Goal: Task Accomplishment & Management: Complete application form

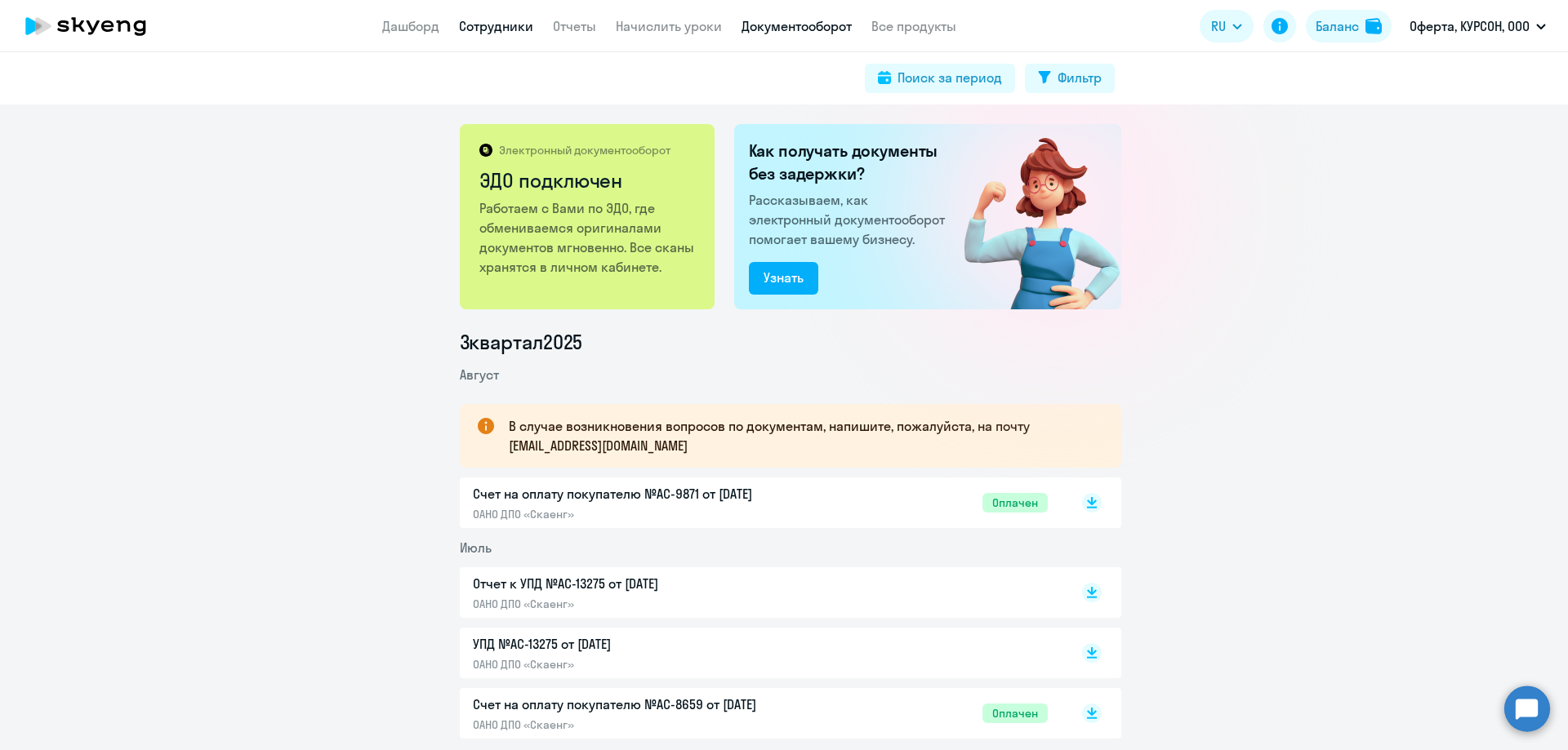
click at [498, 33] on link "Сотрудники" at bounding box center [496, 26] width 74 height 17
select select "30"
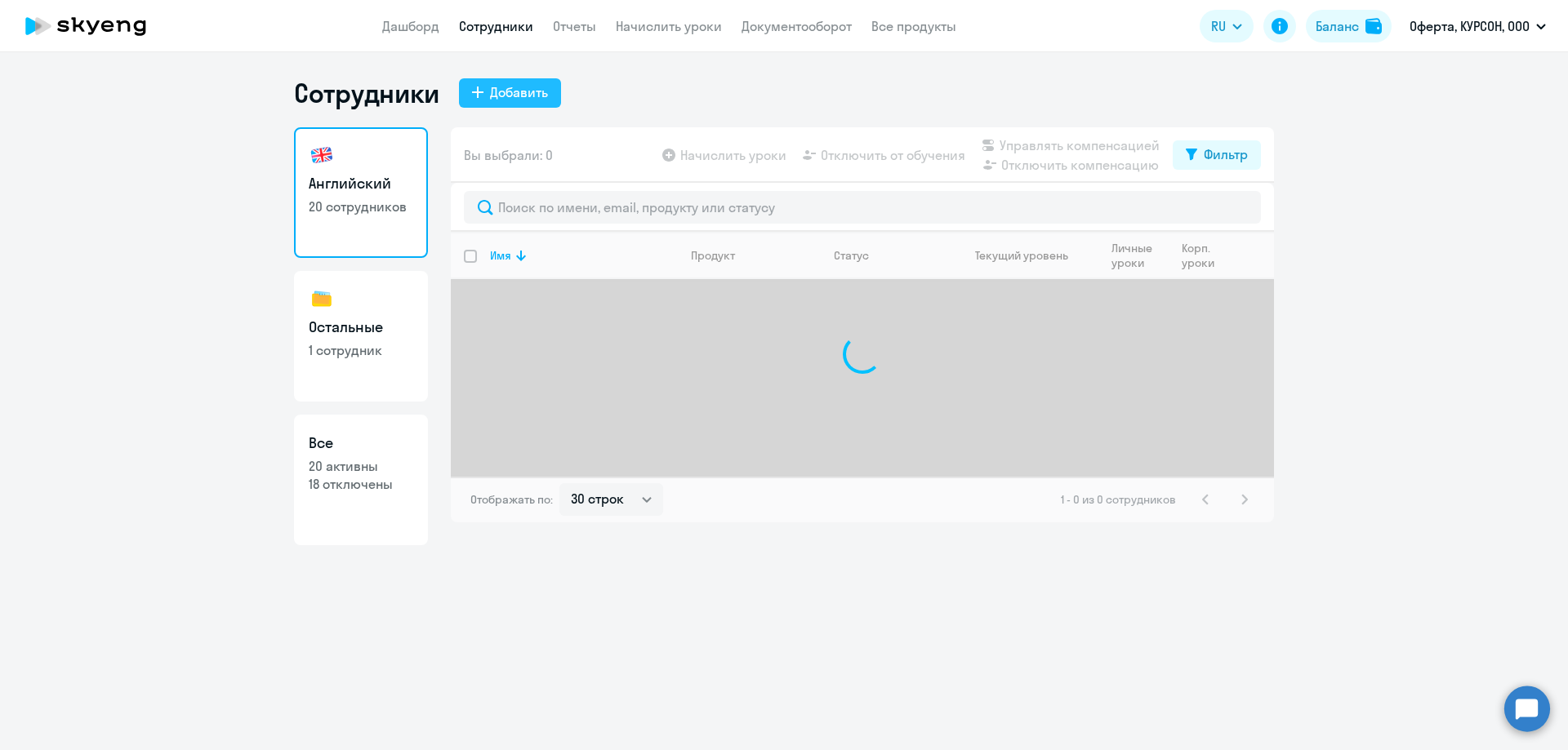
click at [521, 106] on button "Добавить" at bounding box center [511, 94] width 102 height 30
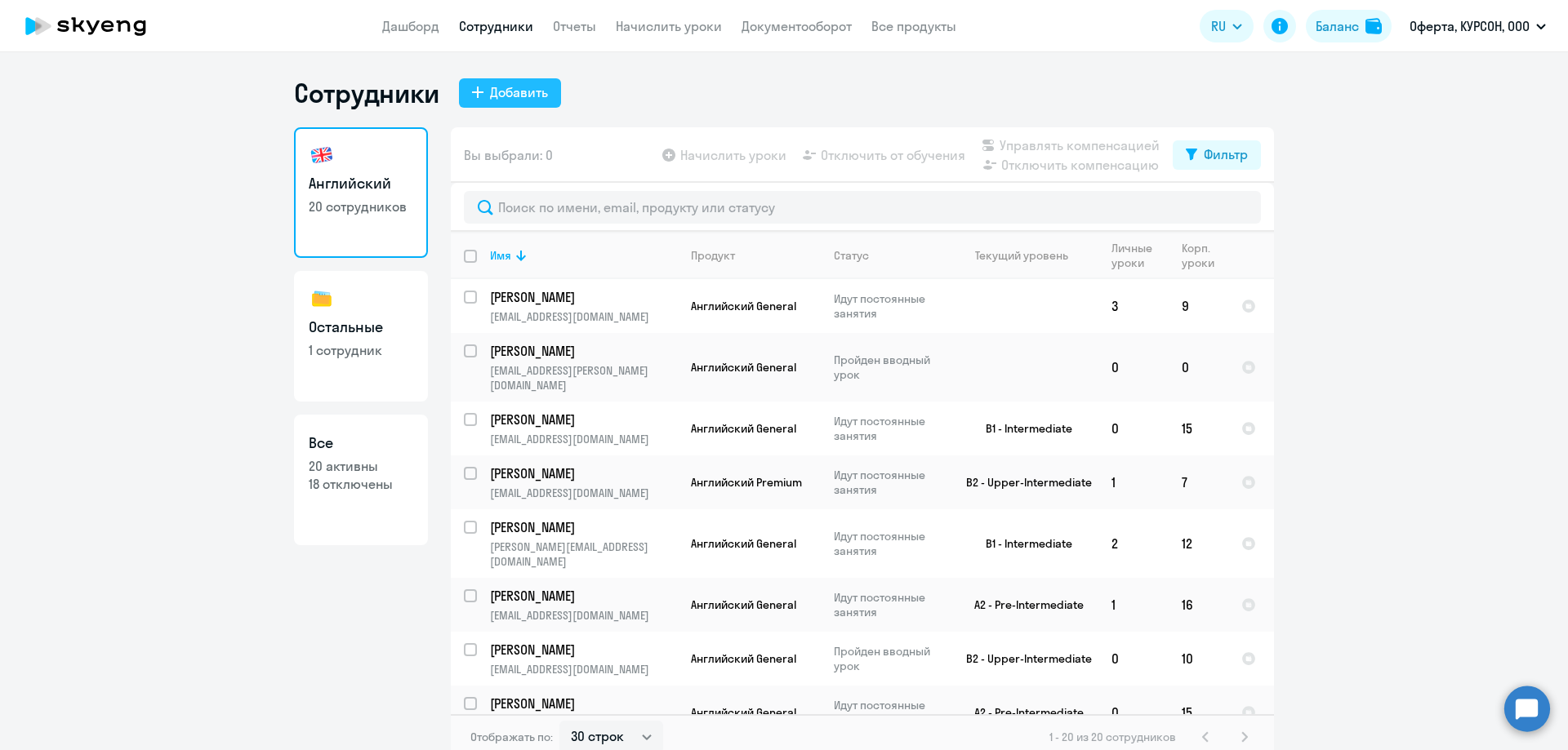
select select "english_adult_not_native_speaker"
select select "3"
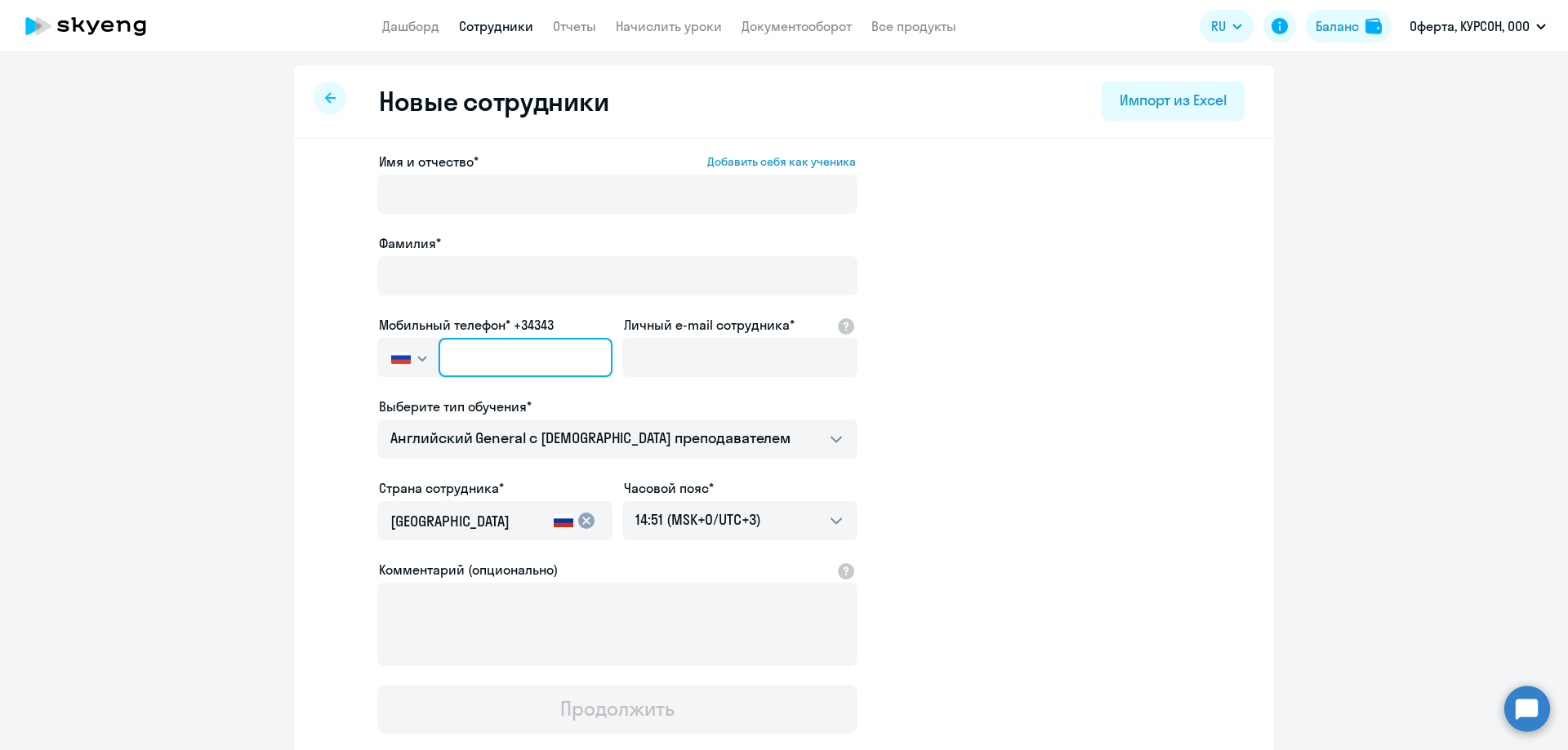
click at [544, 354] on input "text" at bounding box center [525, 358] width 173 height 39
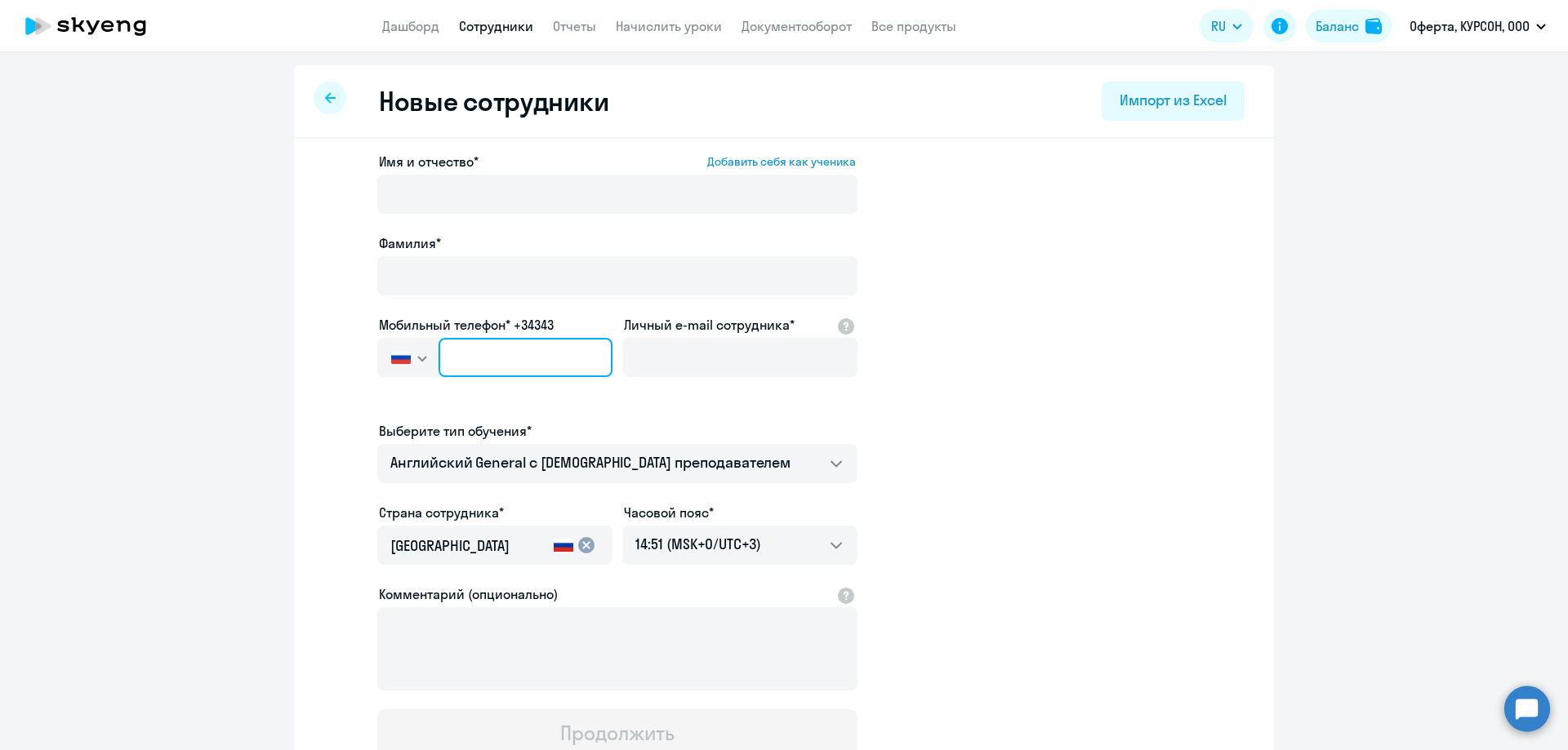
paste input "[PHONE_NUMBER]"
click at [469, 358] on input "[PHONE_NUMBER]" at bounding box center [525, 358] width 173 height 39
type input "[PHONE_NUMBER]"
drag, startPoint x: 561, startPoint y: 362, endPoint x: 443, endPoint y: 363, distance: 118.0
click at [443, 363] on input "[PHONE_NUMBER]" at bounding box center [525, 358] width 173 height 39
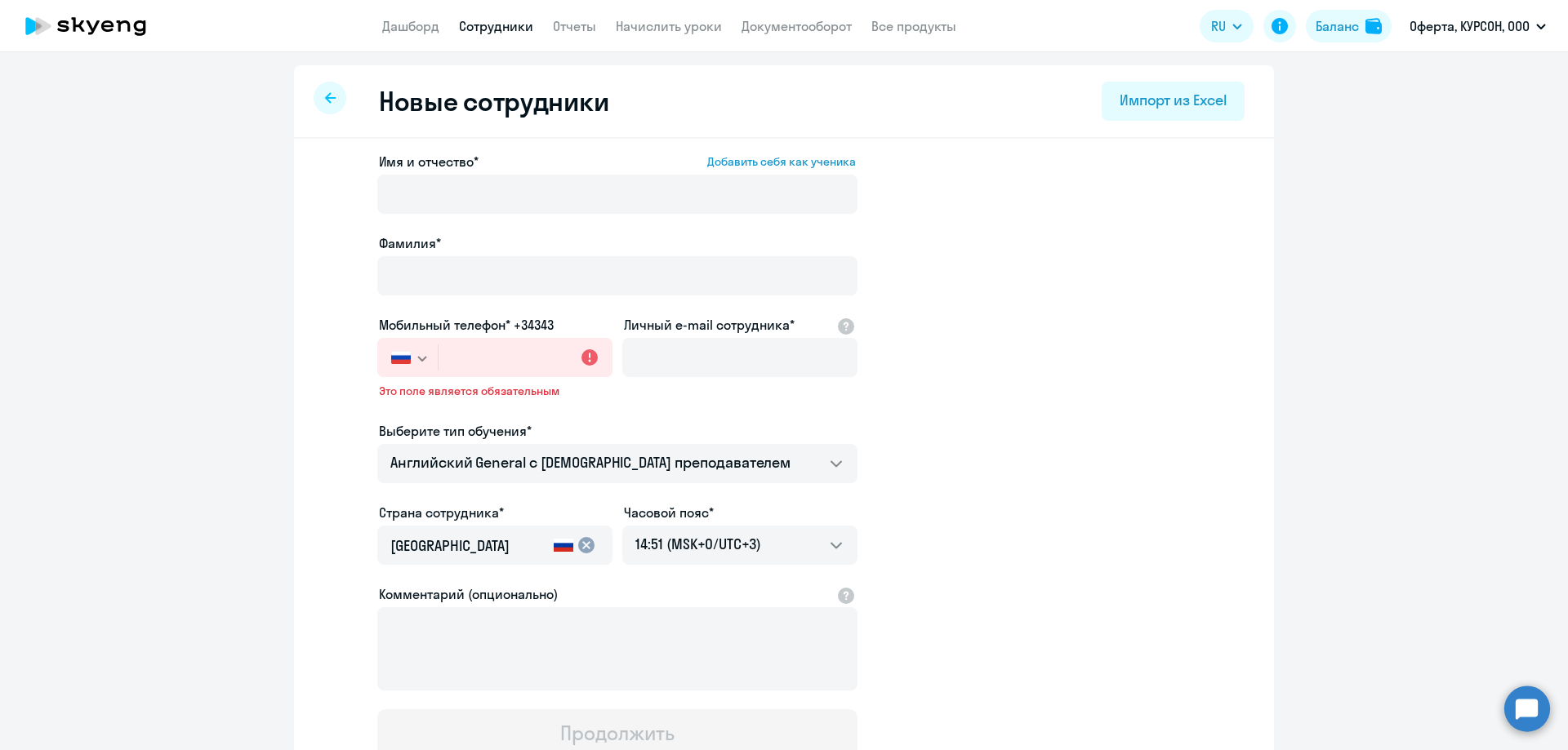
click at [410, 371] on button "button" at bounding box center [407, 358] width 60 height 39
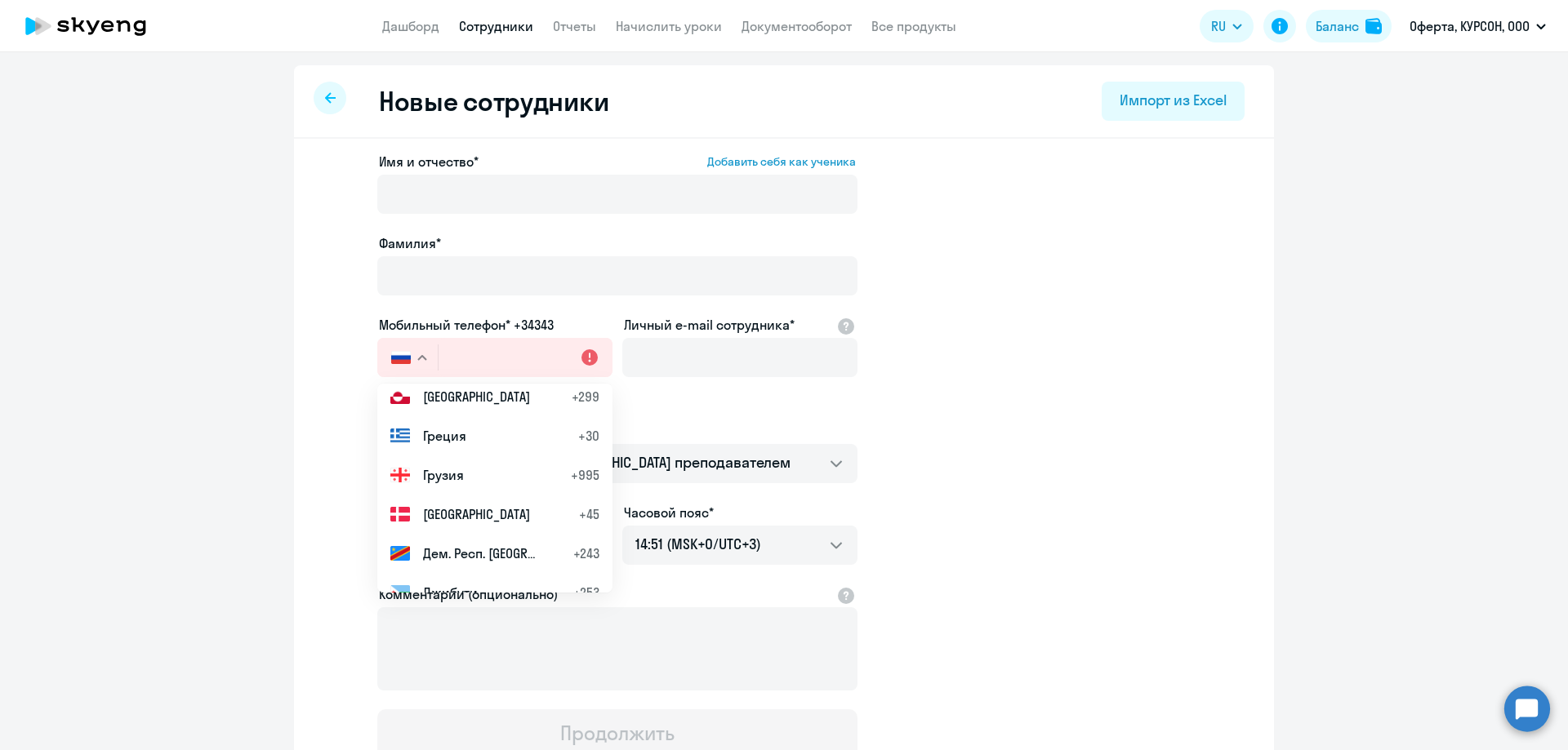
scroll to position [2123, 0]
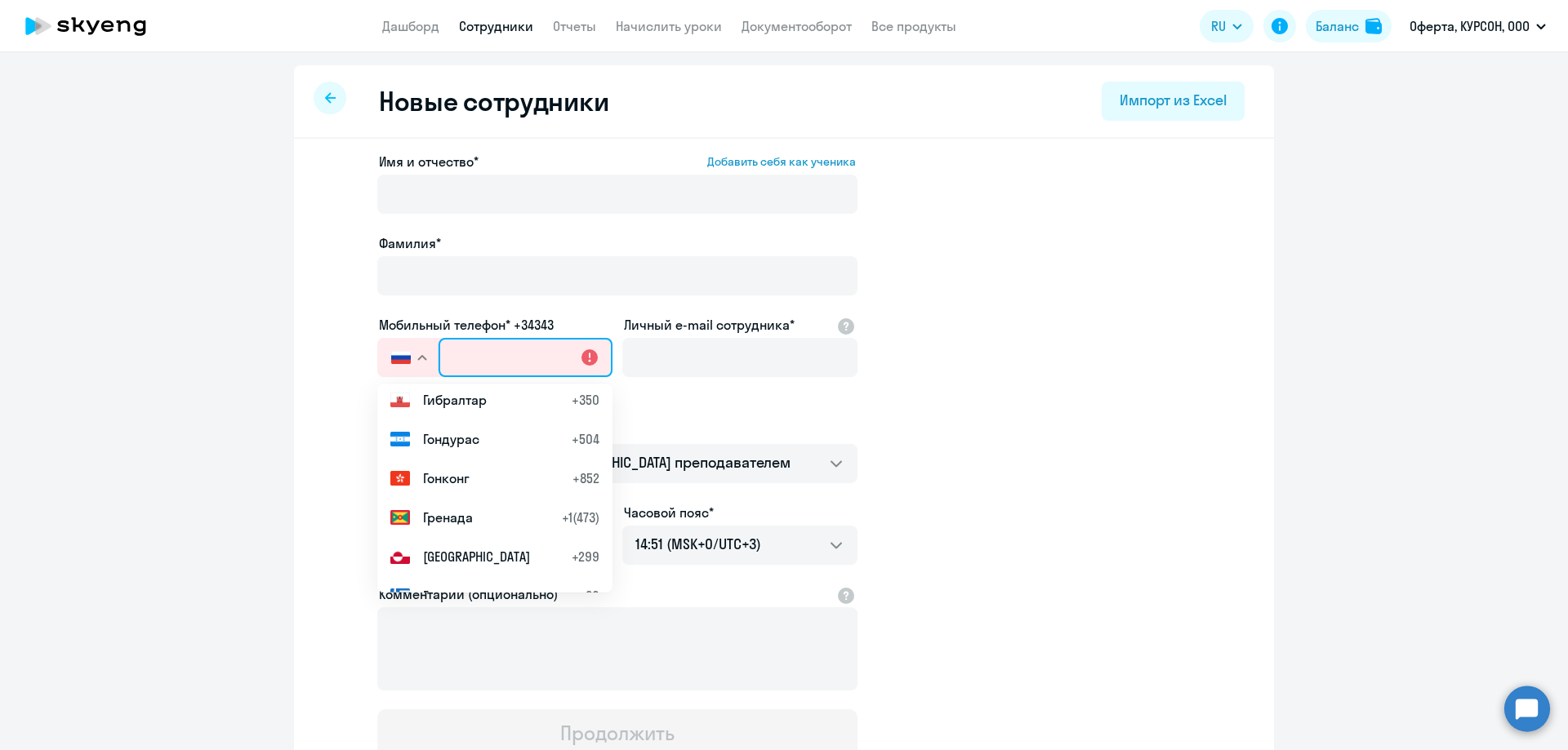
click at [456, 350] on input "text" at bounding box center [525, 358] width 173 height 39
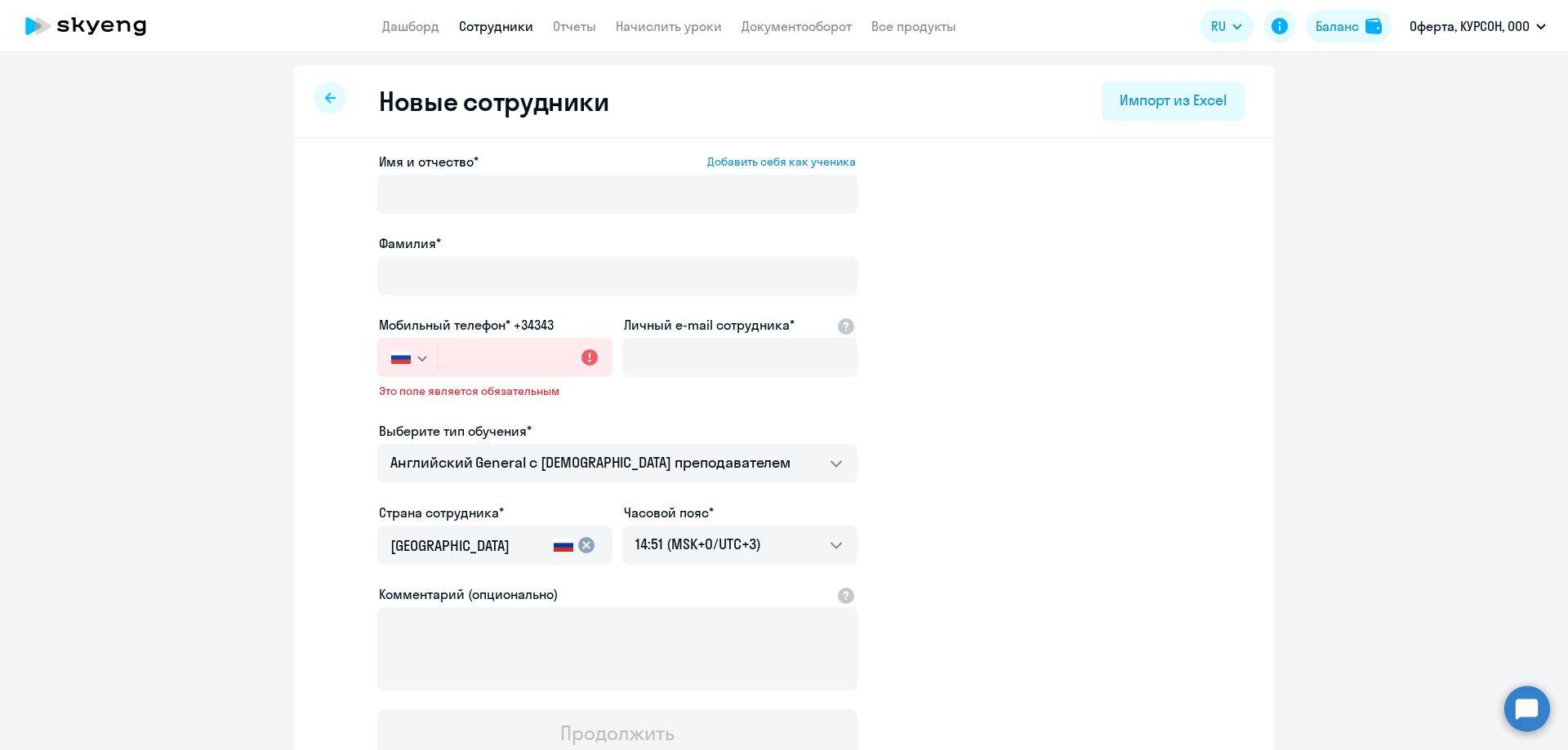
click at [382, 353] on button "button" at bounding box center [407, 358] width 60 height 39
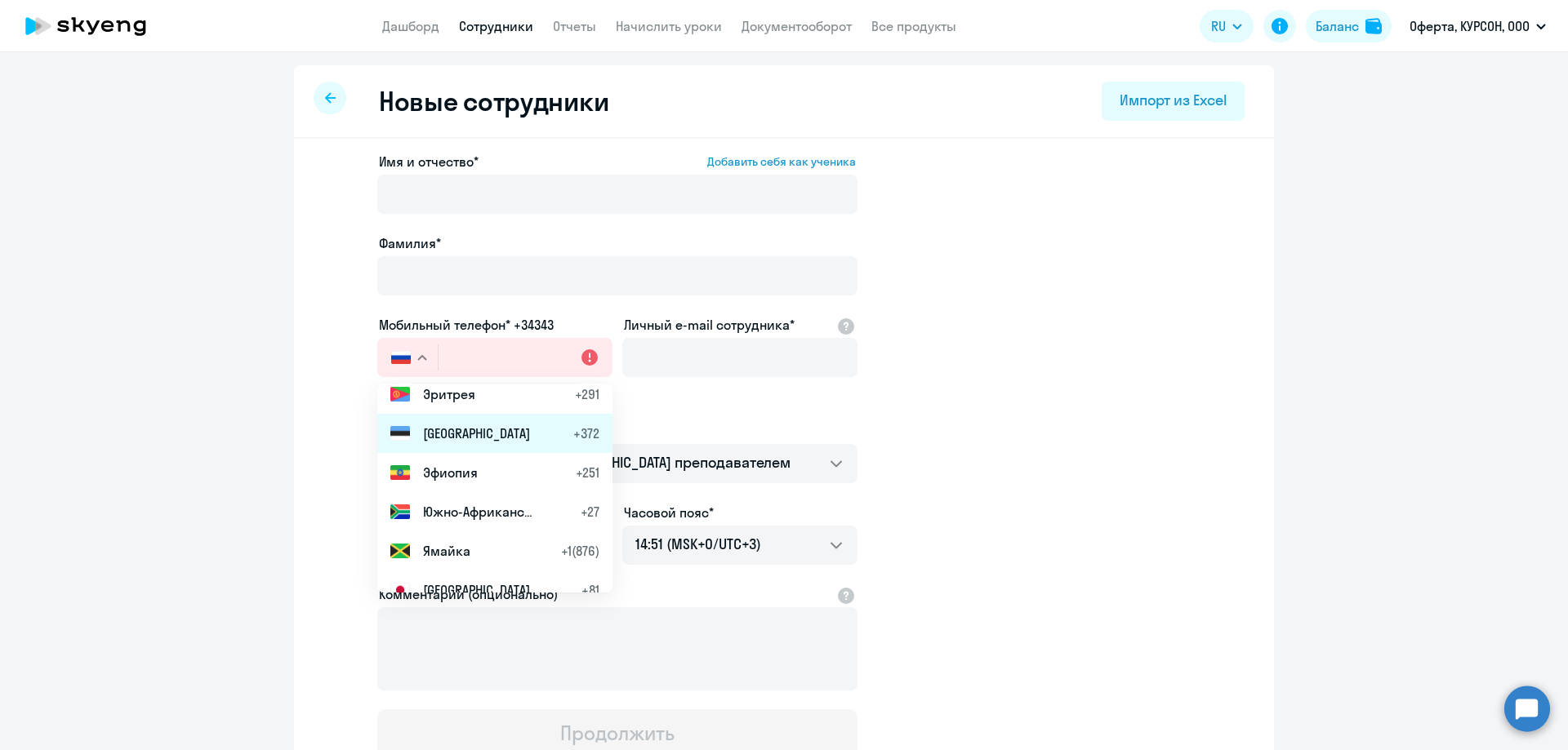
scroll to position [8224, 0]
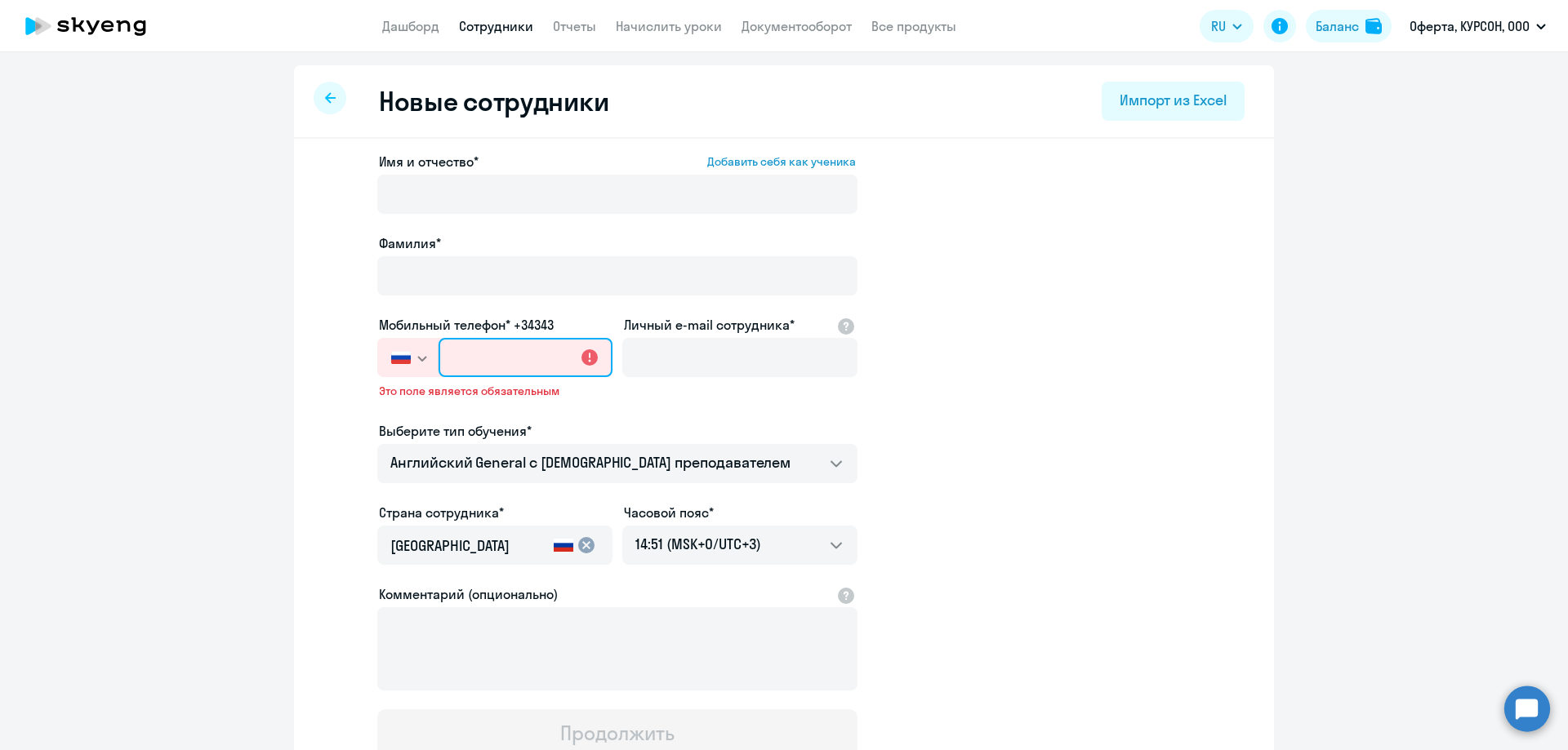
click at [484, 350] on input "text" at bounding box center [525, 358] width 173 height 39
click at [417, 360] on icon "button" at bounding box center [422, 359] width 10 height 6
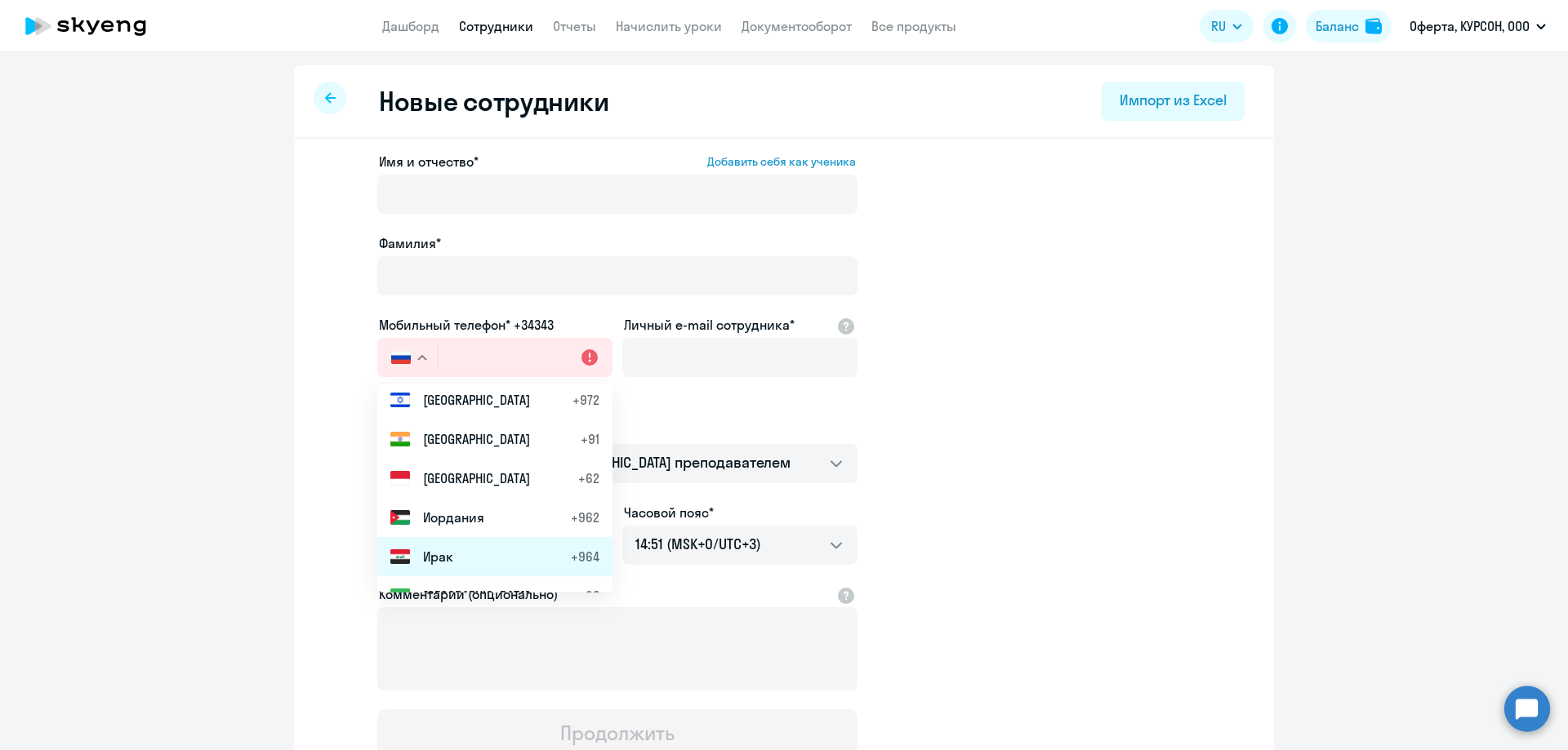
scroll to position [2672, 0]
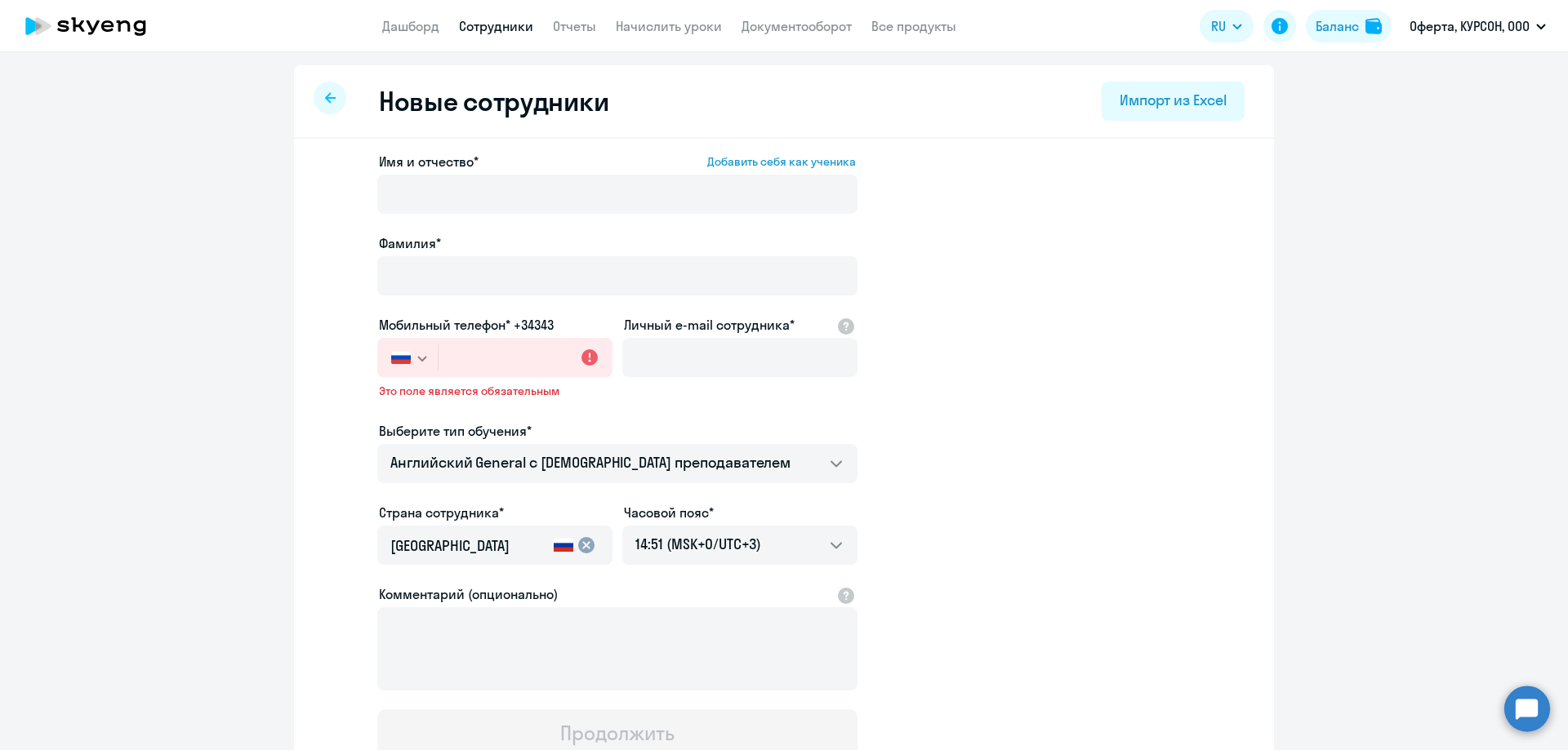
click at [472, 334] on label "Мобильный телефон* +34343" at bounding box center [465, 325] width 174 height 20
click at [479, 375] on input "text" at bounding box center [525, 358] width 173 height 39
click at [417, 360] on icon "button" at bounding box center [422, 359] width 10 height 6
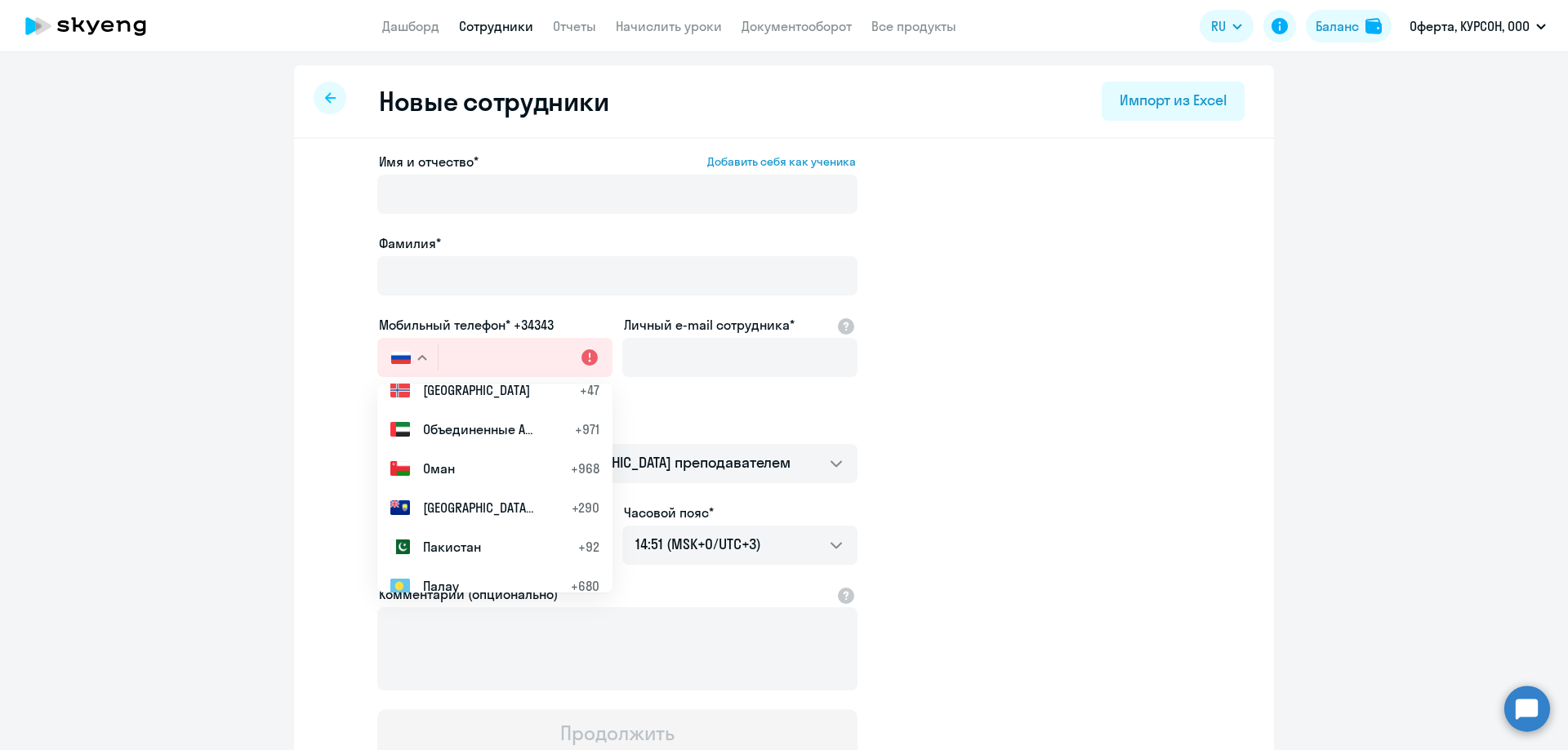
scroll to position [5716, 0]
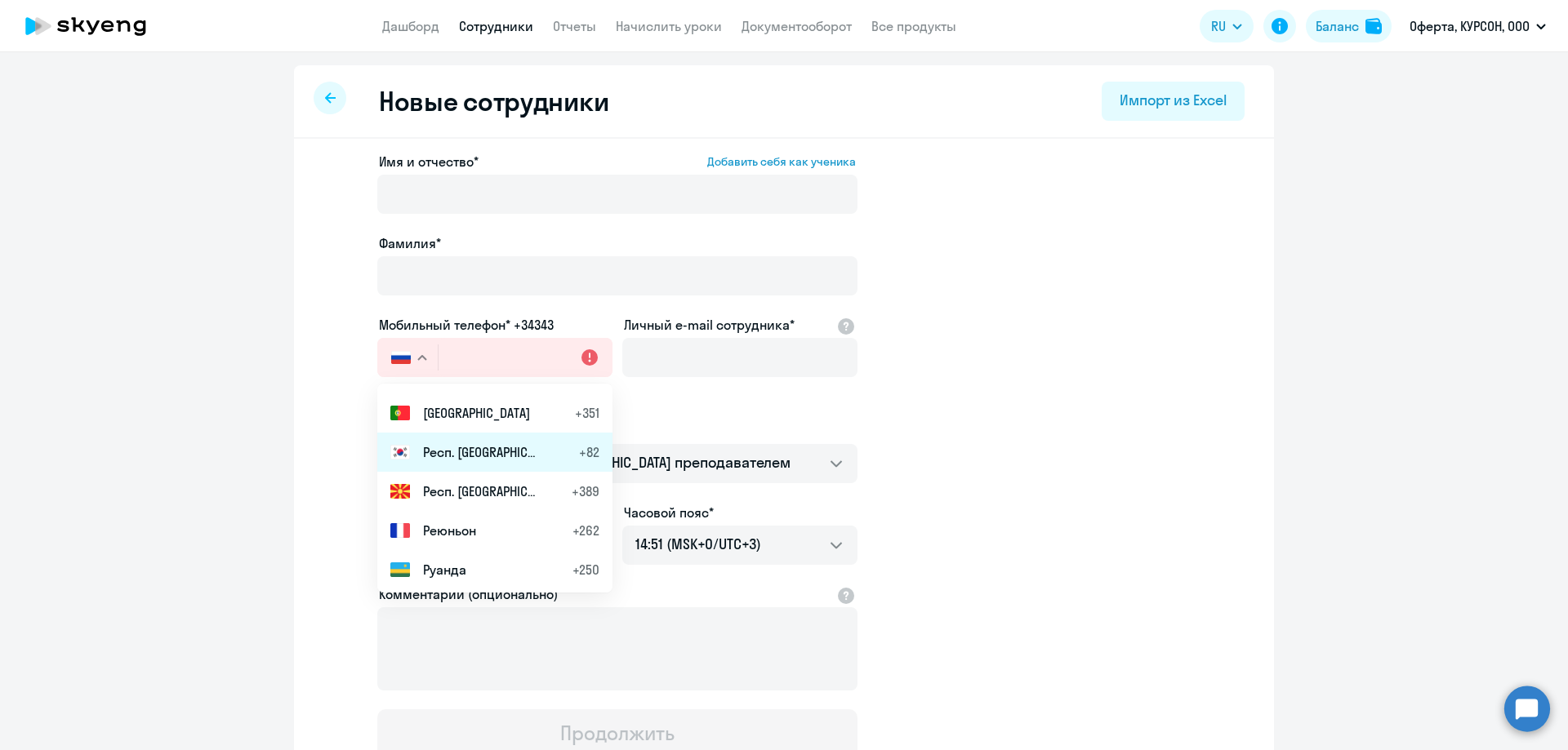
click at [454, 452] on span "Респ. [GEOGRAPHIC_DATA]" at bounding box center [480, 452] width 114 height 20
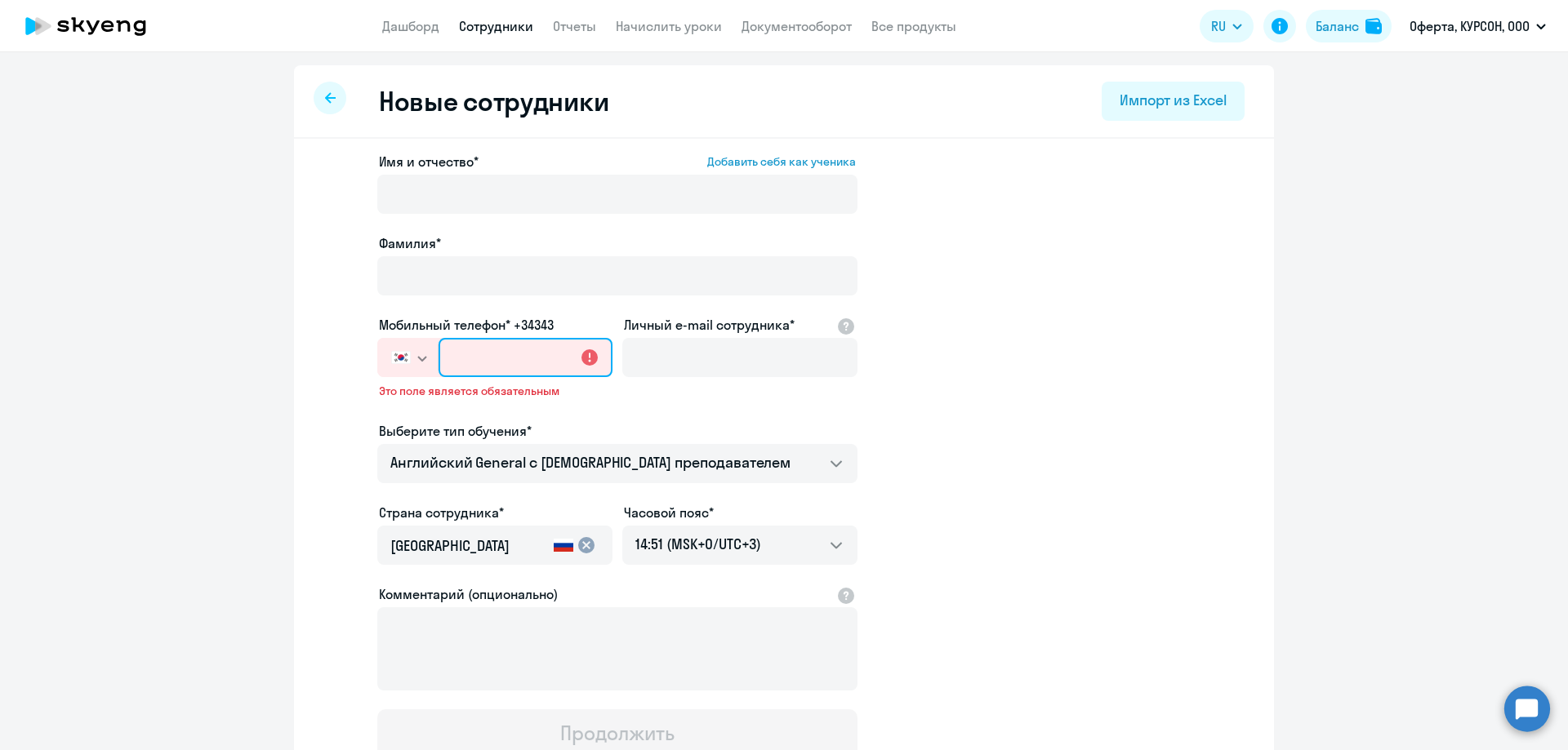
click at [540, 356] on input "text" at bounding box center [525, 358] width 173 height 39
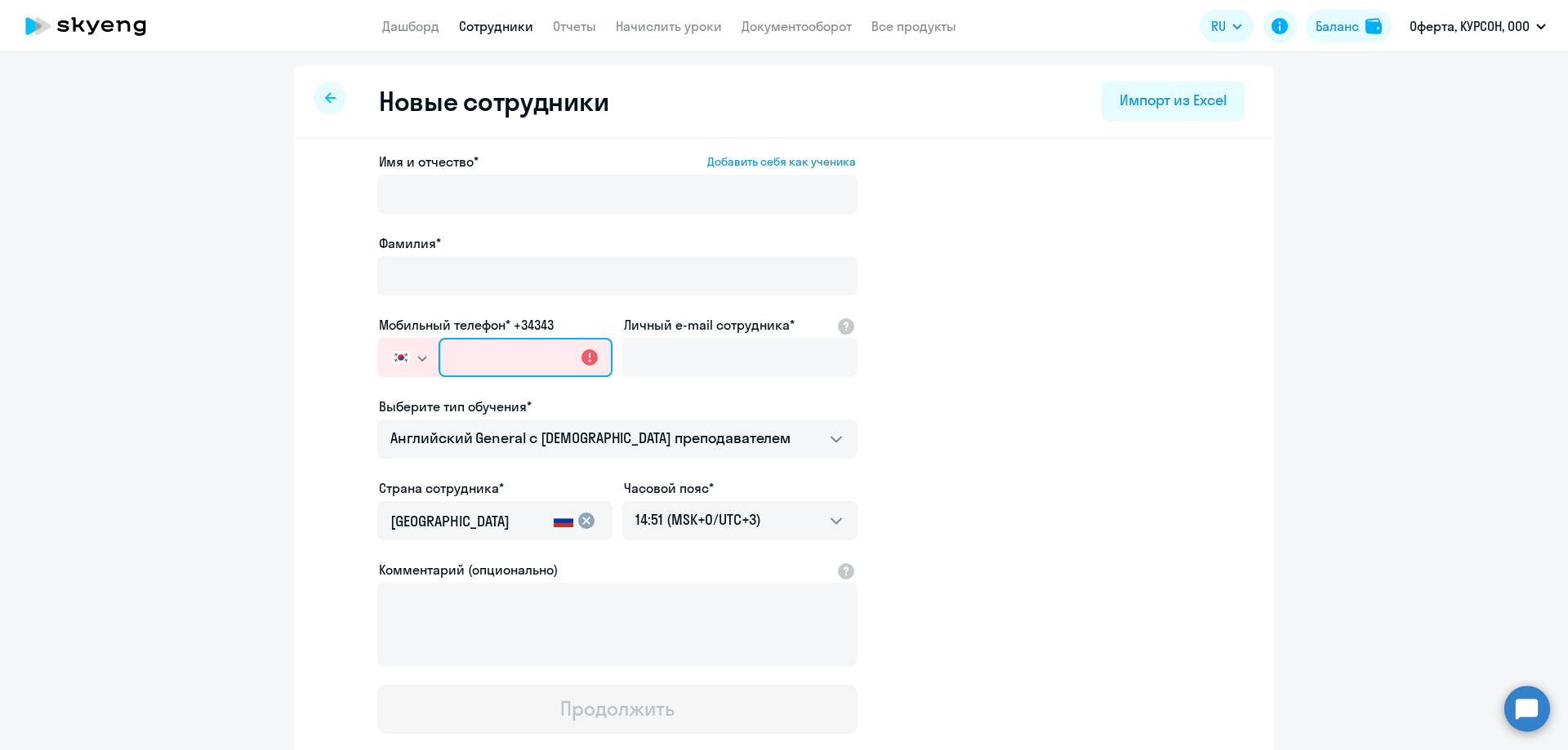
paste input "[PHONE_NUMBER]"
type input "[PHONE_NUMBER]"
drag, startPoint x: 564, startPoint y: 358, endPoint x: 372, endPoint y: 358, distance: 192.0
click at [377, 358] on div "[GEOGRAPHIC_DATA] +7 [GEOGRAPHIC_DATA] +7 [GEOGRAPHIC_DATA] +380 [GEOGRAPHIC_DA…" at bounding box center [495, 358] width 236 height 39
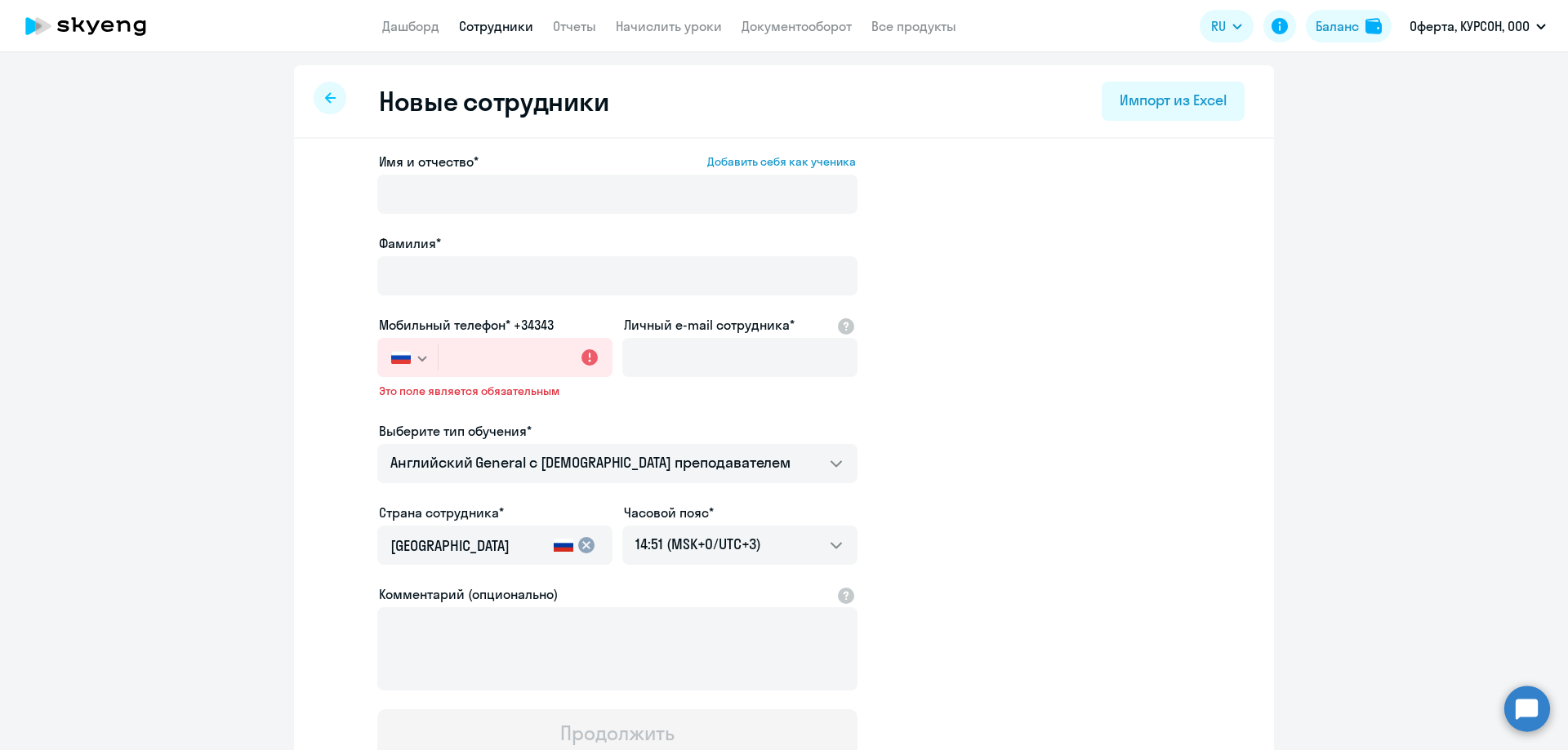
click at [420, 359] on icon "button" at bounding box center [422, 359] width 10 height 6
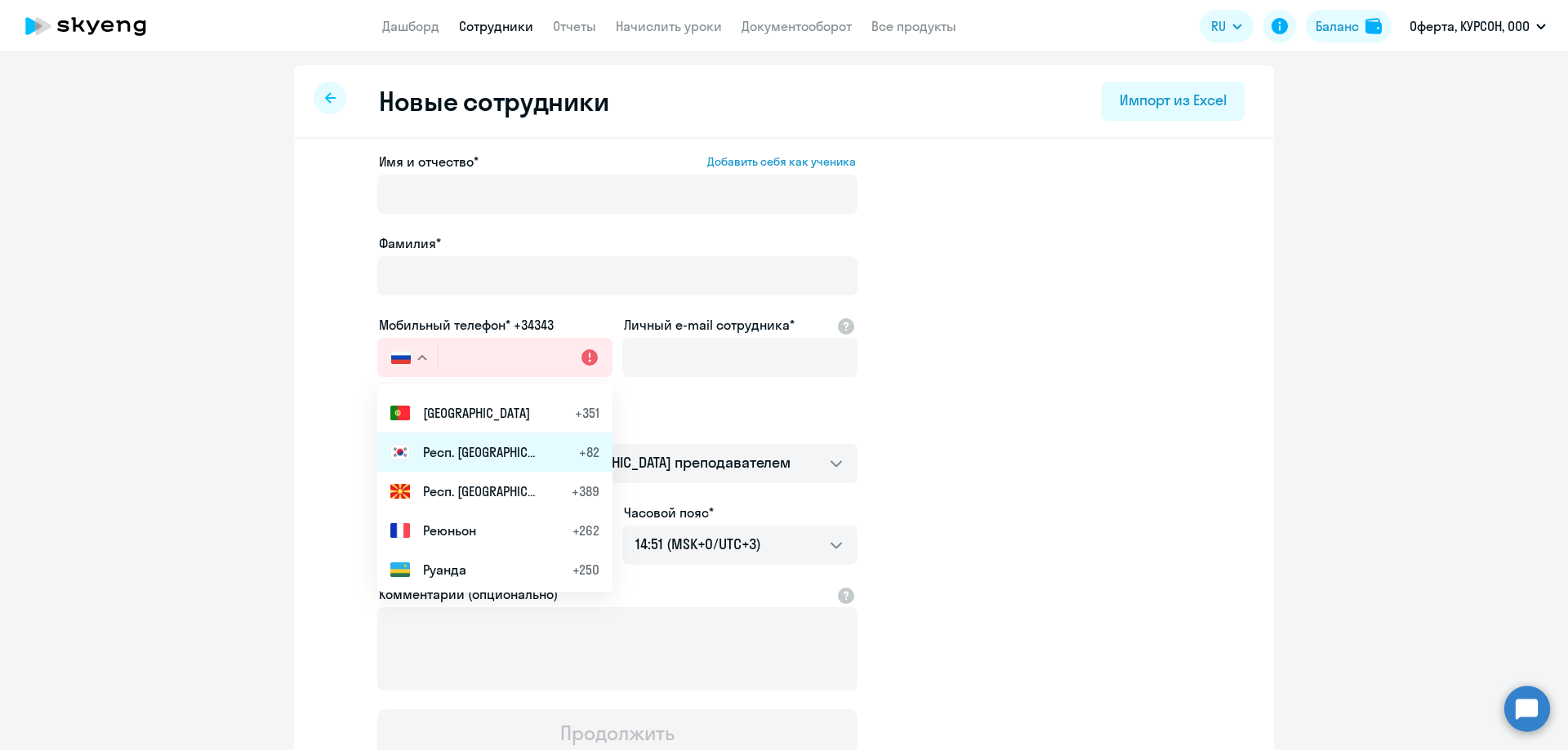
click at [450, 450] on span "Респ. [GEOGRAPHIC_DATA]" at bounding box center [480, 452] width 114 height 20
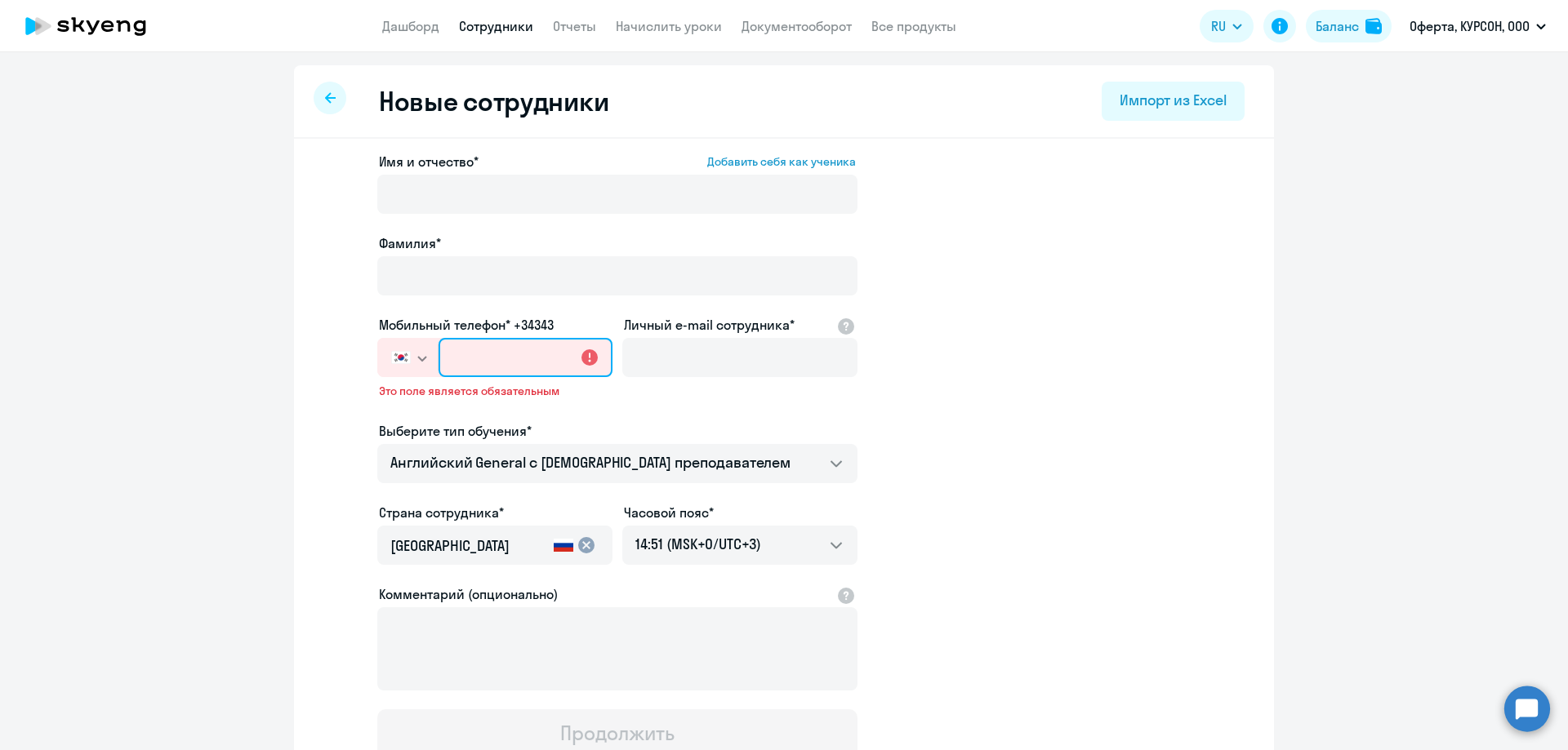
click at [499, 345] on input "text" at bounding box center [525, 358] width 173 height 39
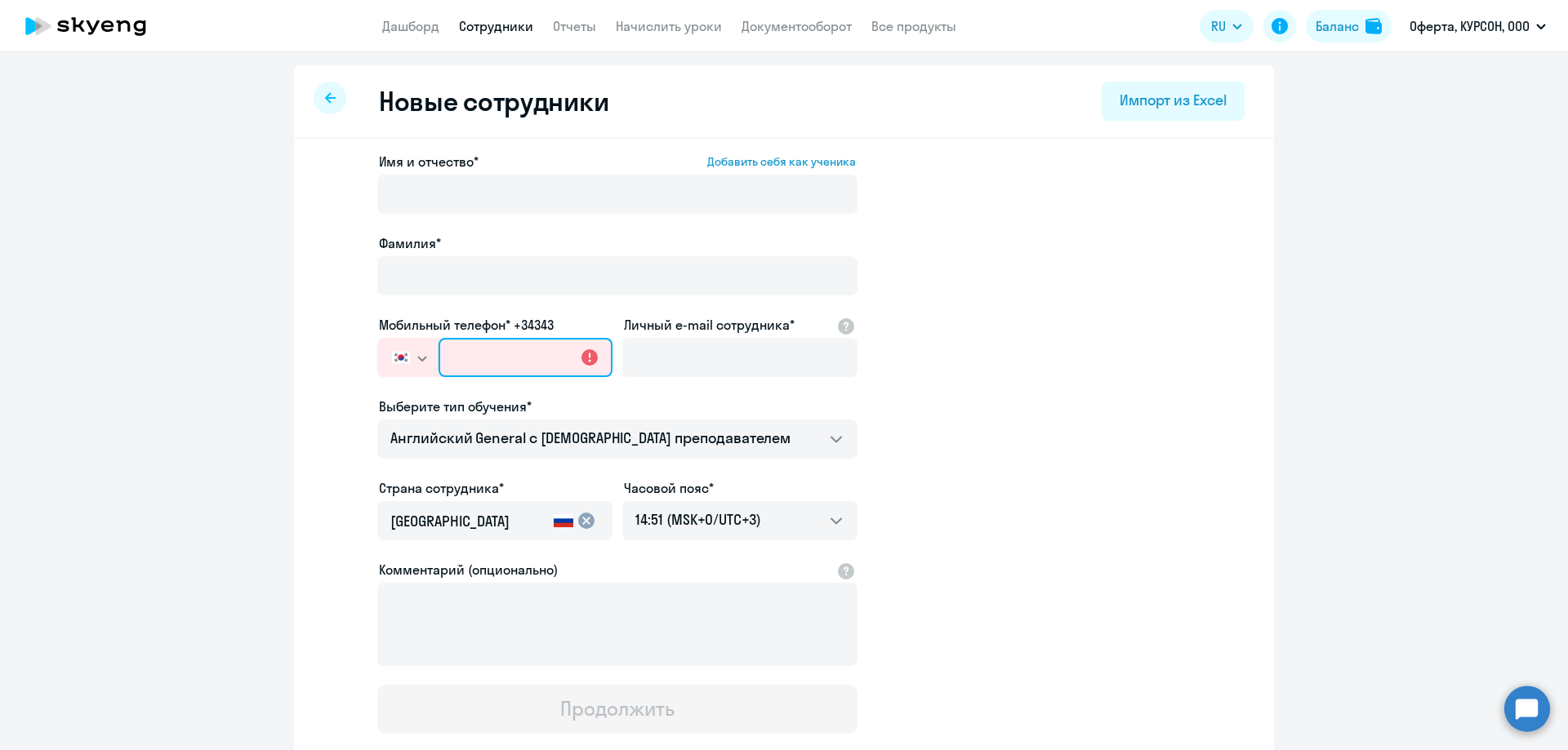
paste input "[PHONE_NUMBER]"
type input "[PHONE_NUMBER]"
drag, startPoint x: 555, startPoint y: 355, endPoint x: 348, endPoint y: 365, distance: 207.2
click at [348, 365] on app-new-student-form "Имя и отчество* Добавить себя как ученика [PERSON_NAME]* Мобильный телефон* +34…" at bounding box center [784, 443] width 927 height 582
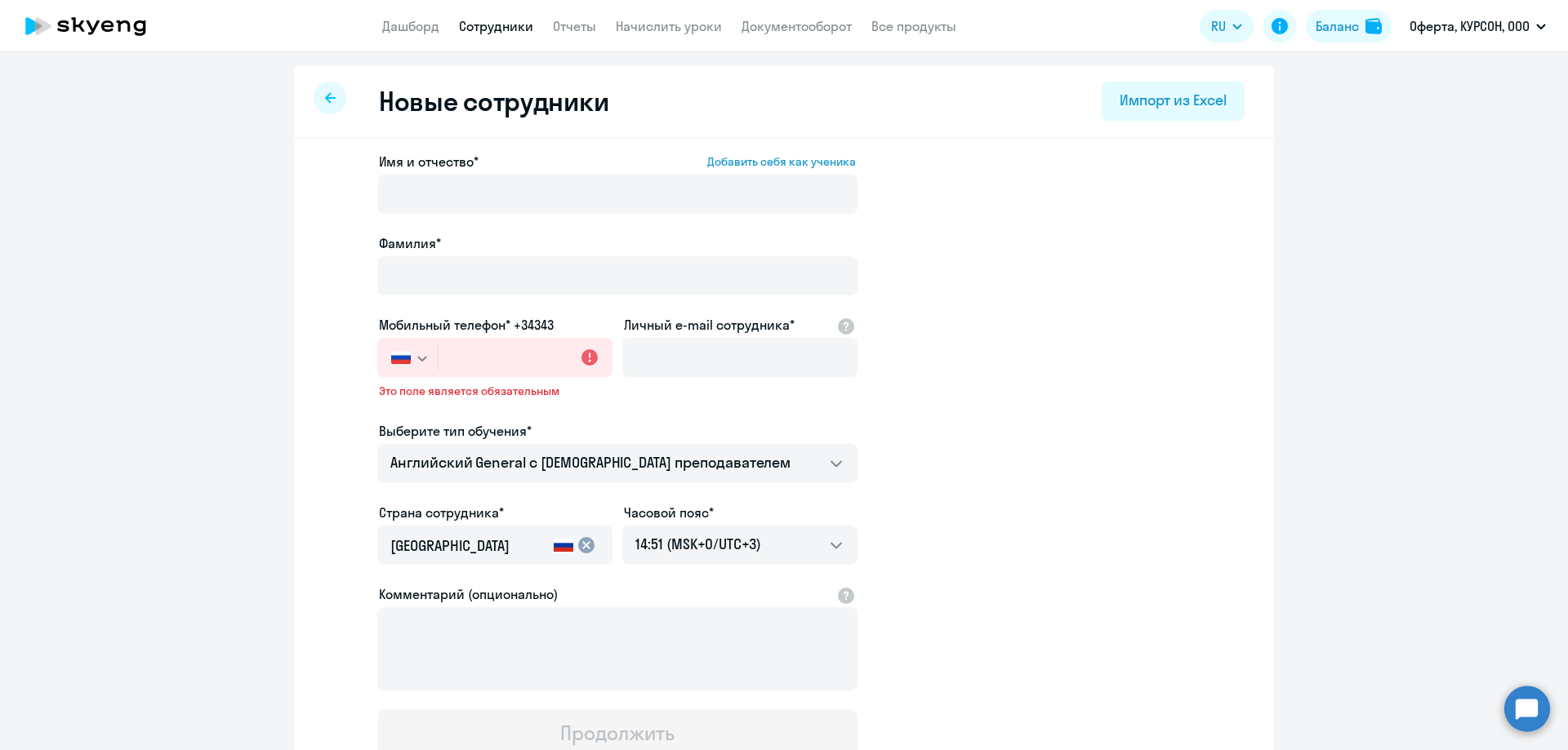
click at [416, 355] on svg-icon "button" at bounding box center [422, 358] width 13 height 13
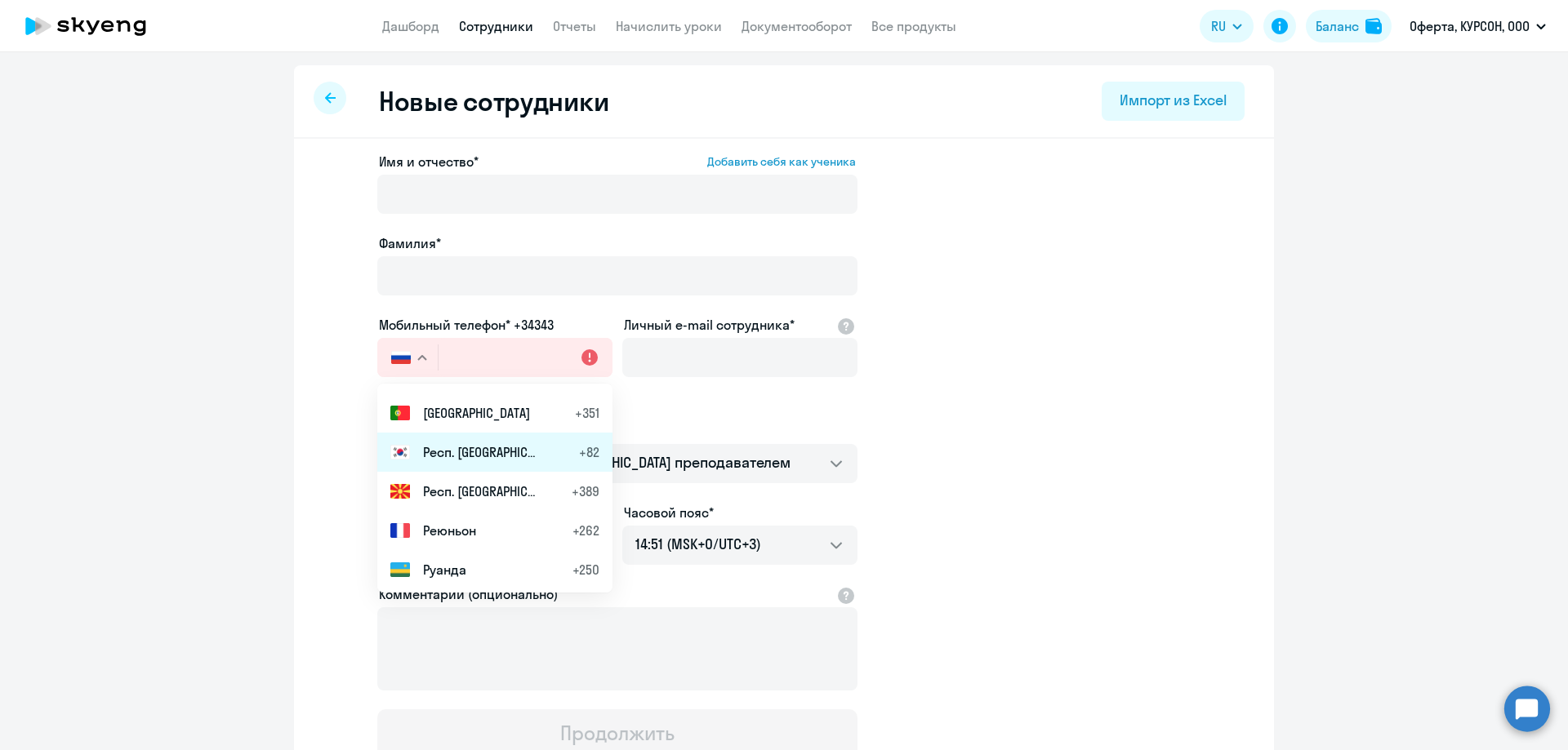
click at [503, 457] on li "Респ. [GEOGRAPHIC_DATA] +82" at bounding box center [495, 452] width 236 height 39
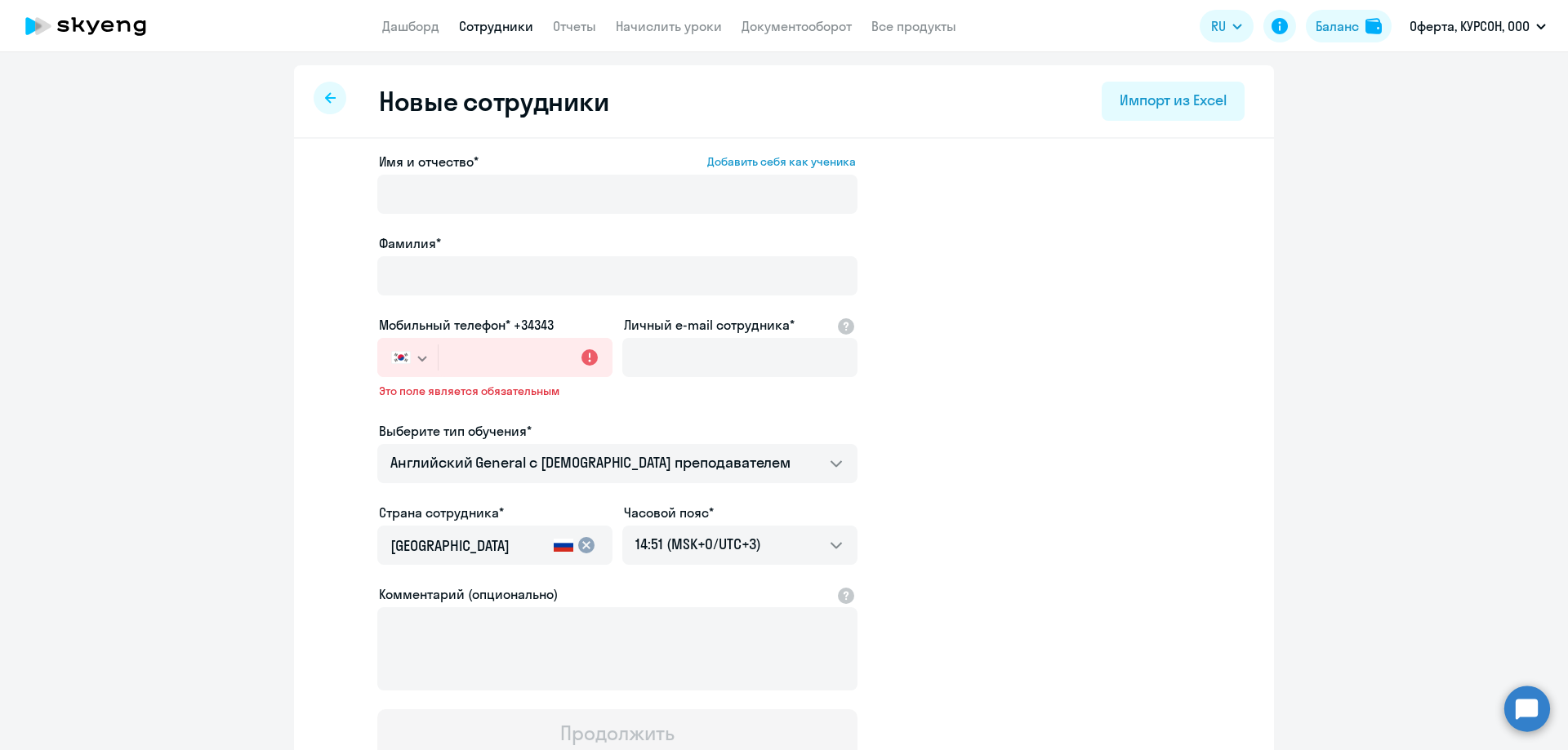
click at [429, 369] on button "button" at bounding box center [407, 358] width 60 height 39
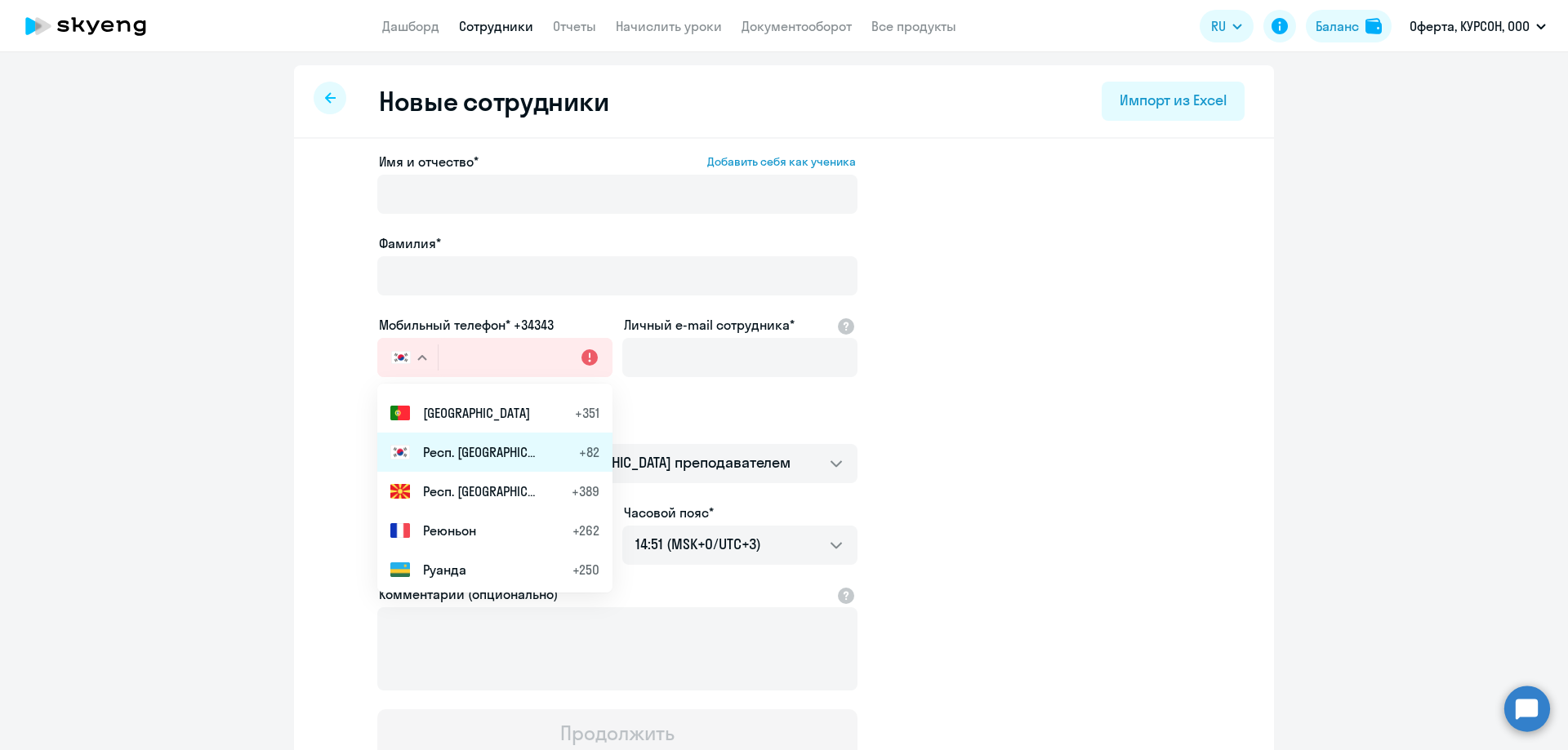
click at [455, 451] on span "Респ. [GEOGRAPHIC_DATA]" at bounding box center [480, 452] width 114 height 20
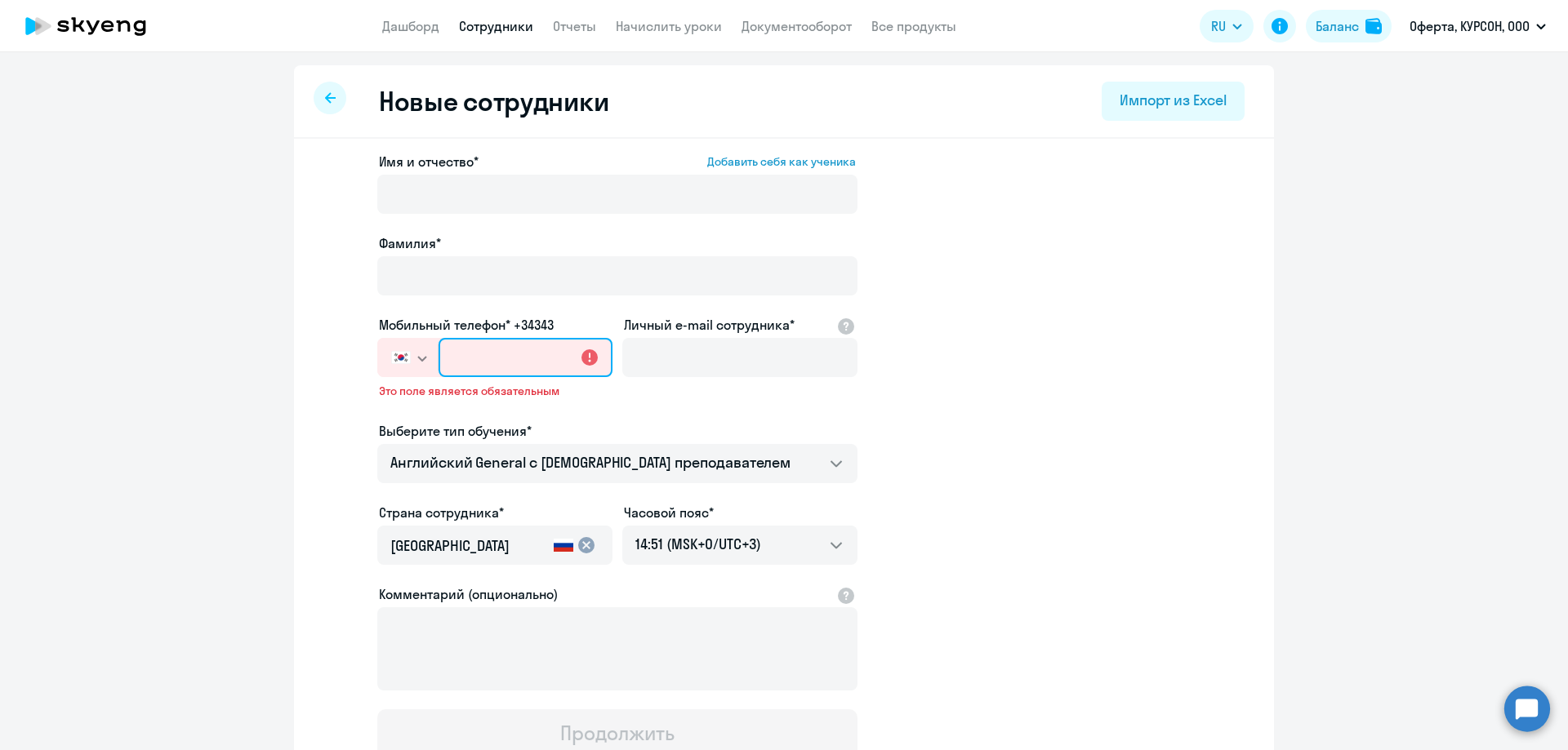
click at [483, 365] on input "text" at bounding box center [525, 358] width 173 height 39
type input "+82 8"
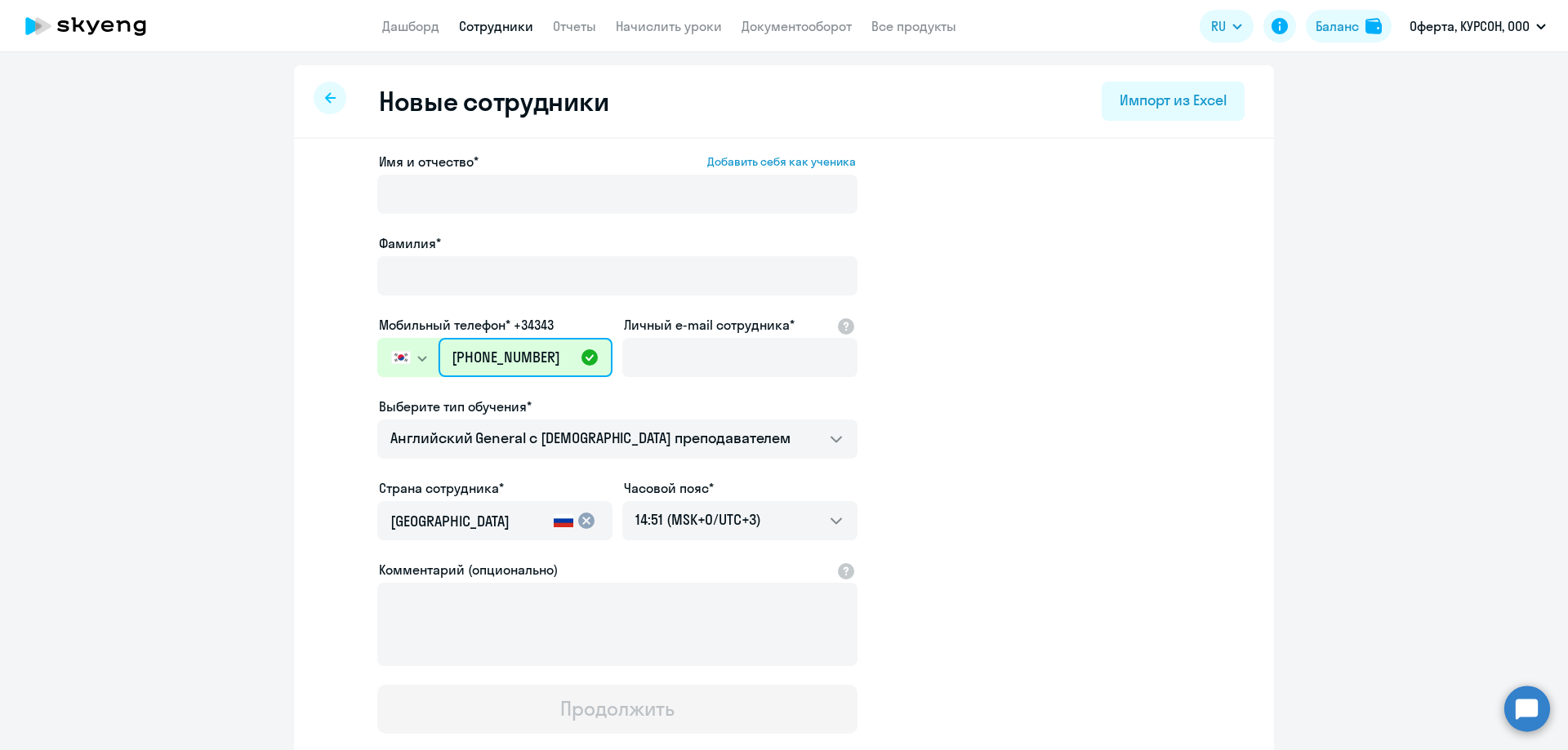
type input "[PHONE_NUMBER]"
drag, startPoint x: 563, startPoint y: 358, endPoint x: 477, endPoint y: 351, distance: 86.3
click at [477, 351] on input "[PHONE_NUMBER]" at bounding box center [525, 358] width 173 height 39
click at [539, 347] on input "[PHONE_NUMBER]" at bounding box center [525, 358] width 173 height 39
click at [544, 356] on input "[PHONE_NUMBER]" at bounding box center [525, 358] width 173 height 39
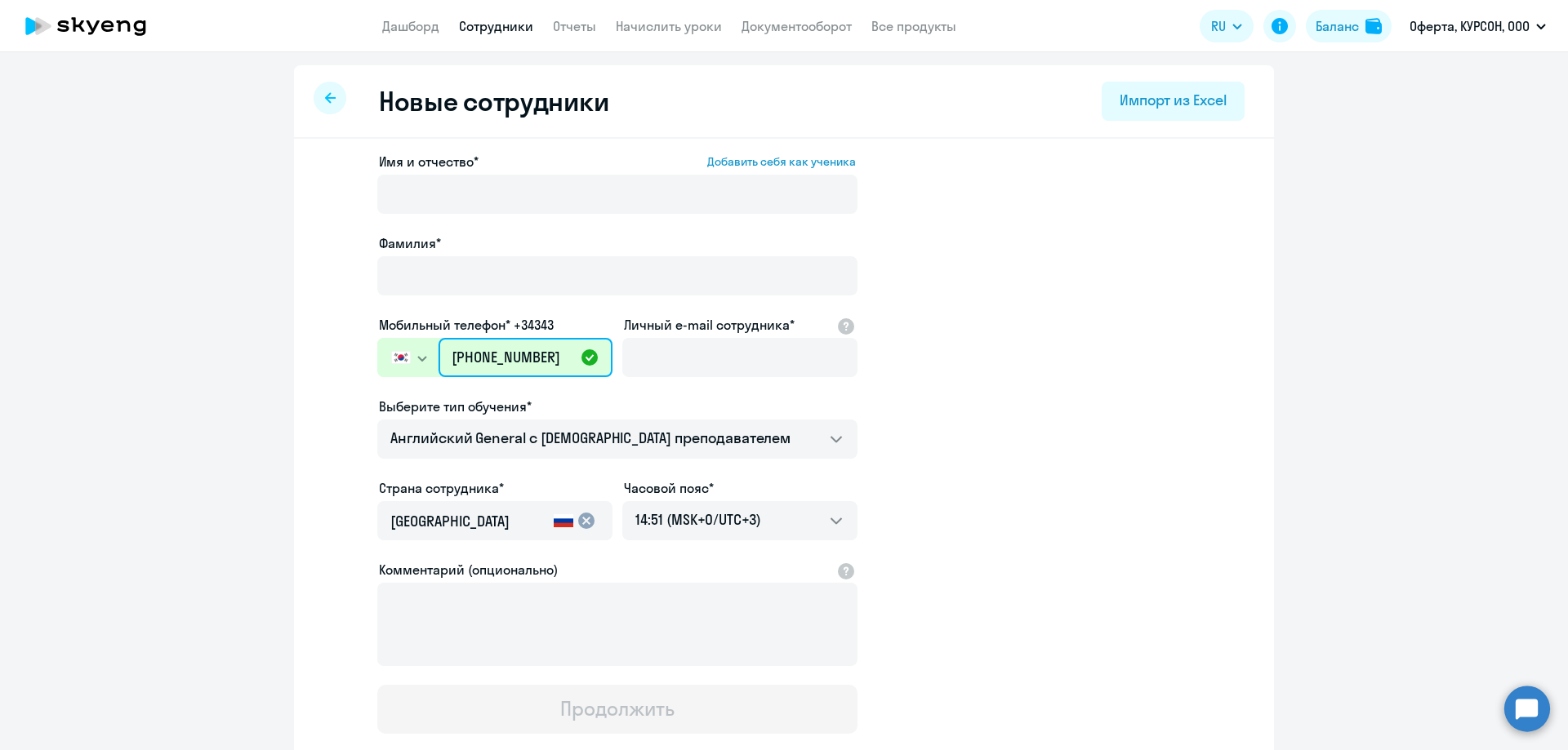
drag, startPoint x: 553, startPoint y: 354, endPoint x: 394, endPoint y: 359, distance: 159.1
click at [394, 359] on div "[GEOGRAPHIC_DATA] +7 [GEOGRAPHIC_DATA] +7 [GEOGRAPHIC_DATA] +380 [GEOGRAPHIC_DA…" at bounding box center [495, 358] width 236 height 39
click at [907, 405] on app-new-student-form "Имя и отчество* Добавить себя как ученика [PERSON_NAME]* Мобильный телефон* +34…" at bounding box center [784, 443] width 927 height 582
click at [583, 355] on input "[PHONE_NUMBER]" at bounding box center [525, 358] width 173 height 39
drag, startPoint x: 550, startPoint y: 358, endPoint x: 405, endPoint y: 360, distance: 145.0
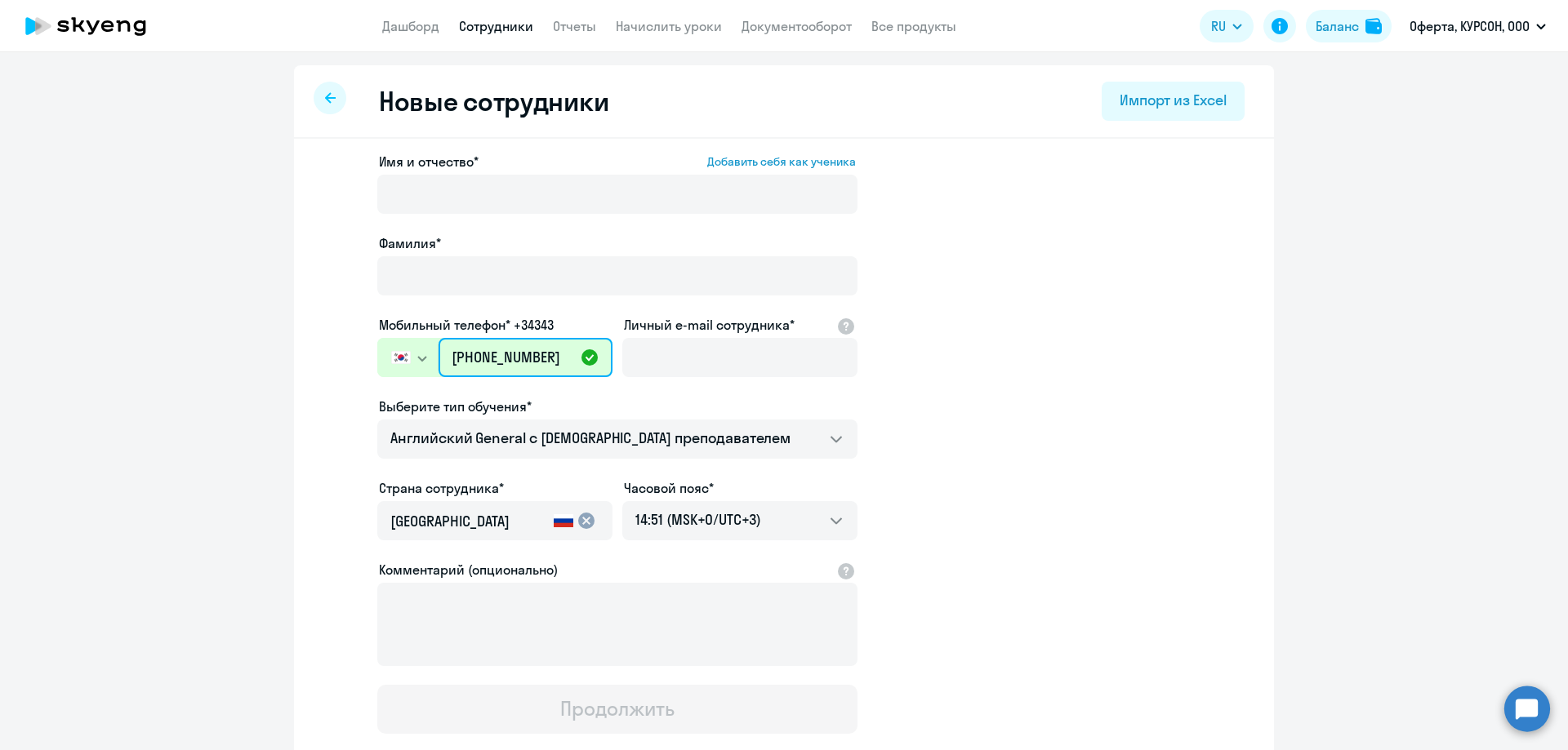
click at [405, 360] on div "[GEOGRAPHIC_DATA] +7 [GEOGRAPHIC_DATA] +7 [GEOGRAPHIC_DATA] +380 [GEOGRAPHIC_DA…" at bounding box center [495, 358] width 236 height 39
click at [462, 351] on input "[PHONE_NUMBER]" at bounding box center [525, 358] width 173 height 39
click at [590, 402] on div "Выберите тип обучения*" at bounding box center [617, 407] width 480 height 20
drag, startPoint x: 550, startPoint y: 359, endPoint x: 470, endPoint y: 349, distance: 80.6
click at [470, 349] on input "[PHONE_NUMBER]" at bounding box center [525, 358] width 173 height 39
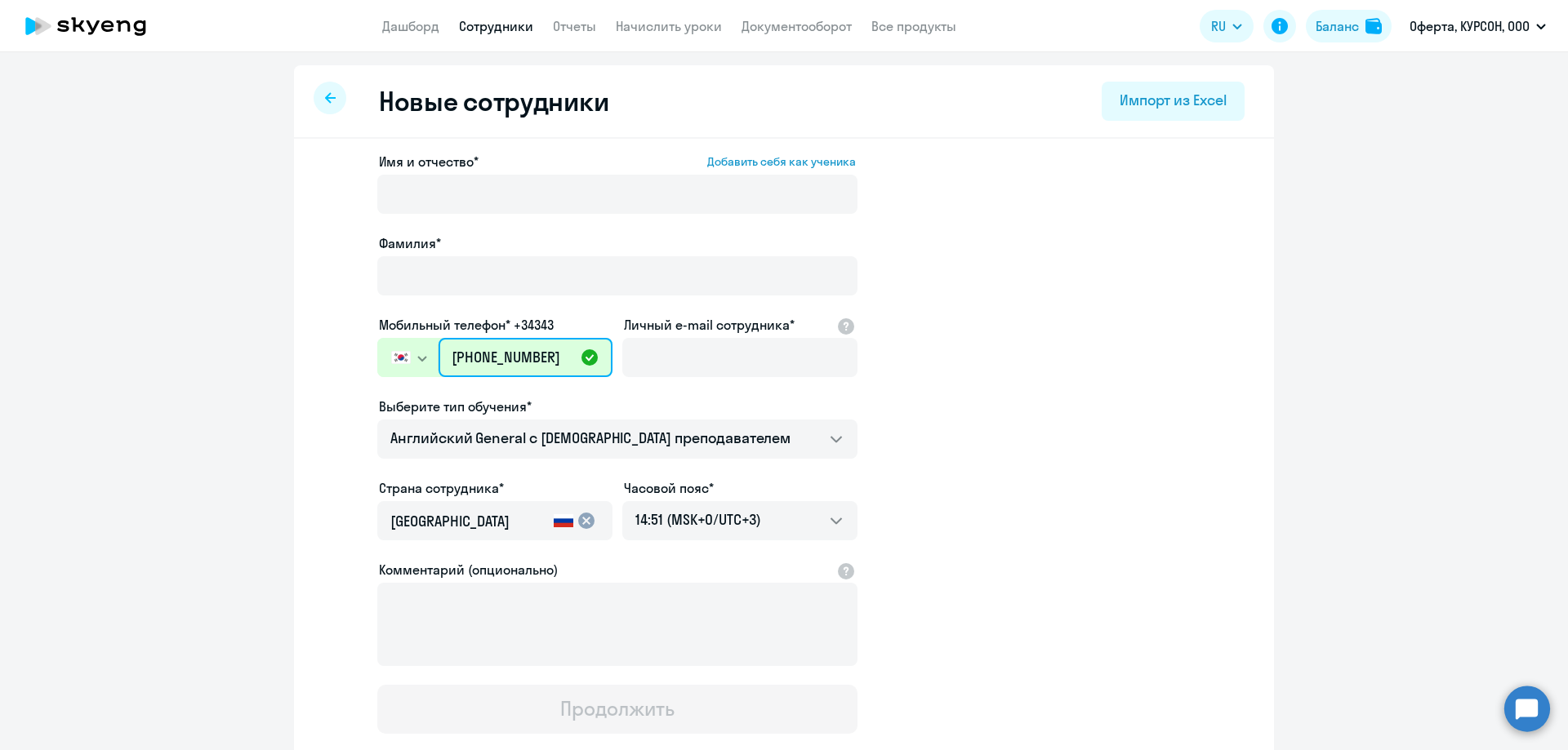
type input "[PHONE_NUMBER]"
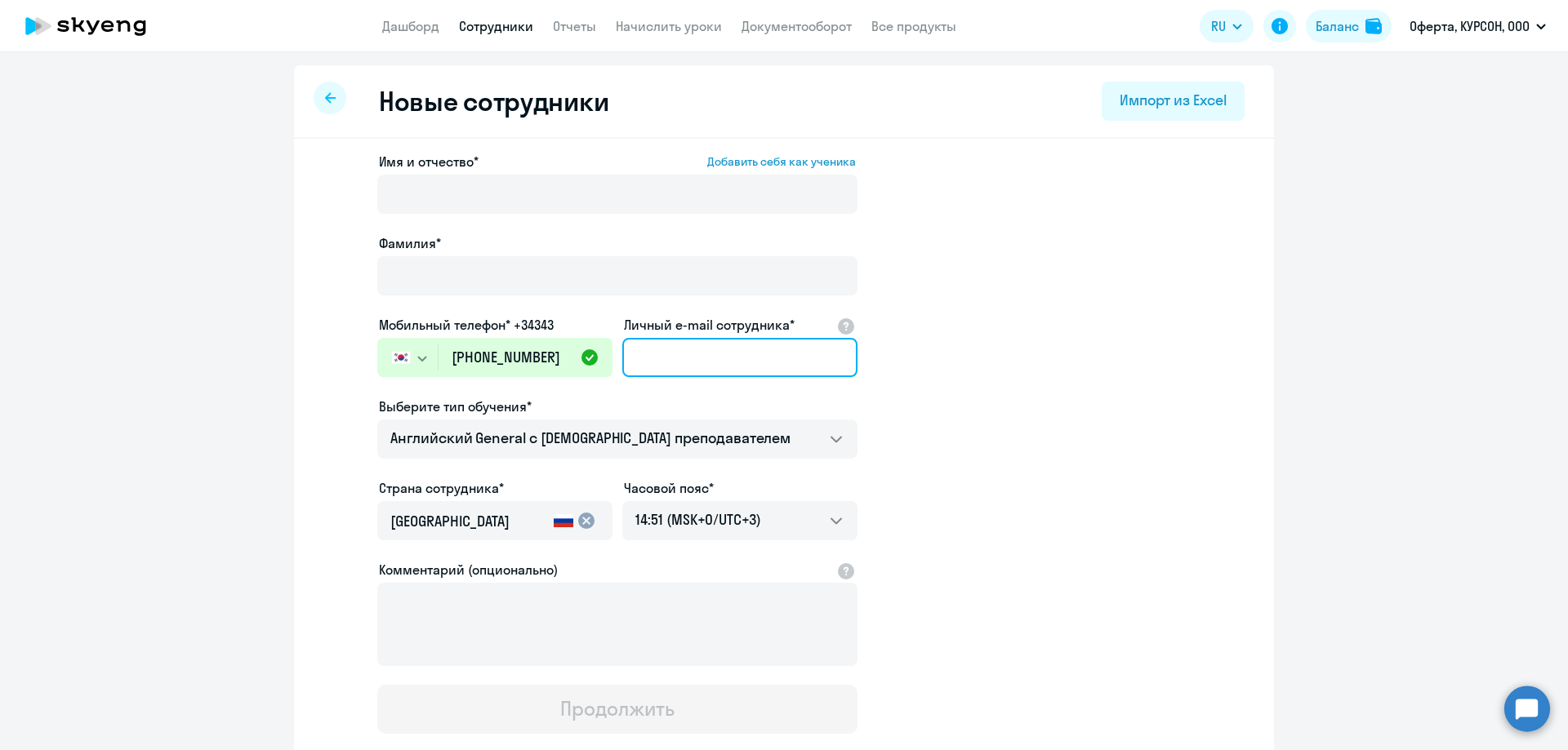
click at [792, 360] on input "Личный e-mail сотрудника*" at bounding box center [739, 358] width 236 height 39
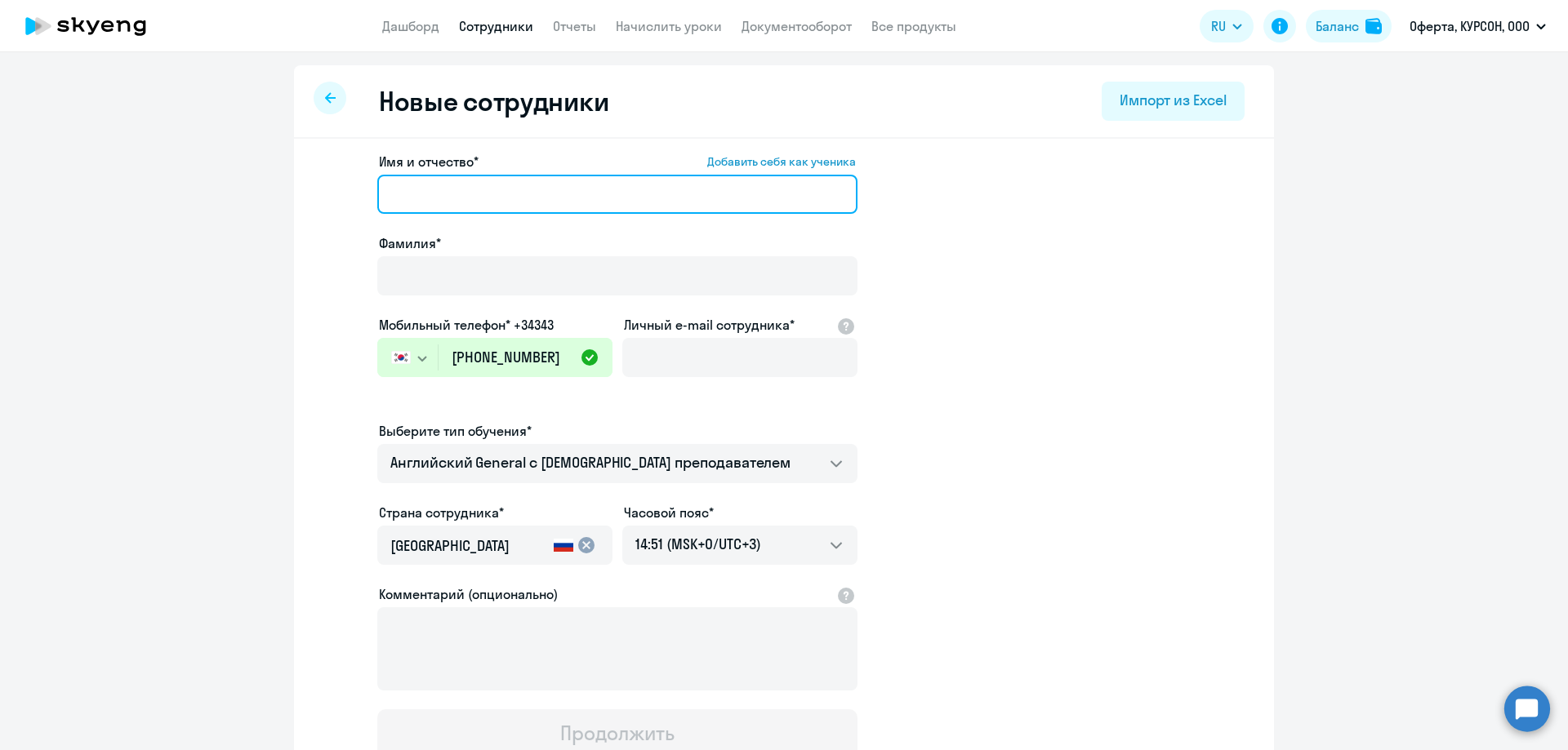
drag, startPoint x: 496, startPoint y: 190, endPoint x: 488, endPoint y: 197, distance: 10.6
click at [488, 197] on input "Имя и отчество* Добавить себя как ученика" at bounding box center [617, 194] width 480 height 39
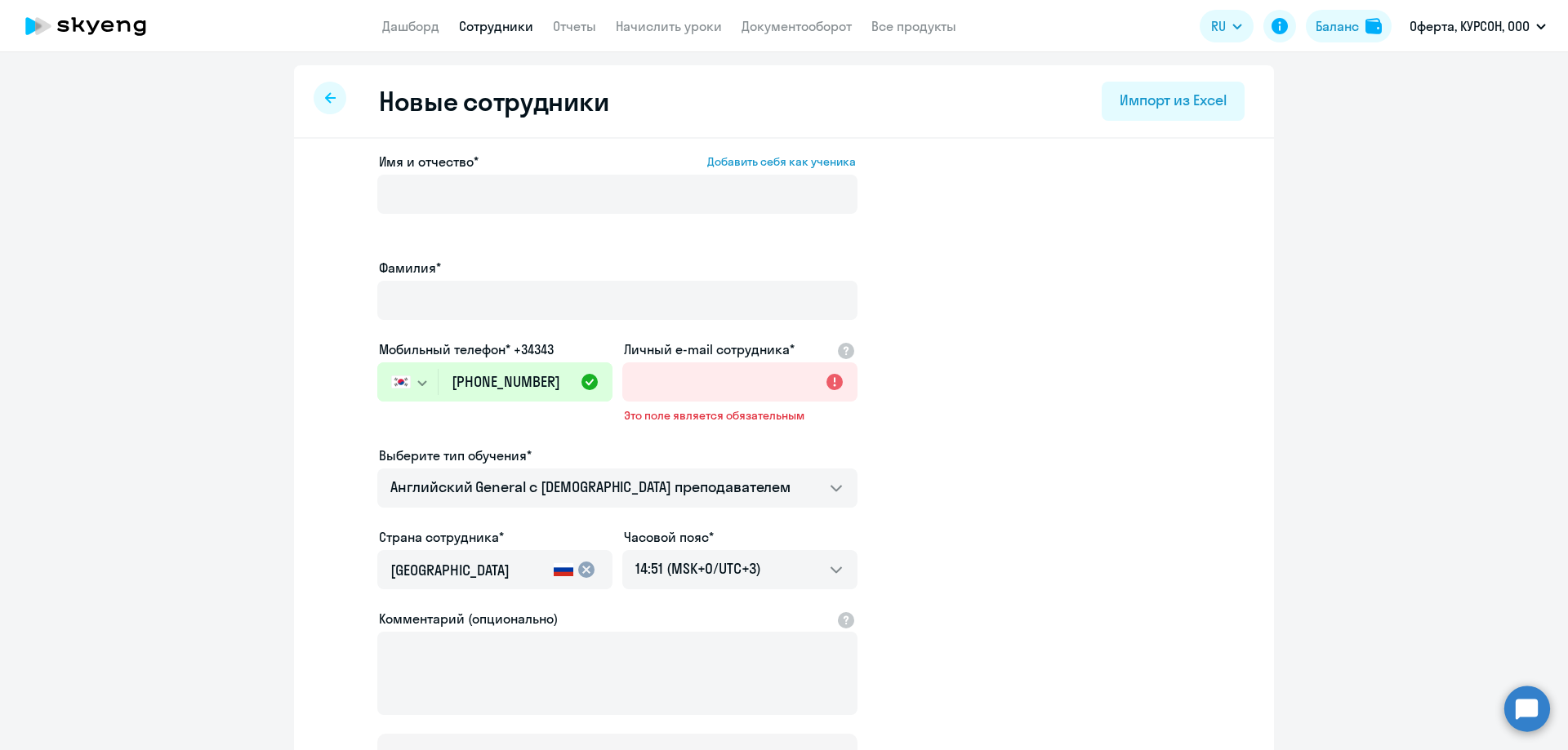
click at [1059, 486] on app-new-student-form "Имя и отчество* Добавить себя как ученика [PERSON_NAME]* Мобильный телефон* +34…" at bounding box center [784, 467] width 927 height 631
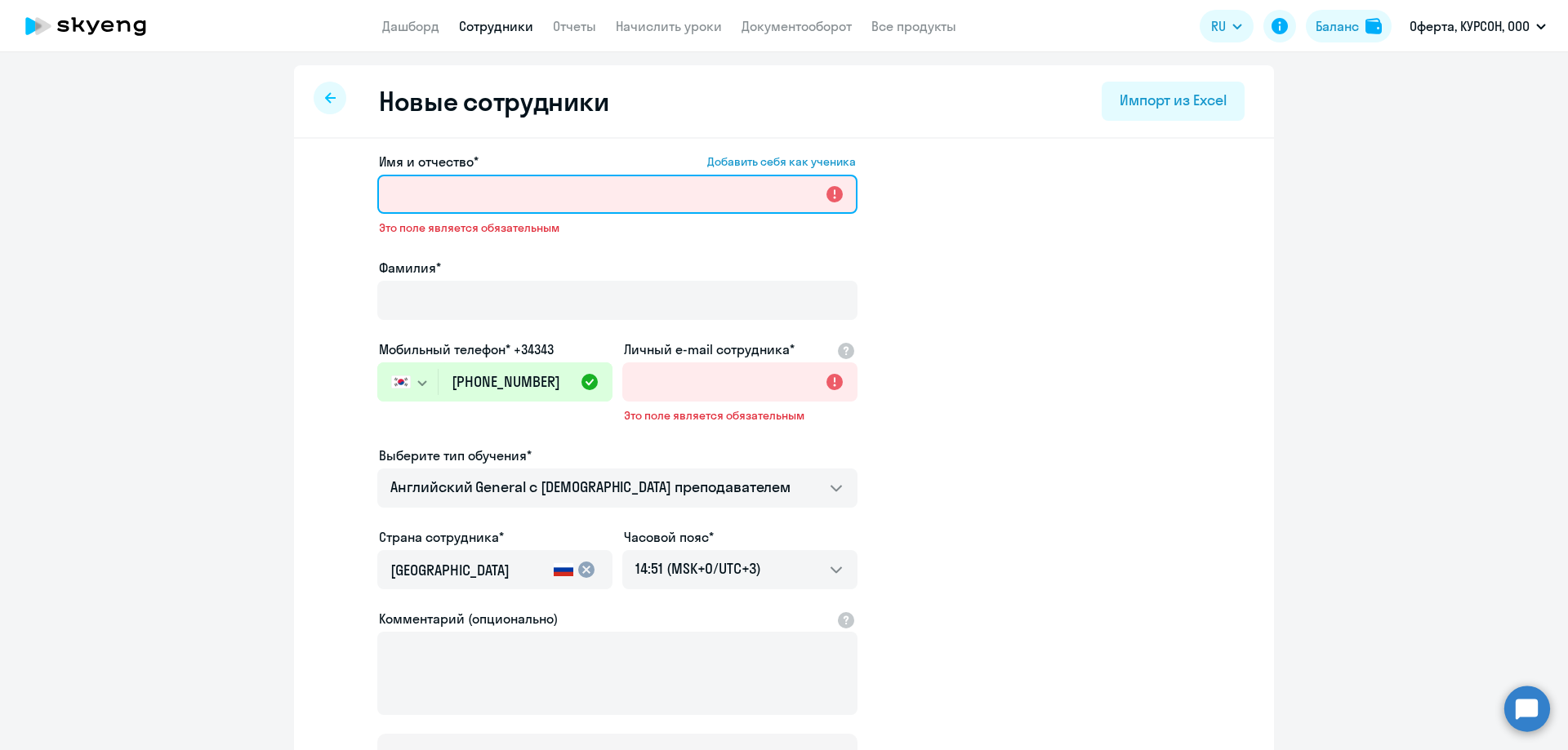
click at [427, 195] on input "Имя и отчество* Добавить себя как ученика" at bounding box center [617, 194] width 480 height 39
click at [541, 209] on input "Имя и отчество* Добавить себя как ученика" at bounding box center [617, 194] width 480 height 39
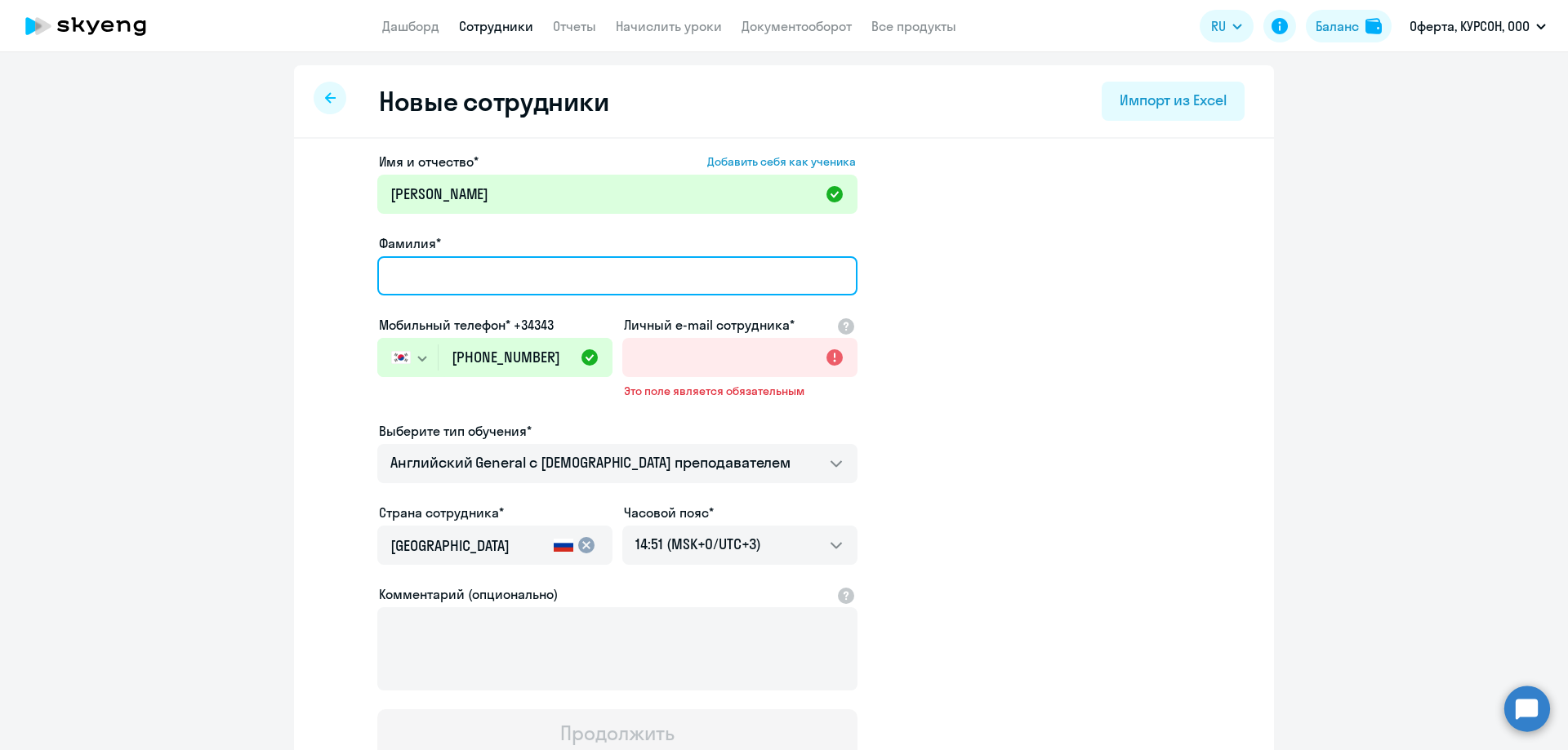
drag, startPoint x: 543, startPoint y: 277, endPoint x: 401, endPoint y: 509, distance: 272.0
click at [543, 277] on input "Фамилия*" at bounding box center [617, 276] width 480 height 39
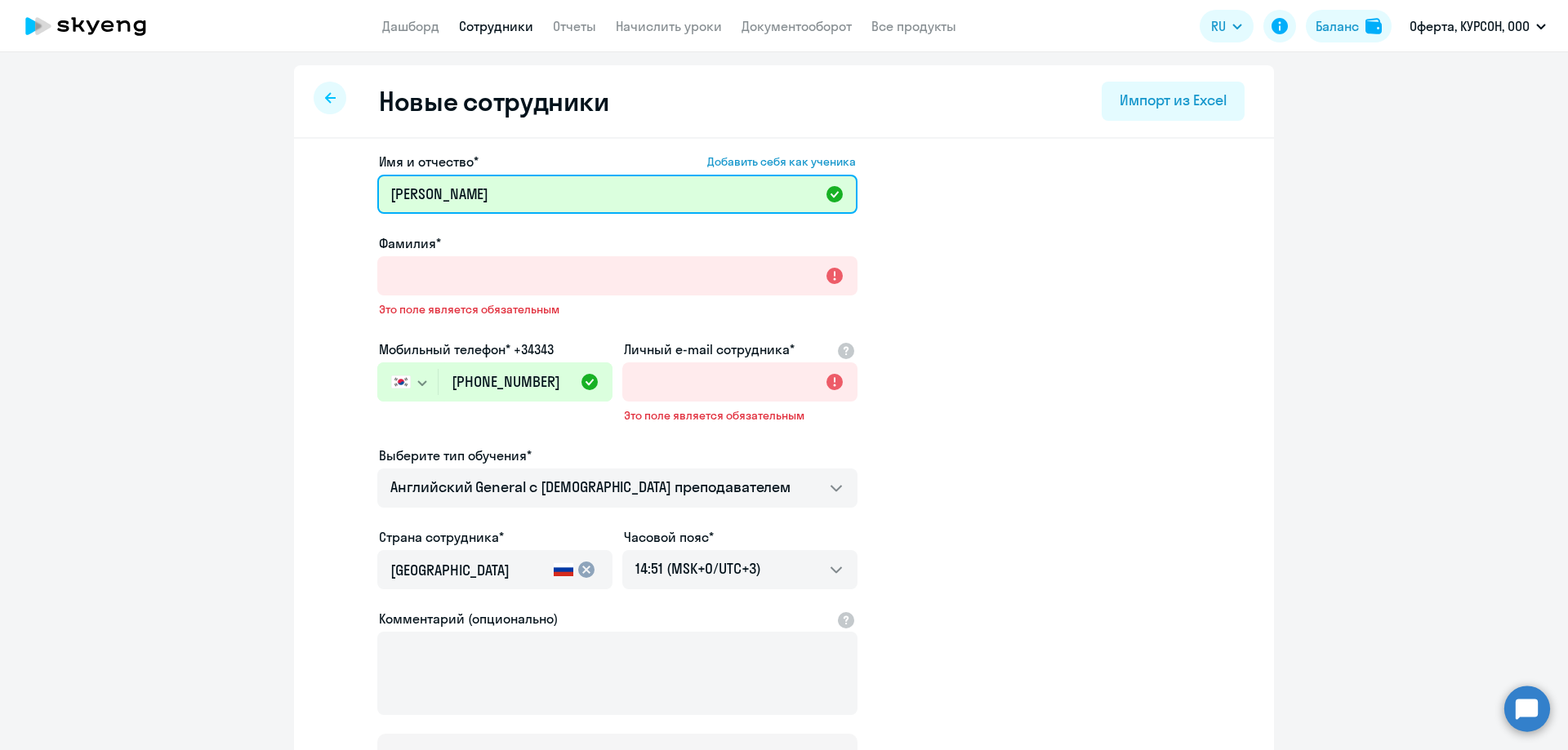
drag, startPoint x: 434, startPoint y: 193, endPoint x: 336, endPoint y: 193, distance: 98.0
click at [336, 193] on app-new-student-form "Имя и отчество* Добавить себя как ученика [PERSON_NAME]* Это поле является обяз…" at bounding box center [784, 467] width 927 height 631
type input "[PERSON_NAME]"
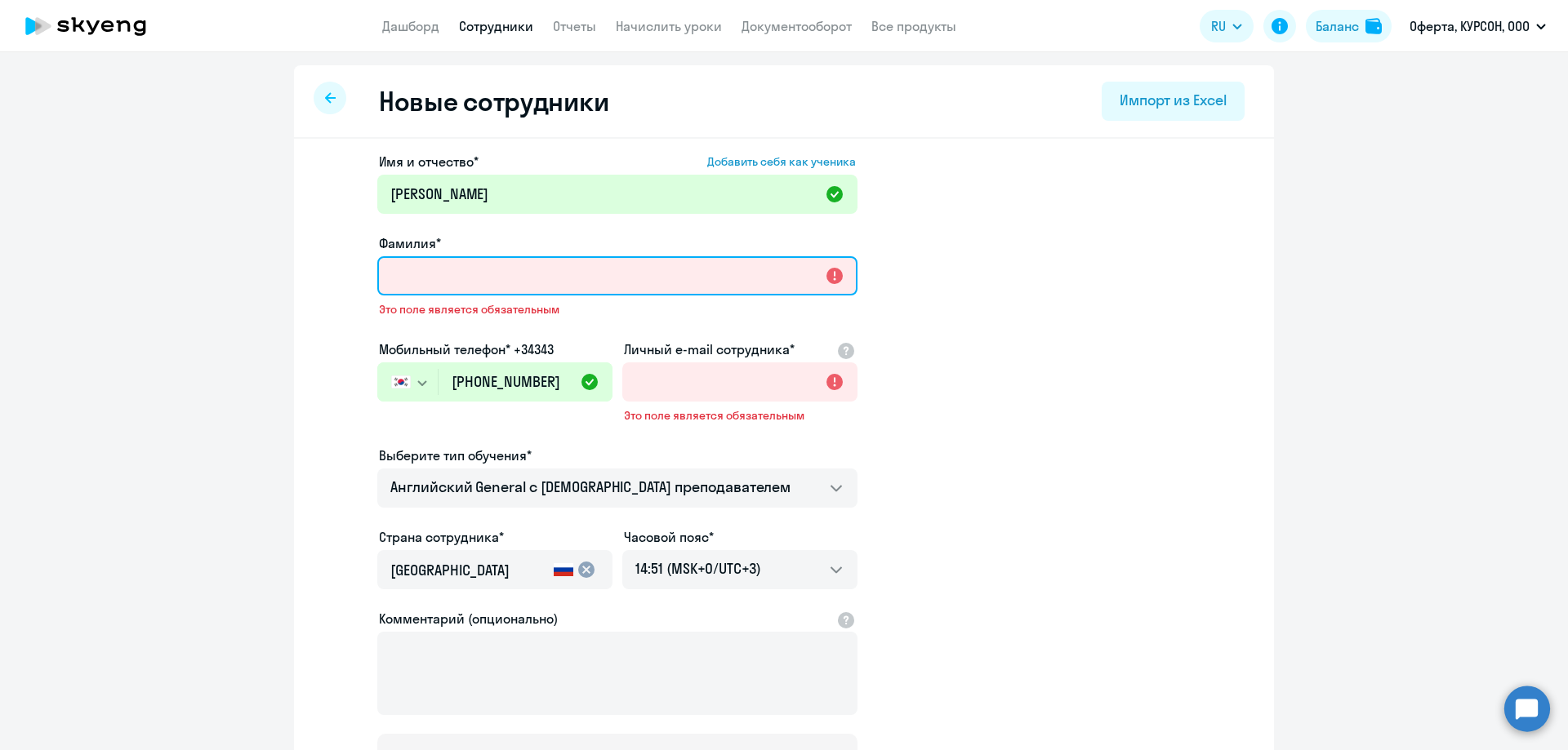
click at [394, 259] on input "Фамилия*" at bounding box center [617, 276] width 480 height 39
paste input "[PERSON_NAME]"
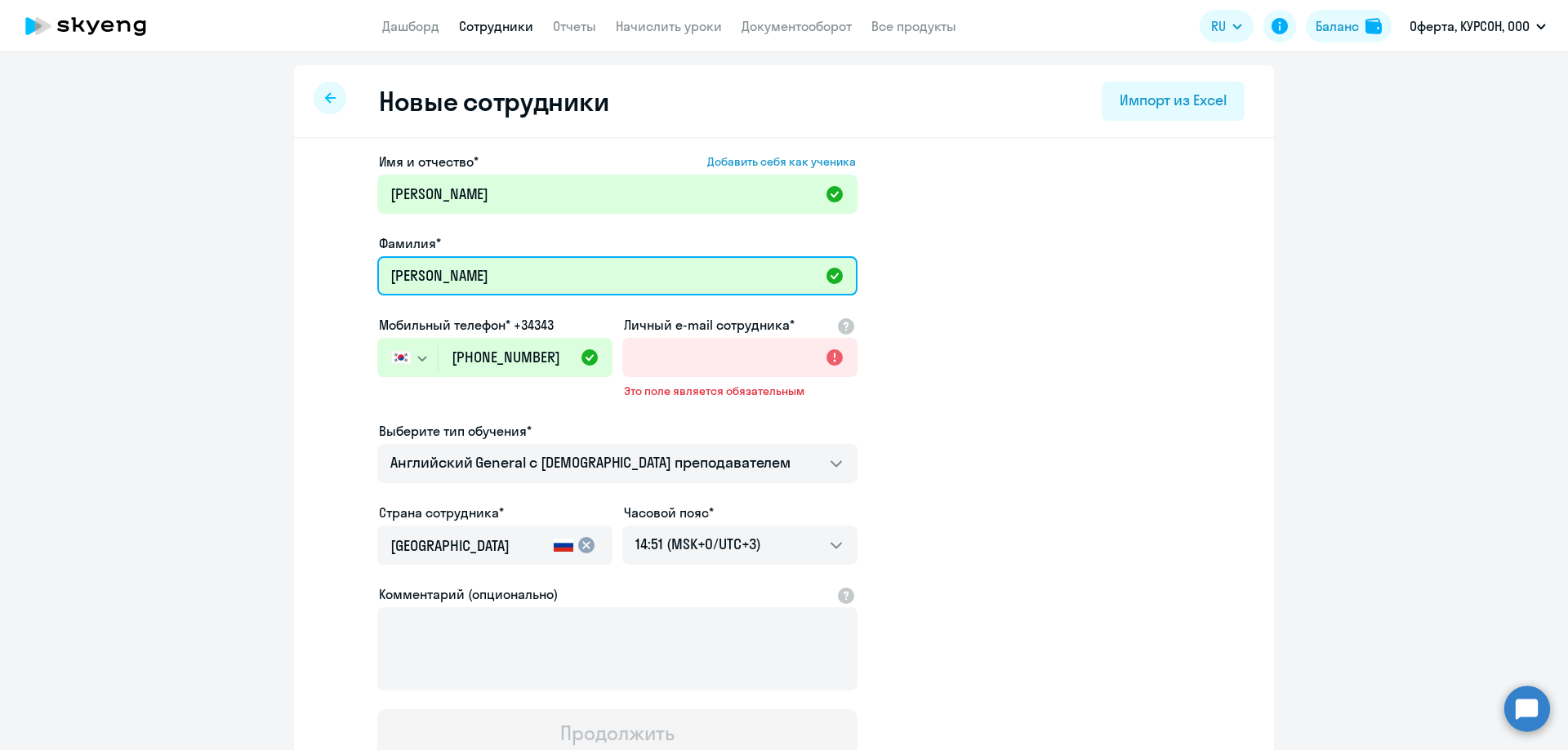
type input "[PERSON_NAME]"
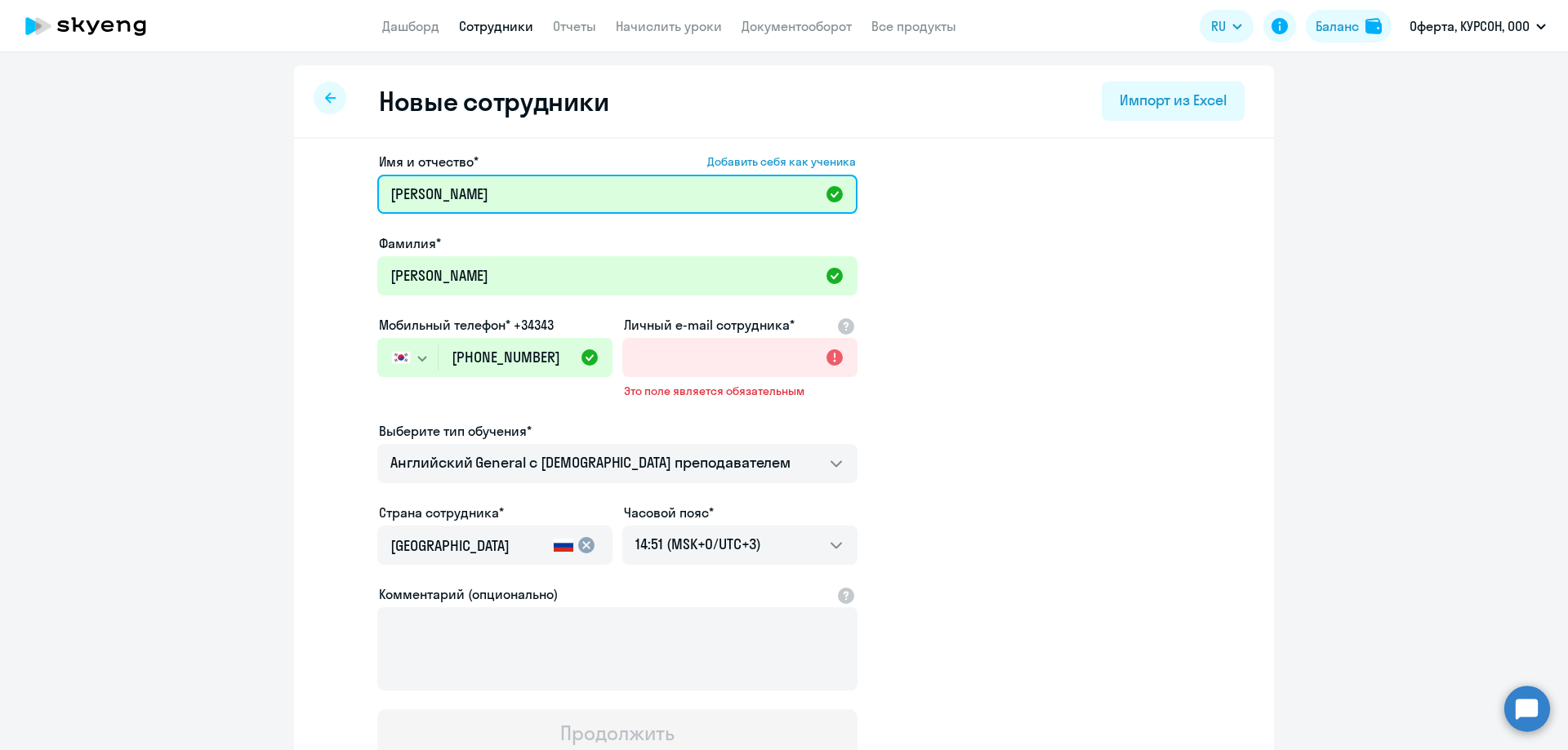
click at [393, 198] on input "[PERSON_NAME]" at bounding box center [617, 194] width 480 height 39
click at [452, 202] on input "[PERSON_NAME]" at bounding box center [617, 194] width 480 height 39
paste input "Александровна"
type input "[PERSON_NAME]"
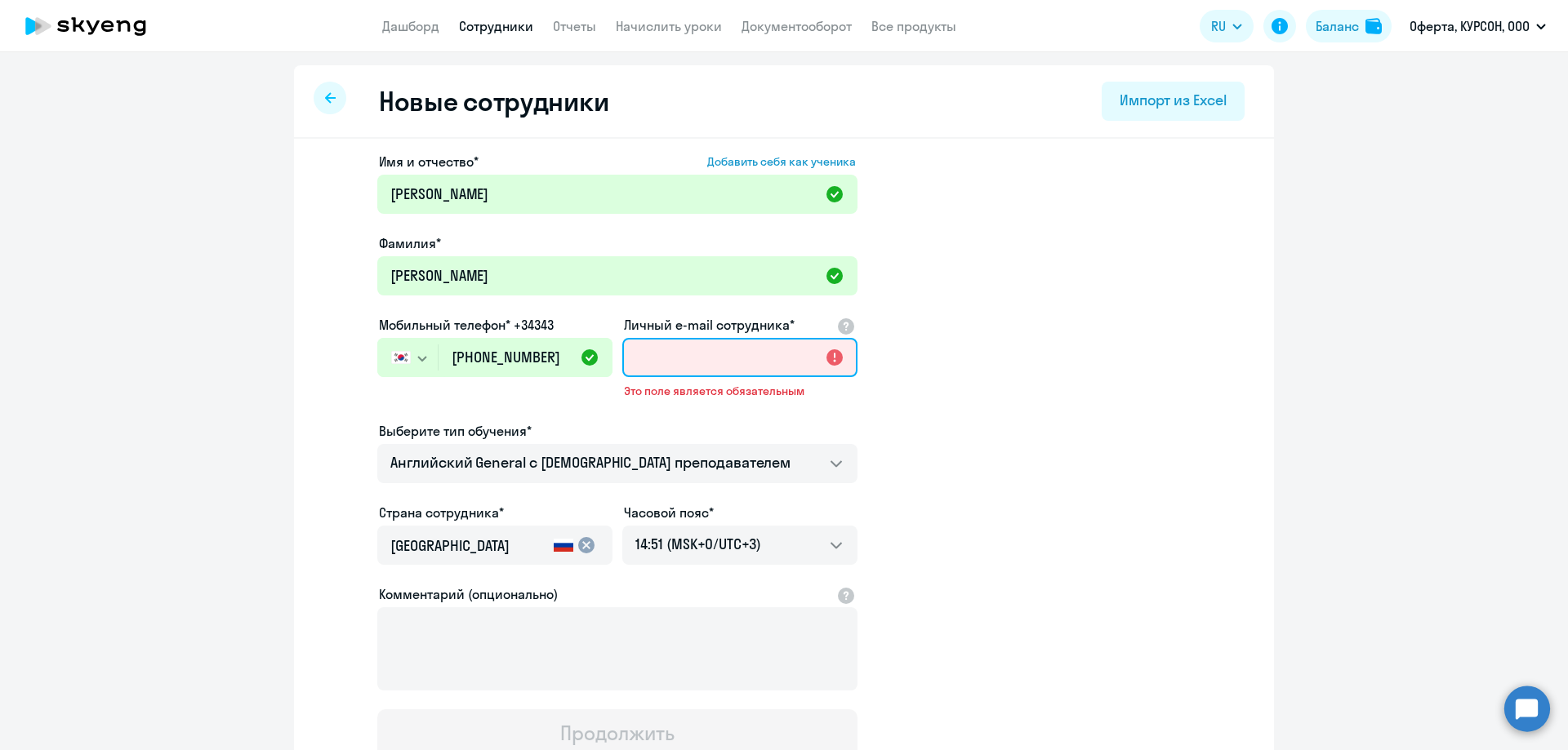
click at [713, 340] on input "Личный e-mail сотрудника*" at bounding box center [739, 358] width 236 height 39
click at [638, 356] on input "Личный e-mail сотрудника*" at bounding box center [739, 358] width 236 height 39
paste input "[EMAIL_ADDRESS][DOMAIN_NAME]"
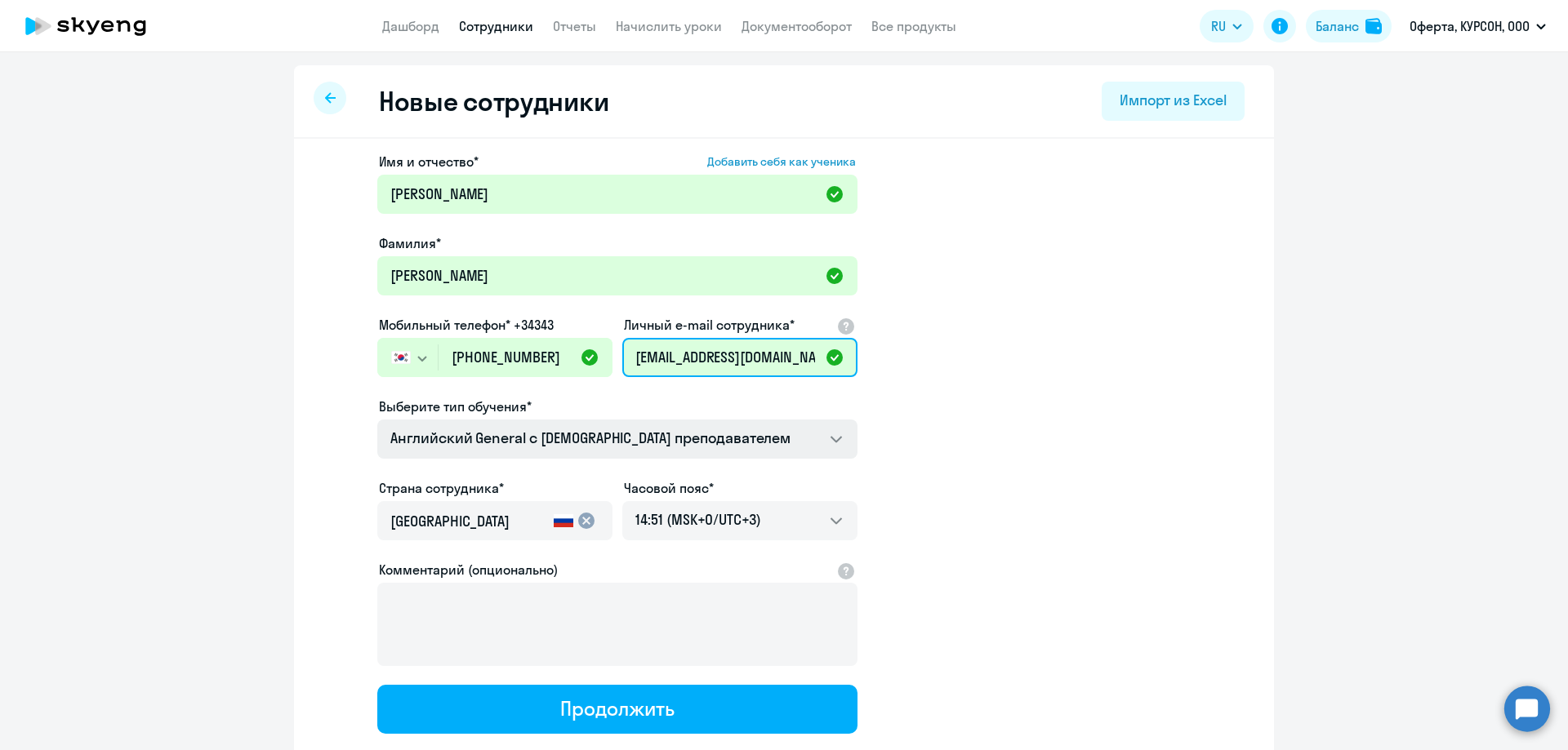
type input "[EMAIL_ADDRESS][DOMAIN_NAME]"
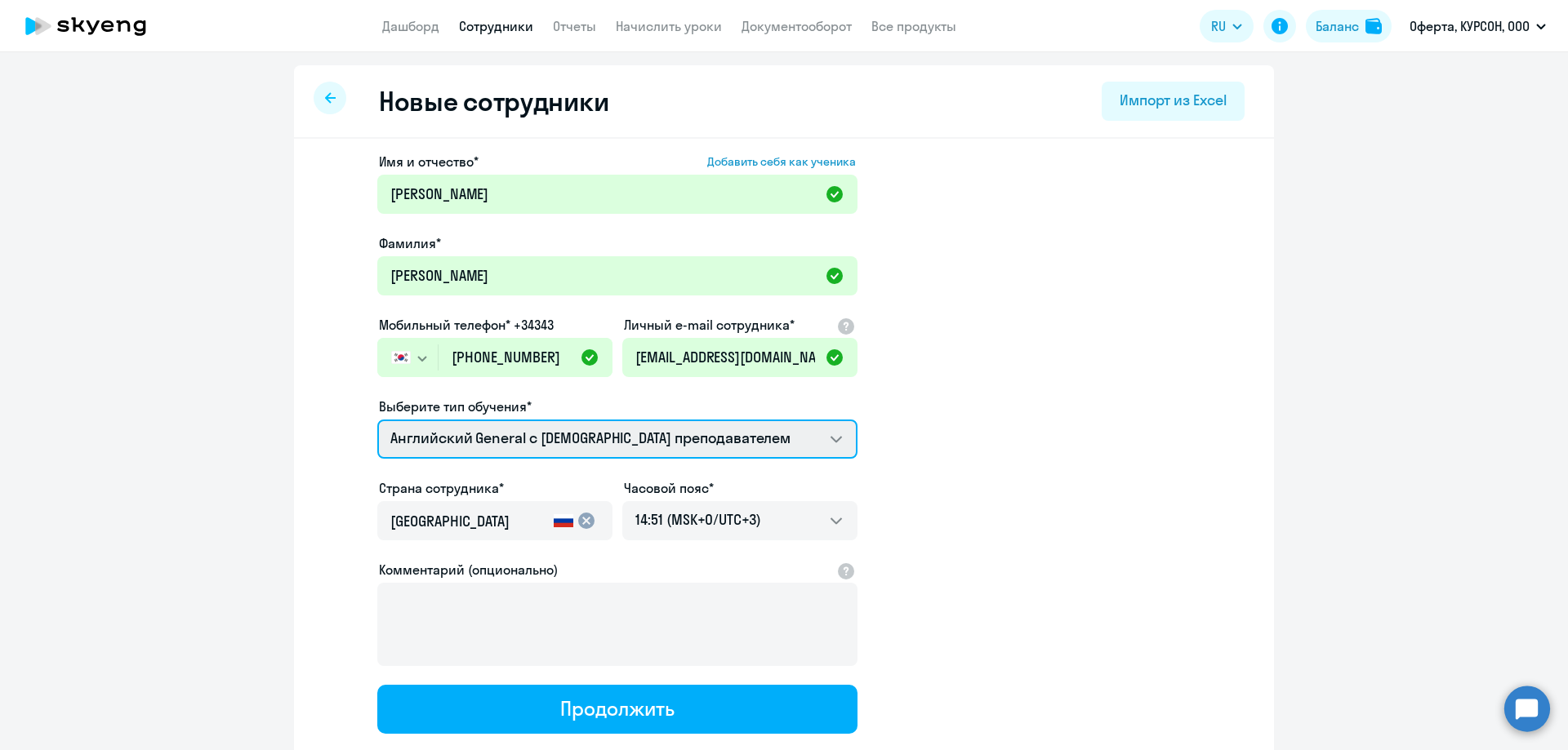
click at [622, 431] on select "Премиум английский с русскоговорящим преподавателем Screening Test Английский G…" at bounding box center [617, 440] width 480 height 39
click at [377, 420] on select "Премиум английский с русскоговорящим преподавателем Screening Test Английский G…" at bounding box center [617, 440] width 480 height 39
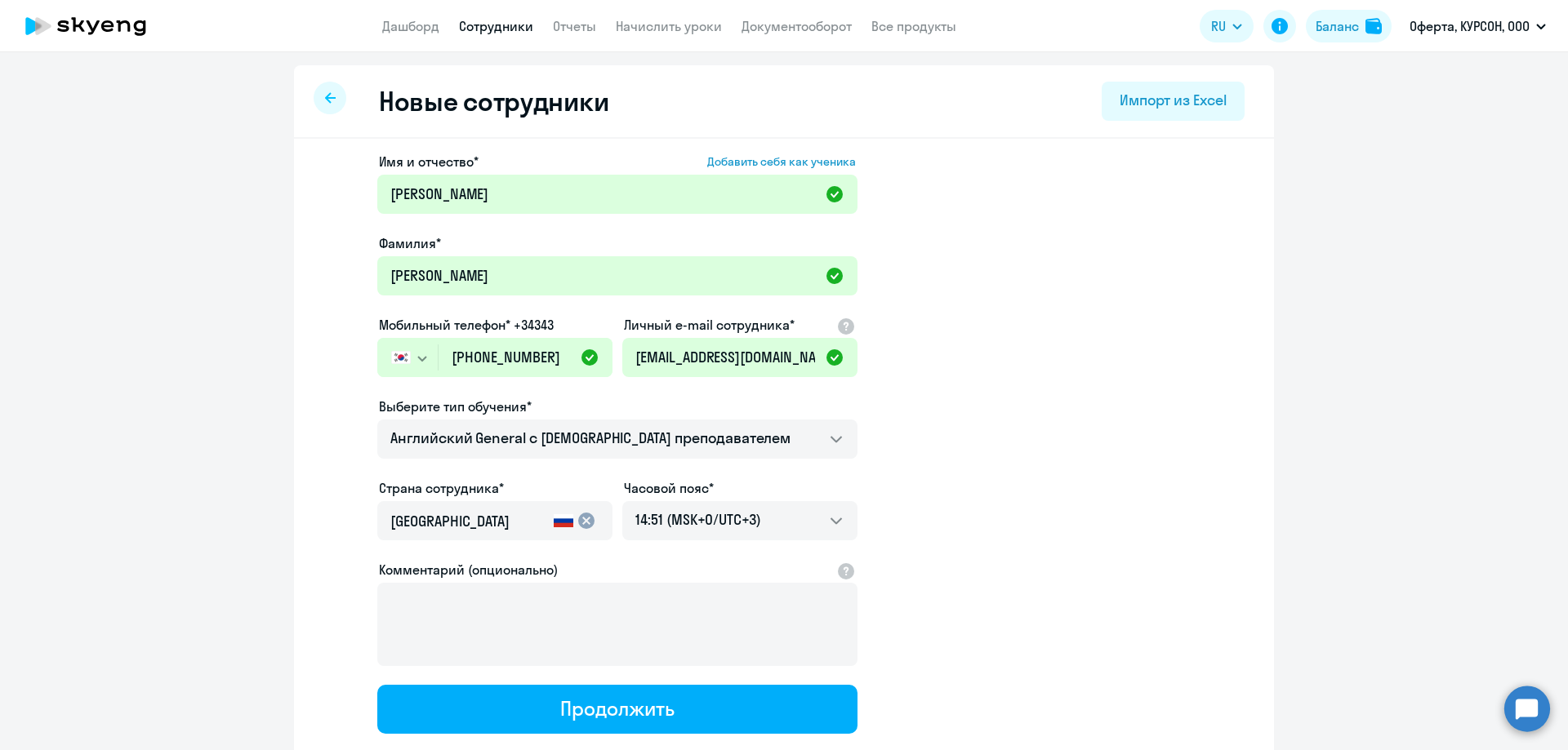
click at [516, 521] on input "[GEOGRAPHIC_DATA]" at bounding box center [468, 522] width 157 height 22
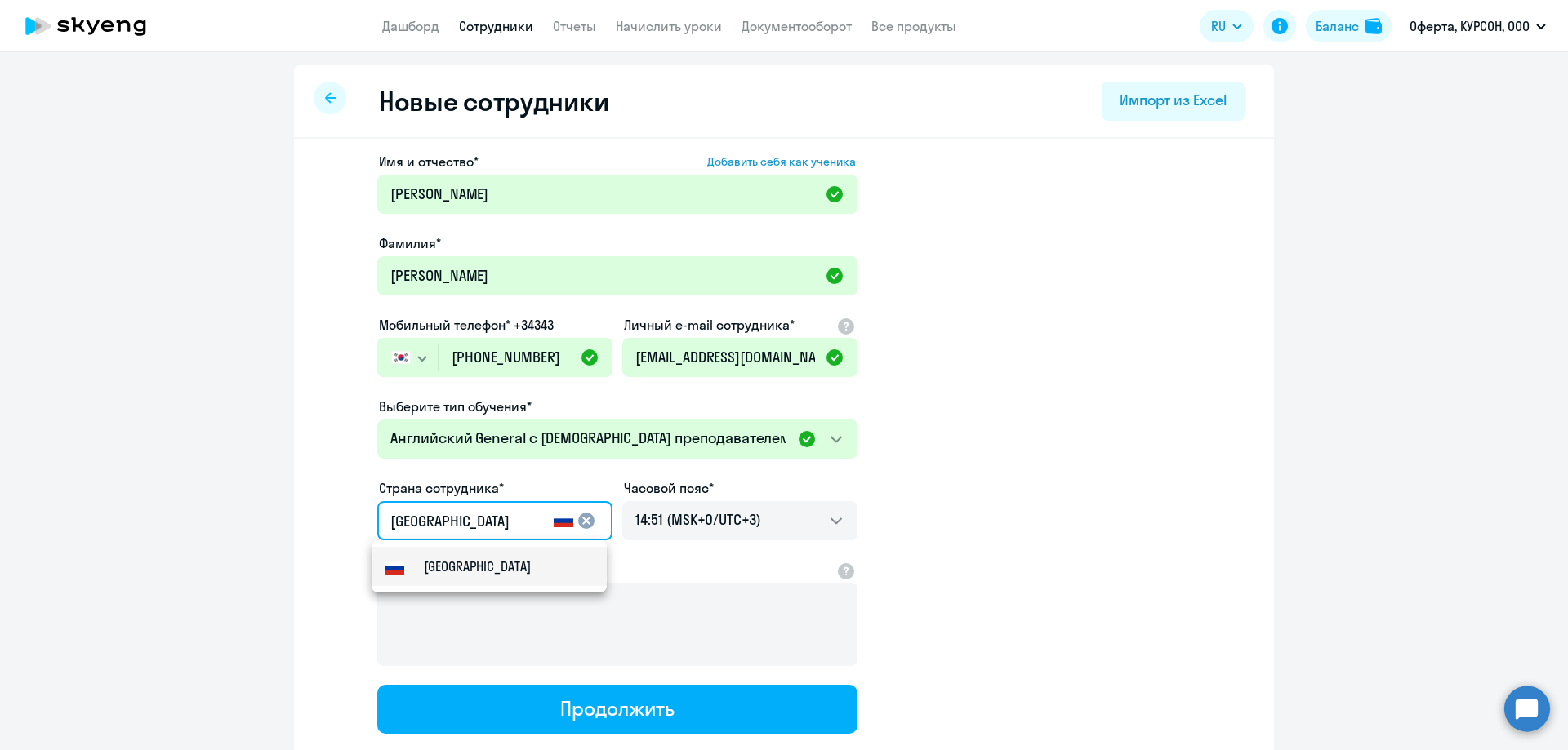
click at [516, 559] on mat-option "[GEOGRAPHIC_DATA]" at bounding box center [489, 567] width 236 height 39
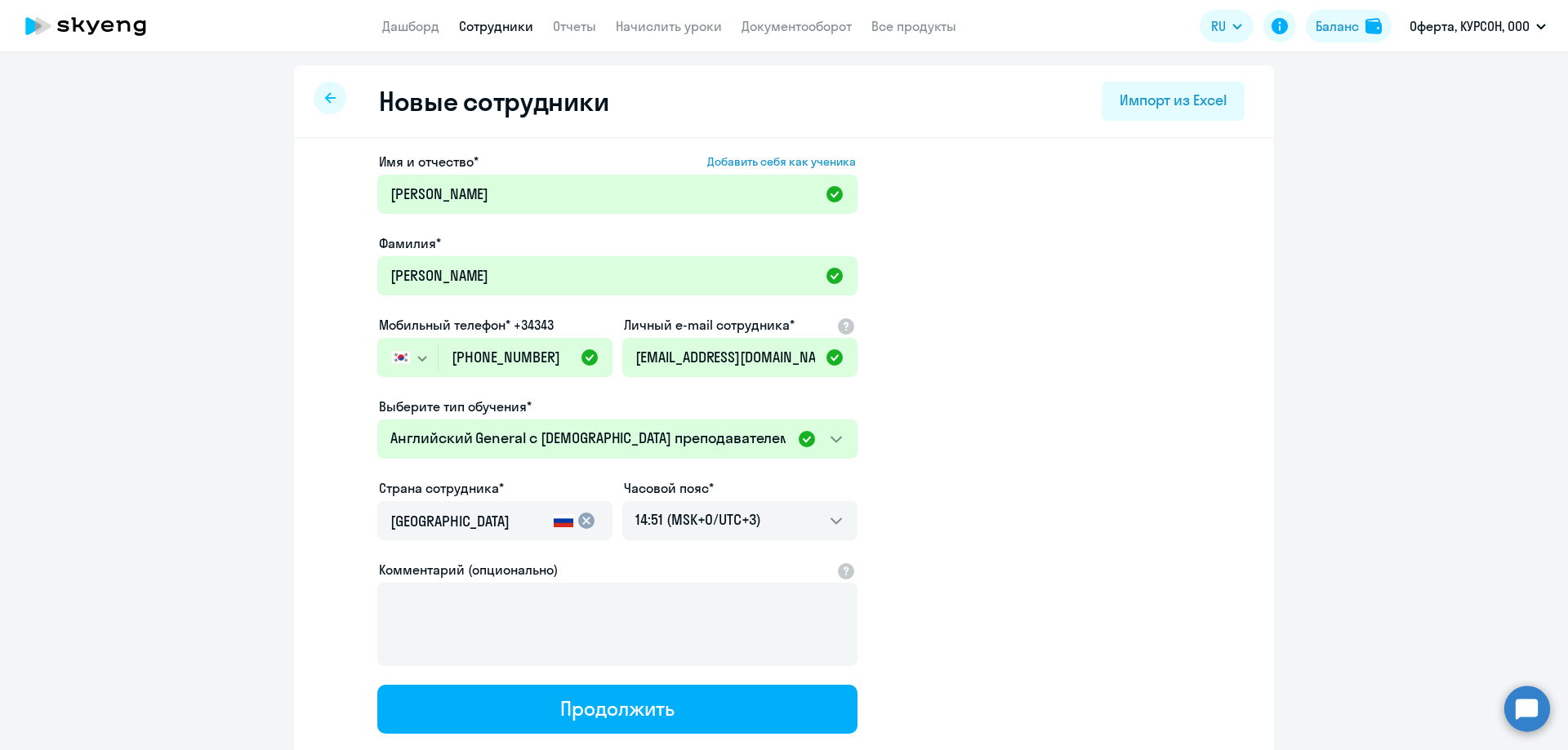
click at [579, 528] on mat-icon "cancel" at bounding box center [586, 521] width 20 height 20
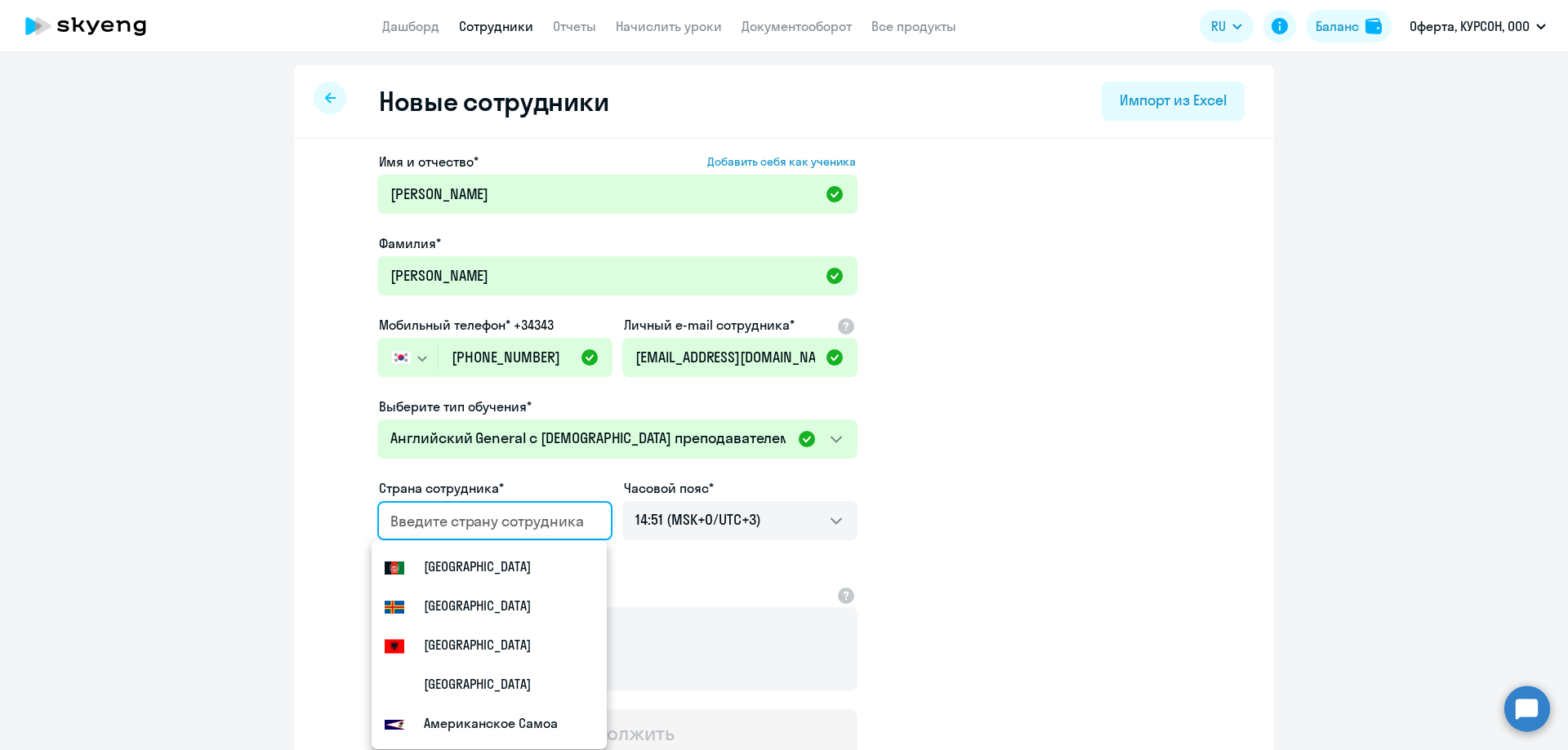
click at [487, 511] on input "country" at bounding box center [491, 522] width 202 height 22
click at [503, 514] on input "country" at bounding box center [491, 522] width 202 height 22
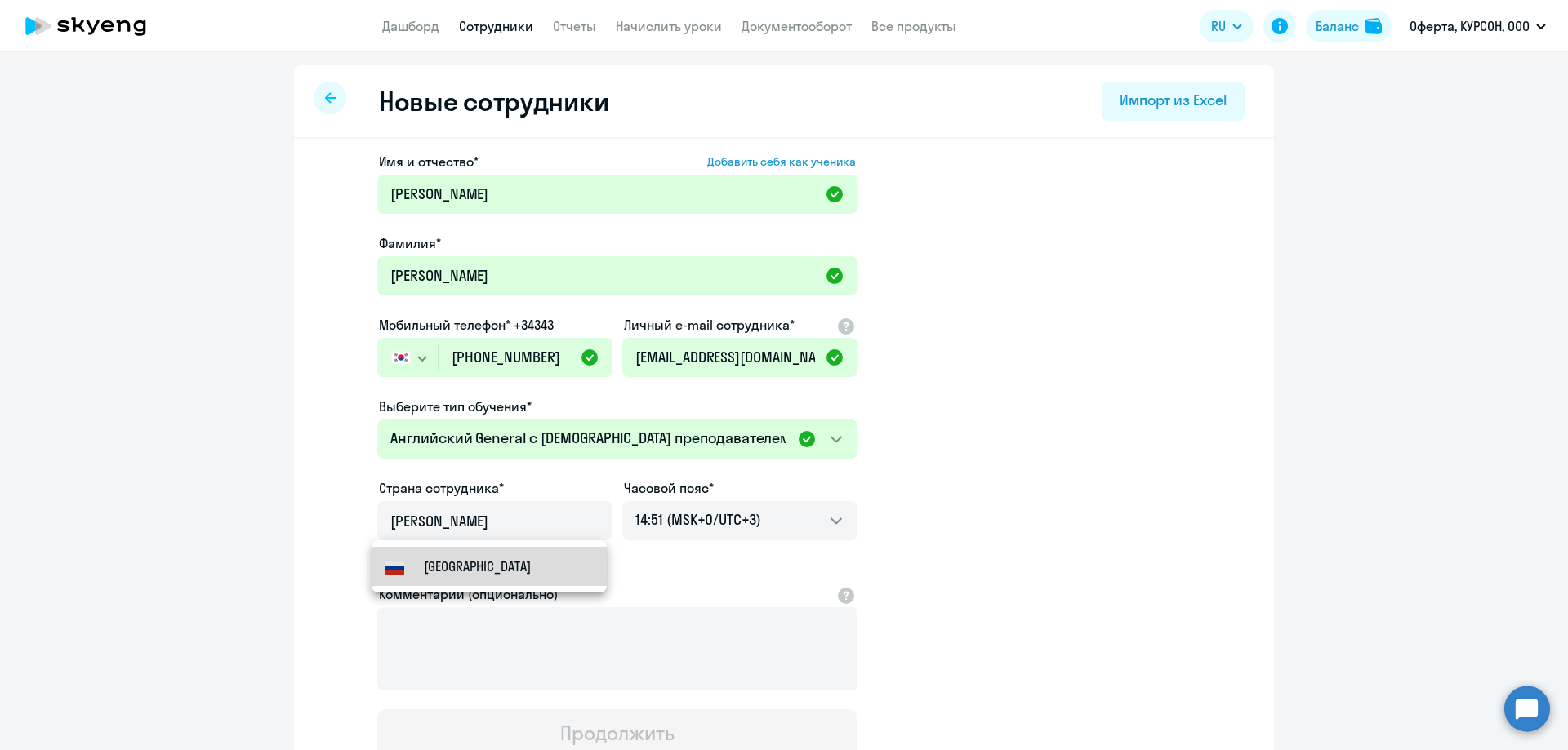
click at [467, 565] on small "[GEOGRAPHIC_DATA]" at bounding box center [477, 567] width 107 height 20
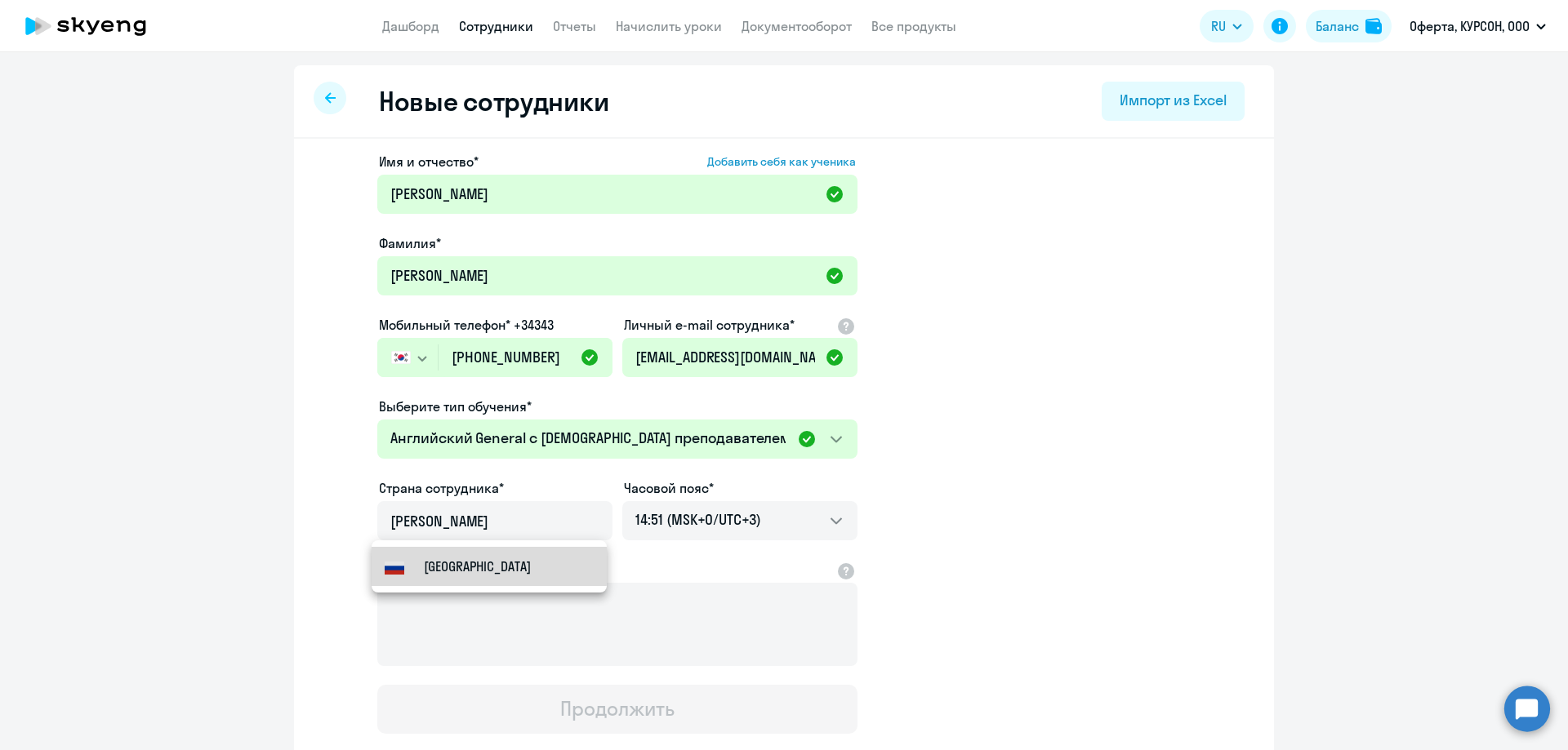
type input "[GEOGRAPHIC_DATA]"
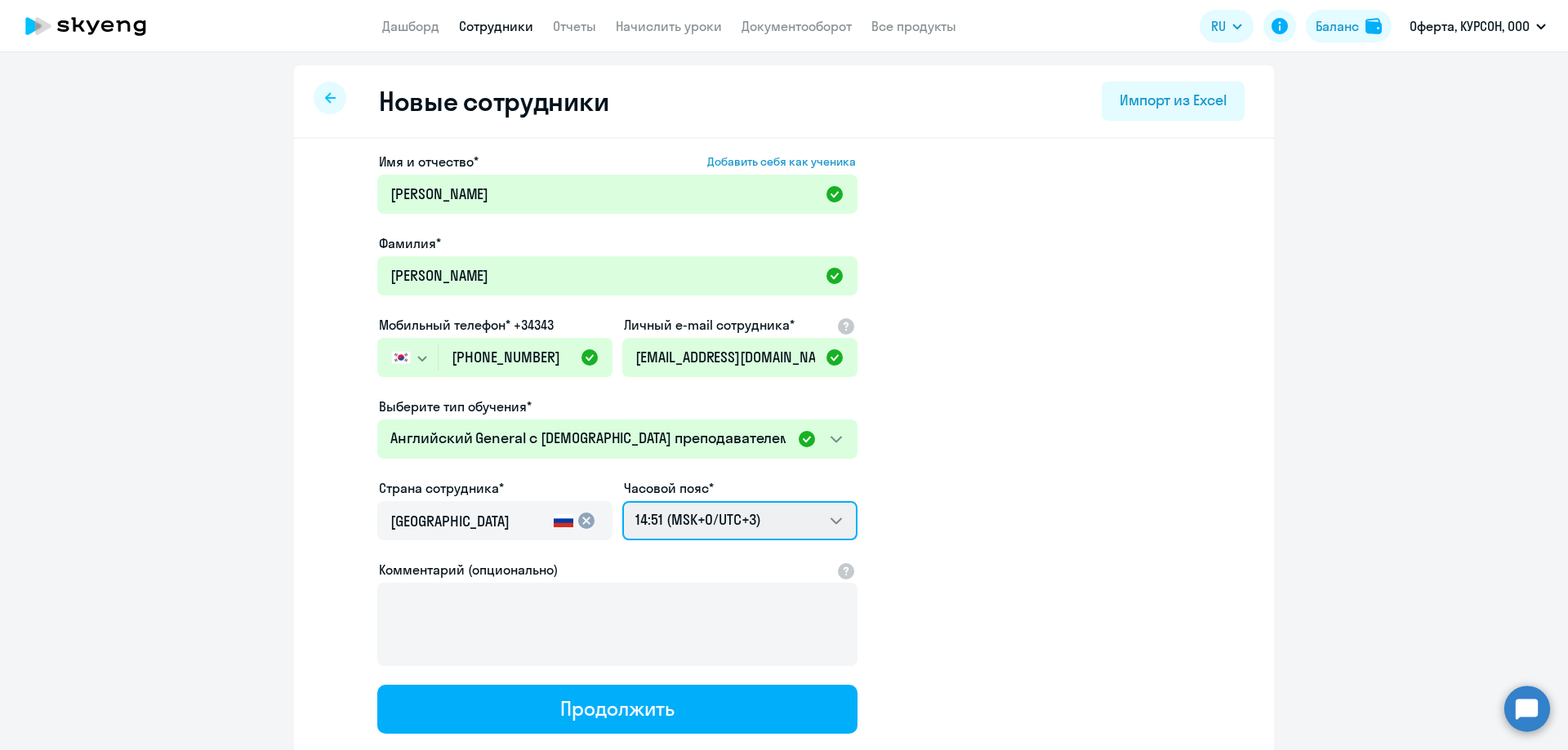
click at [673, 523] on select "00:51 (MSK-14/UTC-11) 01:51 (MSK-13/UTC-10) 02:51 (MSK-12/UTC-9) 03:51 (MSK-11/…" at bounding box center [739, 521] width 236 height 39
click at [1016, 522] on app-new-student-form "Имя и отчество* Добавить себя как ученика [PERSON_NAME]* [PERSON_NAME] телефон*…" at bounding box center [784, 443] width 927 height 582
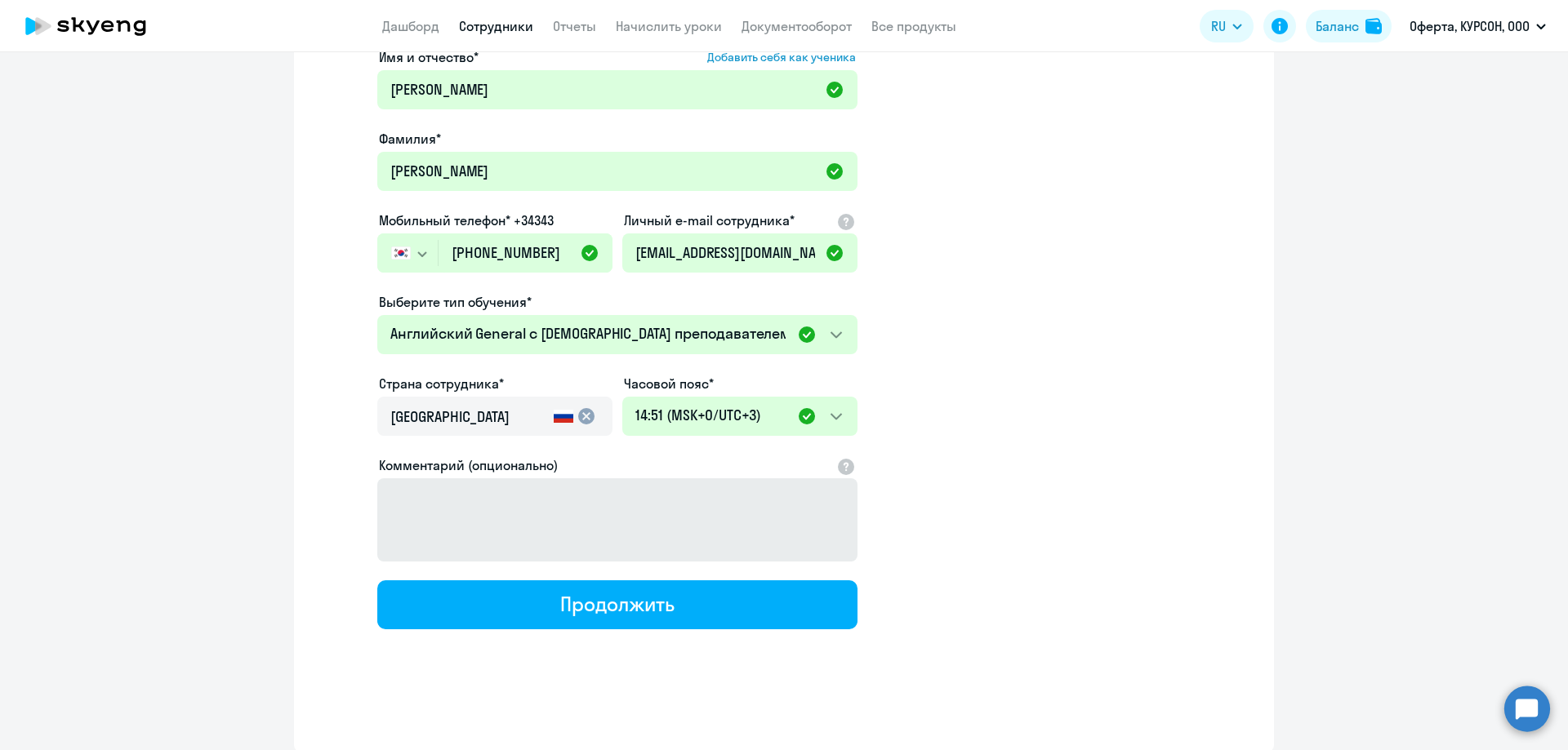
scroll to position [105, 0]
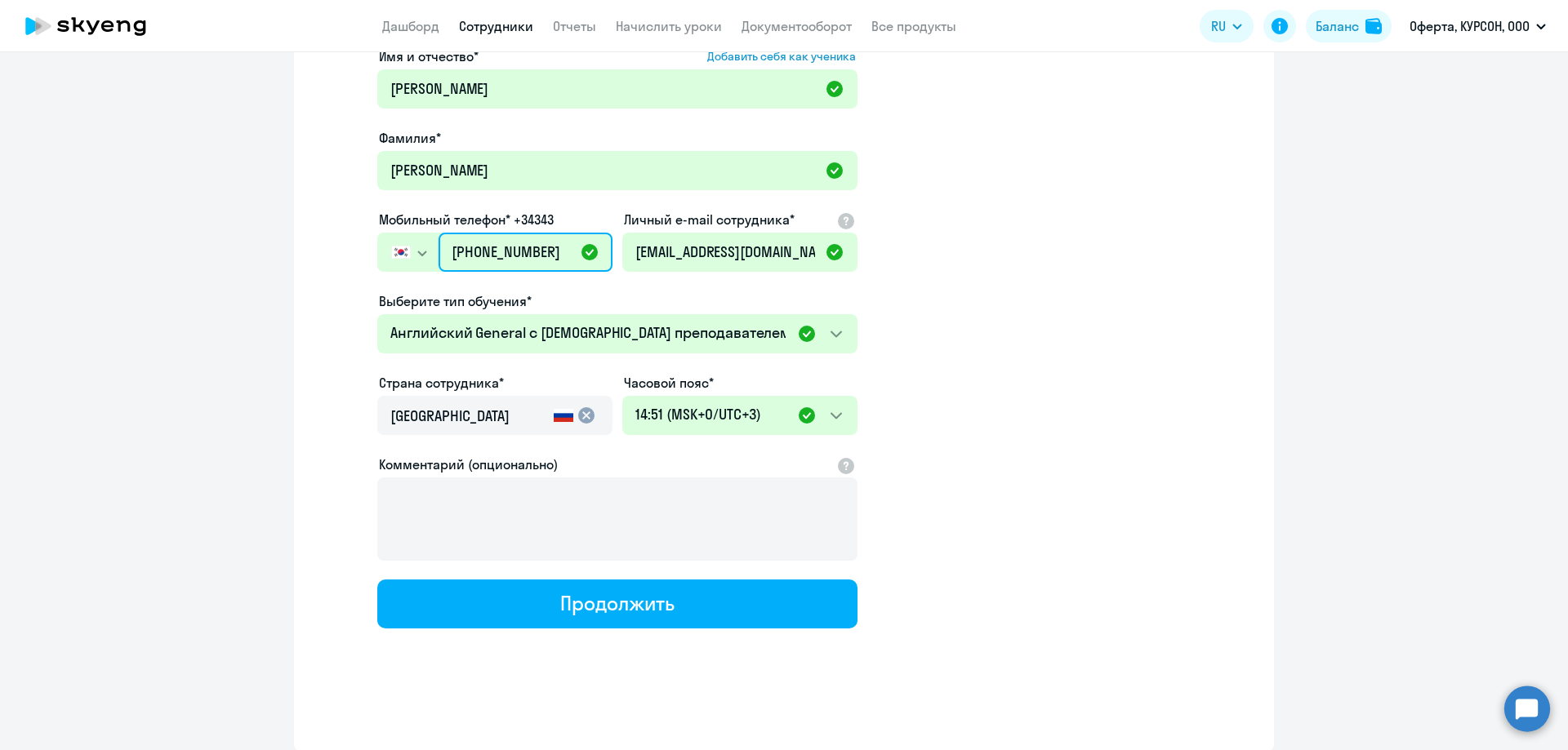
drag, startPoint x: 551, startPoint y: 248, endPoint x: 418, endPoint y: 248, distance: 133.0
click at [418, 248] on div "[GEOGRAPHIC_DATA] +7 [GEOGRAPHIC_DATA] +7 [GEOGRAPHIC_DATA] +380 [GEOGRAPHIC_DA…" at bounding box center [495, 252] width 236 height 39
click at [545, 264] on input "[PHONE_NUMBER]" at bounding box center [525, 252] width 173 height 39
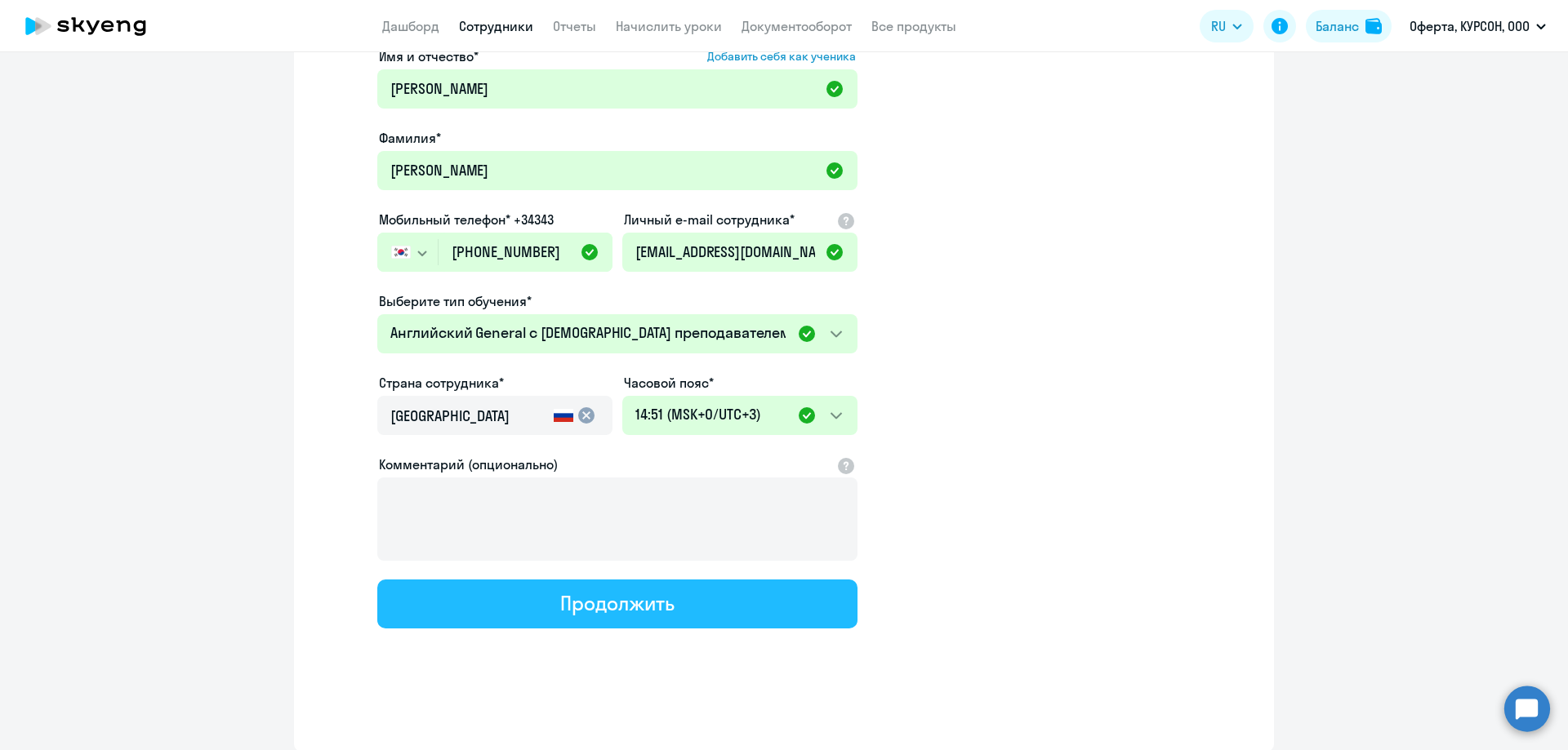
click at [675, 594] on button "Продолжить" at bounding box center [617, 604] width 480 height 49
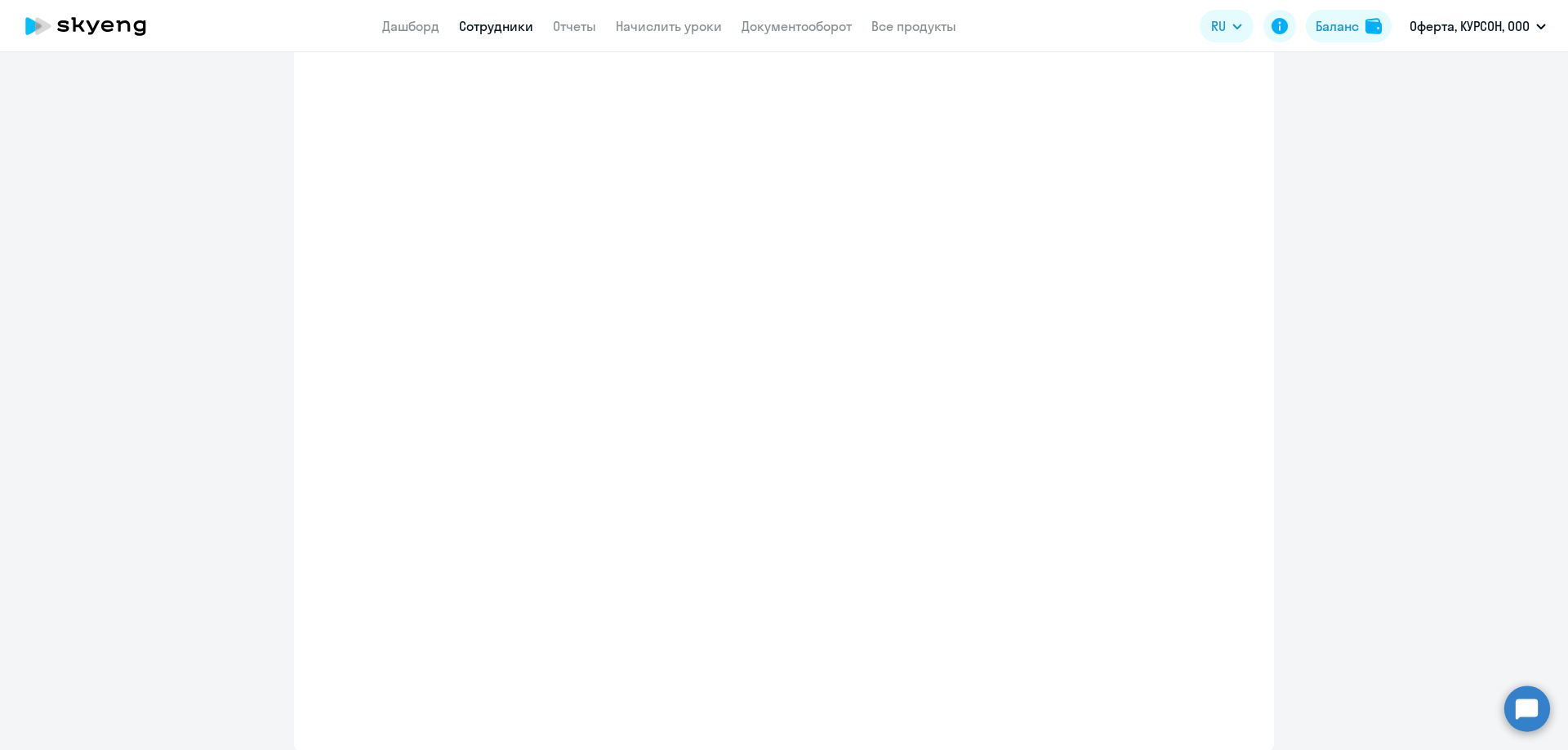
select select "english_adult_not_native_speaker"
select select "3"
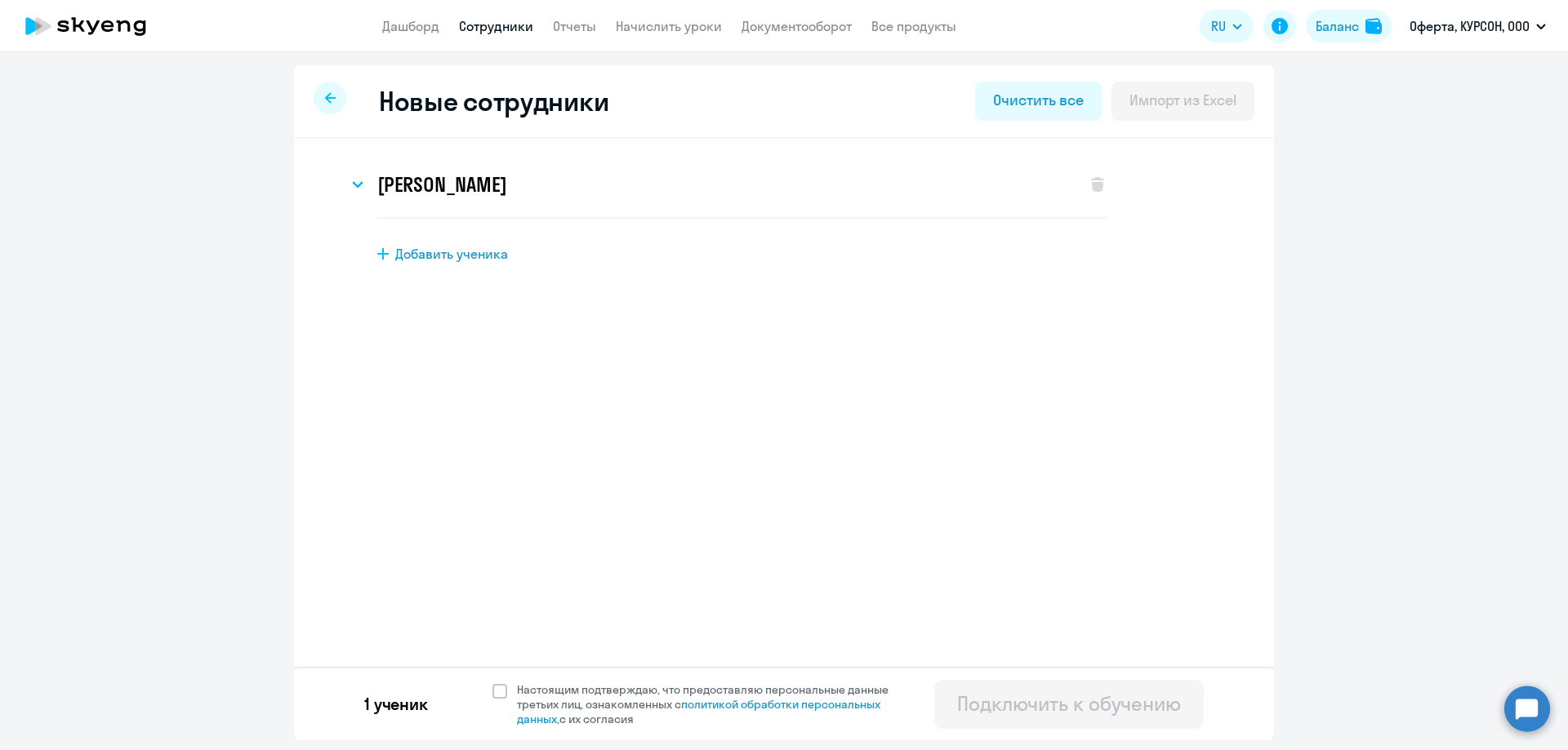
scroll to position [0, 0]
click at [360, 191] on svg-icon at bounding box center [358, 184] width 20 height 20
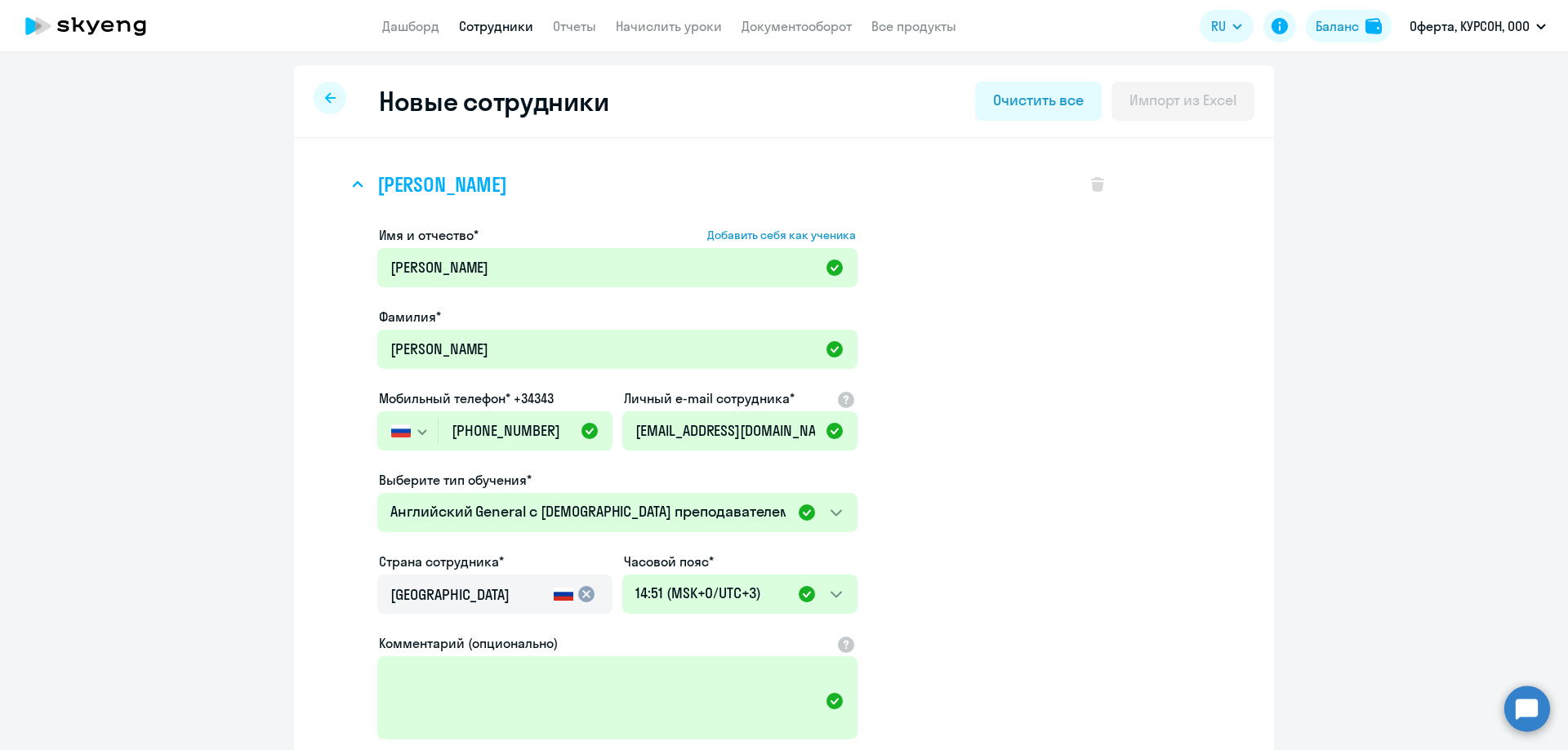
click at [360, 191] on svg-icon at bounding box center [358, 184] width 20 height 20
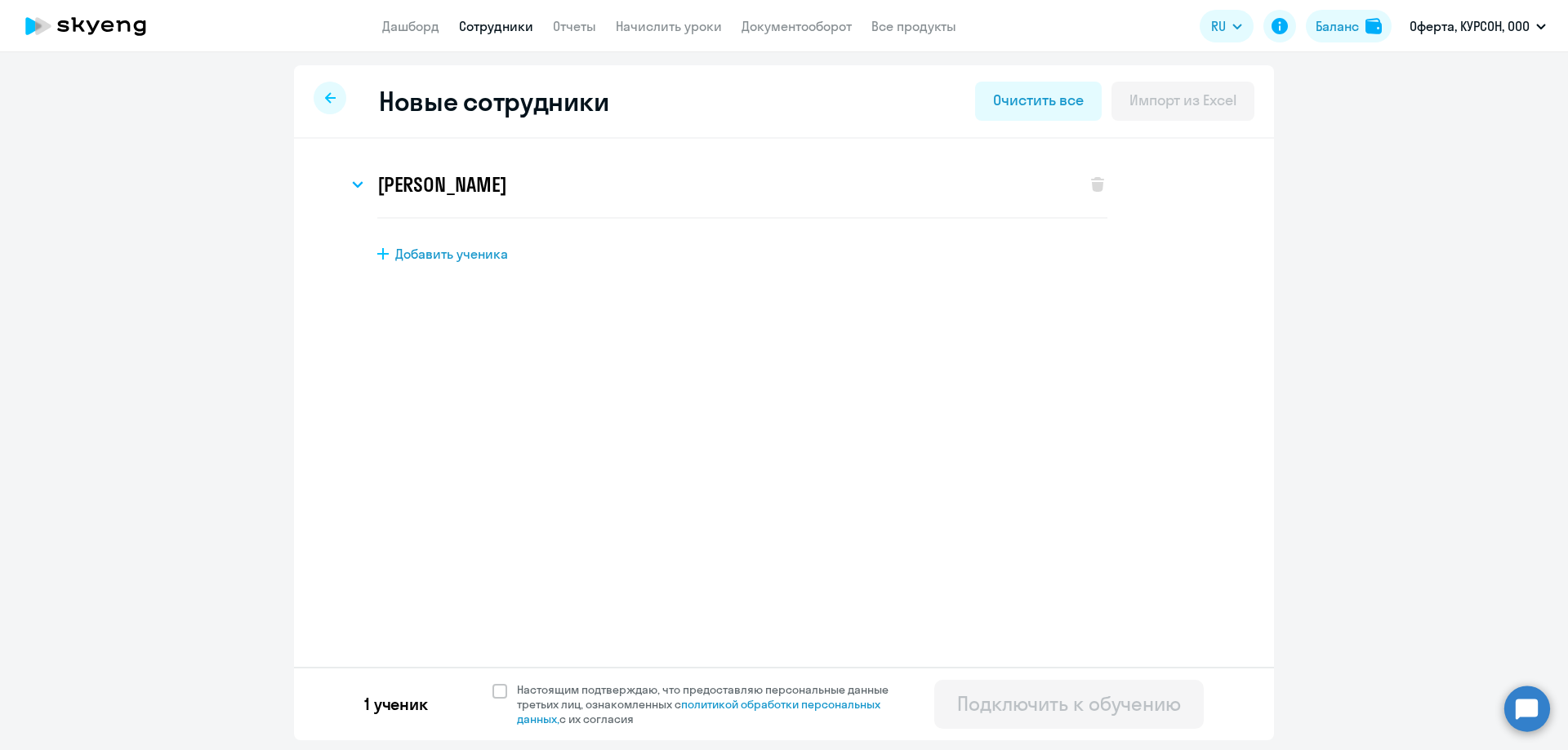
click at [328, 101] on icon at bounding box center [330, 98] width 11 height 11
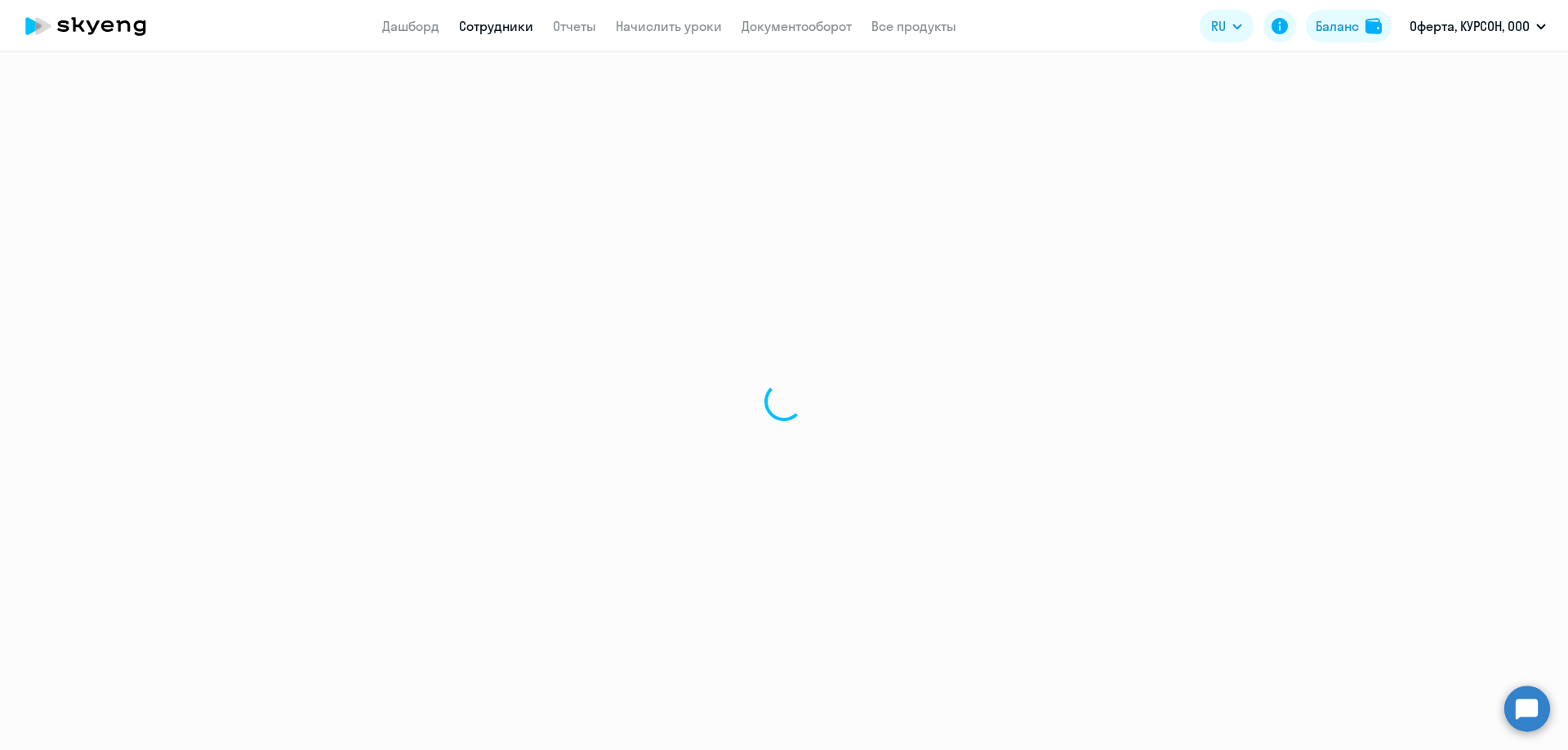
select select "30"
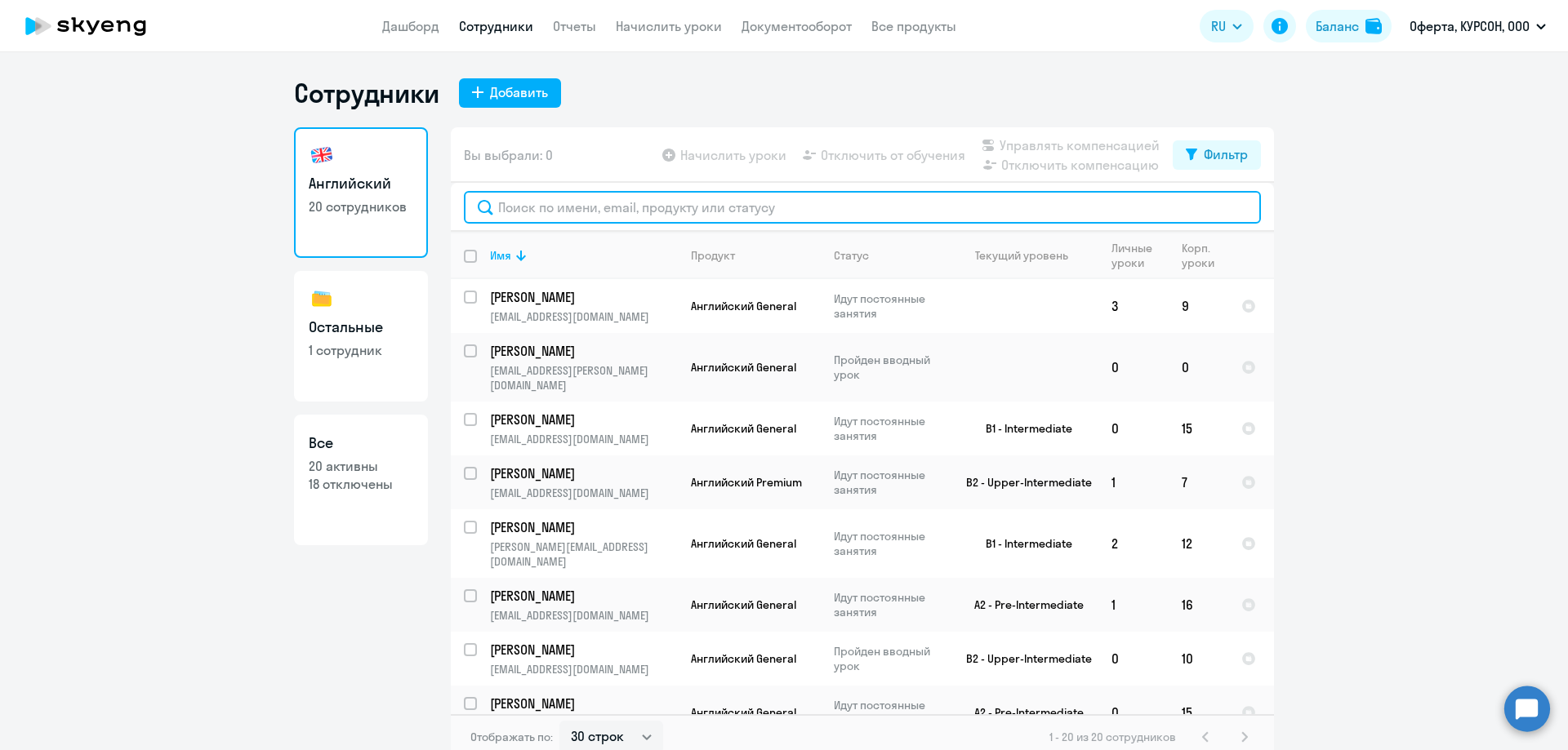
click at [691, 199] on input "text" at bounding box center [862, 207] width 797 height 33
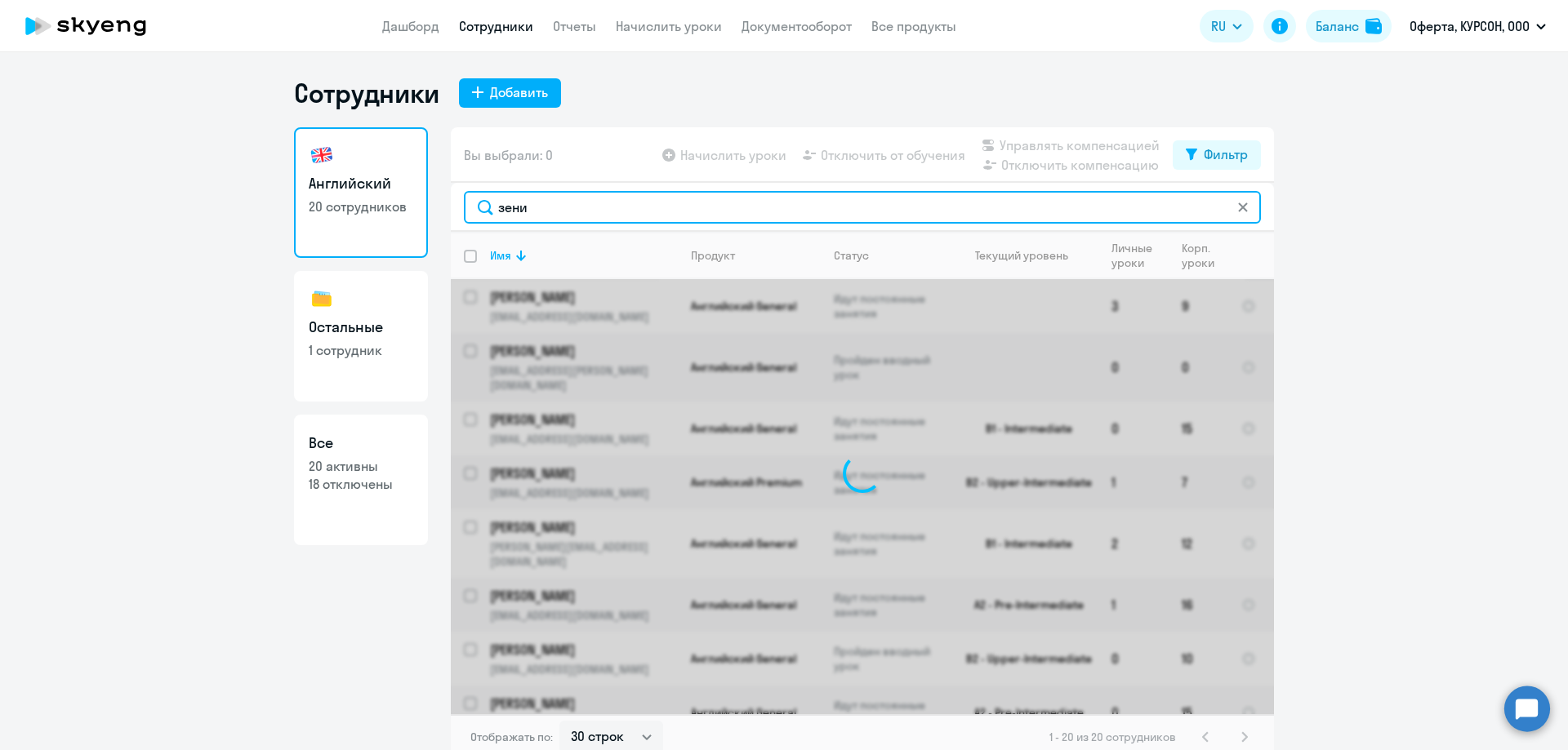
type input "[PERSON_NAME]"
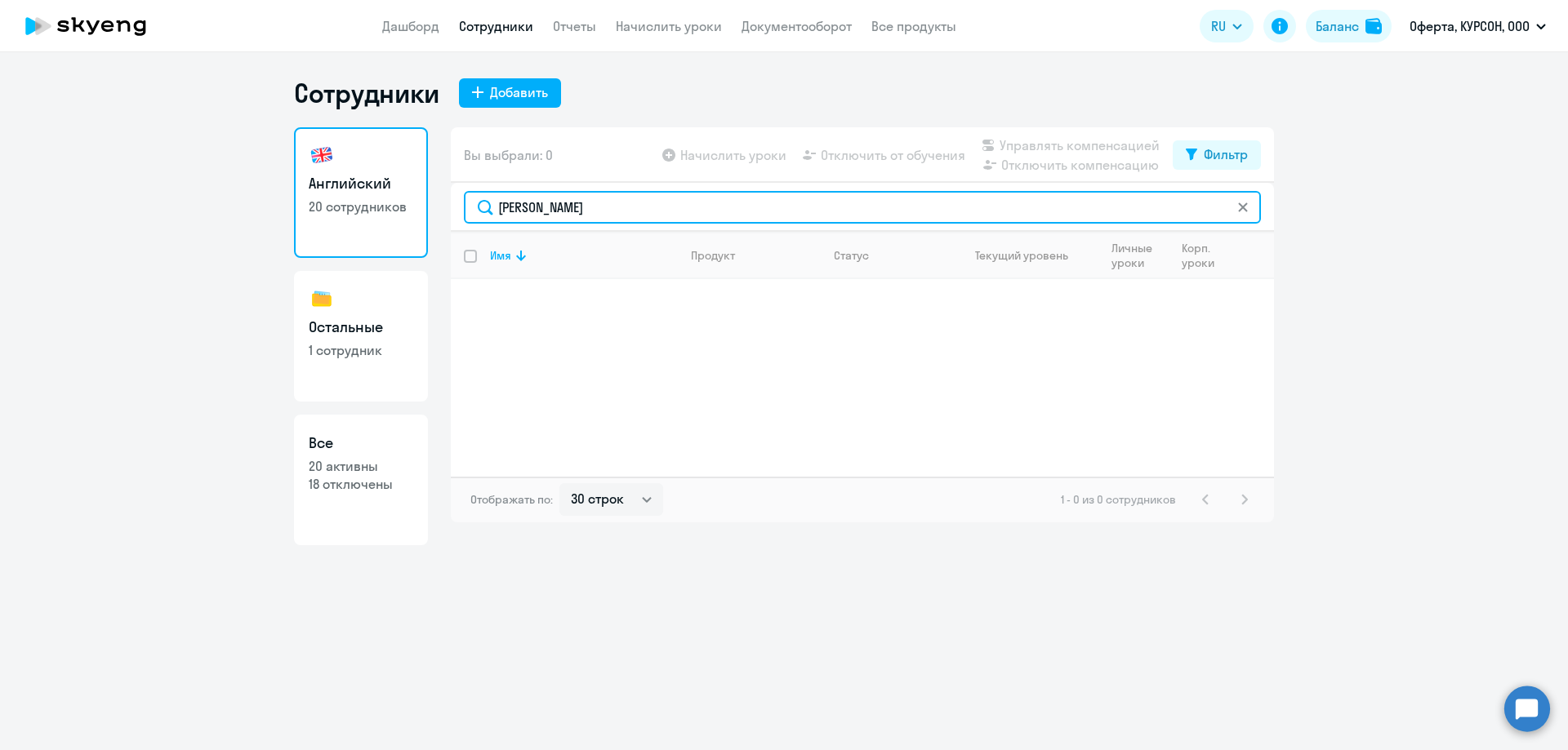
drag, startPoint x: 610, startPoint y: 211, endPoint x: 388, endPoint y: 211, distance: 222.0
click at [391, 211] on div "Английский 20 сотрудников Остальные 1 сотрудник Все 20 активны 18 отключены Вы …" at bounding box center [784, 336] width 980 height 418
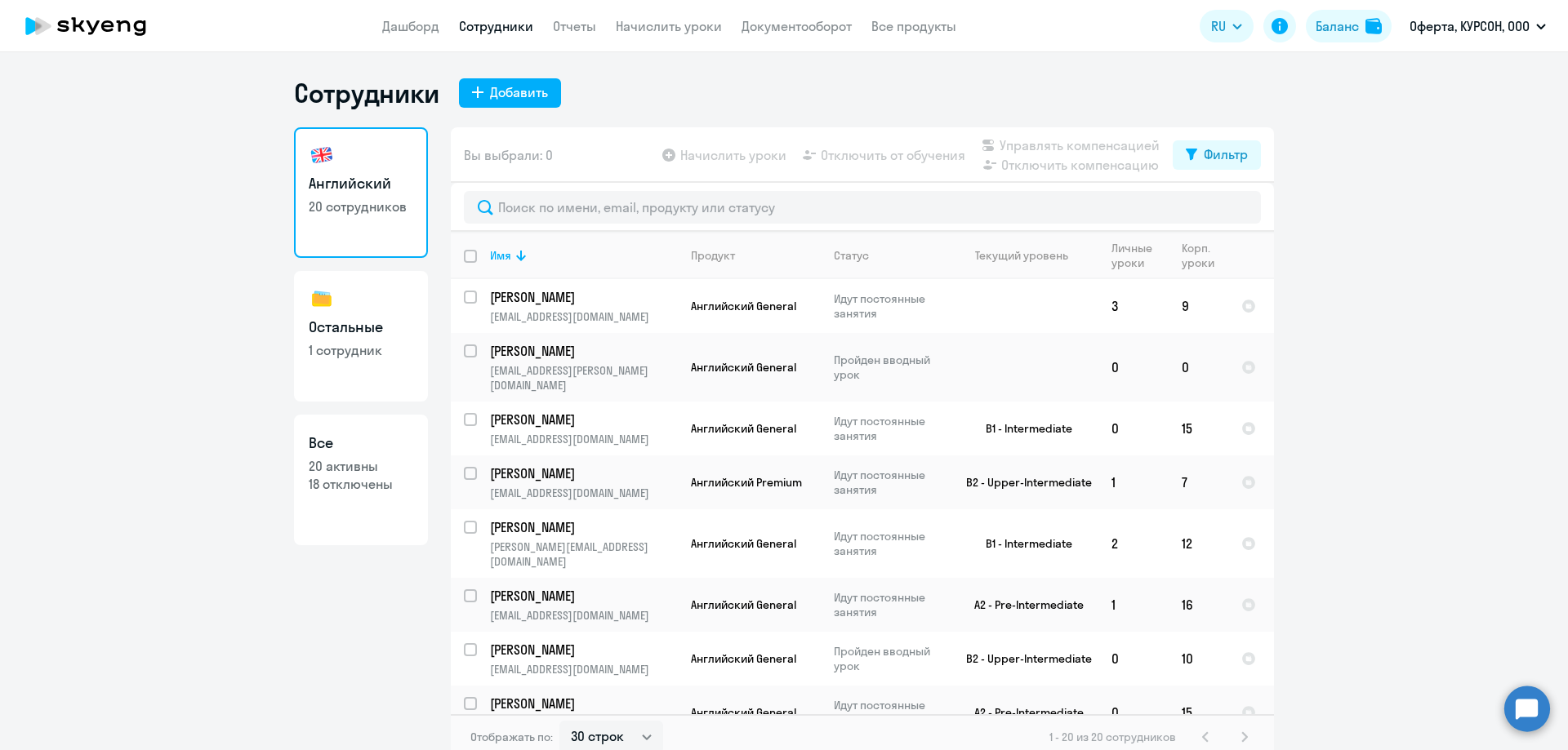
click at [325, 454] on link "Все 20 активны 18 отключены" at bounding box center [361, 480] width 134 height 131
select select "30"
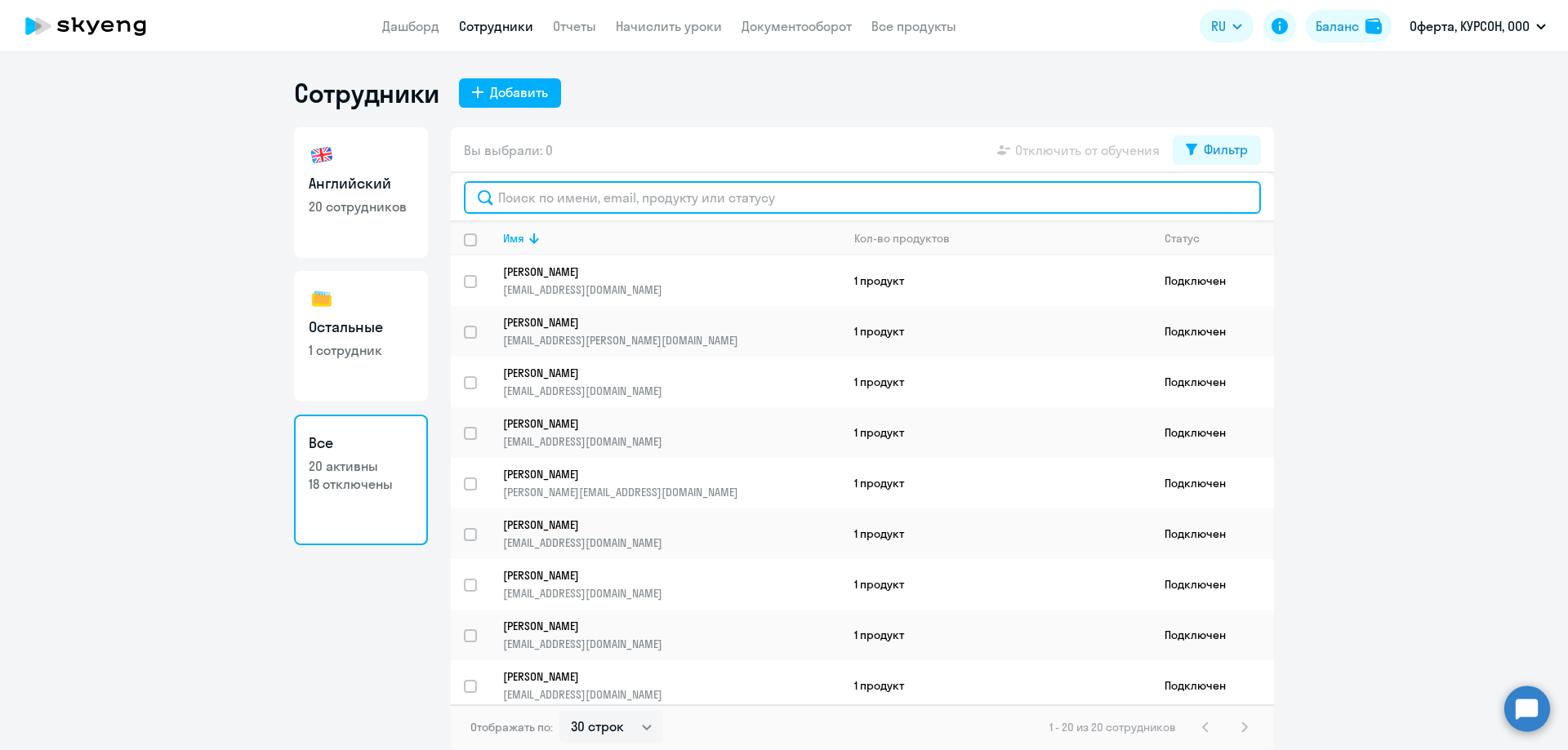
click at [678, 187] on input "text" at bounding box center [862, 197] width 797 height 33
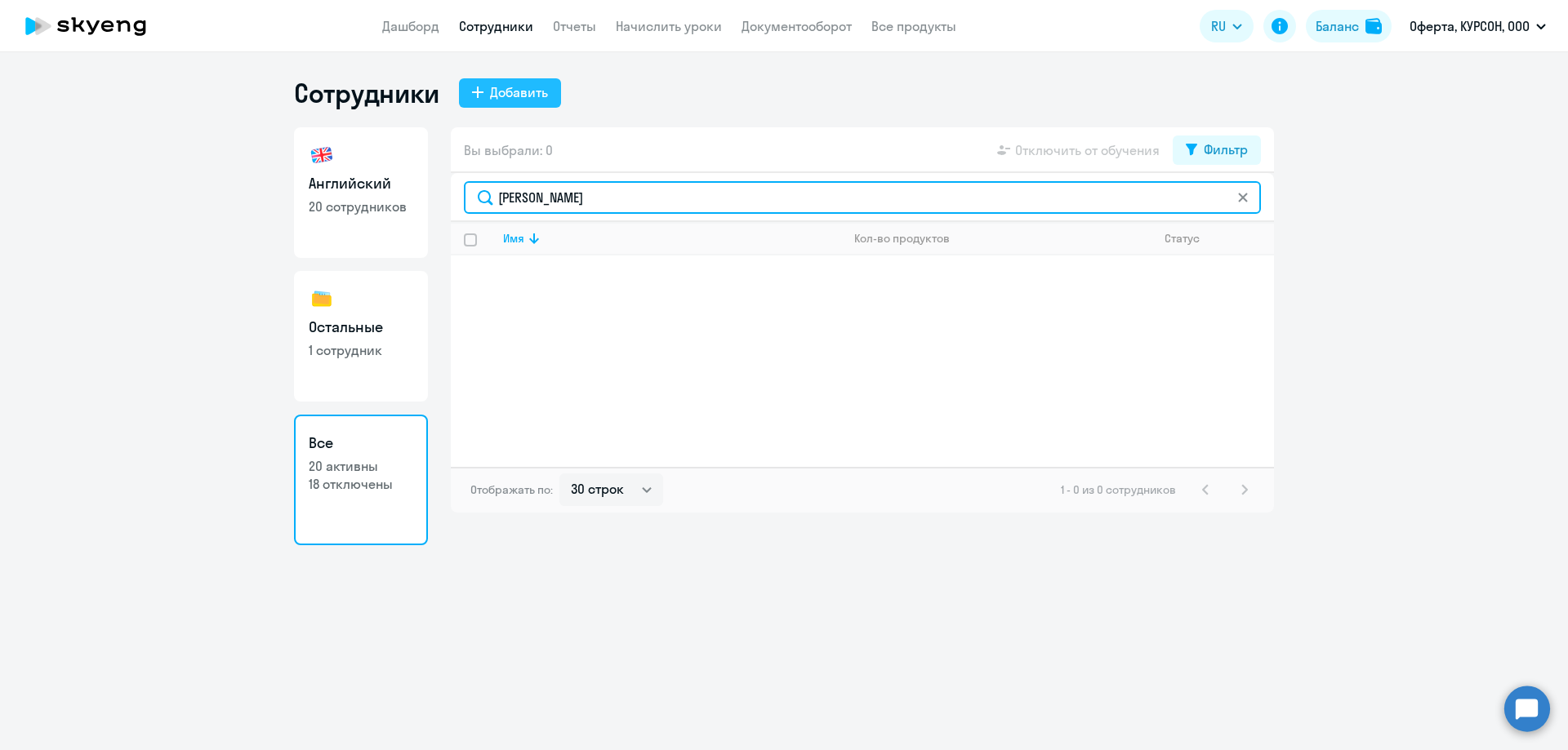
type input "[PERSON_NAME]"
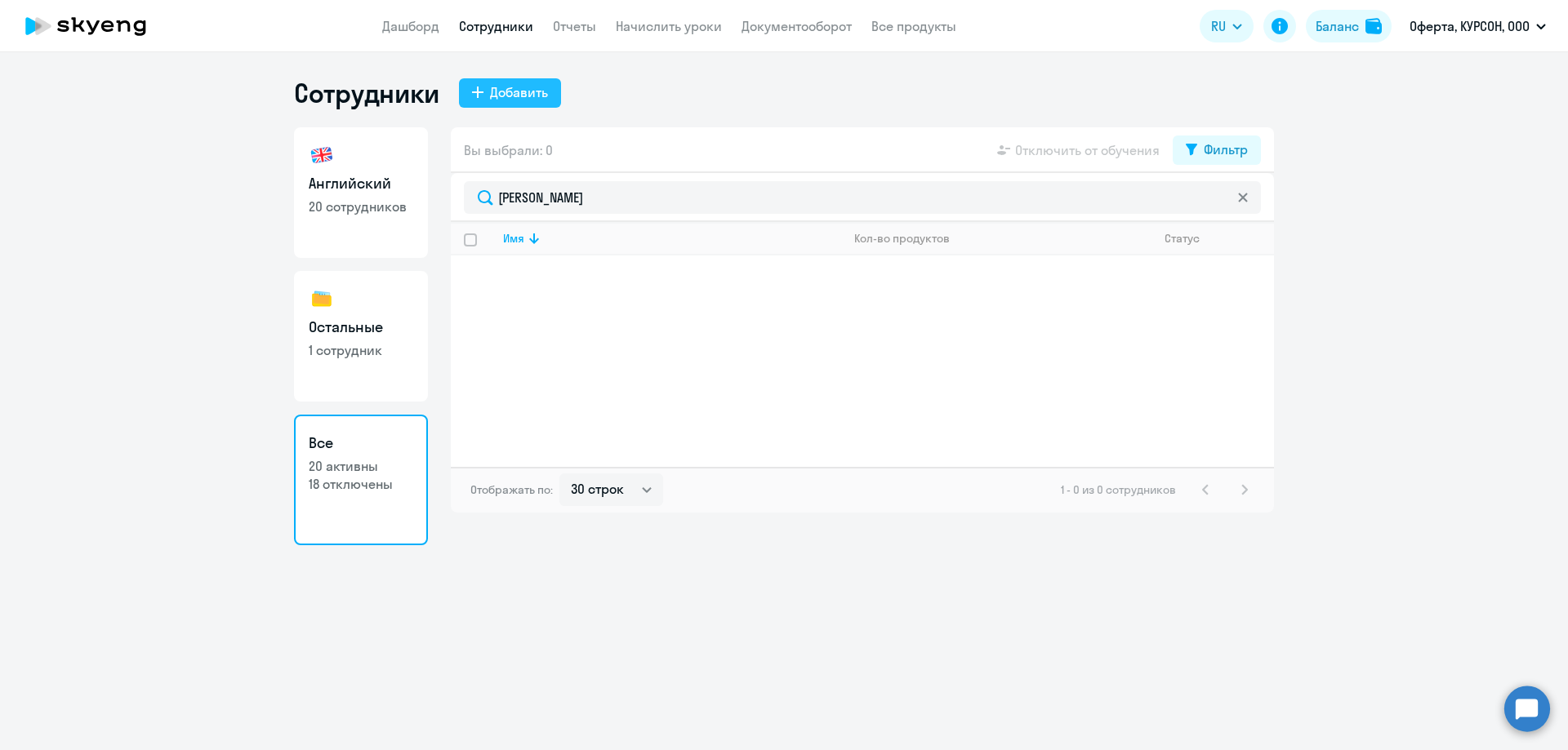
click at [467, 88] on button "Добавить" at bounding box center [511, 94] width 102 height 30
select select "english_adult_not_native_speaker"
select select "3"
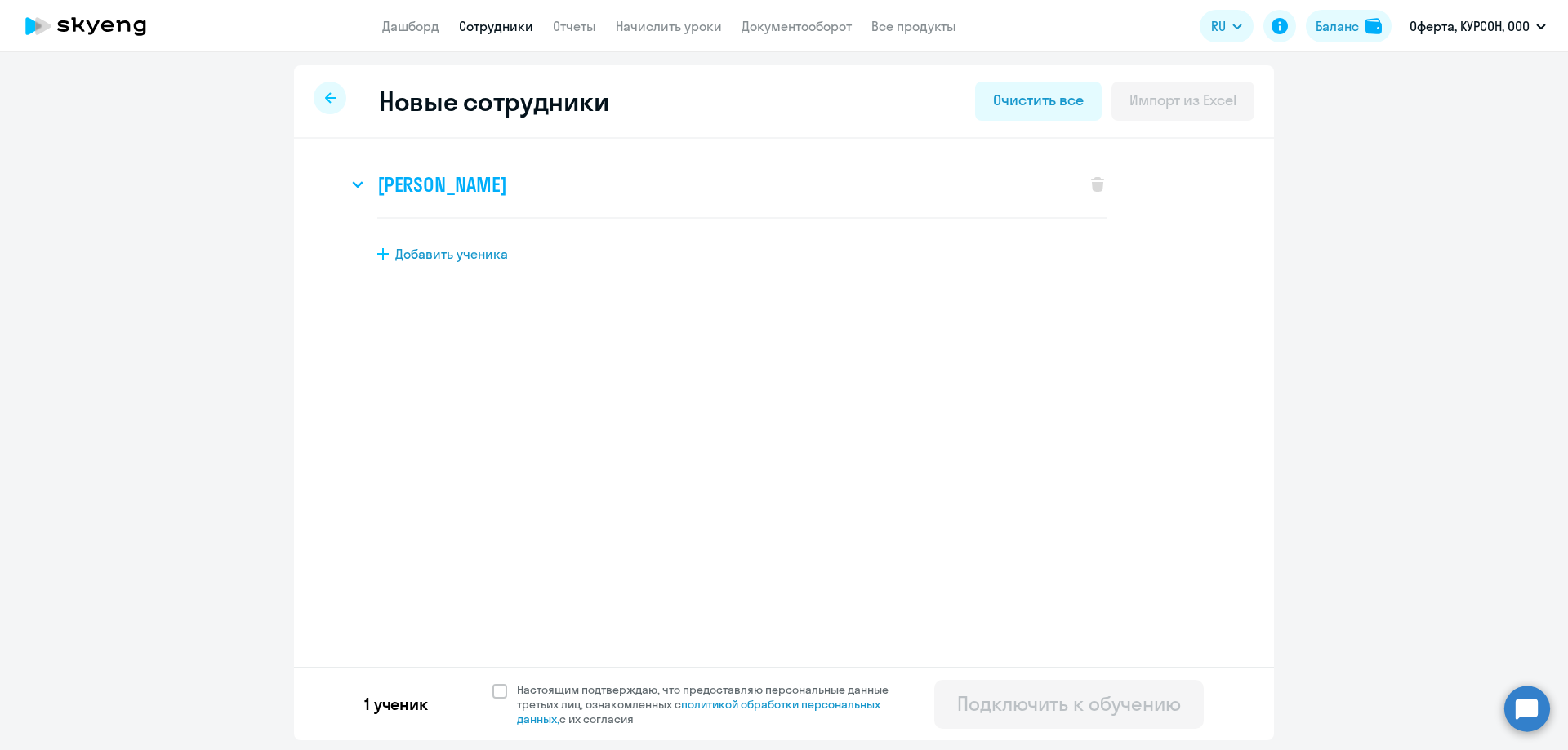
click at [355, 179] on svg-icon at bounding box center [358, 184] width 20 height 20
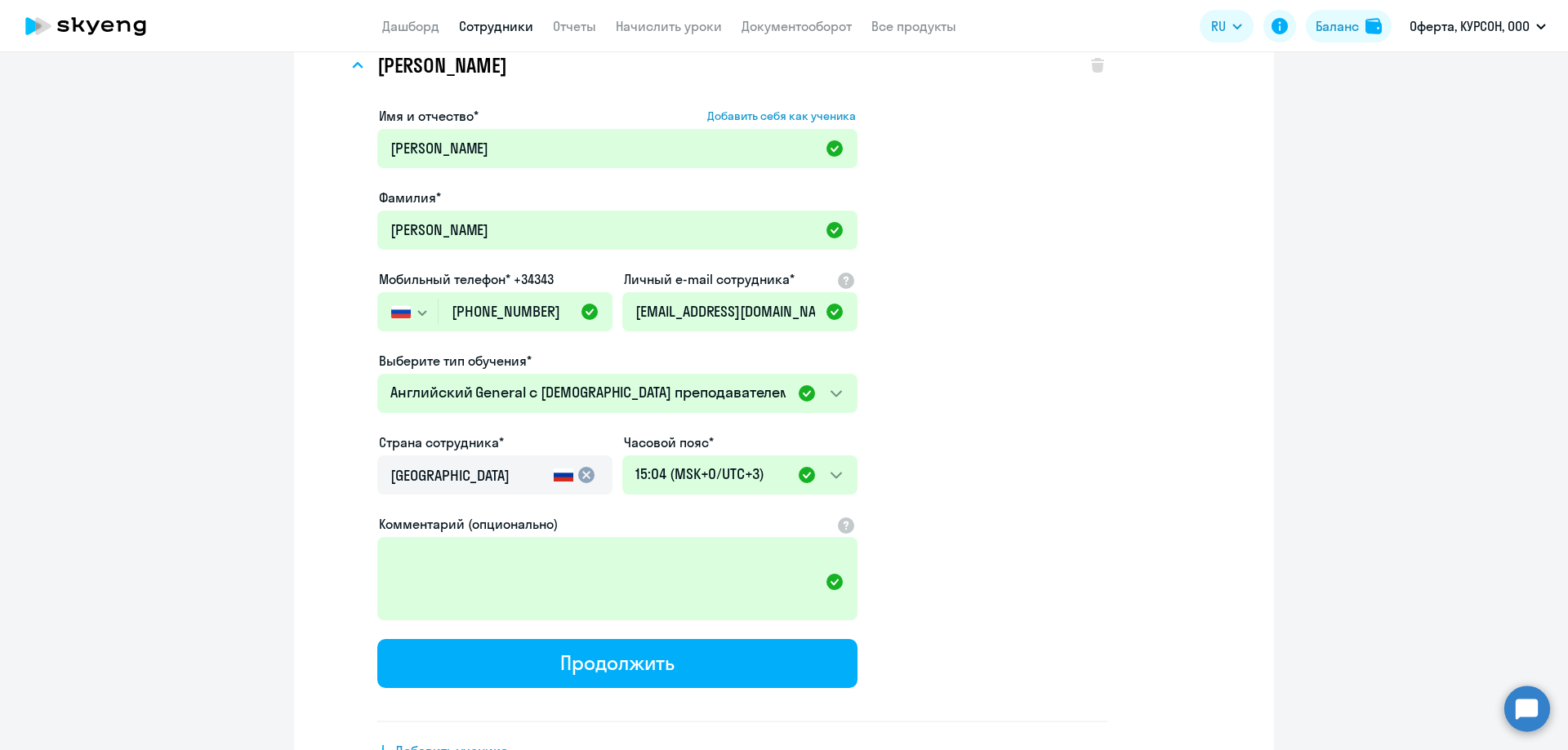
scroll to position [231, 0]
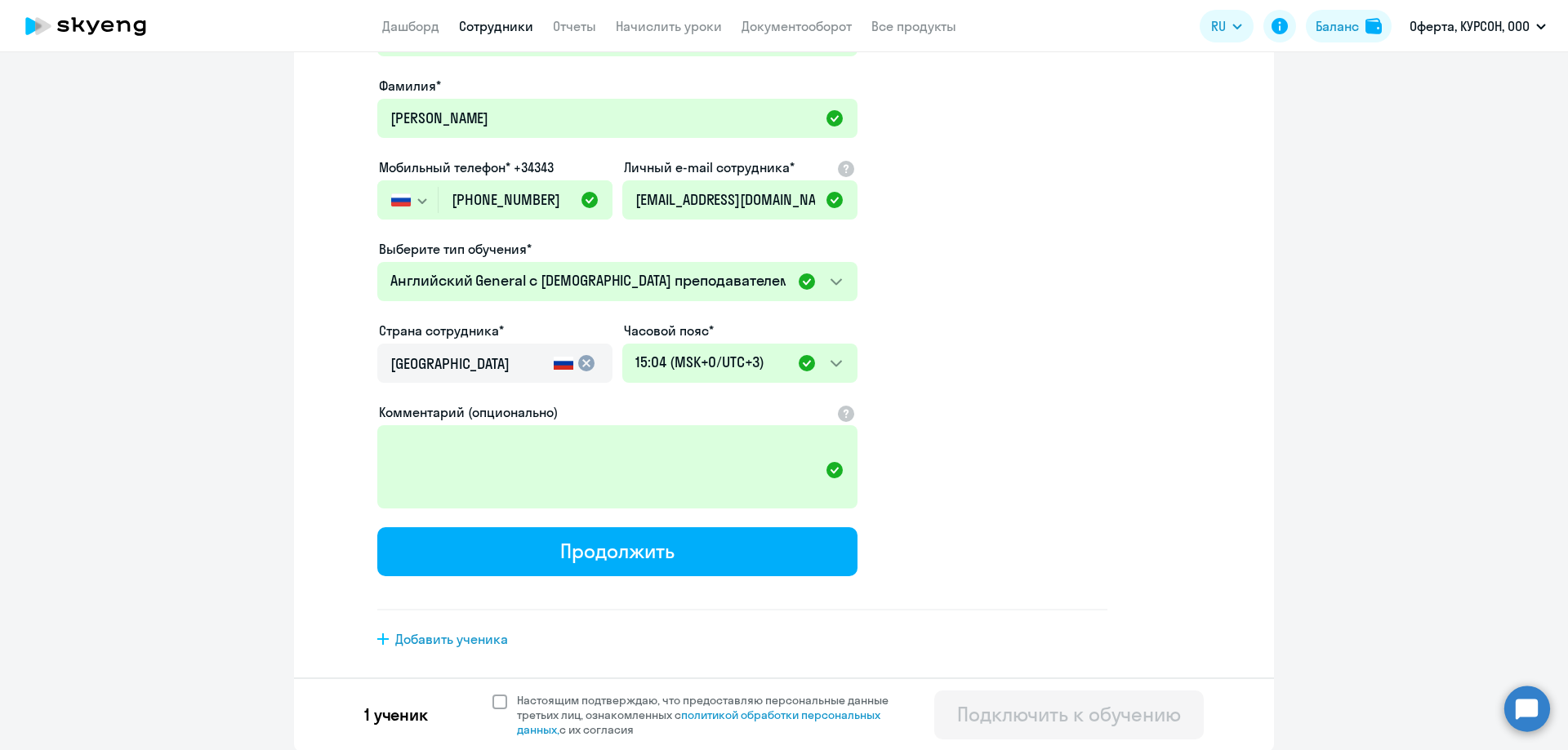
click at [493, 707] on span at bounding box center [500, 702] width 15 height 15
click at [492, 693] on input "Настоящим подтверждаю, что предоставляю персональные данные третьих лиц, ознако…" at bounding box center [492, 693] width 1 height 1
checkbox input "true"
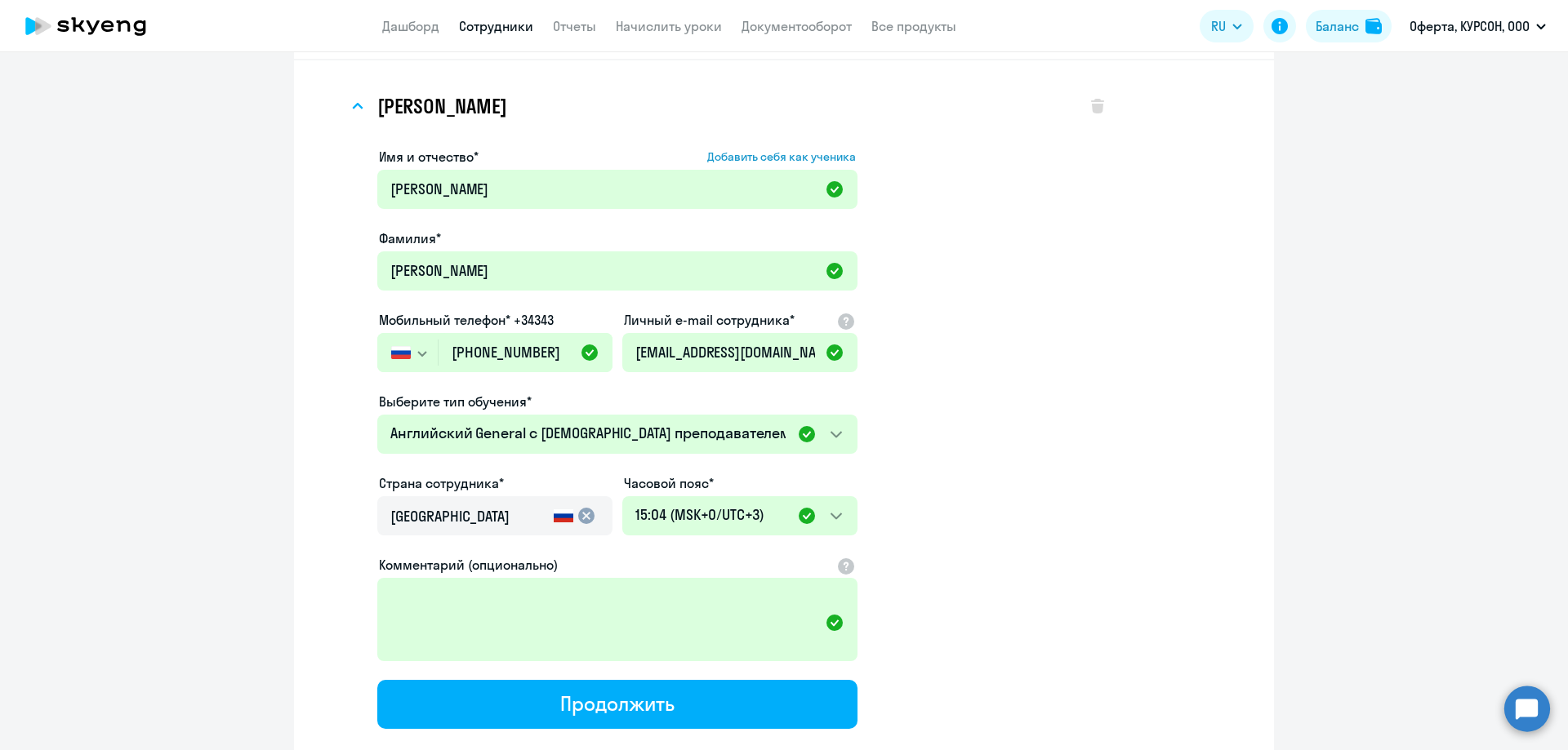
scroll to position [0, 0]
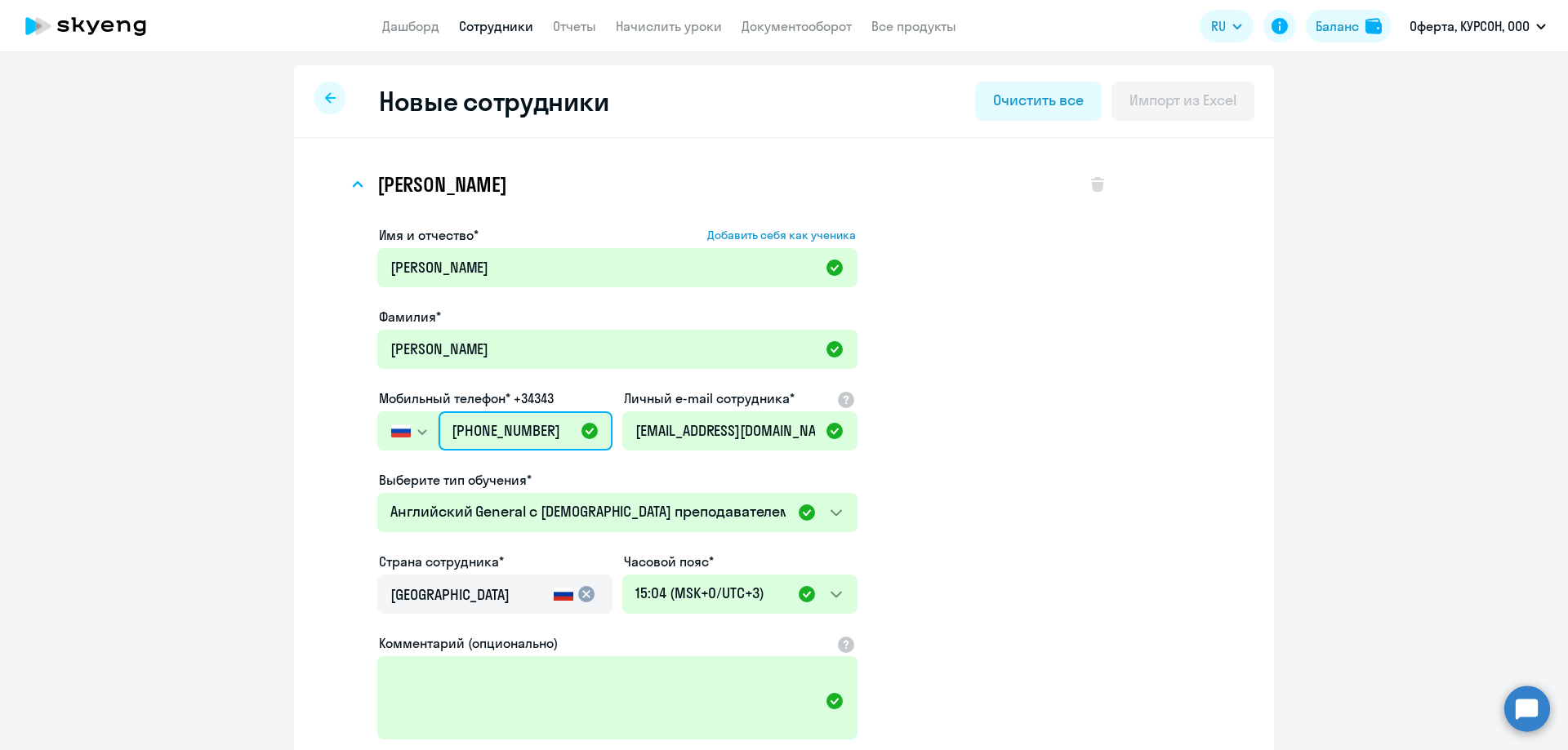
drag, startPoint x: 559, startPoint y: 435, endPoint x: 424, endPoint y: 450, distance: 135.8
click at [424, 450] on div "Мобильный телефон* +34343 [GEOGRAPHIC_DATA] +7 [GEOGRAPHIC_DATA] +7 [GEOGRAPHIC…" at bounding box center [495, 423] width 236 height 69
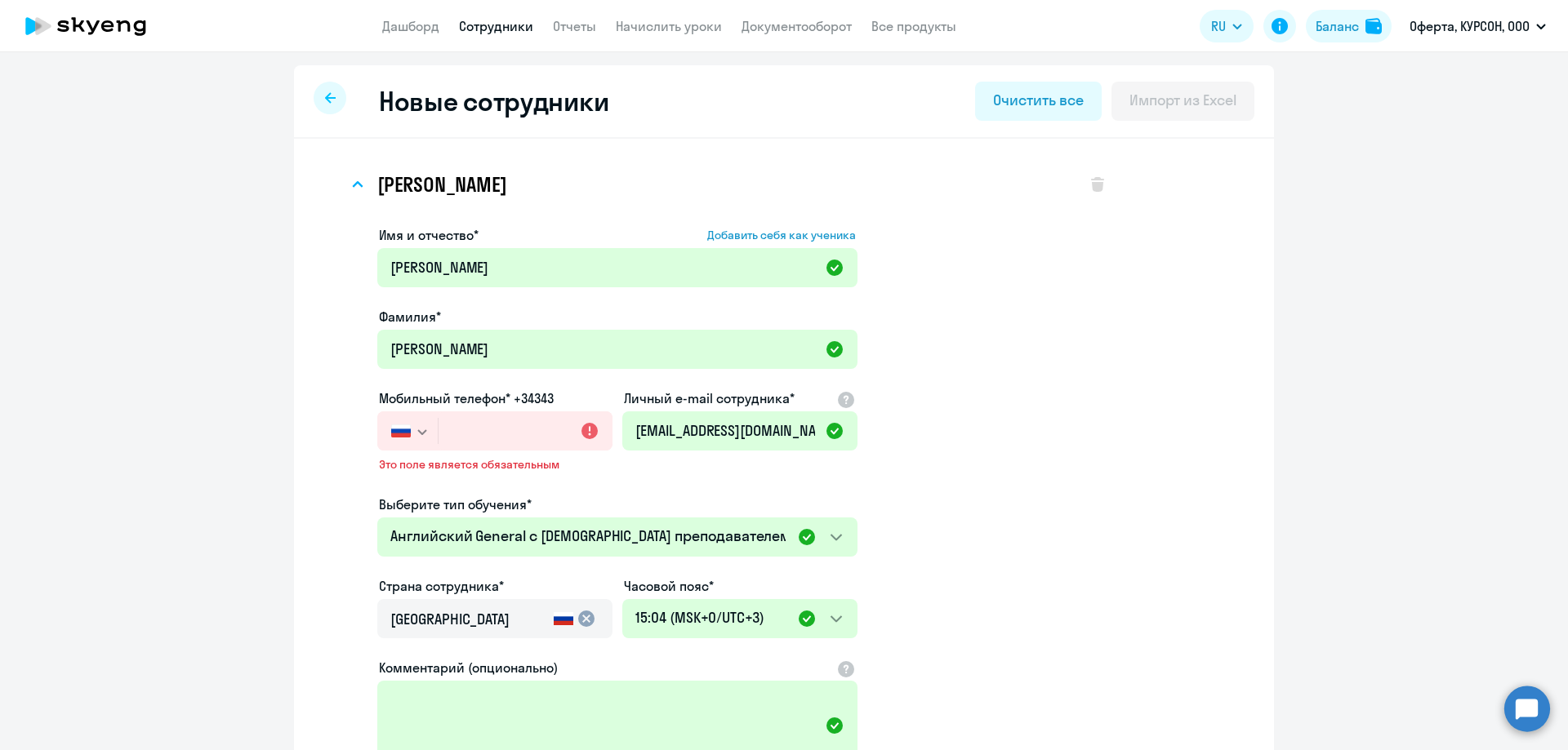
click at [392, 435] on img "button" at bounding box center [401, 431] width 20 height 13
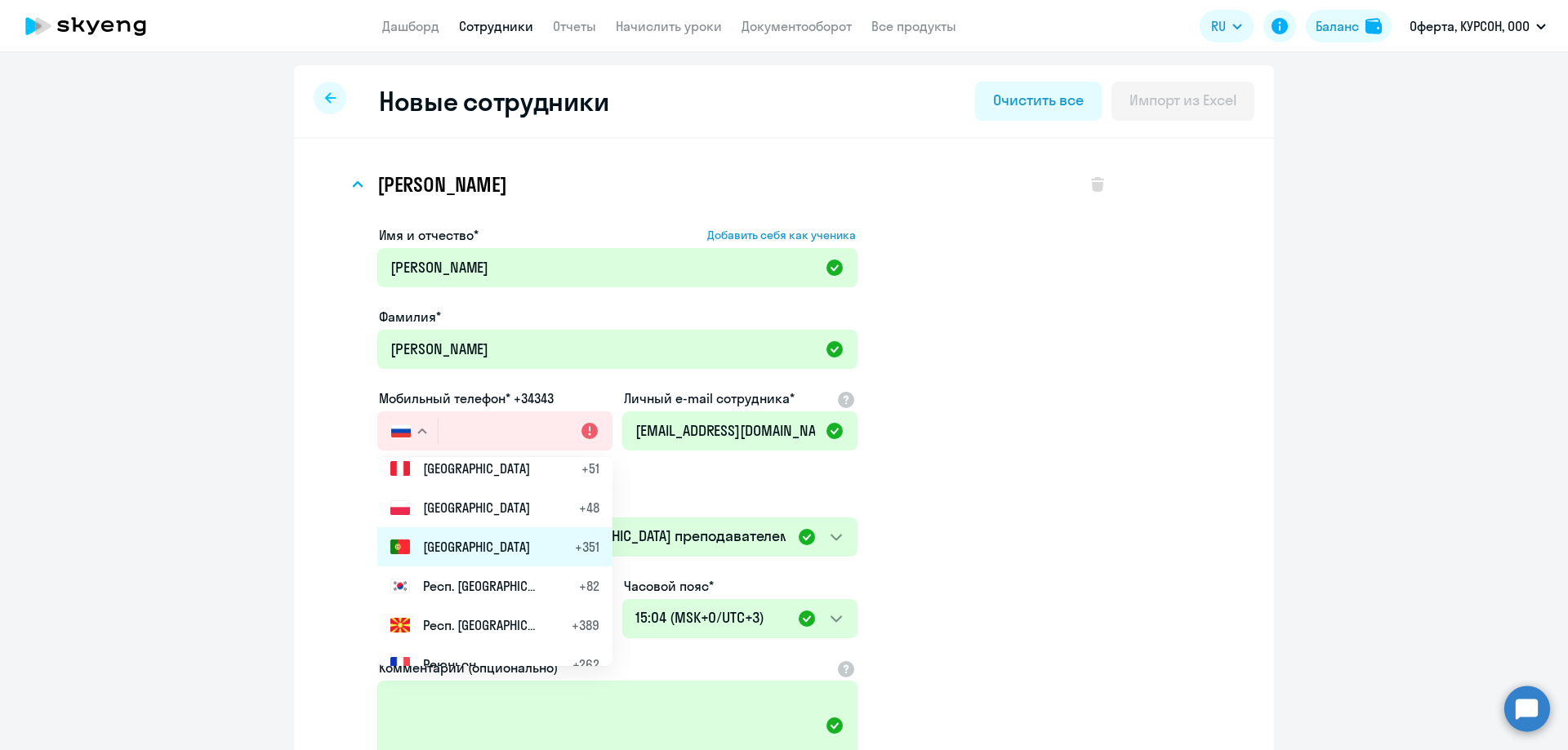
scroll to position [5774, 0]
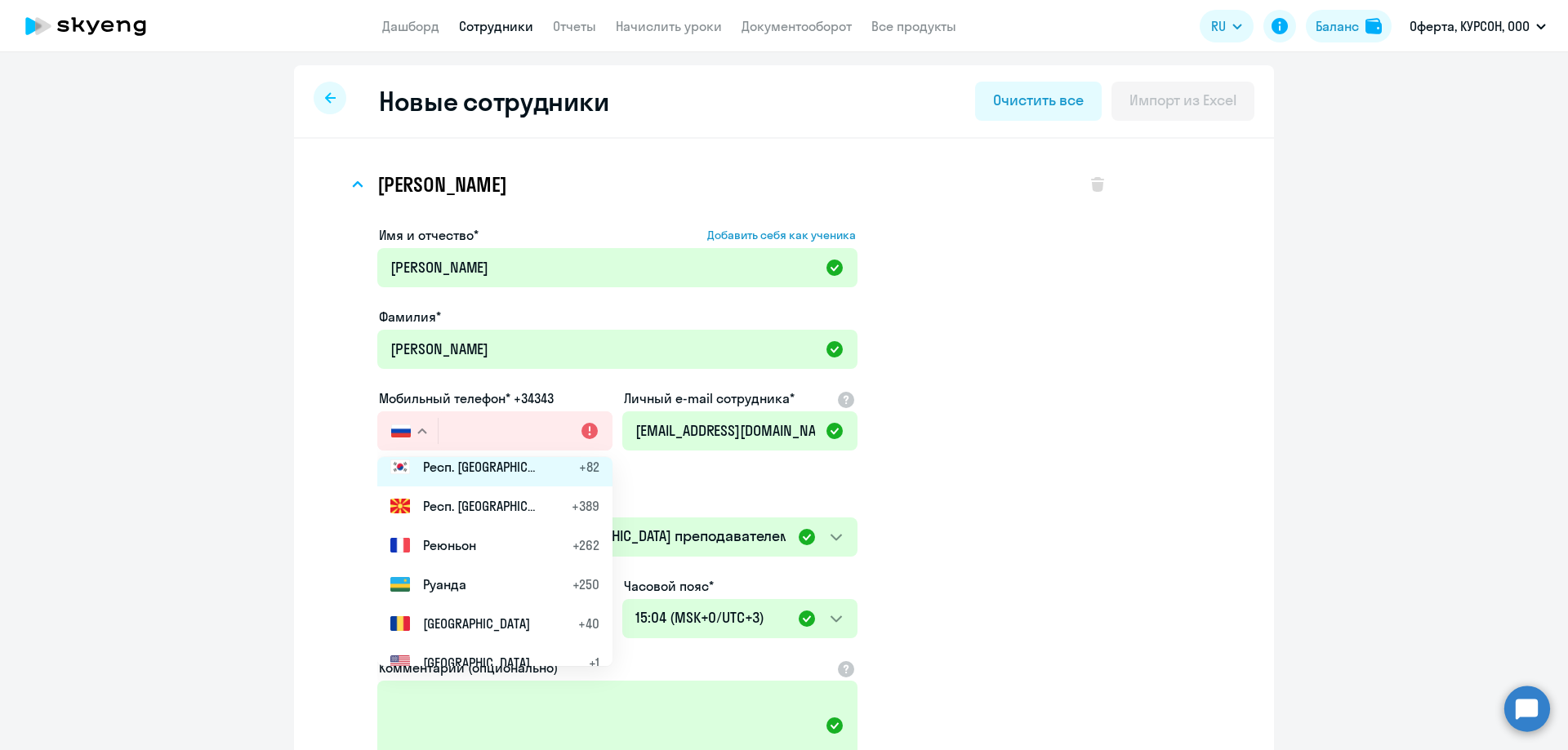
click at [484, 482] on li "Респ. [GEOGRAPHIC_DATA] +82" at bounding box center [495, 467] width 236 height 39
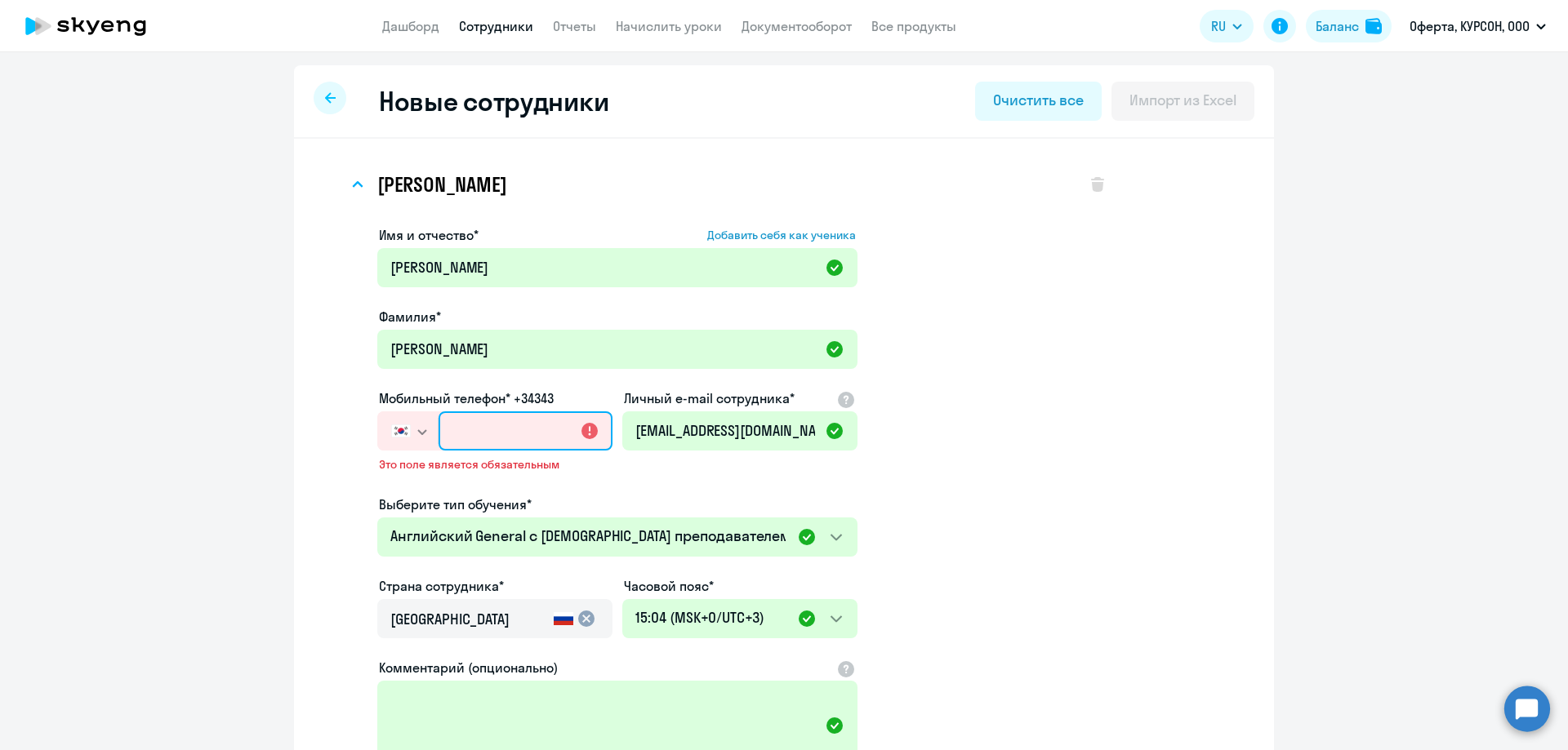
click at [473, 436] on input "text" at bounding box center [525, 432] width 173 height 39
drag, startPoint x: 503, startPoint y: 443, endPoint x: 476, endPoint y: 435, distance: 28.2
click at [476, 435] on input "+82 01-0" at bounding box center [525, 432] width 173 height 39
type input "+82 0"
paste input "[PHONE_NUMBER]"
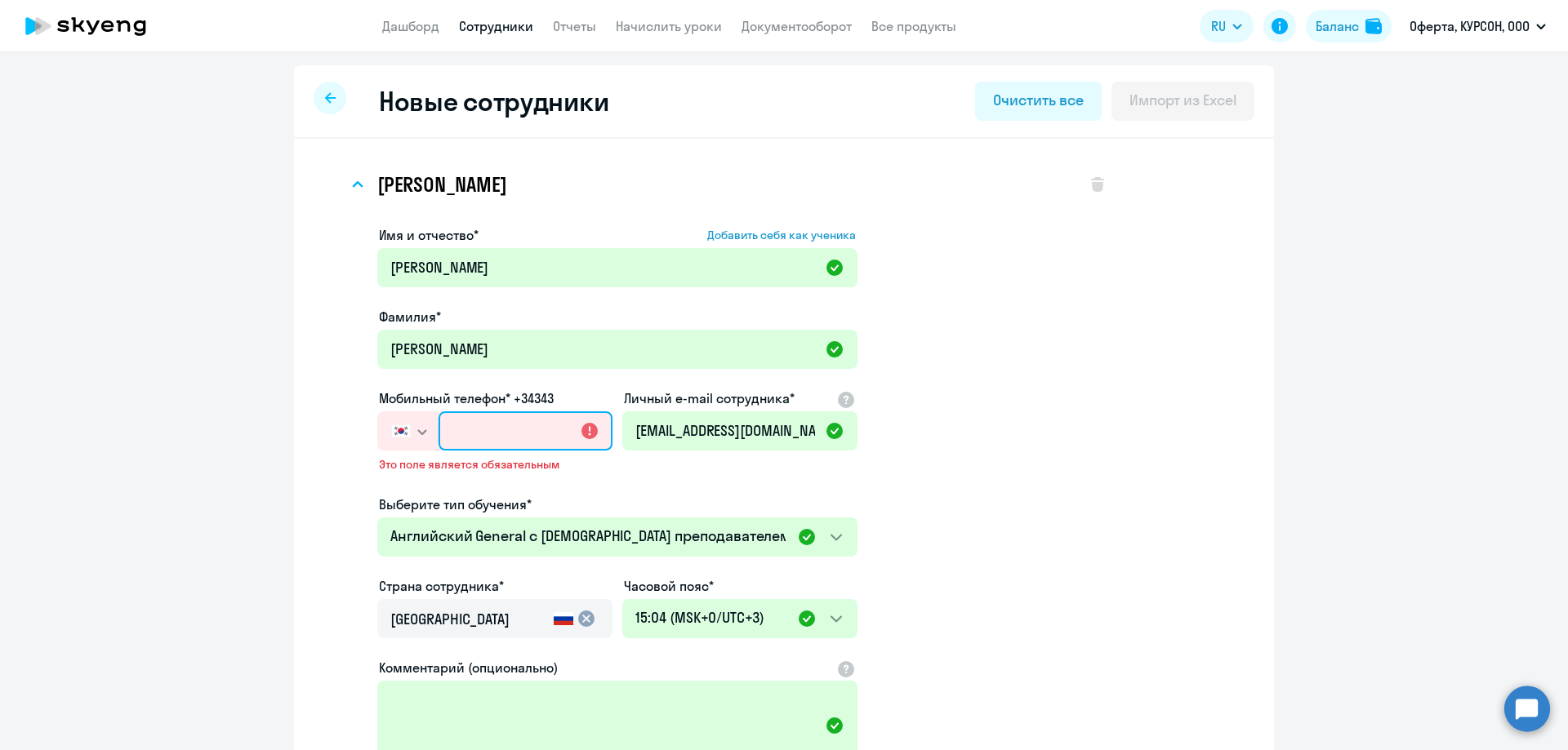
type input "[PHONE_NUMBER]"
drag, startPoint x: 549, startPoint y: 435, endPoint x: 237, endPoint y: 408, distance: 313.2
click at [237, 408] on ng-component "Новые сотрудники Очистить все Импорт из Excel [PERSON_NAME] Имя и отчество* Доб…" at bounding box center [784, 535] width 1568 height 941
click at [389, 422] on button "button" at bounding box center [407, 432] width 60 height 39
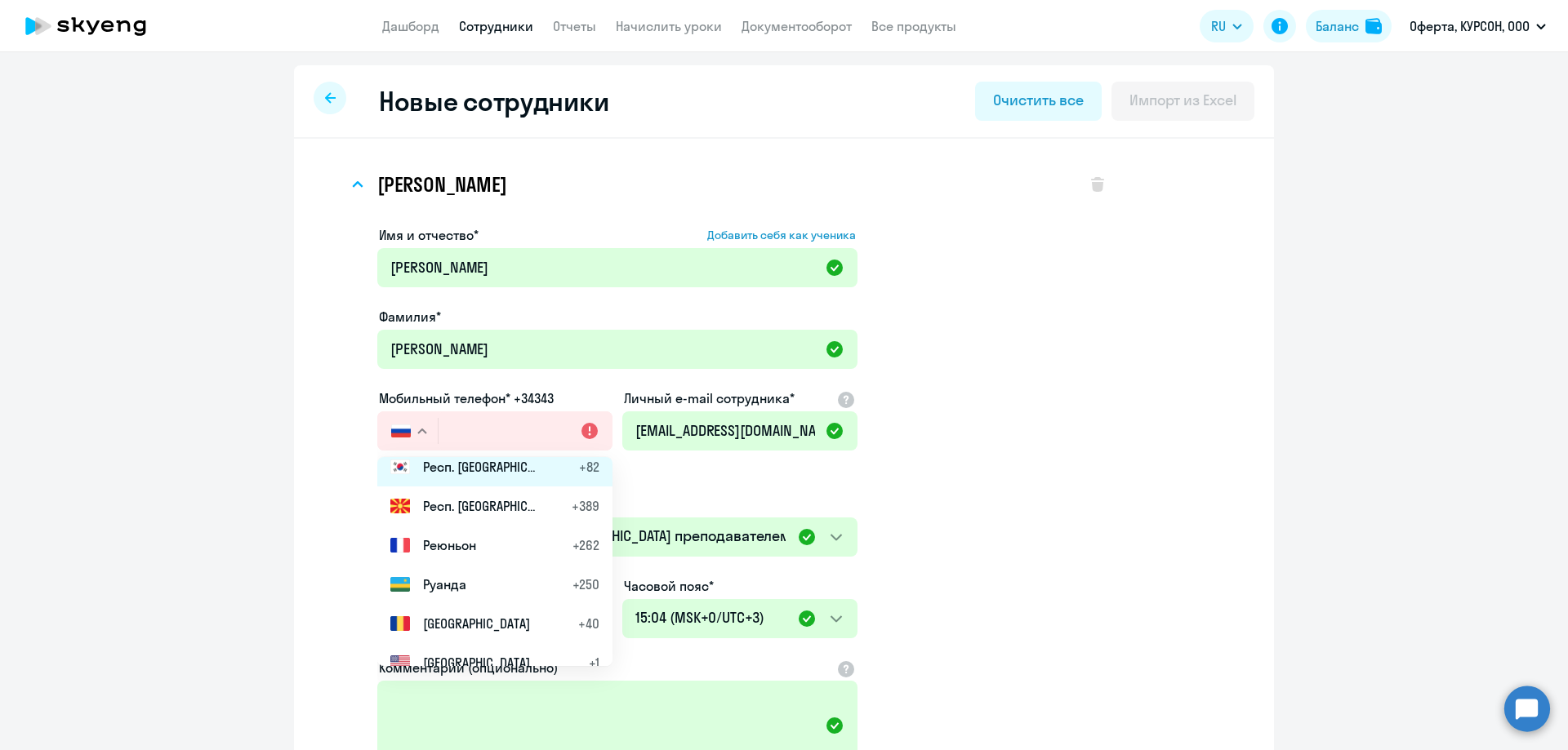
click at [495, 479] on li "Респ. [GEOGRAPHIC_DATA] +82" at bounding box center [495, 467] width 236 height 39
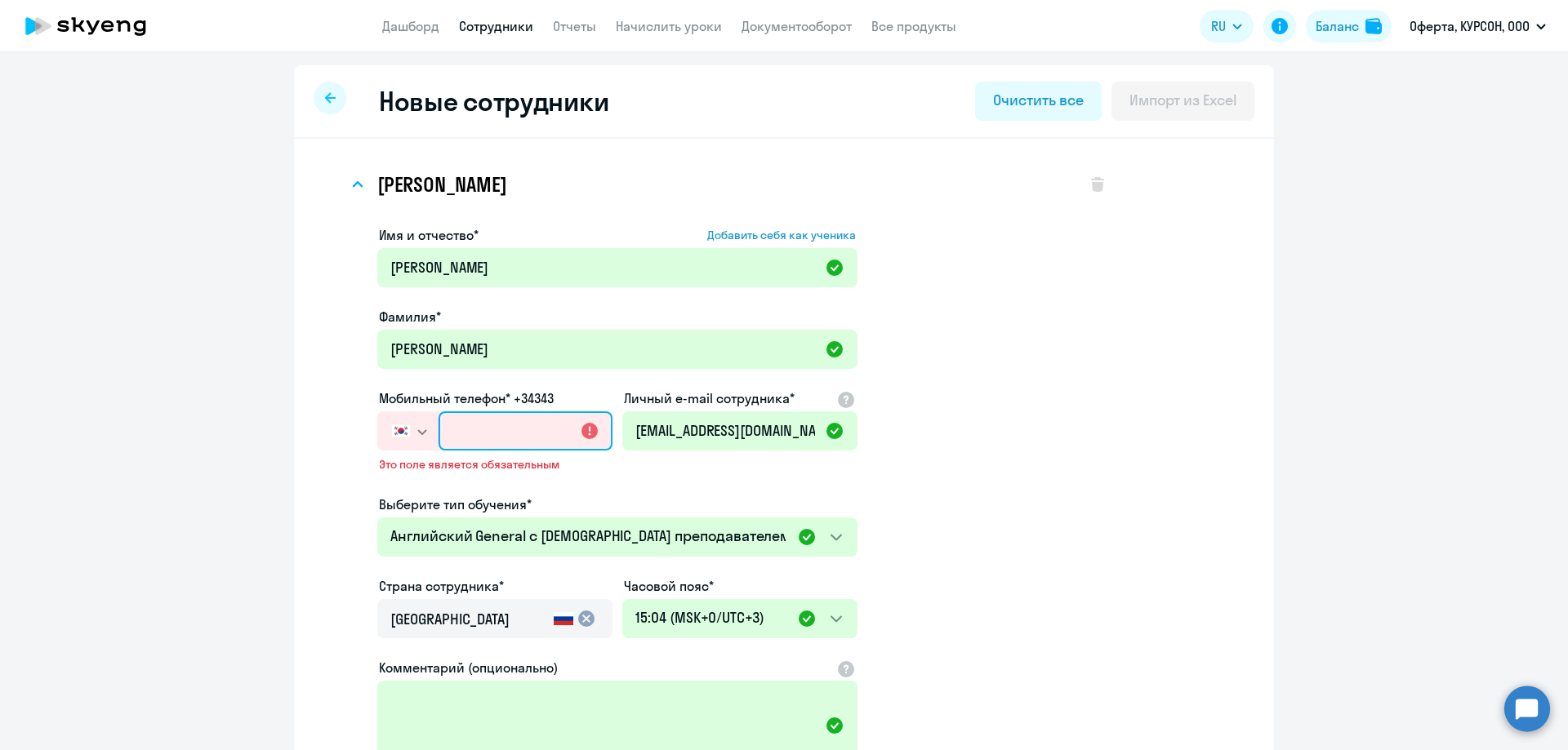
click at [470, 440] on input "text" at bounding box center [525, 432] width 173 height 39
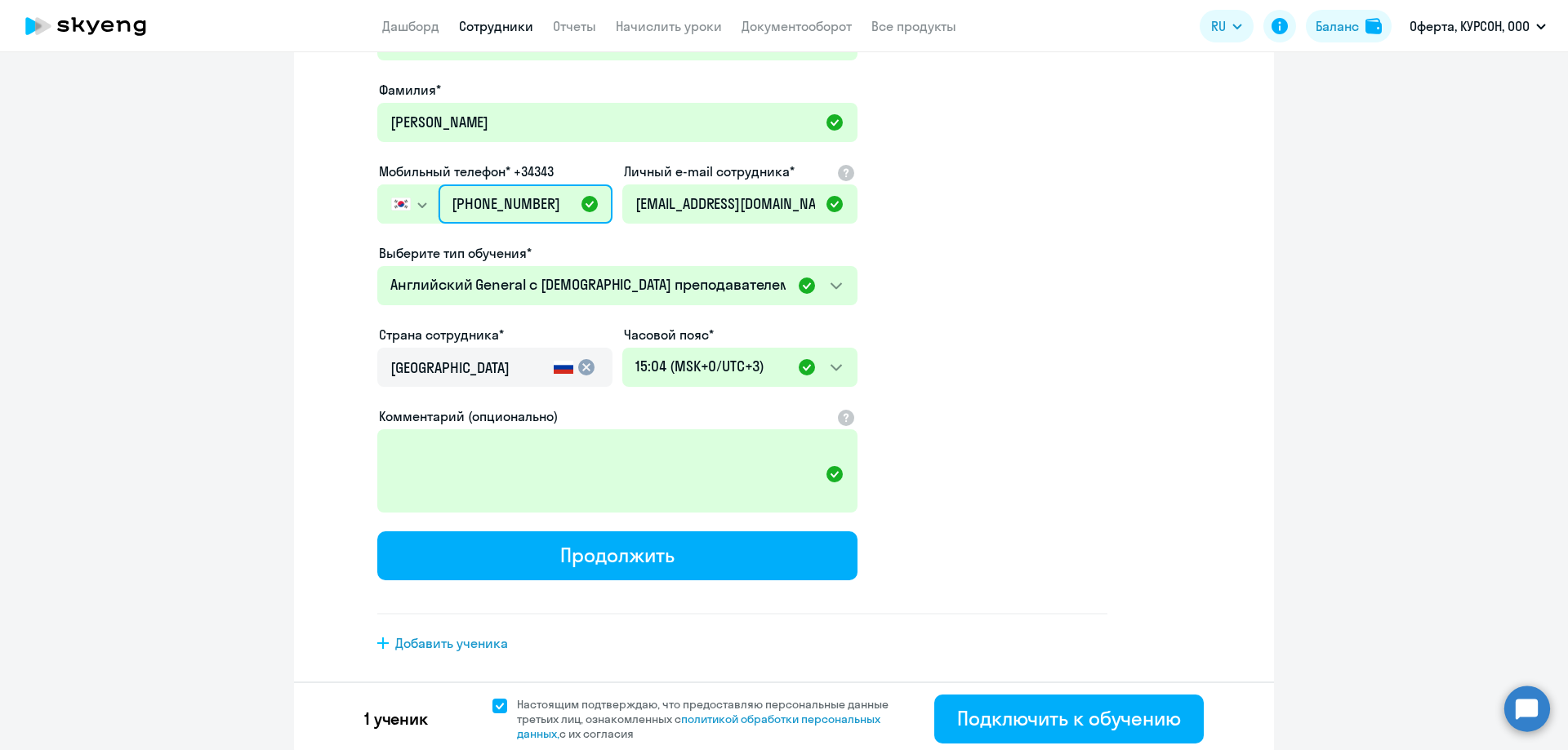
scroll to position [231, 0]
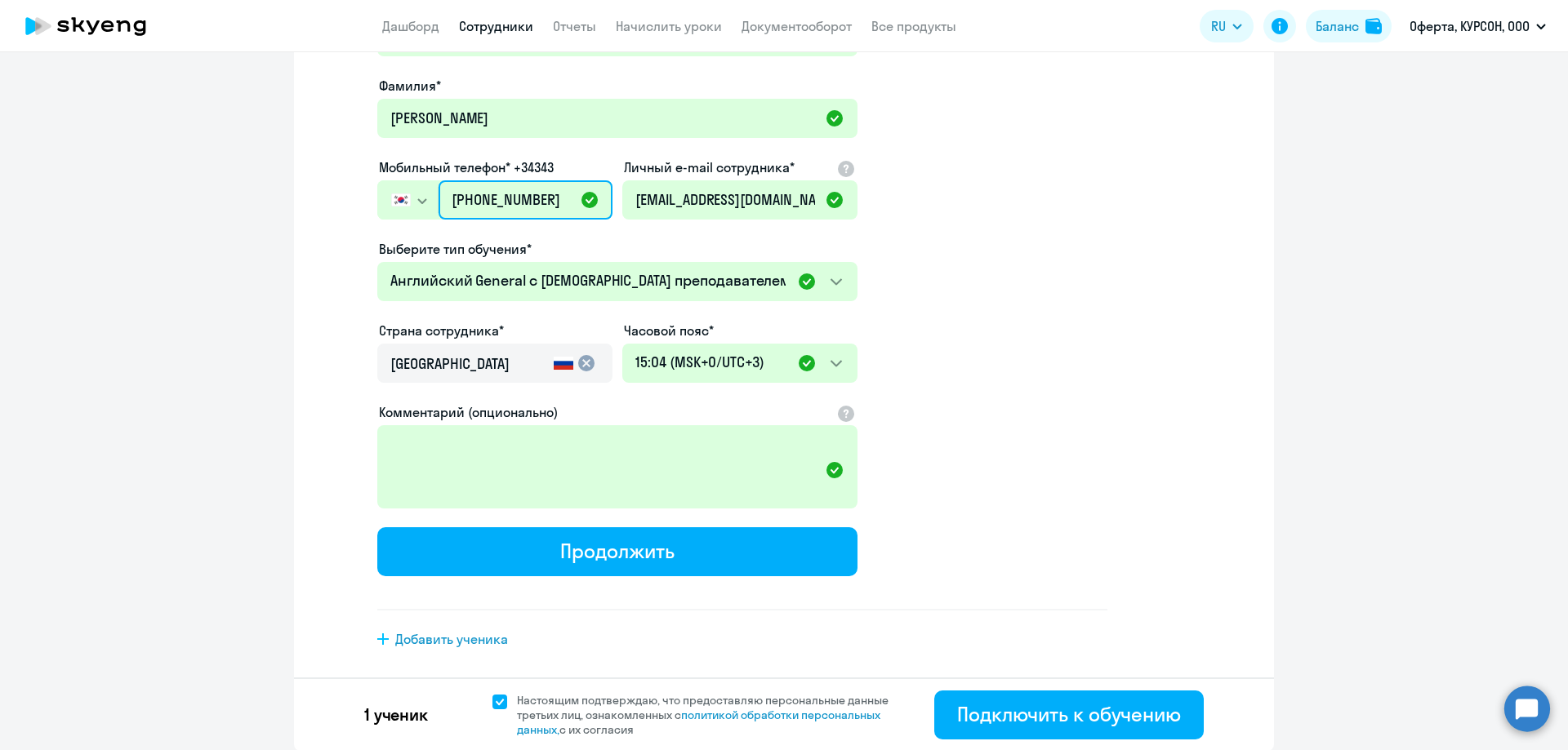
type input "[PHONE_NUMBER]"
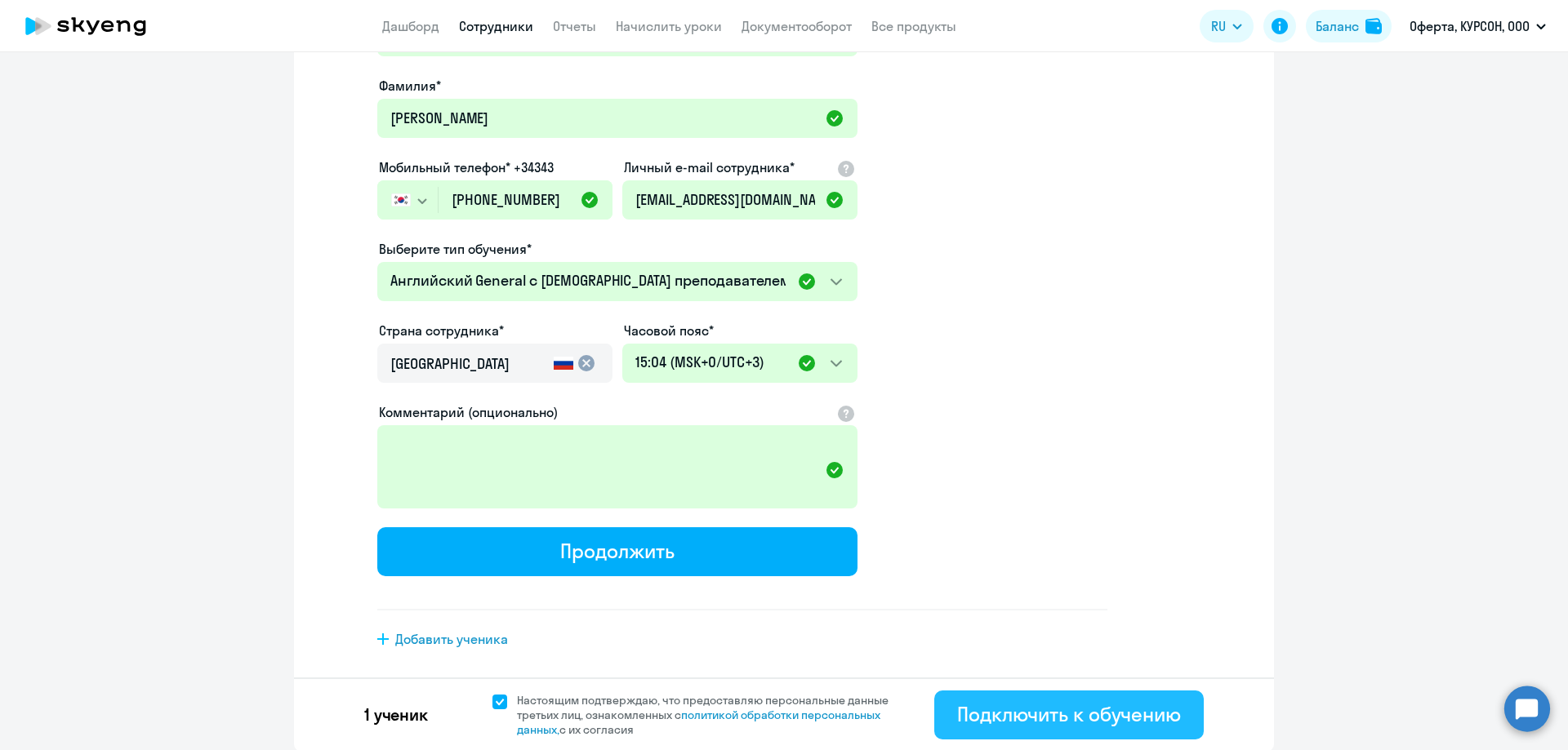
click at [1028, 704] on div "Подключить к обучению" at bounding box center [1068, 715] width 224 height 27
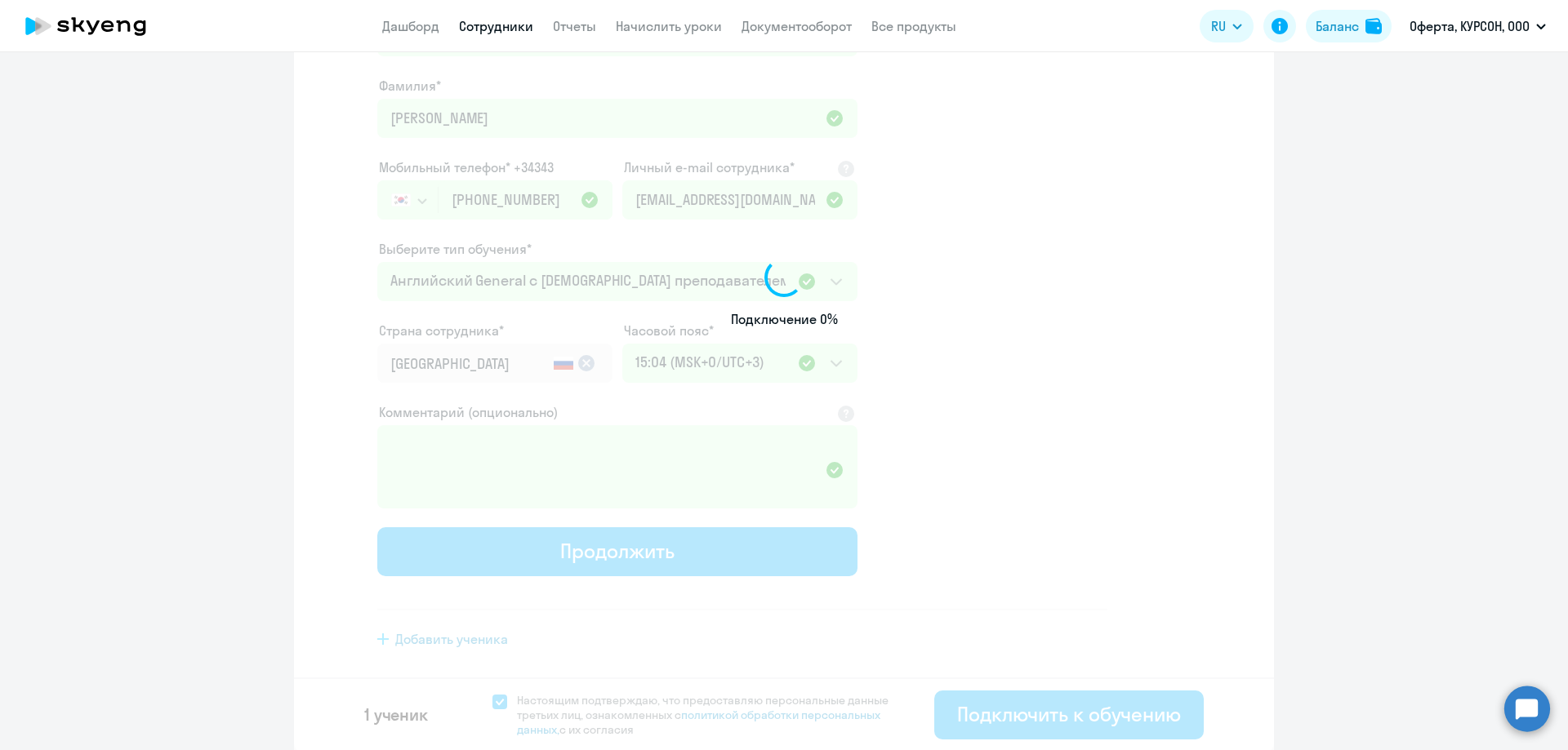
select select "english_adult_not_native_speaker"
select select "3"
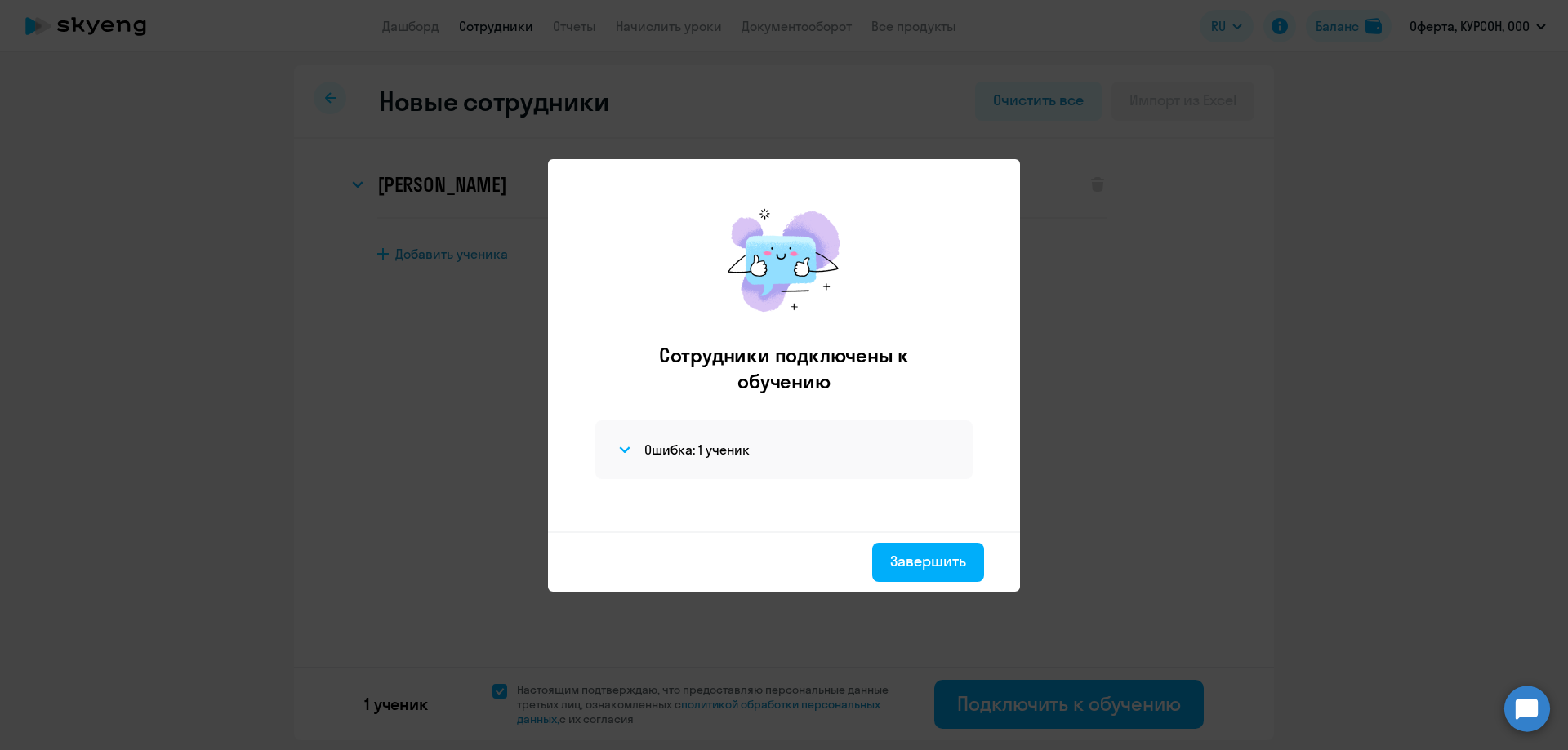
scroll to position [0, 0]
click at [637, 464] on div "Ошибка: 1 ученик" at bounding box center [784, 450] width 377 height 59
click at [633, 451] on svg-icon at bounding box center [625, 450] width 20 height 20
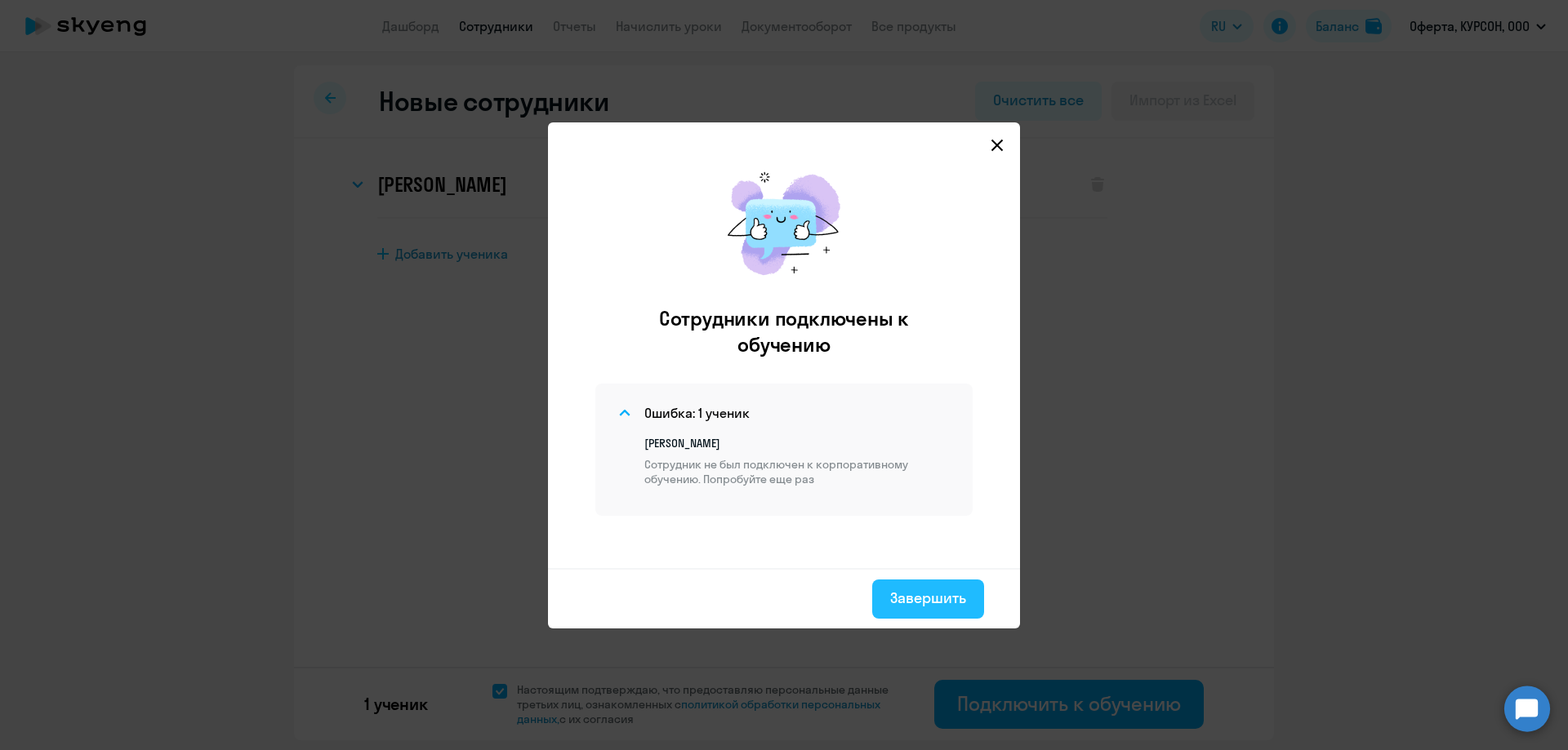
click at [943, 593] on div "Завершить" at bounding box center [927, 599] width 76 height 22
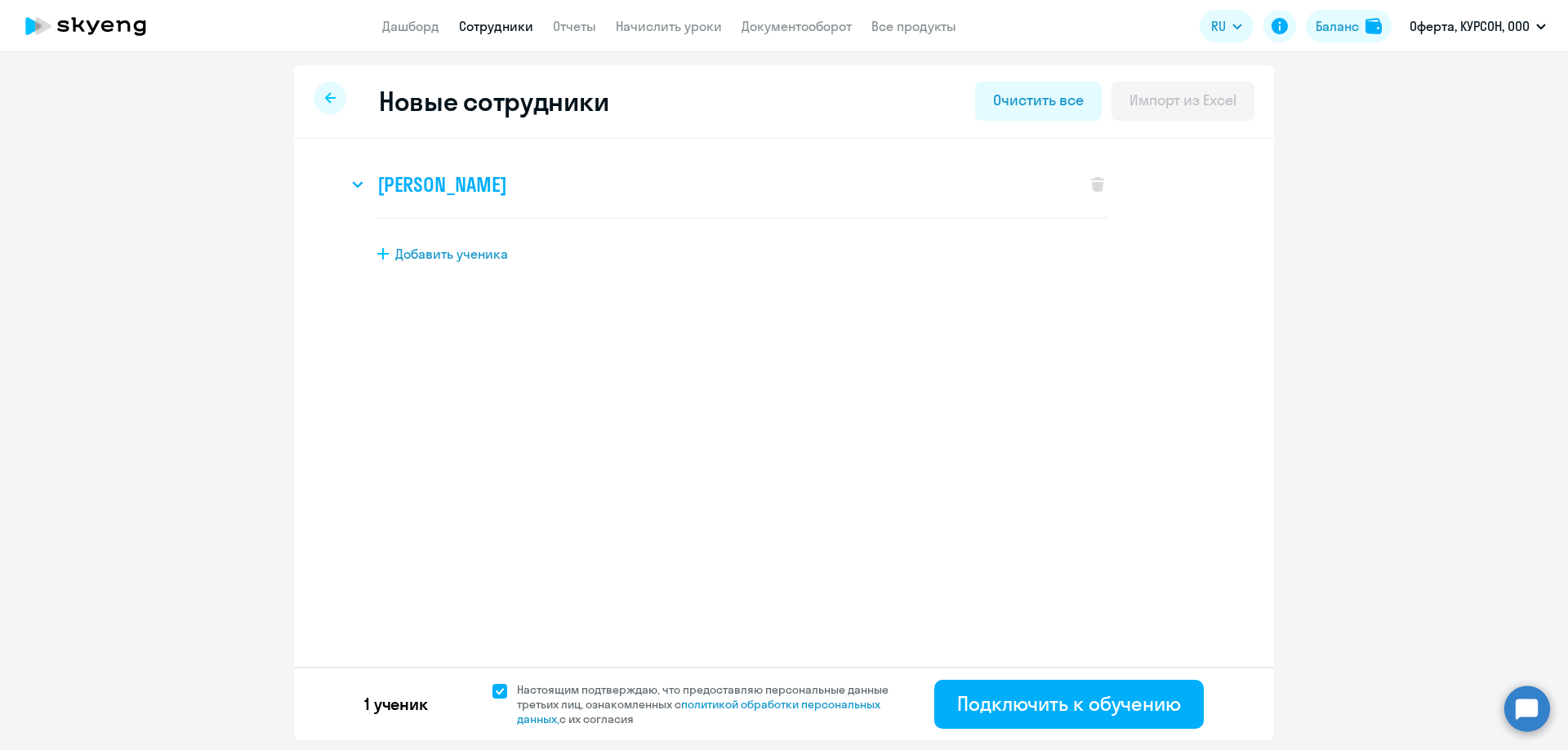
click at [382, 189] on h3 "[PERSON_NAME]" at bounding box center [442, 184] width 129 height 27
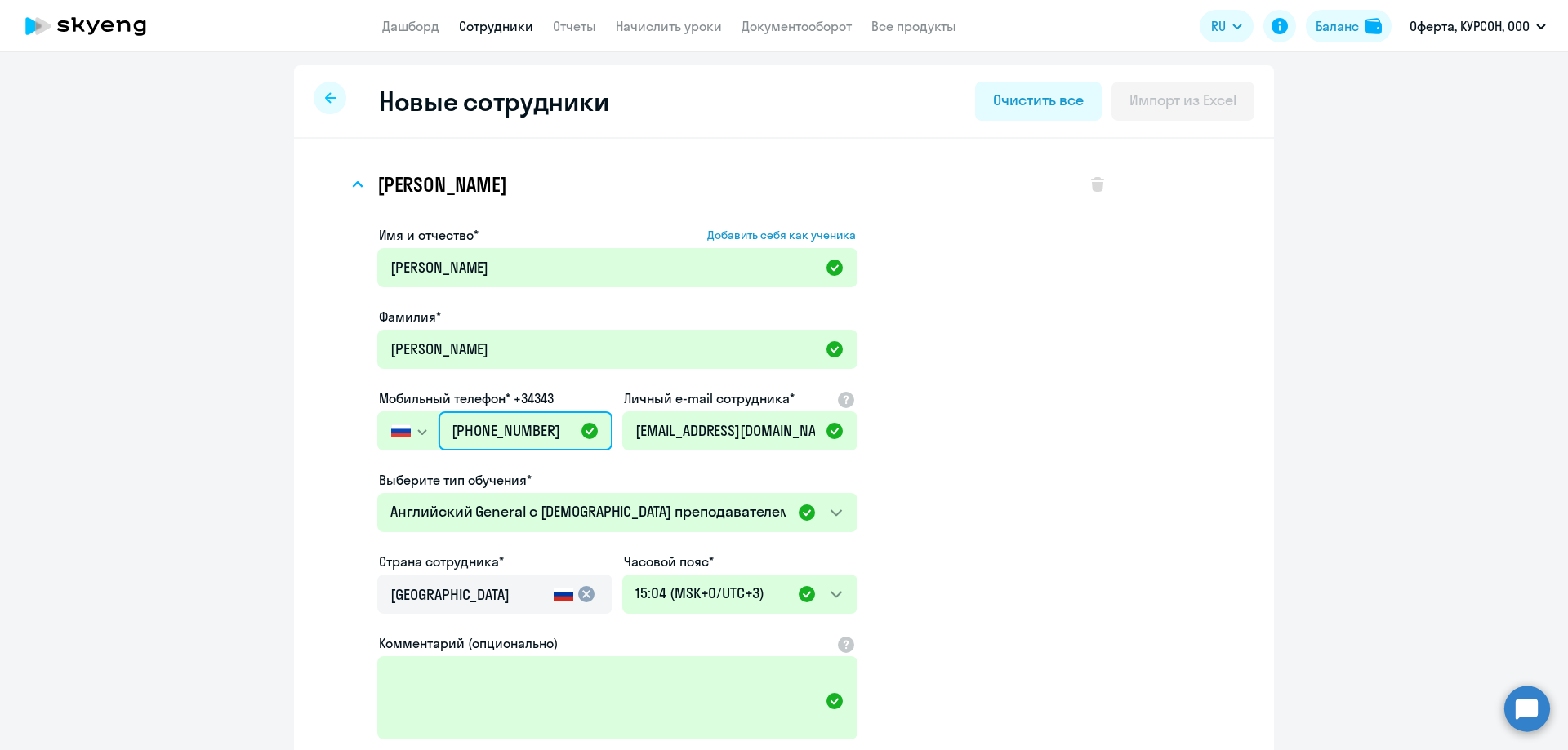
drag, startPoint x: 546, startPoint y: 426, endPoint x: 279, endPoint y: 412, distance: 267.4
click at [279, 412] on ng-component "Новые сотрудники Очистить все Импорт из Excel [PERSON_NAME] Имя и отчество* Доб…" at bounding box center [784, 523] width 1568 height 917
click at [377, 424] on button "button" at bounding box center [407, 432] width 60 height 39
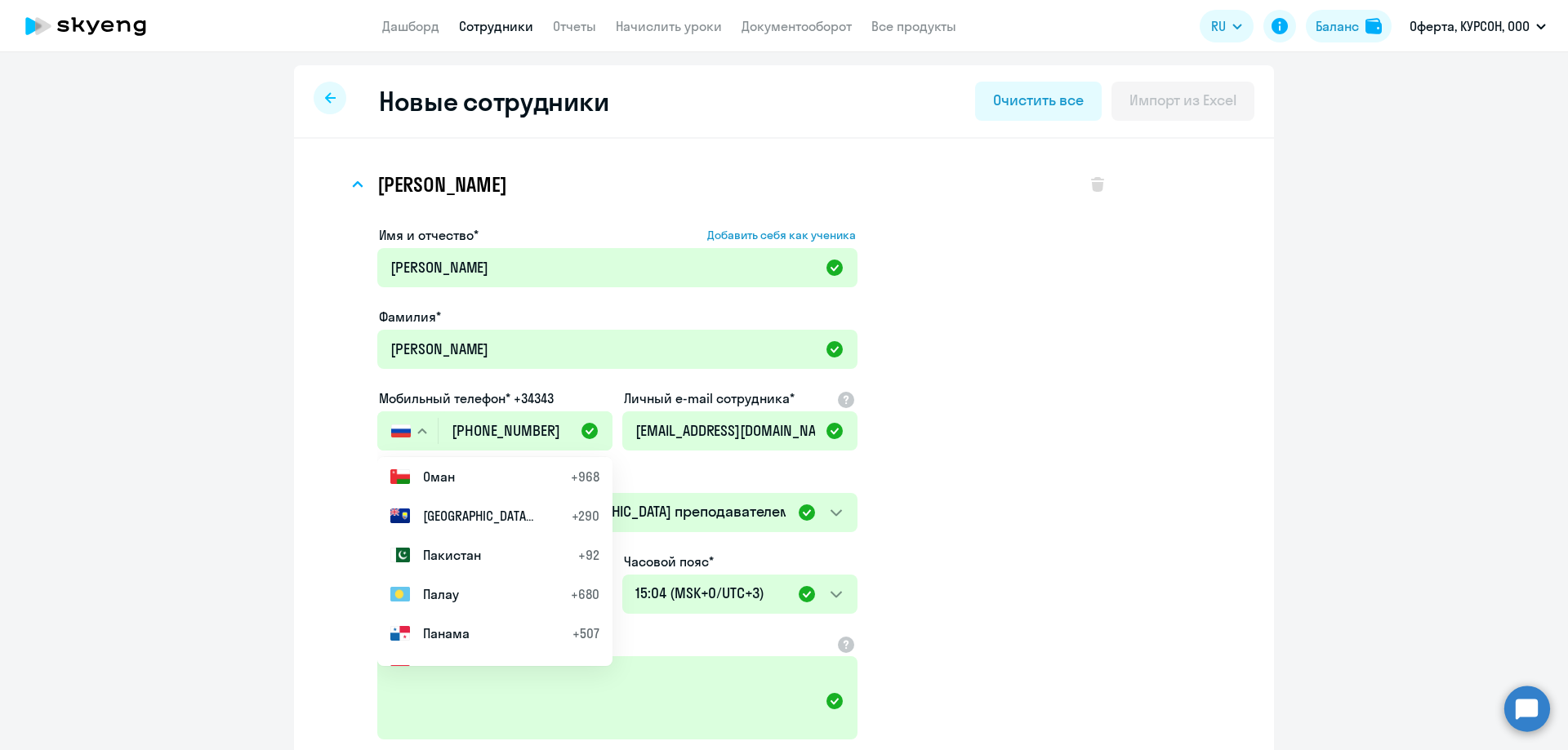
scroll to position [5634, 0]
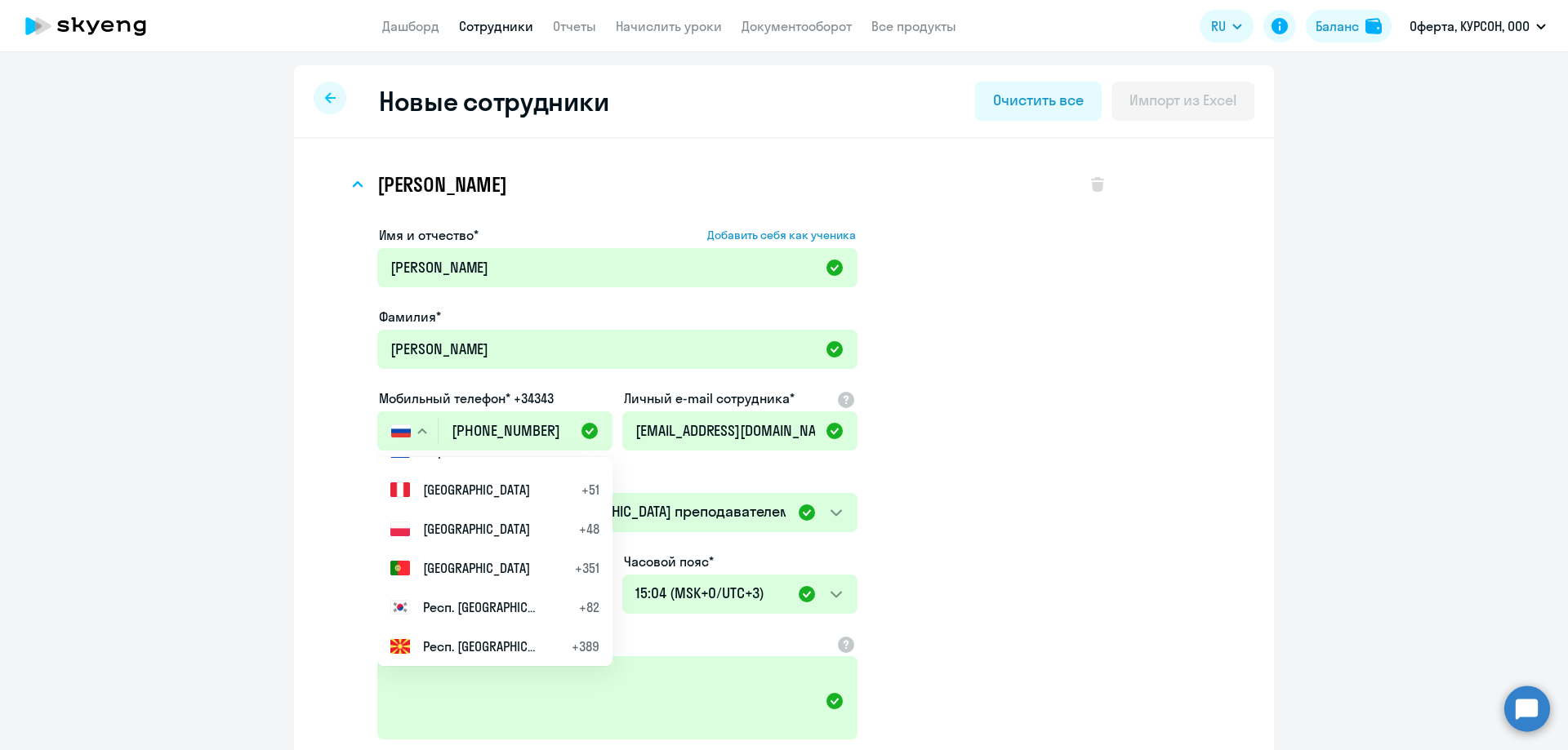
click at [480, 595] on li "Респ. [GEOGRAPHIC_DATA] +82" at bounding box center [495, 608] width 236 height 39
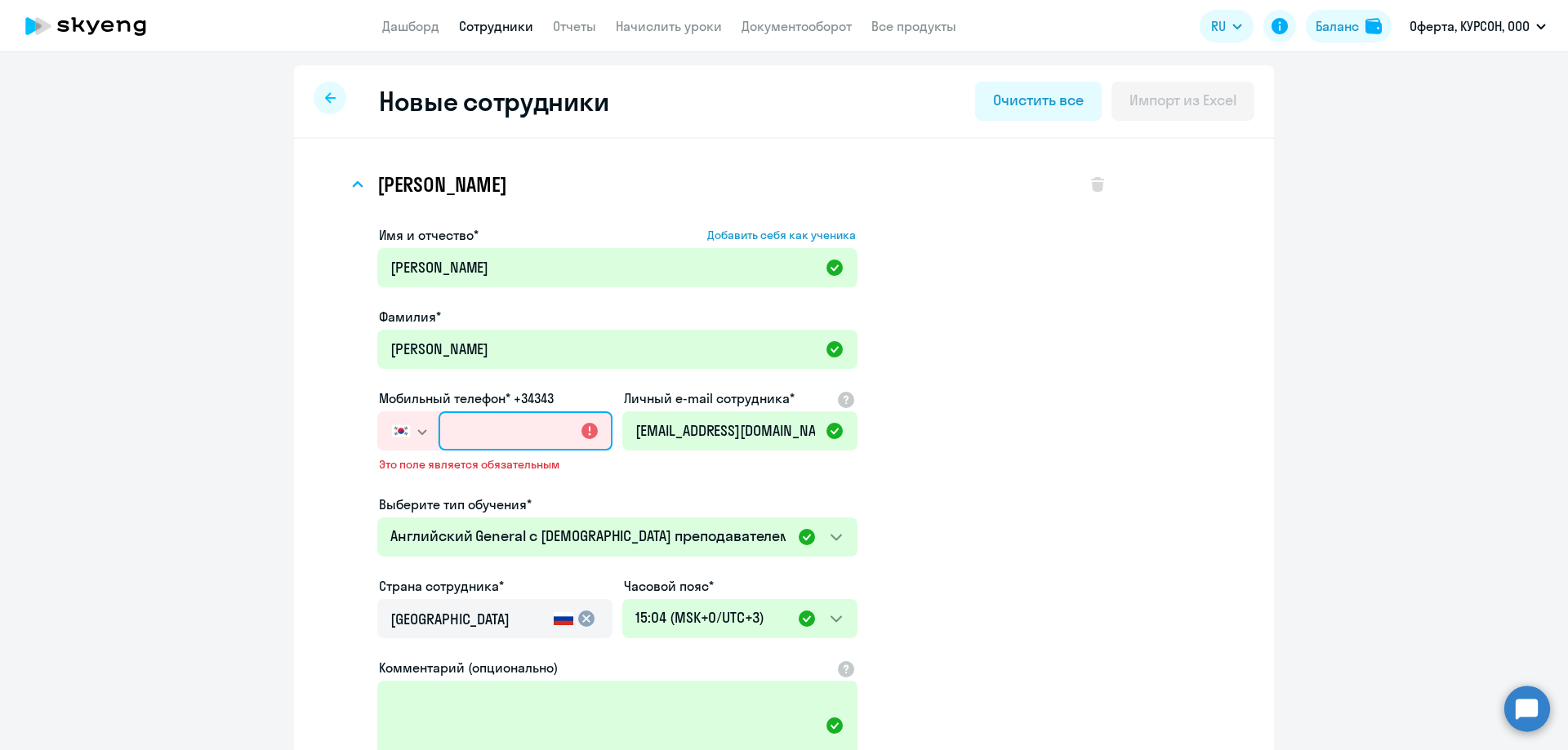
click at [504, 435] on input "text" at bounding box center [525, 432] width 173 height 39
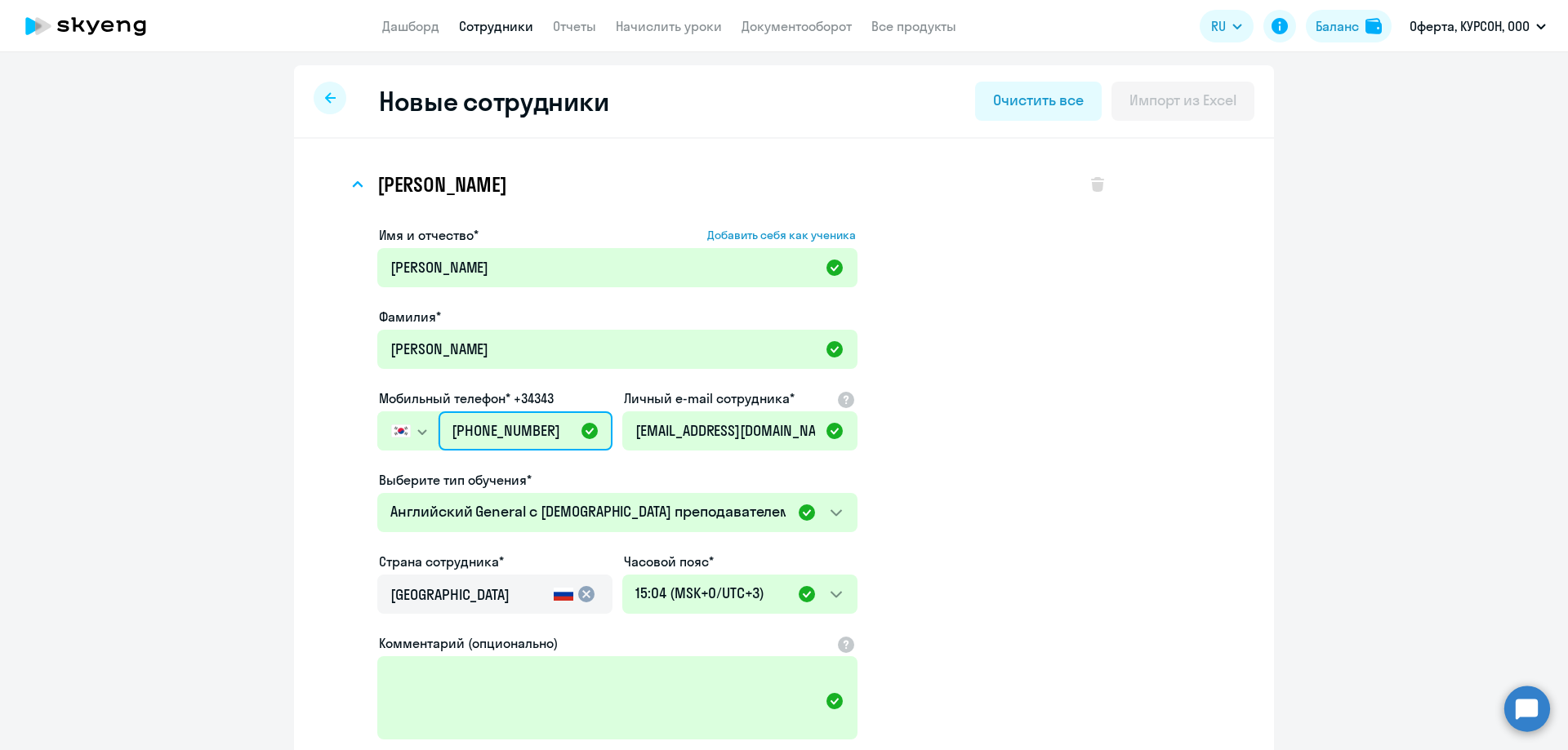
click at [585, 426] on input "[PHONE_NUMBER]" at bounding box center [525, 432] width 173 height 39
click at [551, 423] on input "[PHONE_NUMBER]" at bounding box center [525, 432] width 173 height 39
type input "[PHONE_NUMBER]"
click at [427, 426] on button "button" at bounding box center [407, 432] width 60 height 39
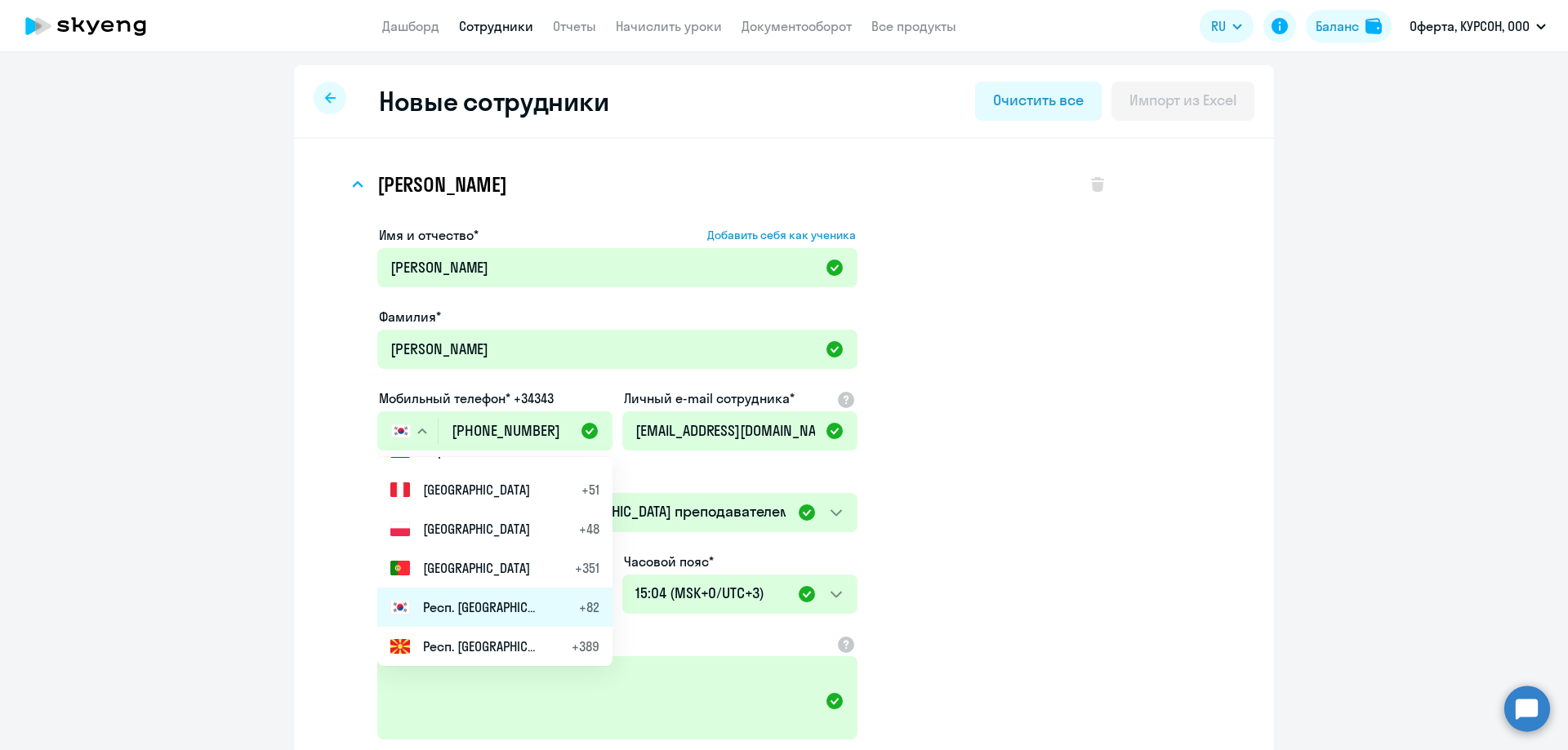
click at [406, 595] on li "Респ. [GEOGRAPHIC_DATA] +82" at bounding box center [495, 608] width 236 height 39
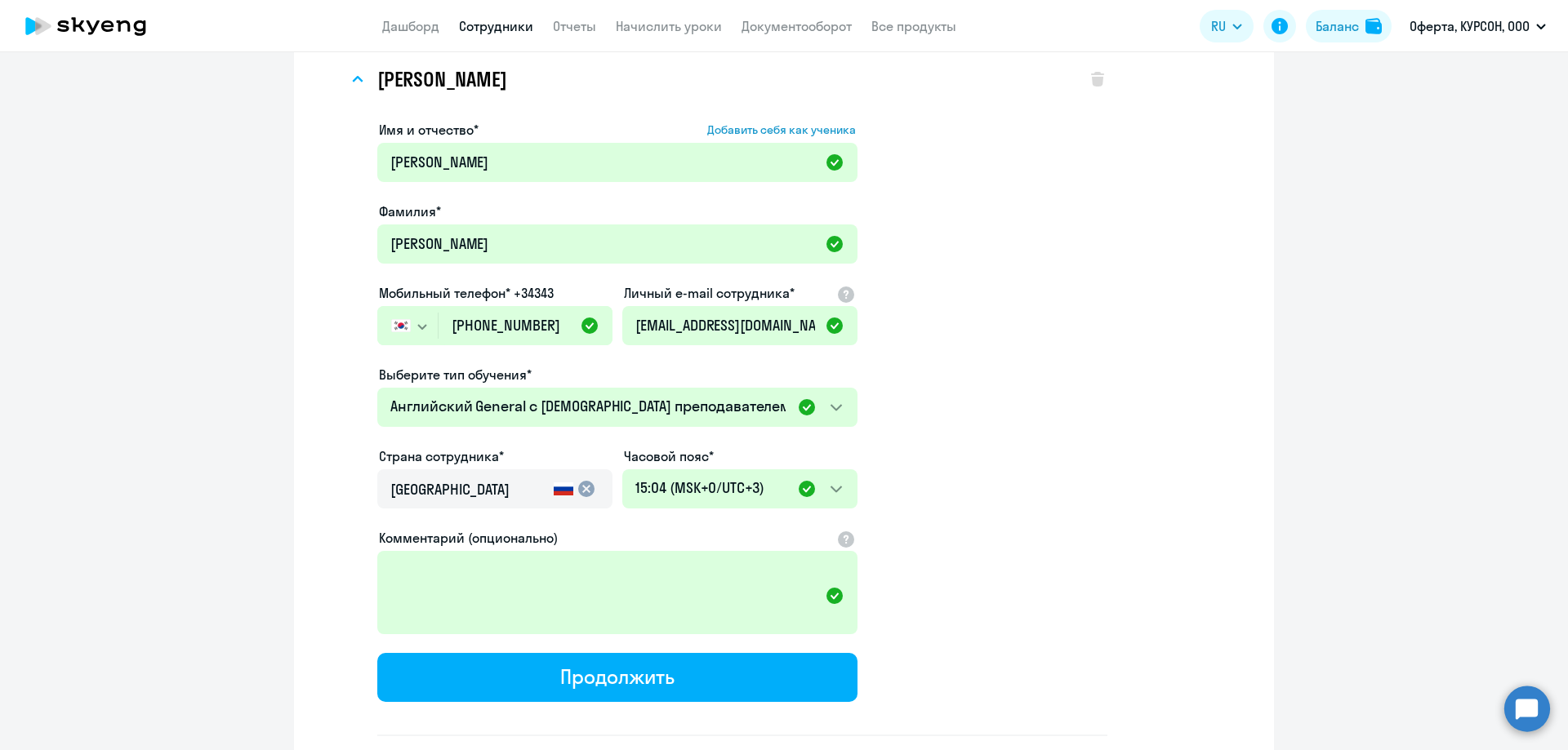
scroll to position [231, 0]
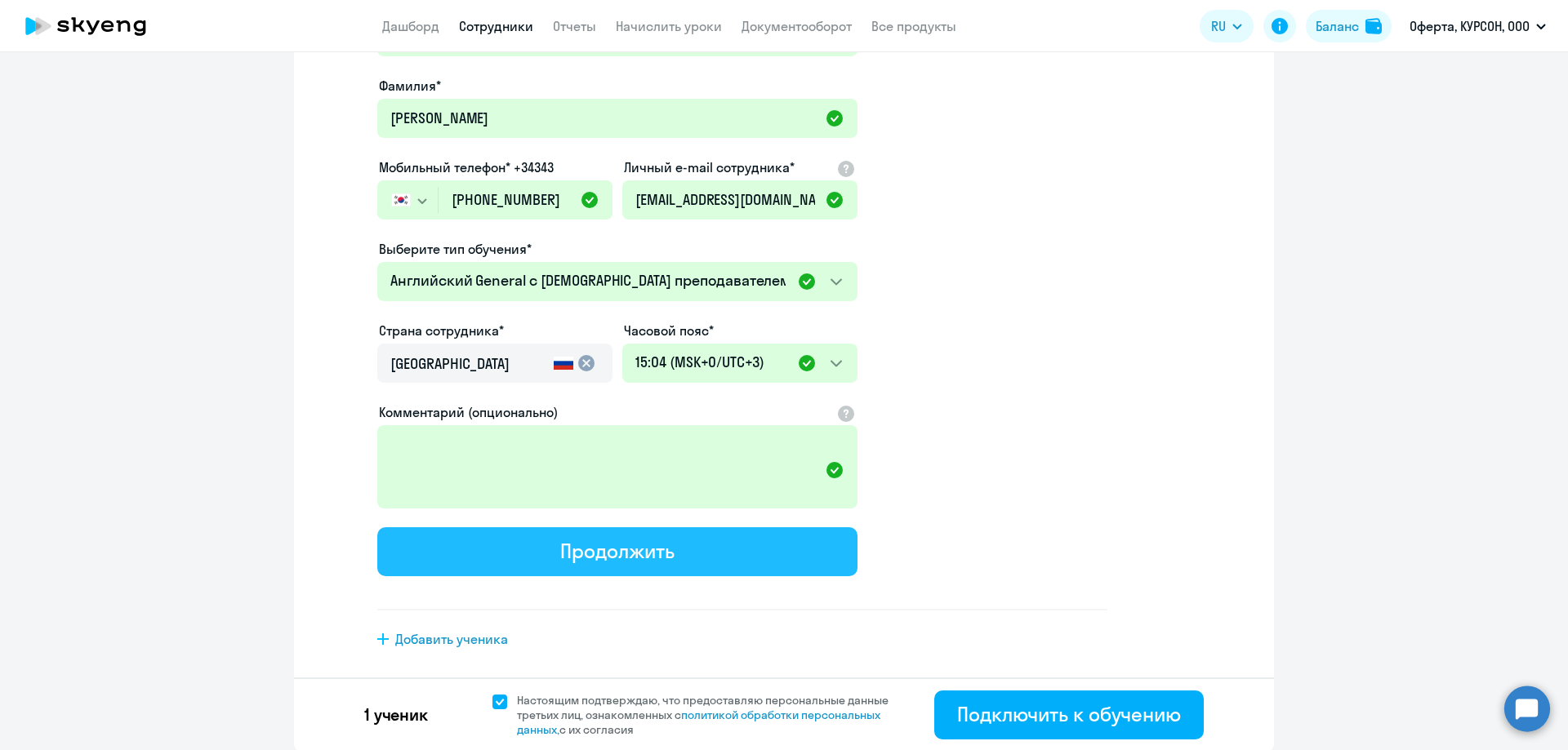
click at [785, 549] on button "Продолжить" at bounding box center [617, 552] width 480 height 49
select select "english_adult_not_native_speaker"
select select "3"
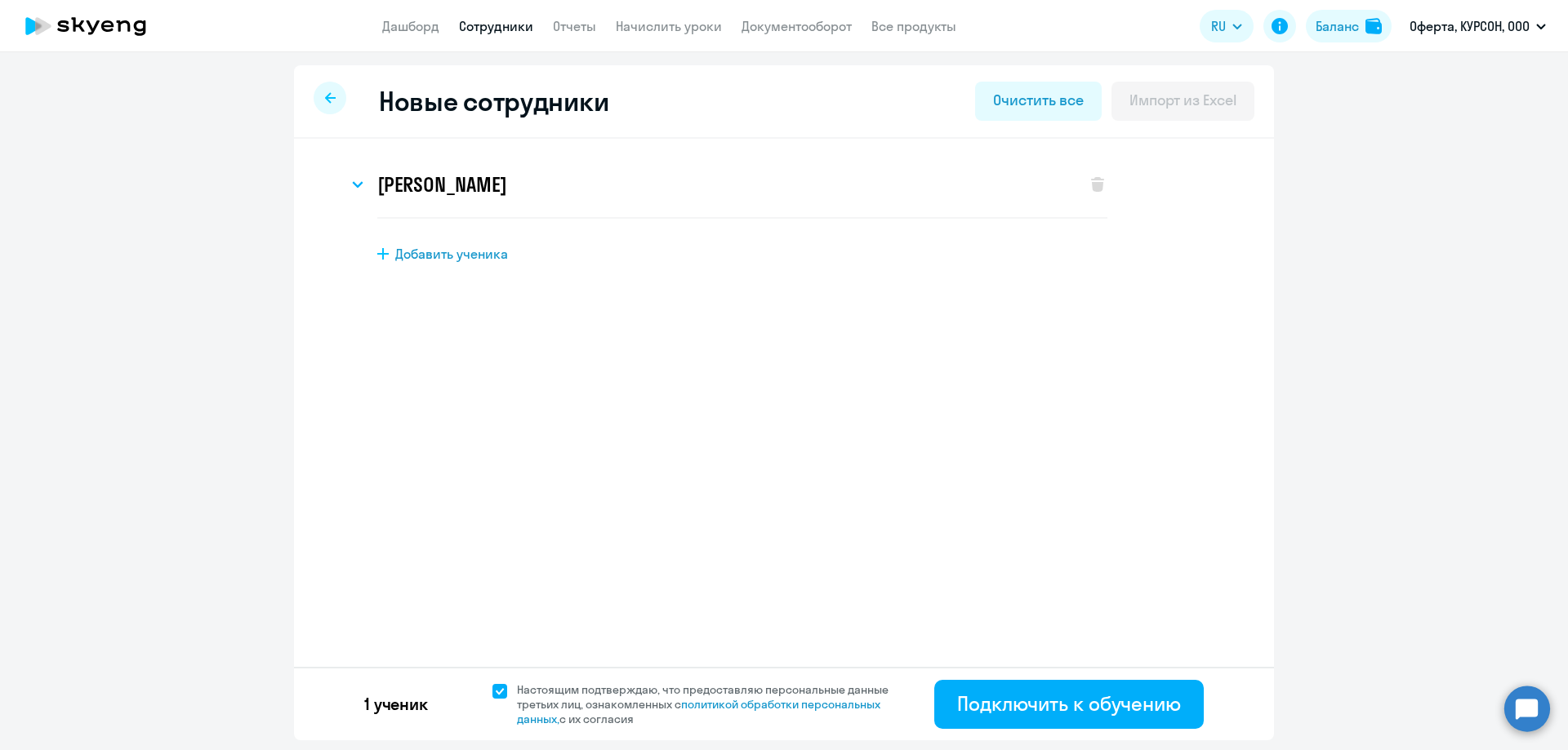
scroll to position [0, 0]
click at [366, 178] on svg-icon at bounding box center [358, 184] width 20 height 20
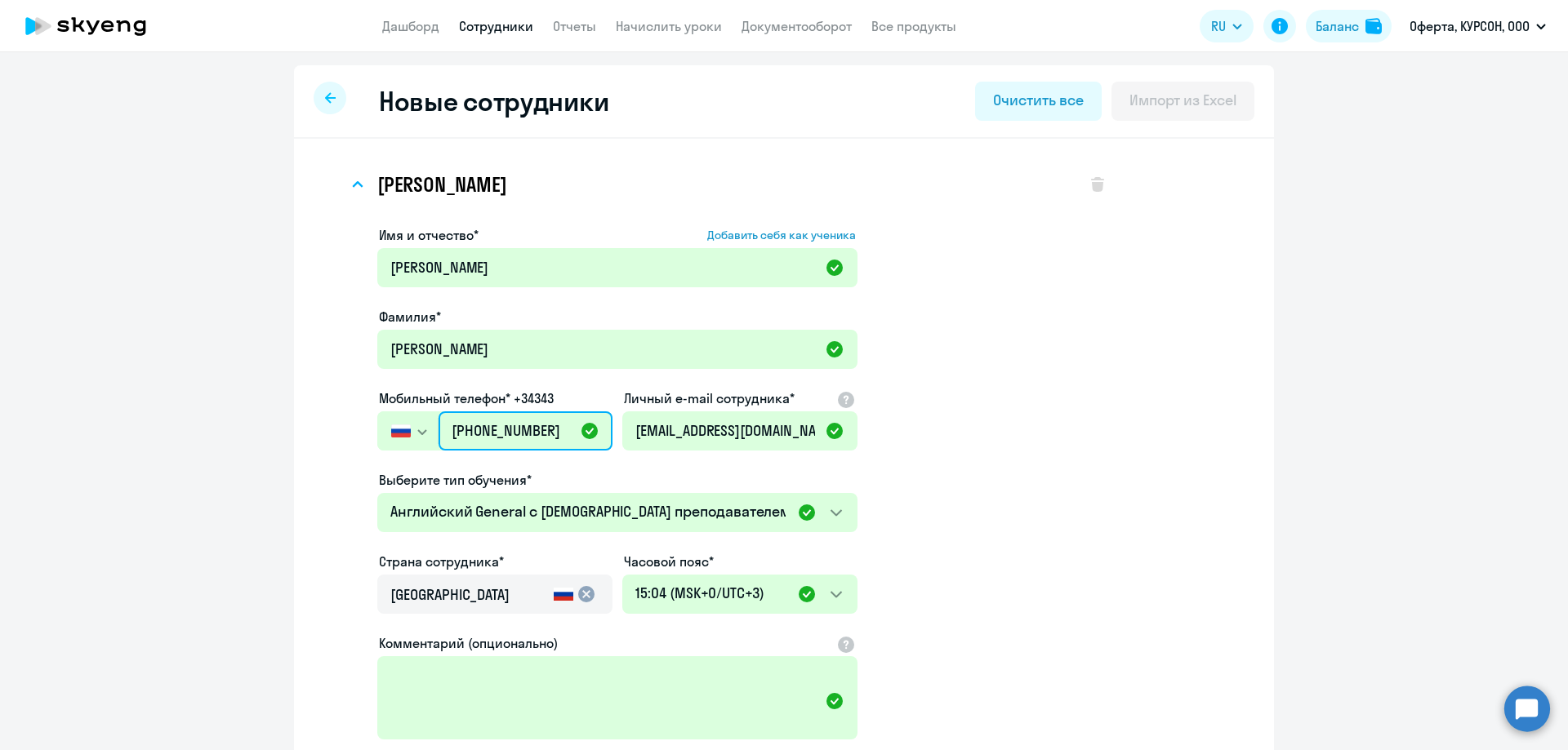
drag, startPoint x: 558, startPoint y: 432, endPoint x: 396, endPoint y: 426, distance: 162.1
click at [396, 426] on div "[GEOGRAPHIC_DATA] +7 [GEOGRAPHIC_DATA] +7 [GEOGRAPHIC_DATA] +380 [GEOGRAPHIC_DA…" at bounding box center [495, 432] width 236 height 39
type input "[PHONE_NUMBER]"
click at [418, 431] on icon "button" at bounding box center [422, 433] width 8 height 4
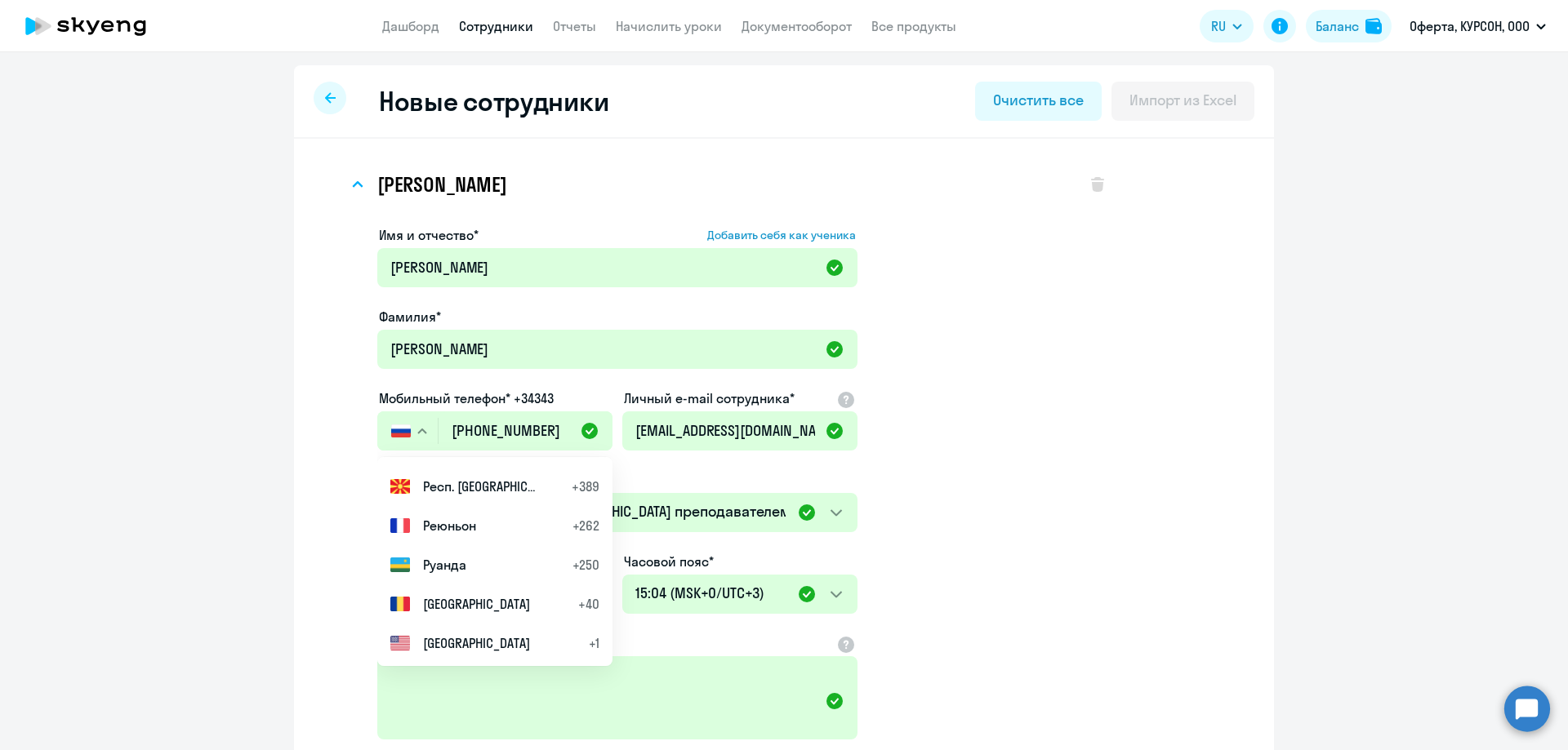
scroll to position [5716, 0]
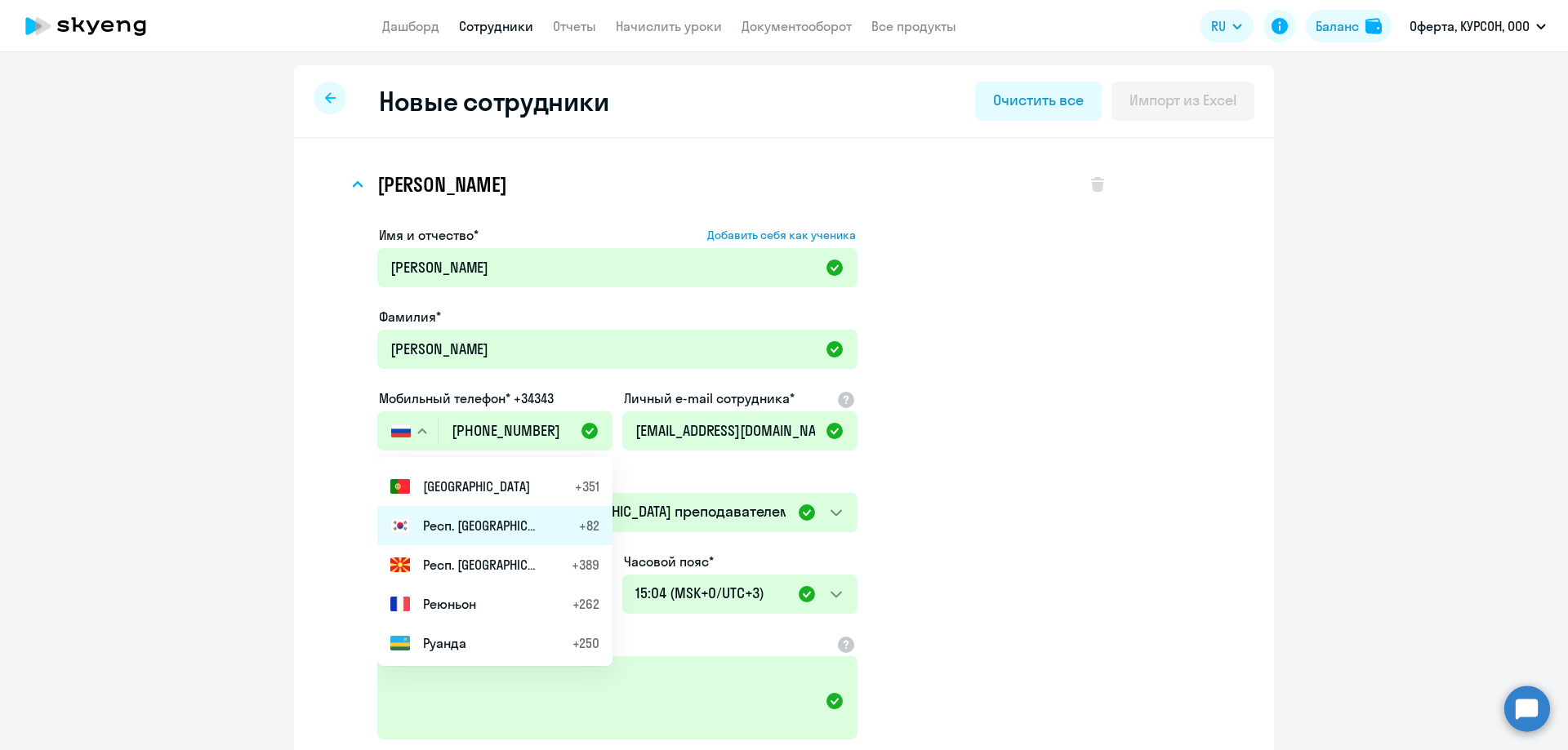
click at [442, 521] on span "Респ. [GEOGRAPHIC_DATA]" at bounding box center [480, 526] width 114 height 20
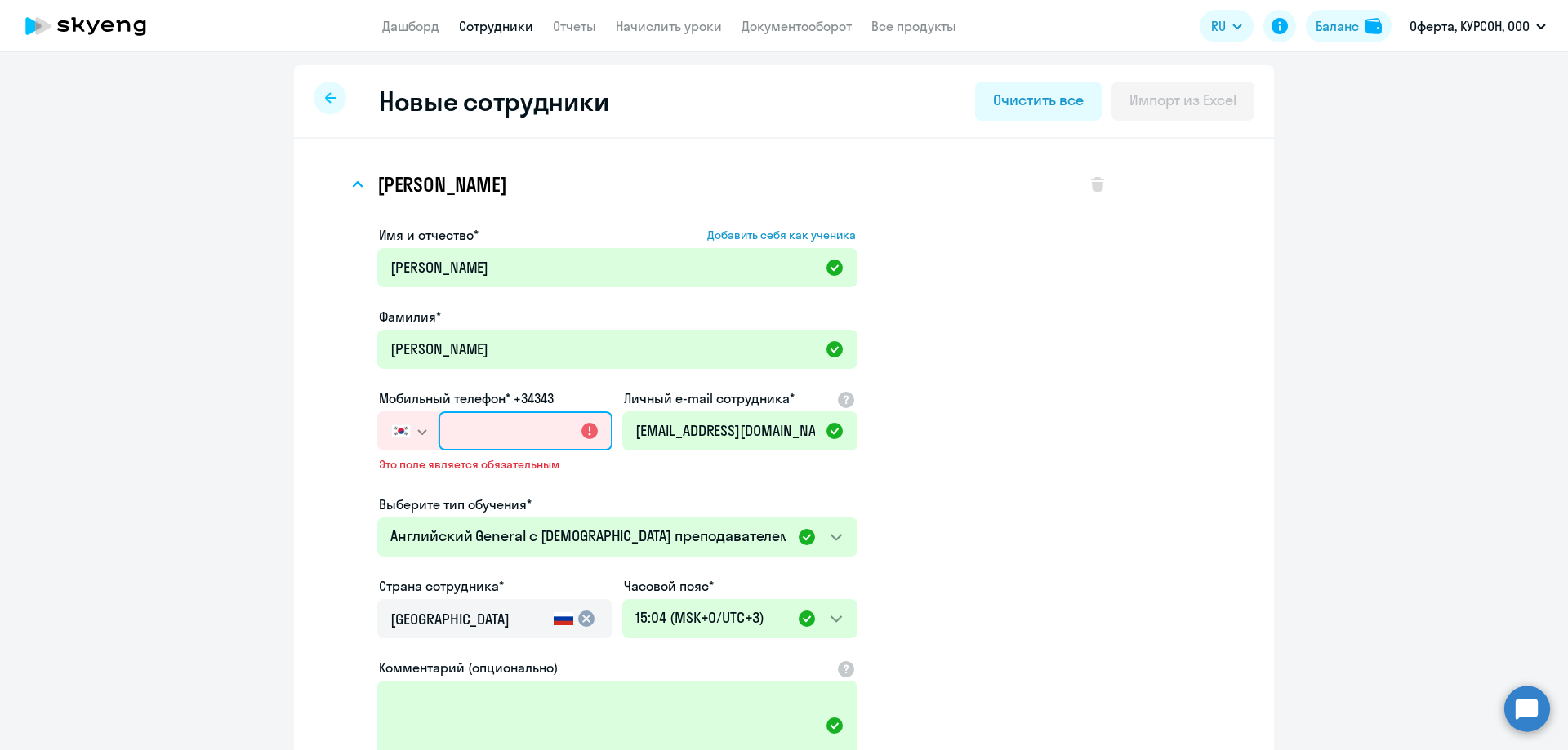
click at [523, 446] on input "text" at bounding box center [525, 432] width 173 height 39
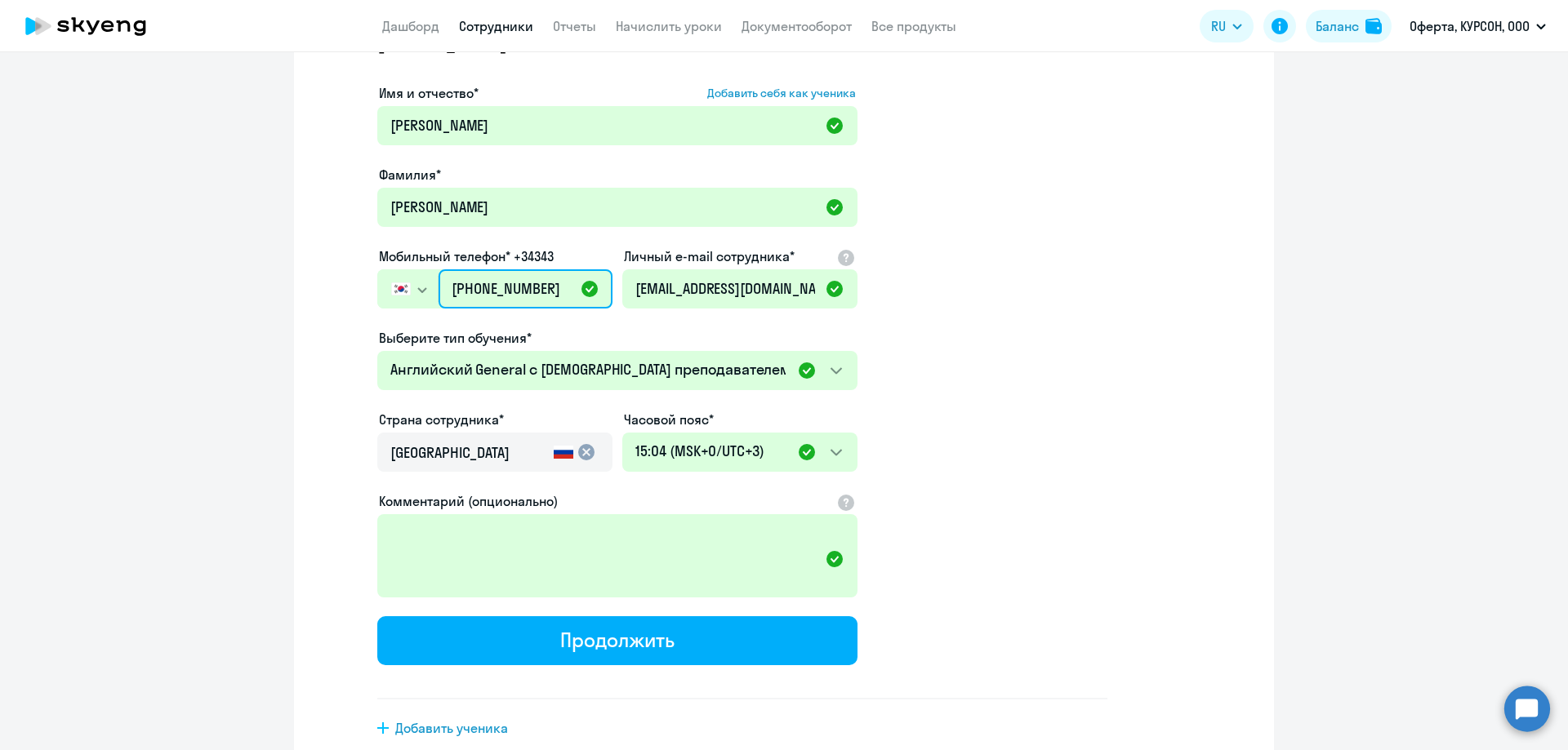
scroll to position [231, 0]
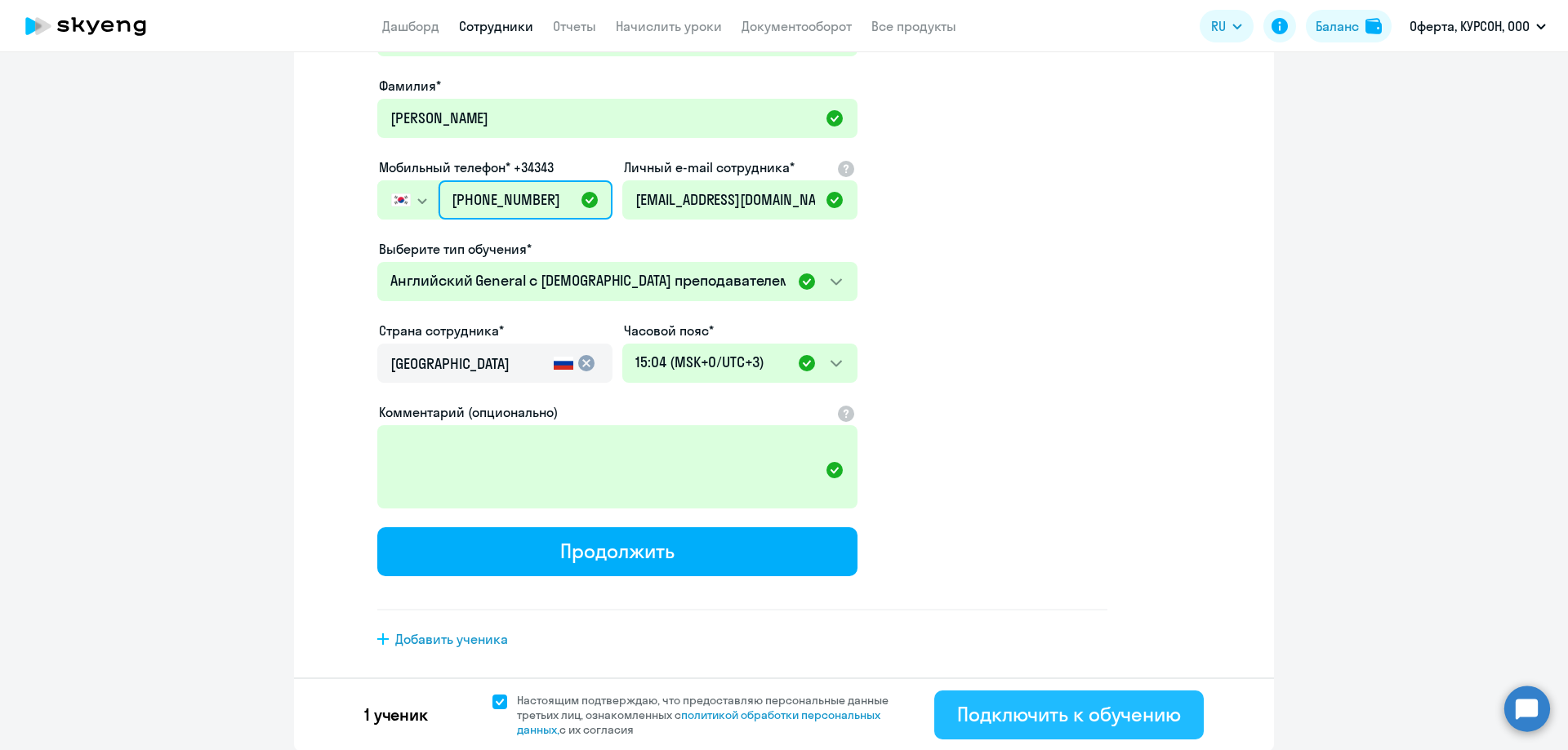
type input "[PHONE_NUMBER]"
click at [935, 711] on button "Подключить к обучению" at bounding box center [1068, 716] width 269 height 49
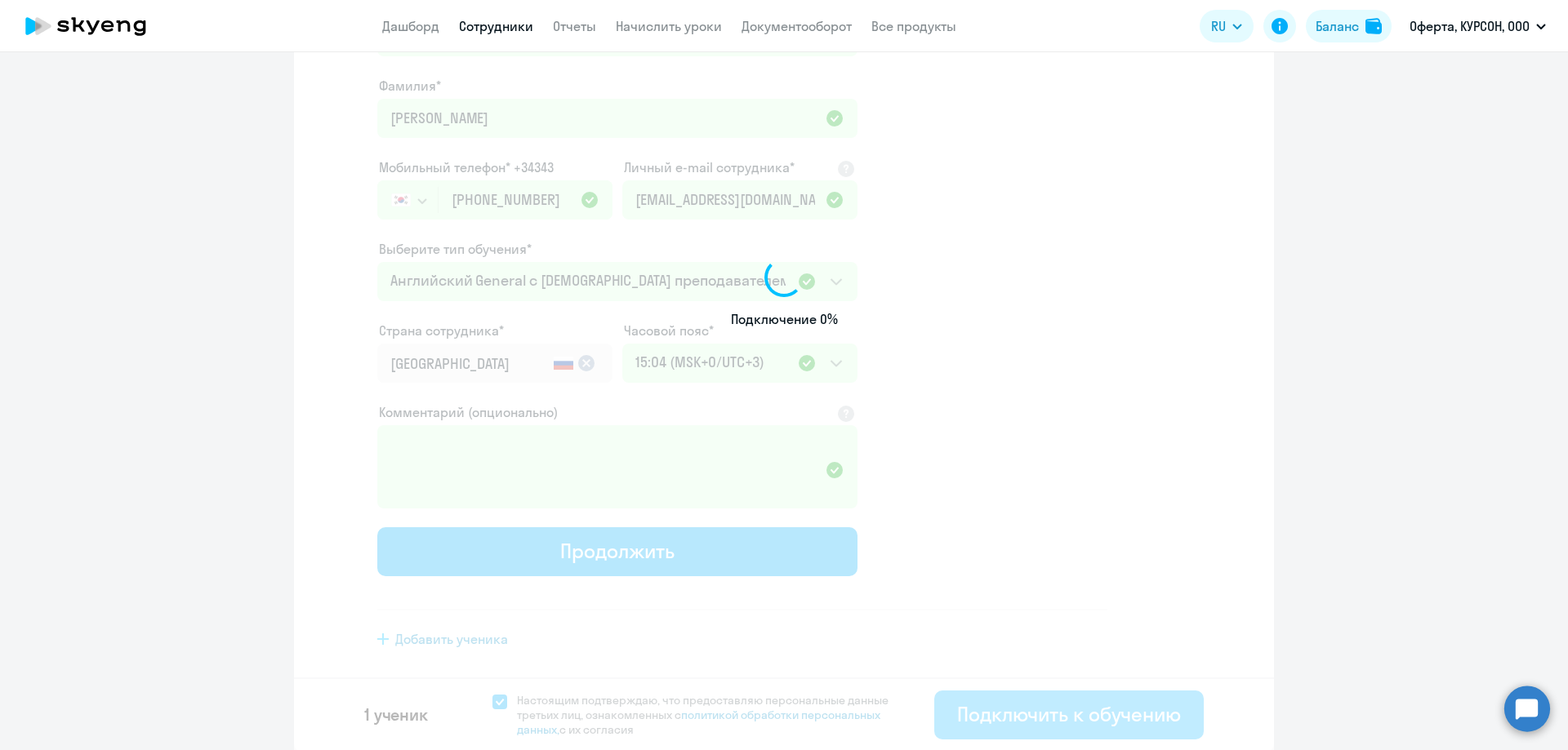
select select "english_adult_not_native_speaker"
select select "3"
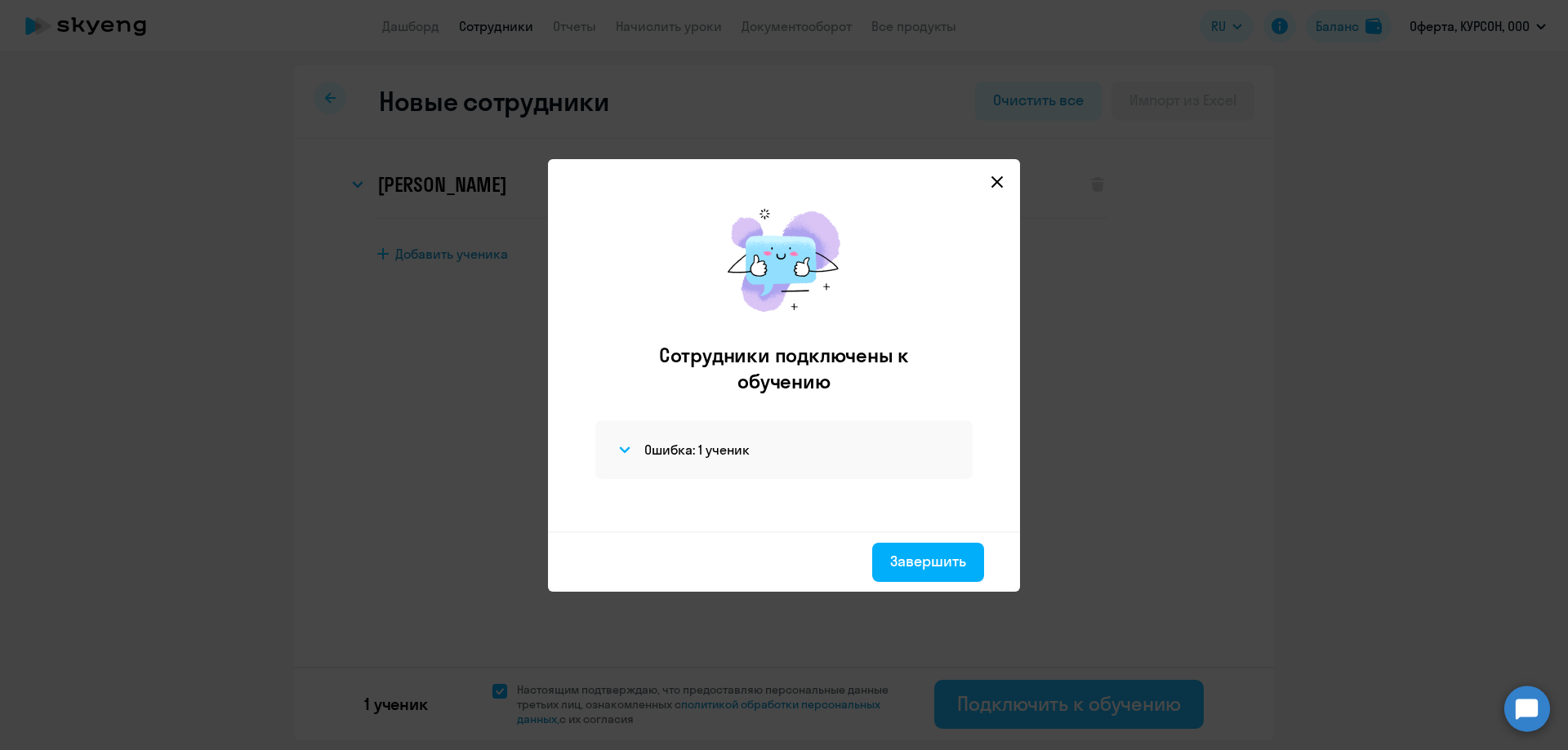
scroll to position [0, 0]
click at [997, 178] on icon at bounding box center [996, 181] width 13 height 13
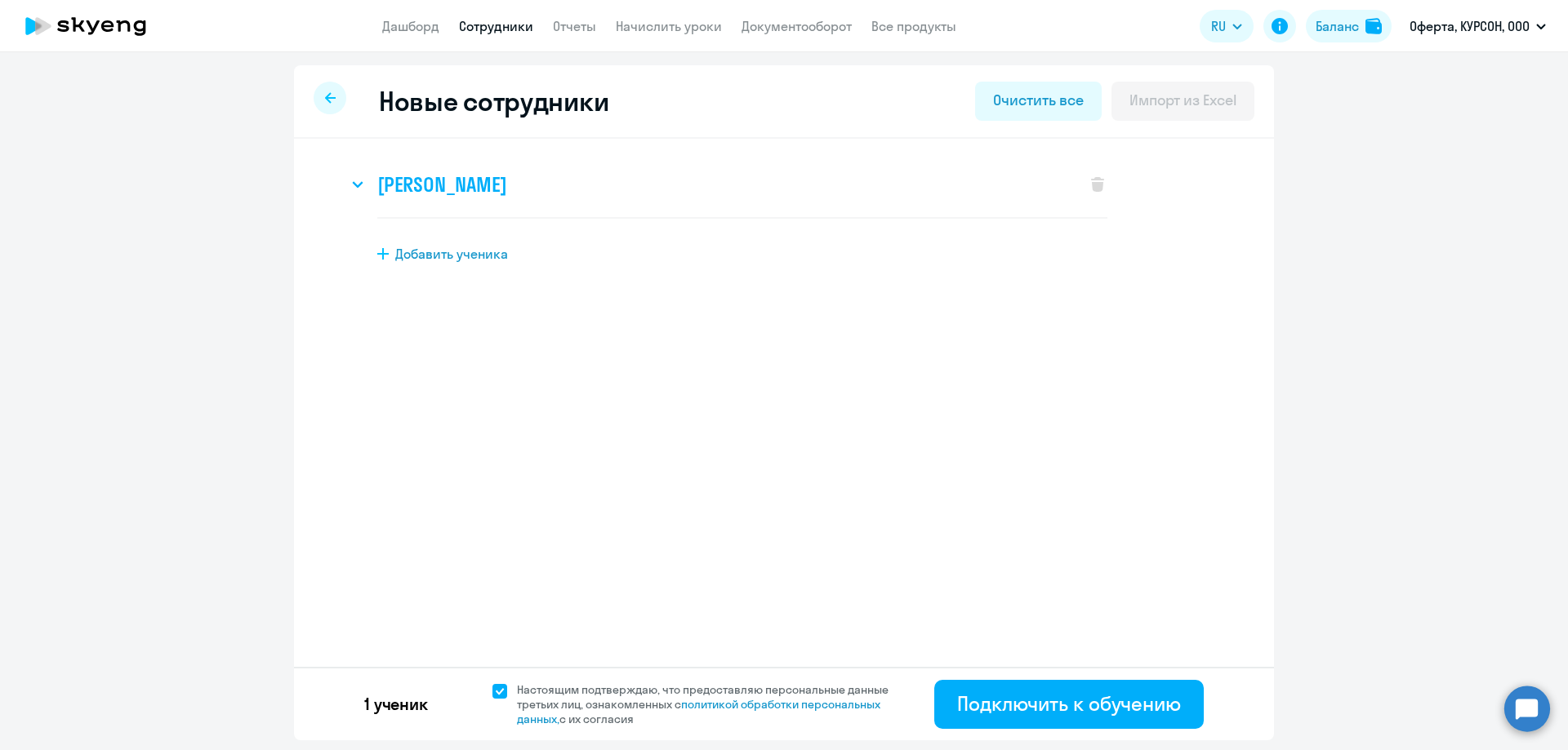
click at [376, 188] on div "[PERSON_NAME]" at bounding box center [709, 184] width 721 height 65
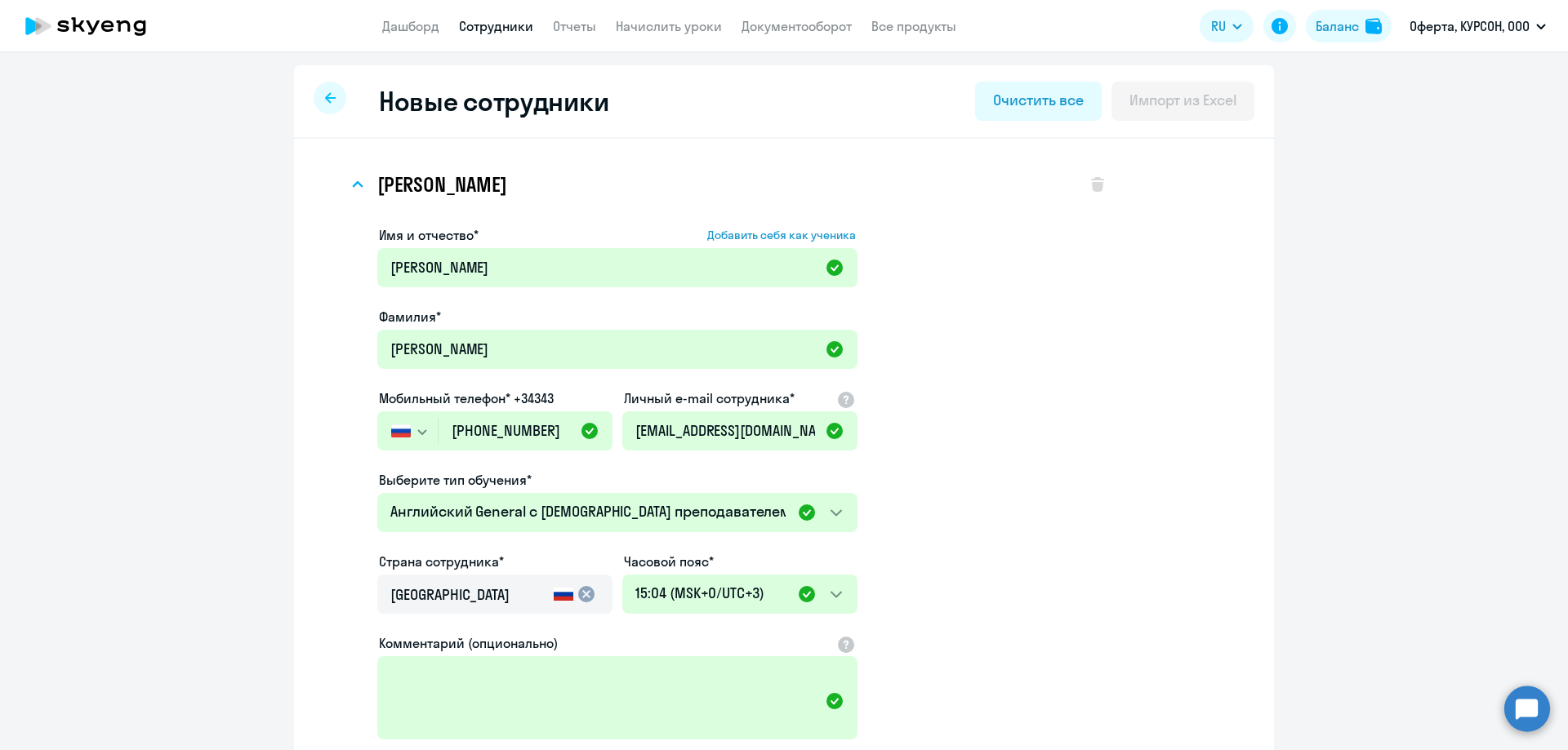
click at [417, 431] on icon "button" at bounding box center [422, 433] width 10 height 6
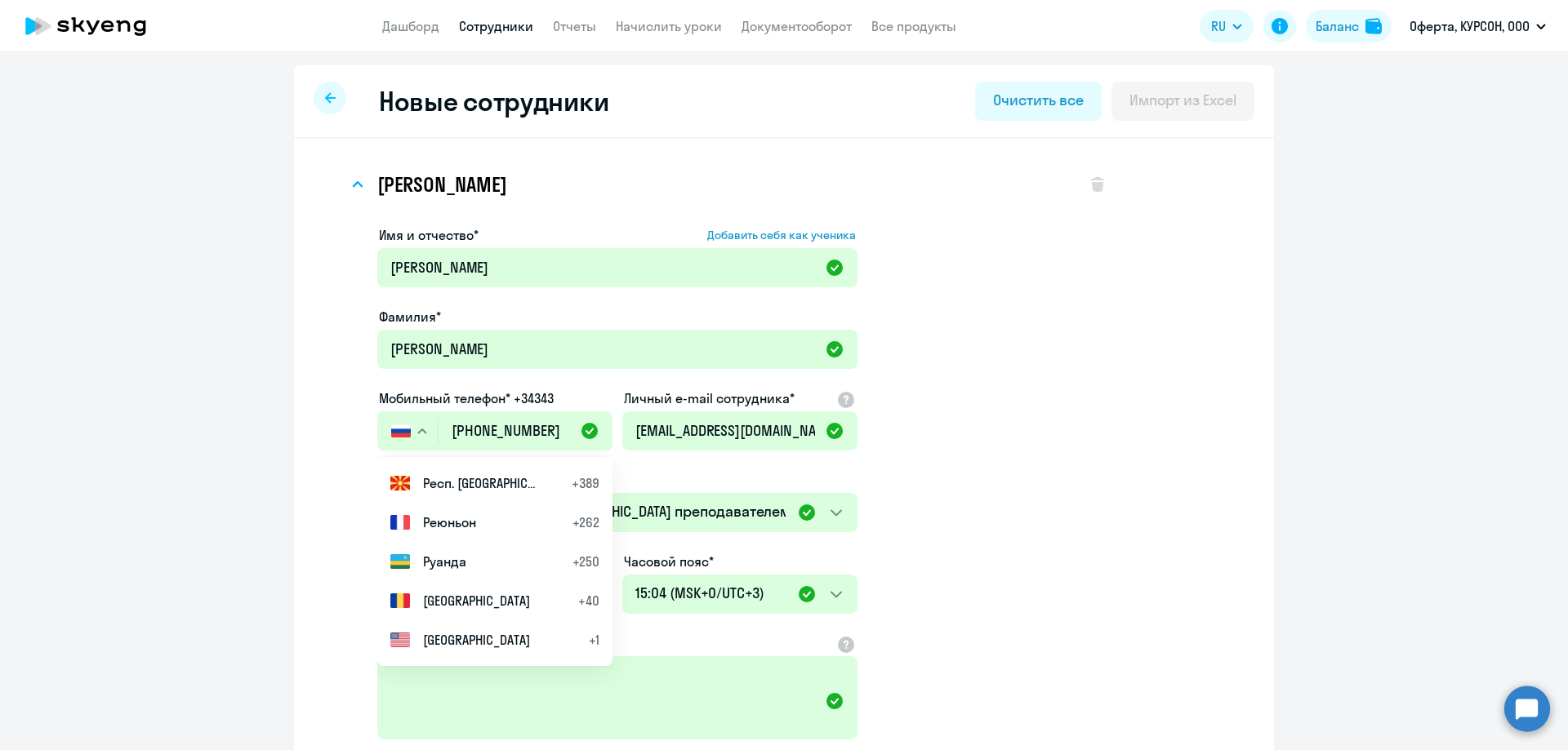
scroll to position [5634, 0]
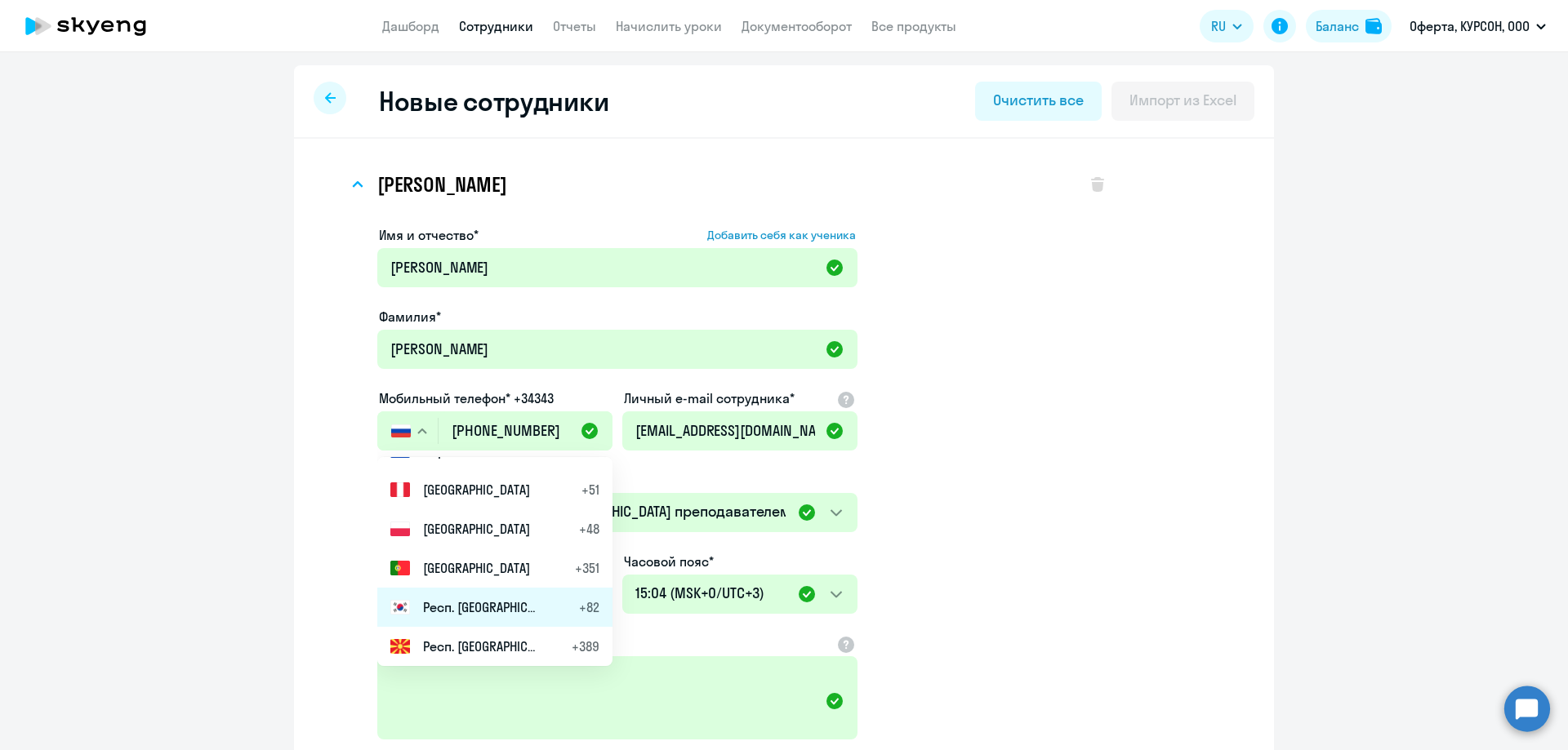
click at [445, 595] on li "Респ. [GEOGRAPHIC_DATA] +82" at bounding box center [495, 608] width 236 height 39
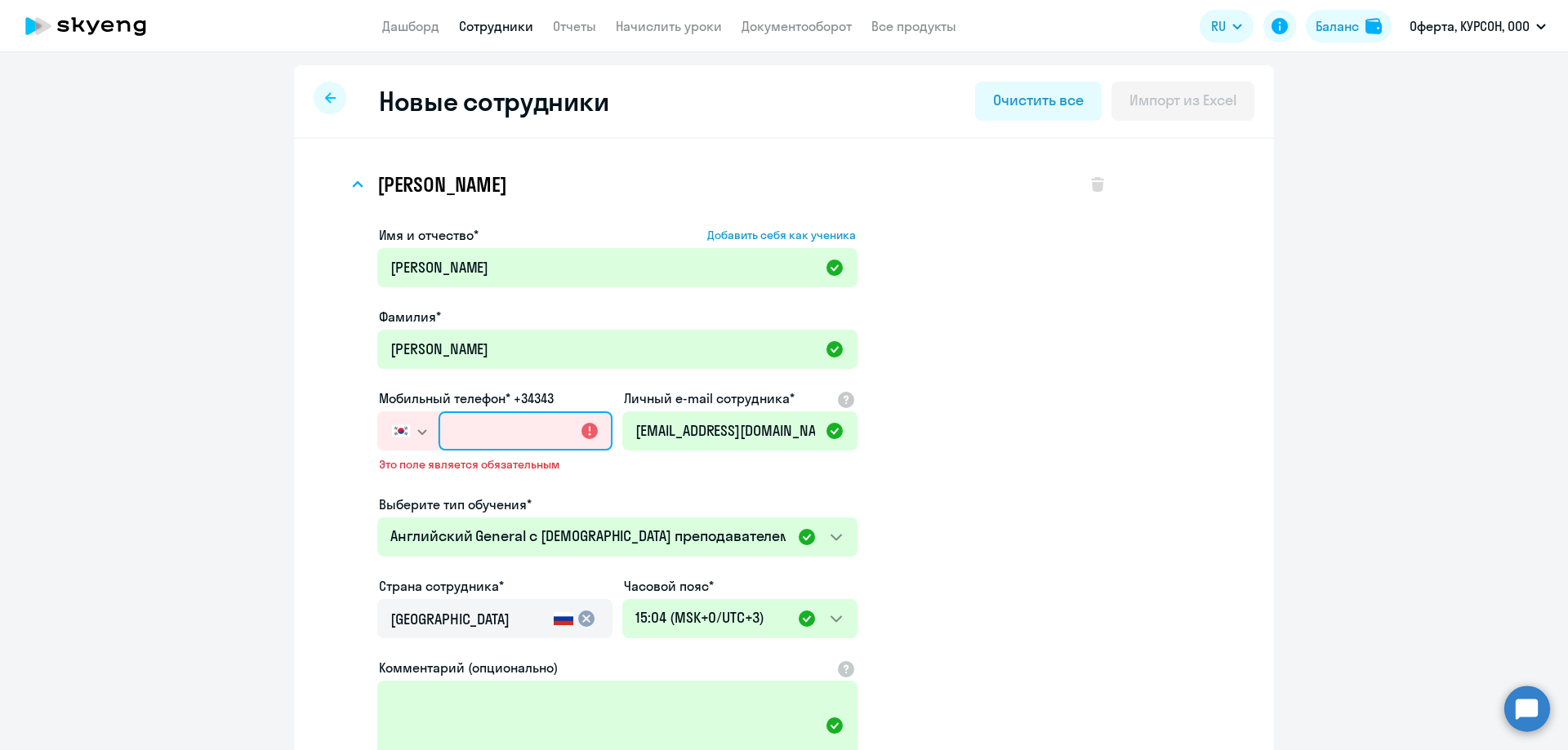
click at [473, 438] on input "text" at bounding box center [525, 432] width 173 height 39
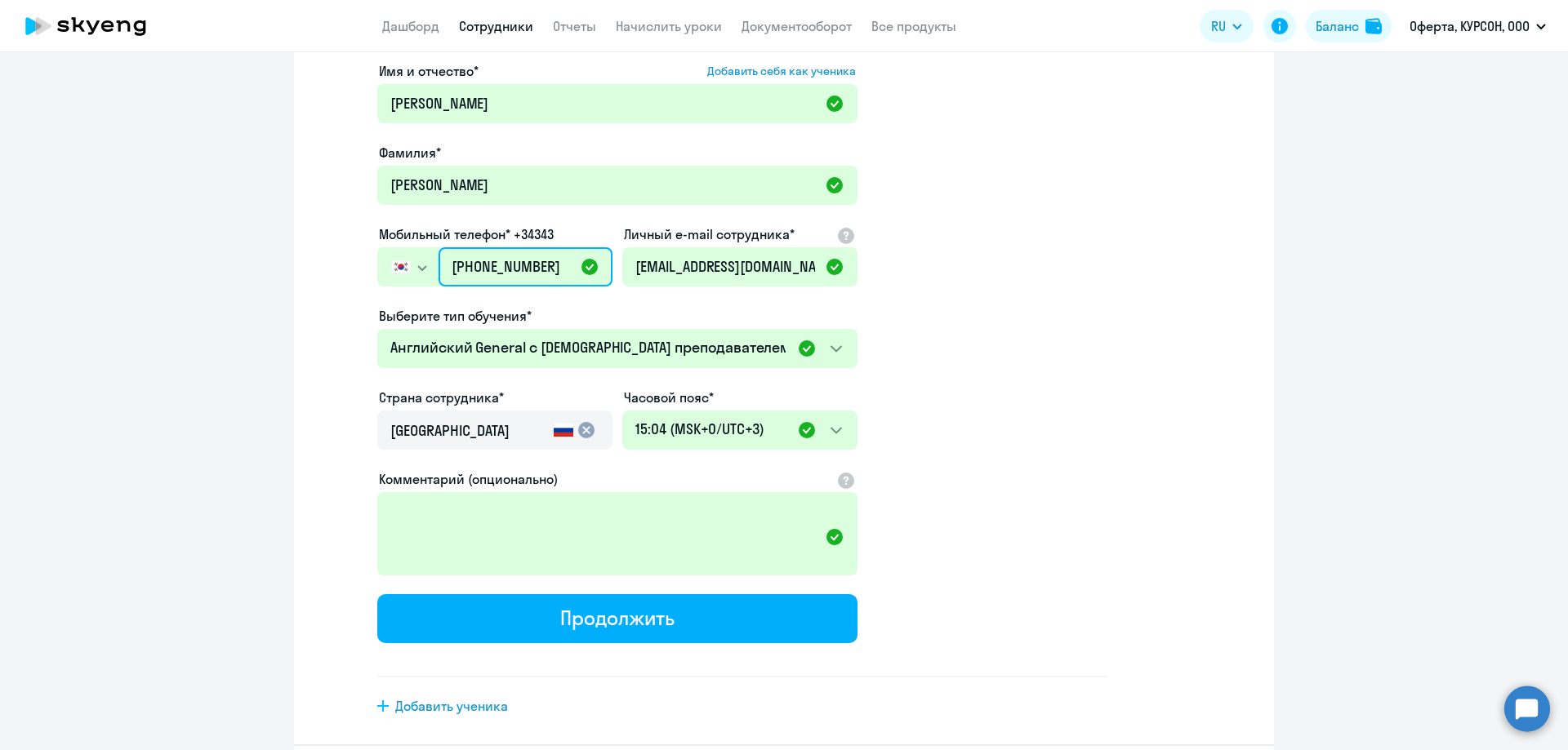
scroll to position [231, 0]
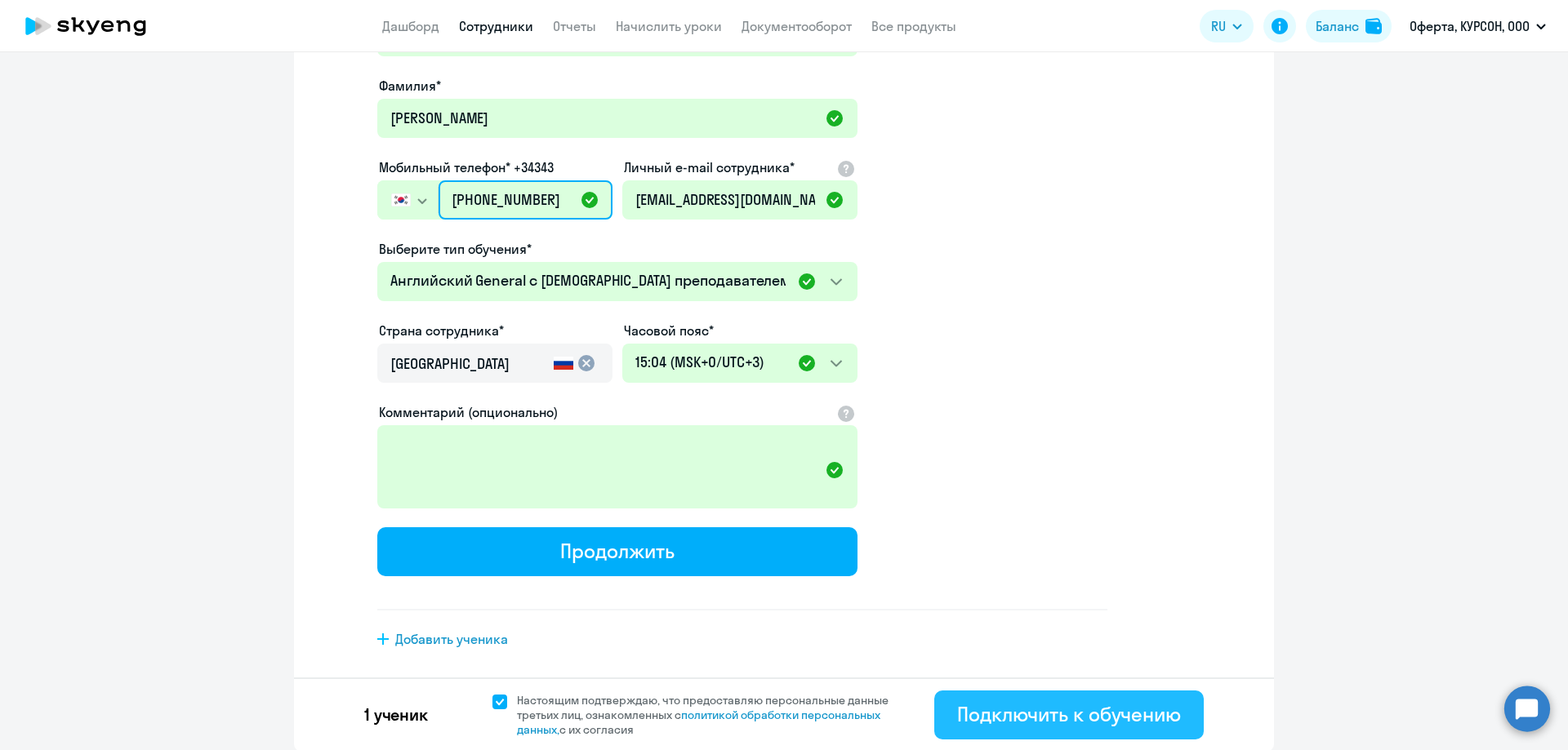
type input "[PHONE_NUMBER]"
click at [1088, 721] on div "Подключить к обучению" at bounding box center [1068, 715] width 224 height 27
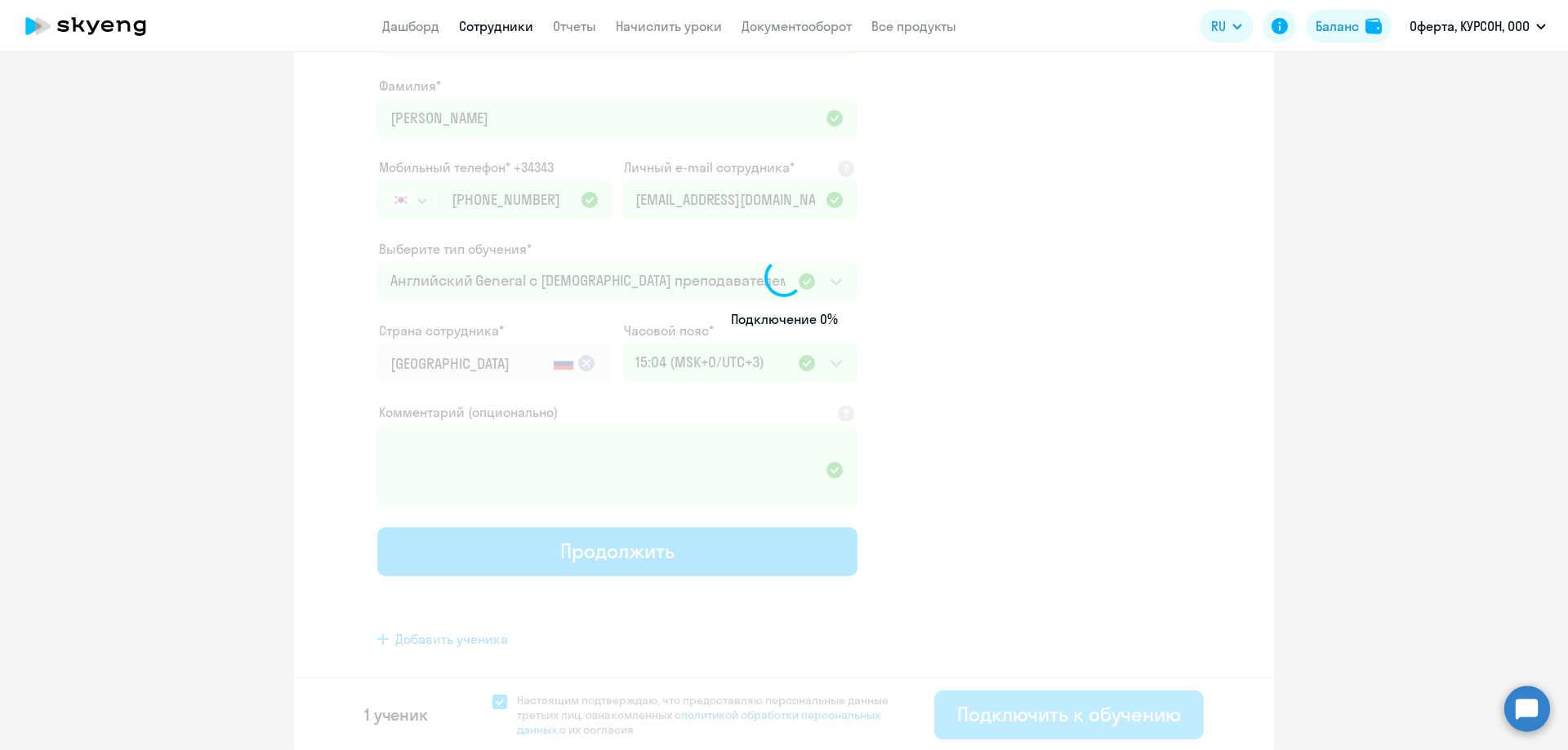
select select "english_adult_not_native_speaker"
select select "3"
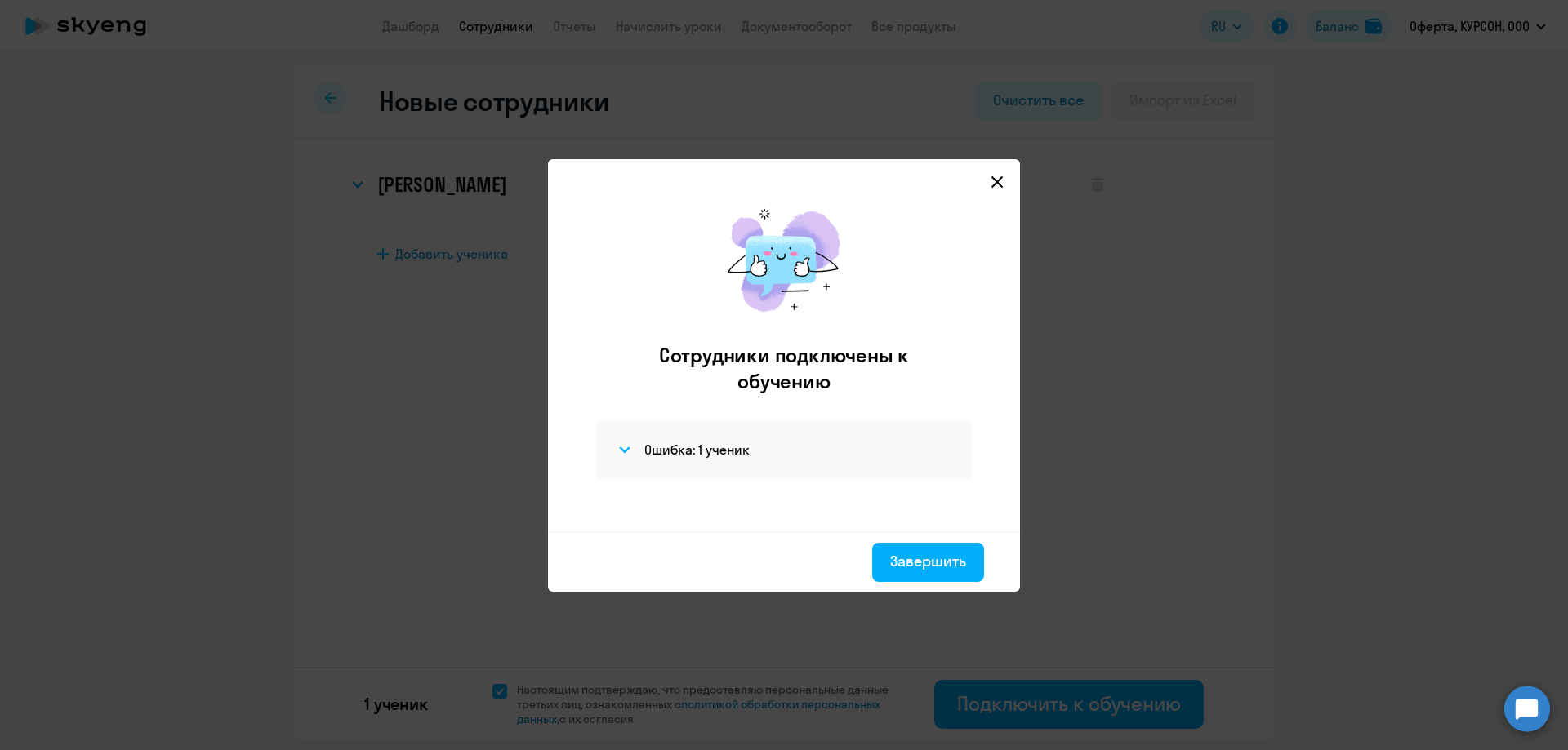
scroll to position [0, 0]
click at [617, 447] on svg-icon at bounding box center [625, 450] width 20 height 20
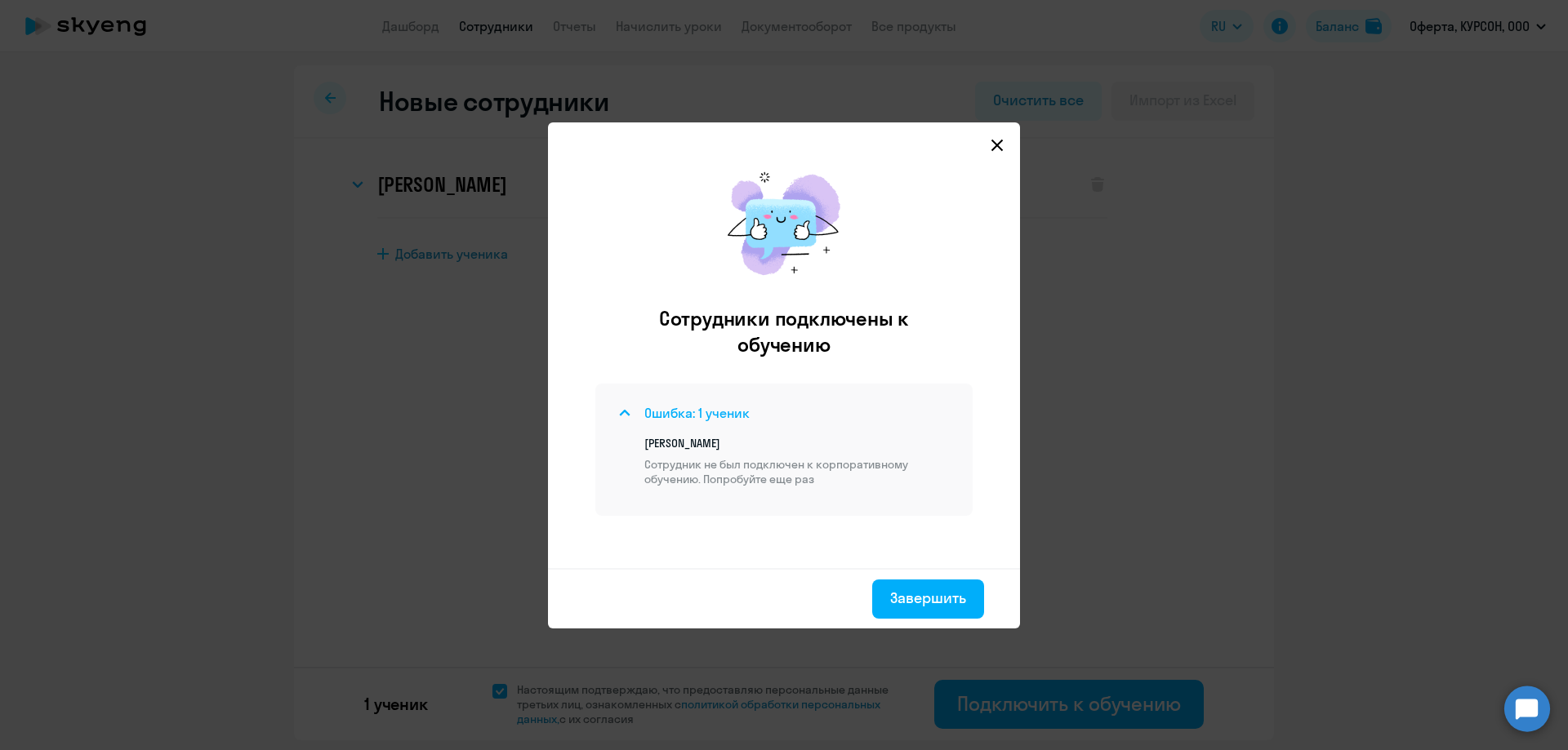
click at [622, 413] on icon at bounding box center [624, 413] width 9 height 5
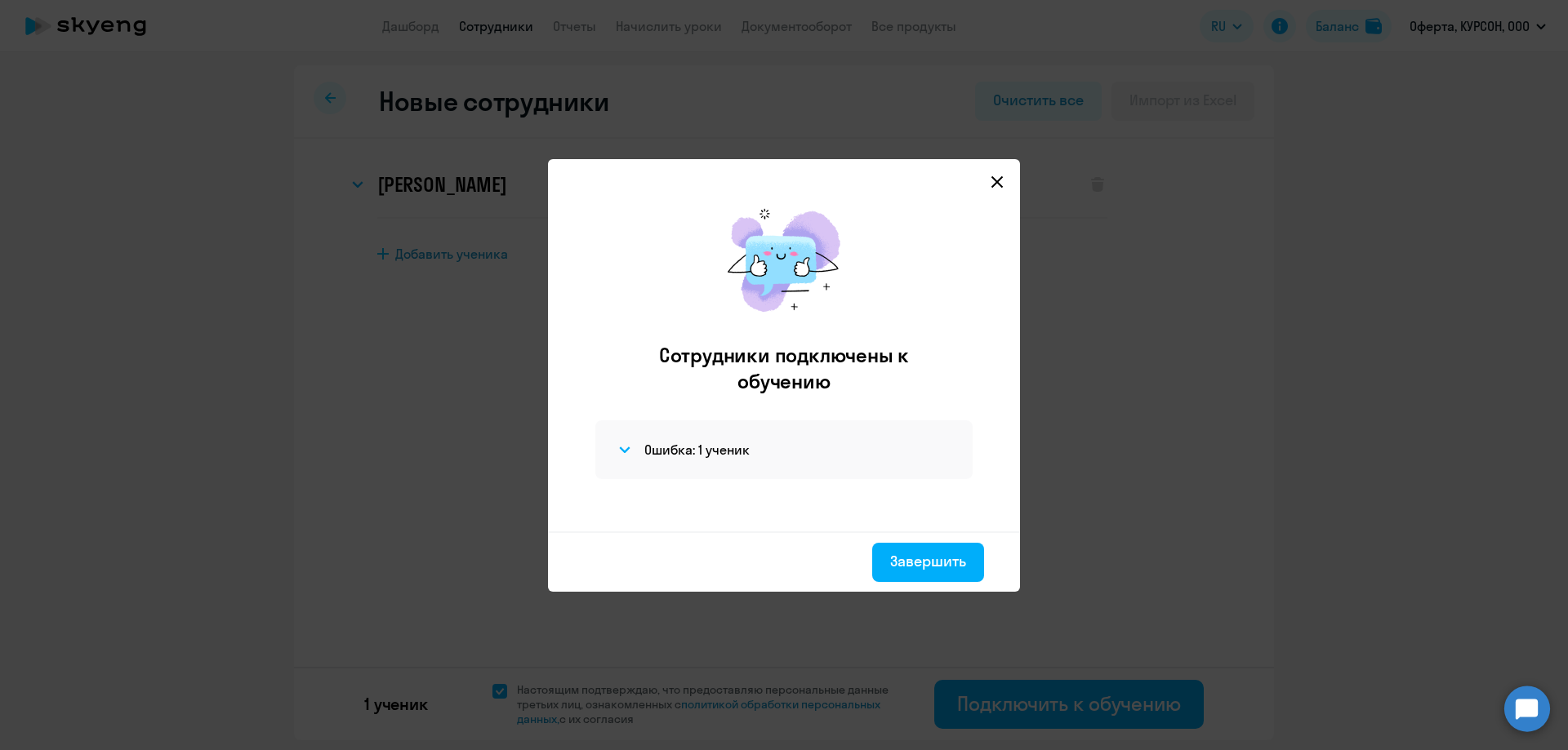
click at [1005, 183] on svg-icon at bounding box center [997, 182] width 20 height 20
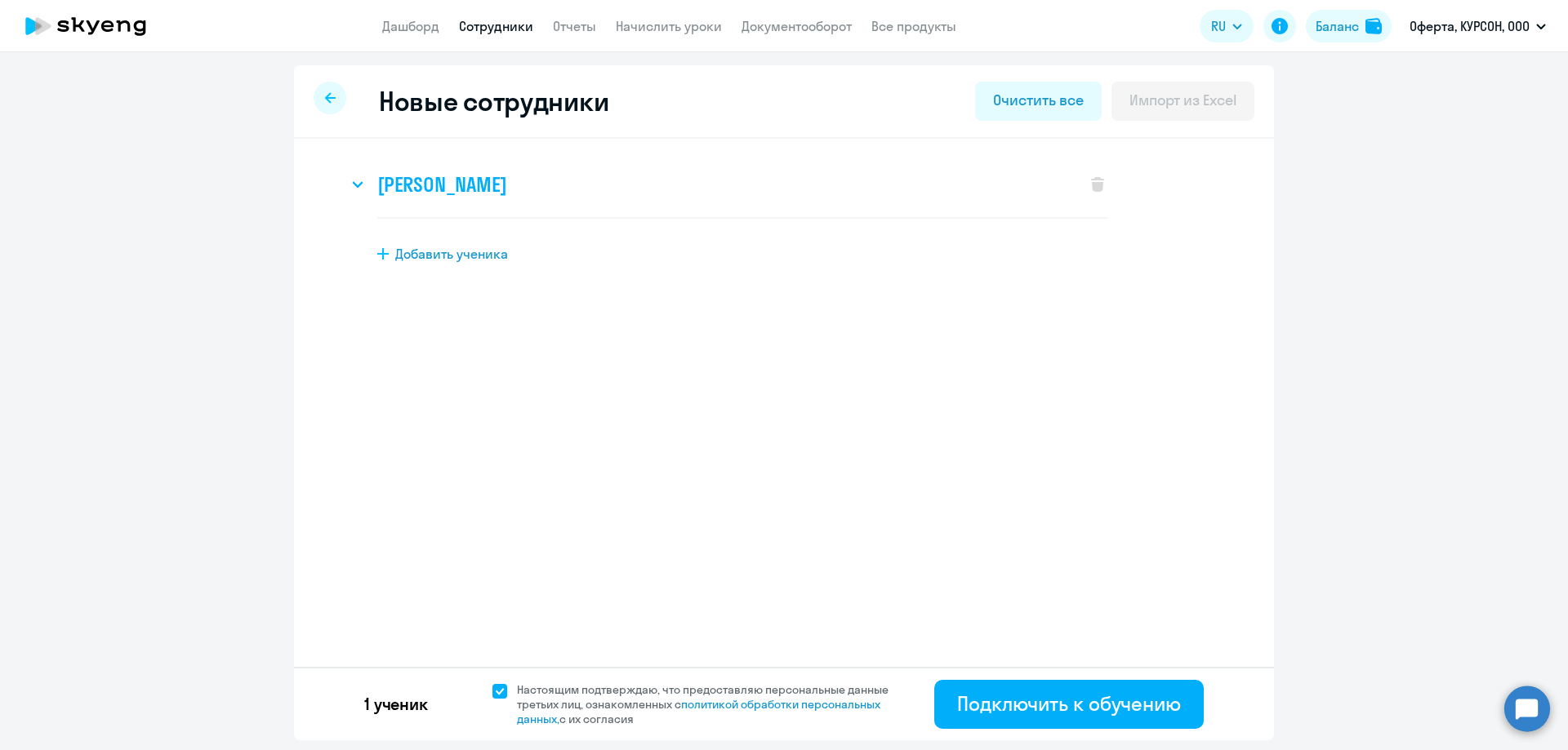
click at [358, 199] on div "[PERSON_NAME]" at bounding box center [709, 184] width 721 height 65
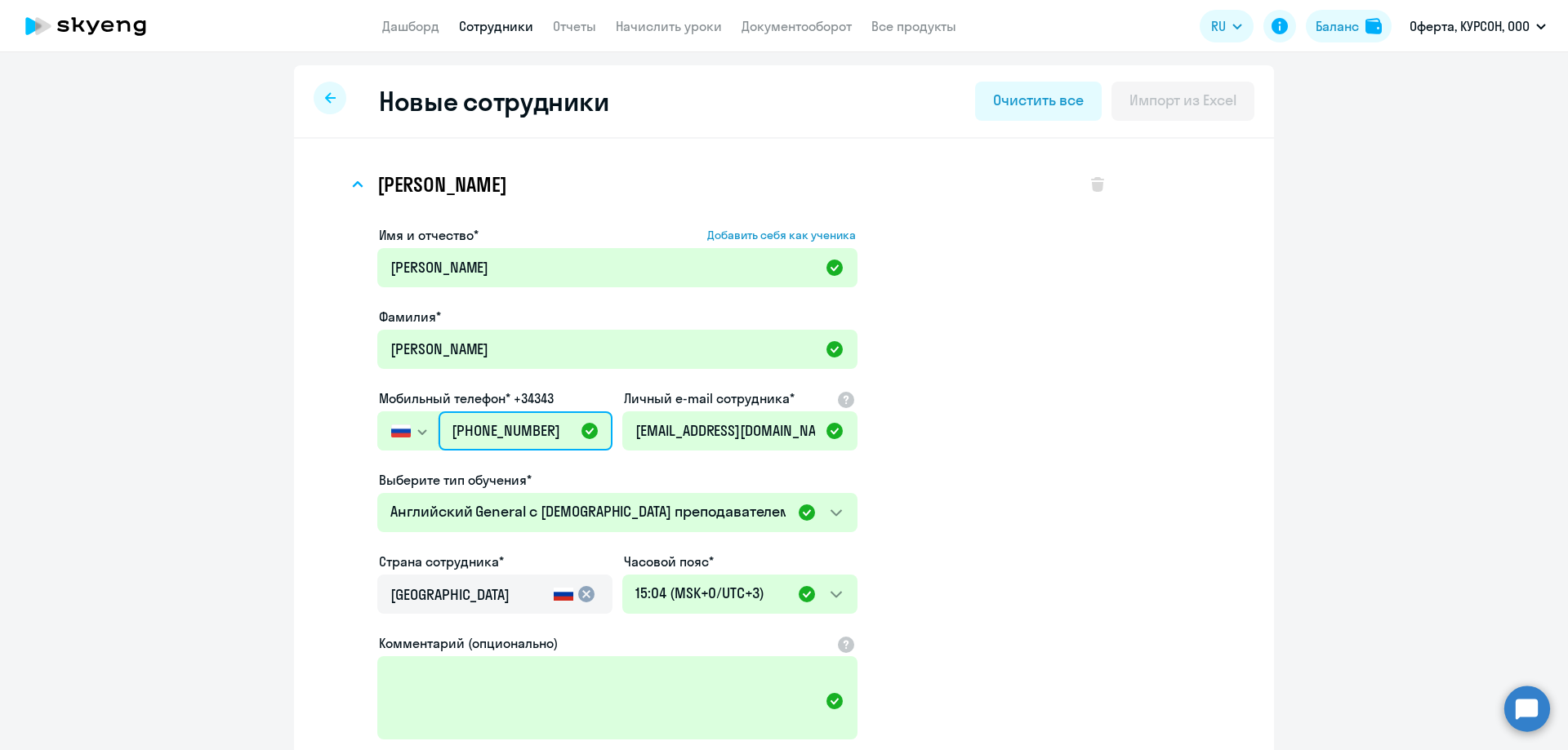
drag, startPoint x: 571, startPoint y: 435, endPoint x: 424, endPoint y: 426, distance: 147.3
click at [424, 426] on div "[GEOGRAPHIC_DATA] +7 [GEOGRAPHIC_DATA] +7 [GEOGRAPHIC_DATA] +380 [GEOGRAPHIC_DA…" at bounding box center [495, 432] width 236 height 39
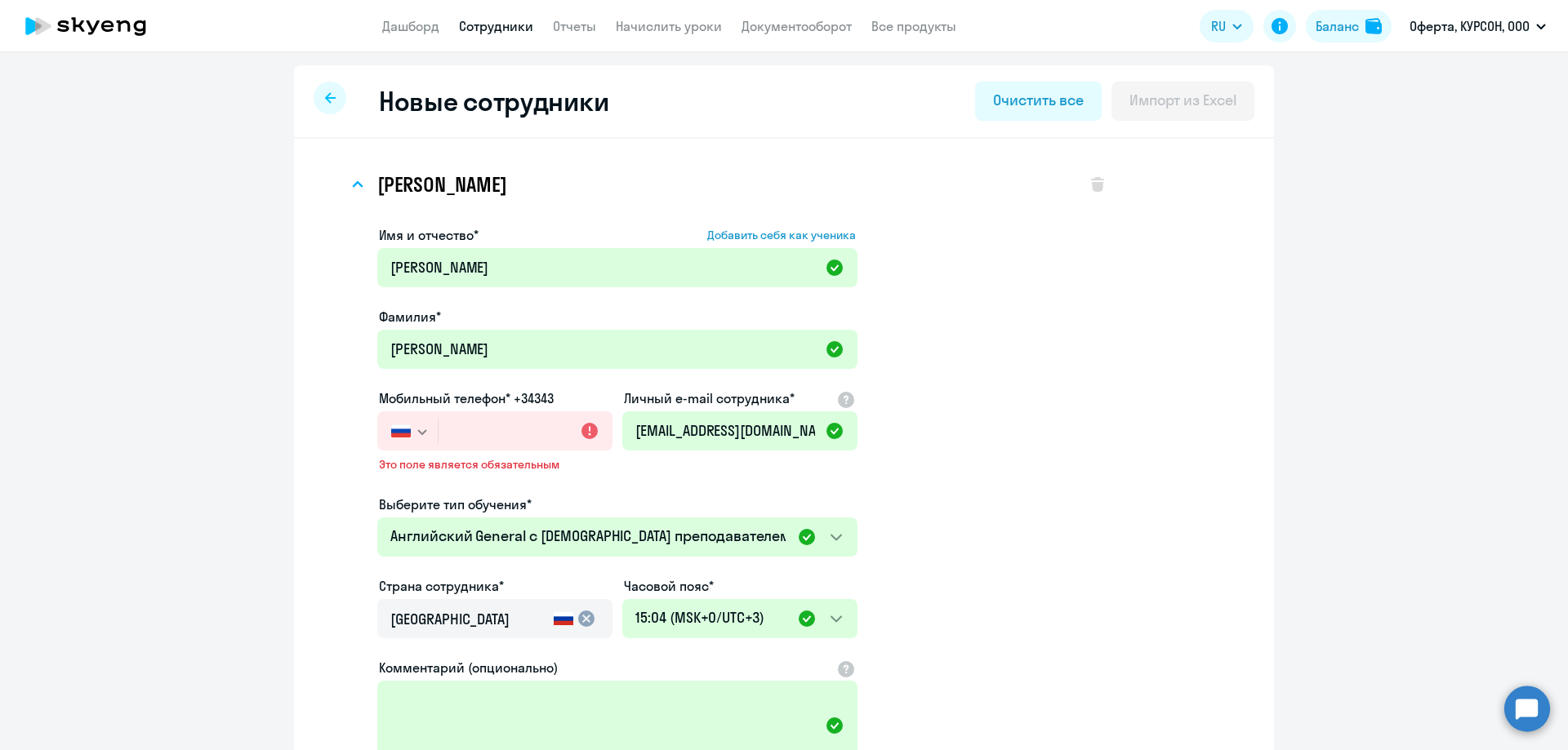
click at [408, 426] on button "button" at bounding box center [407, 432] width 60 height 39
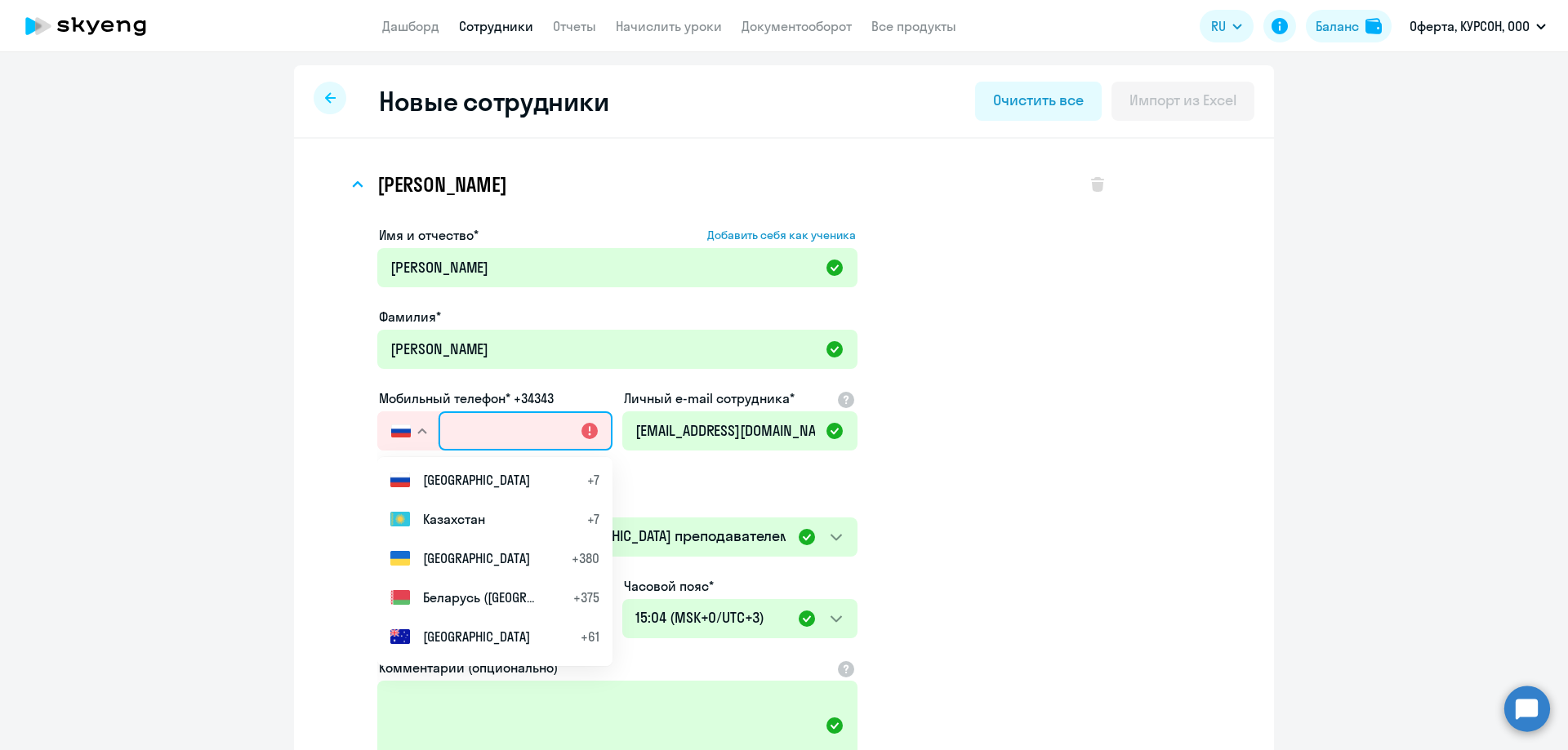
click at [459, 429] on input "text" at bounding box center [525, 432] width 173 height 39
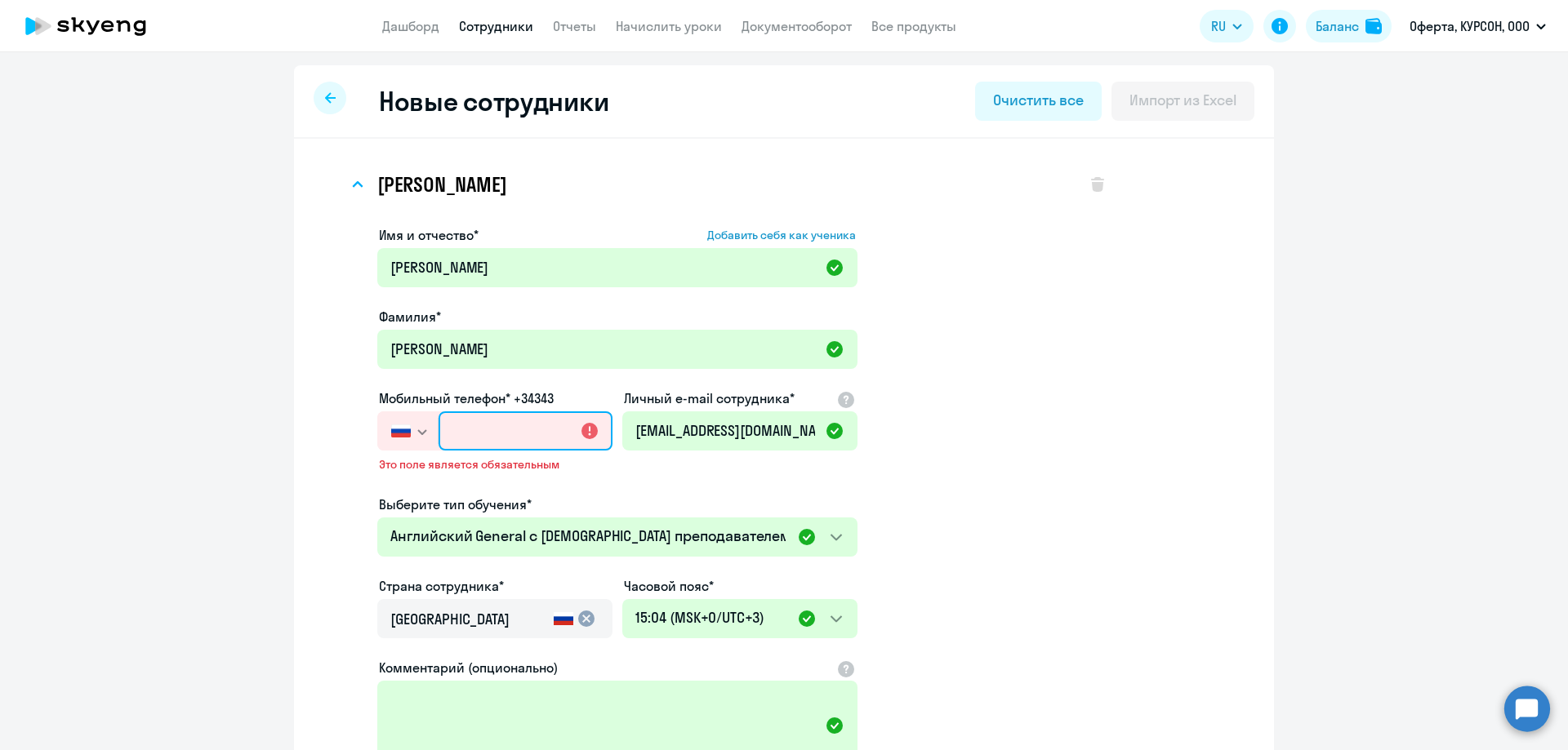
paste input "[PHONE_NUMBER]"
type input "[PHONE_NUMBER]"
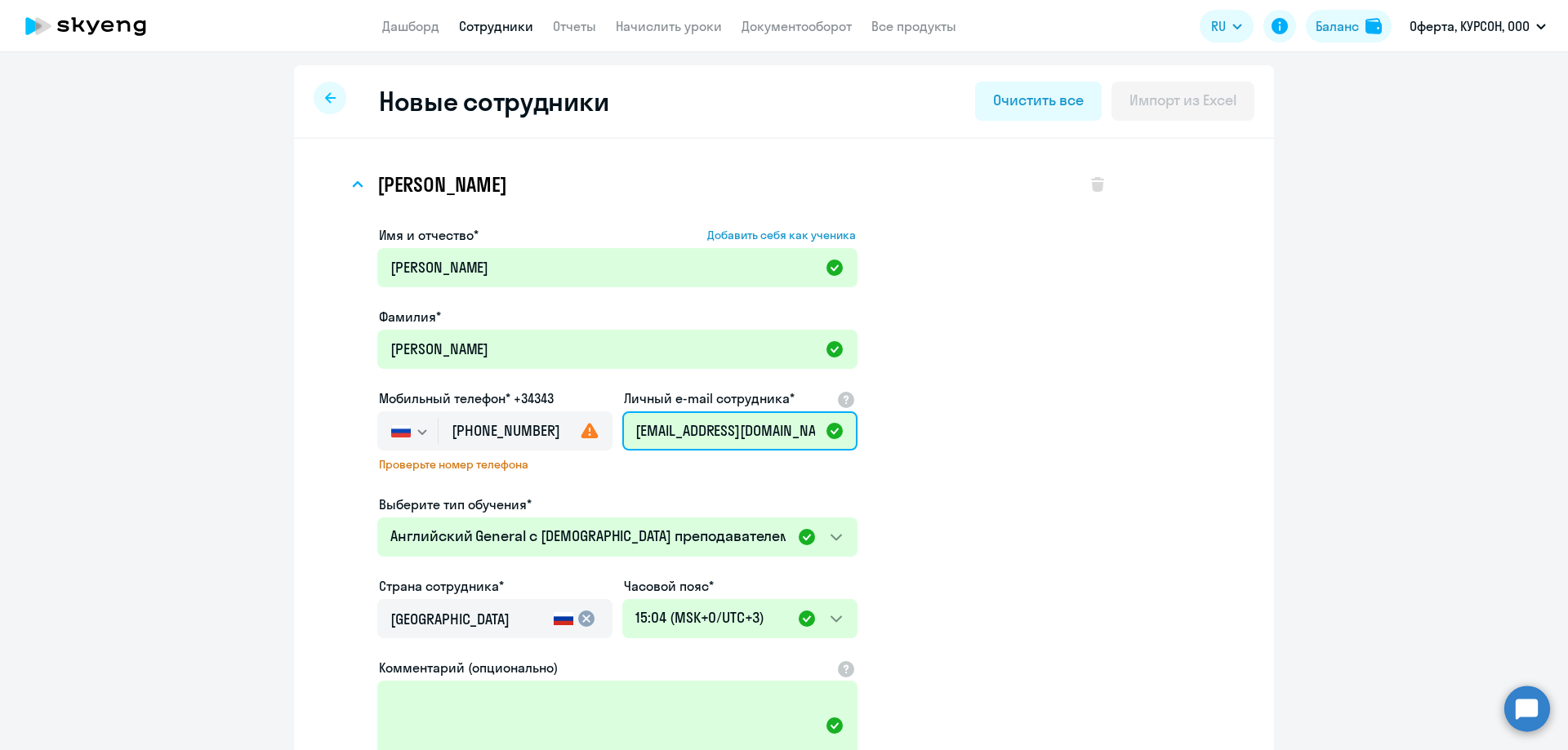
click at [674, 434] on input "[EMAIL_ADDRESS][DOMAIN_NAME]" at bounding box center [739, 432] width 236 height 39
click at [520, 439] on input "[PHONE_NUMBER]" at bounding box center [525, 432] width 173 height 39
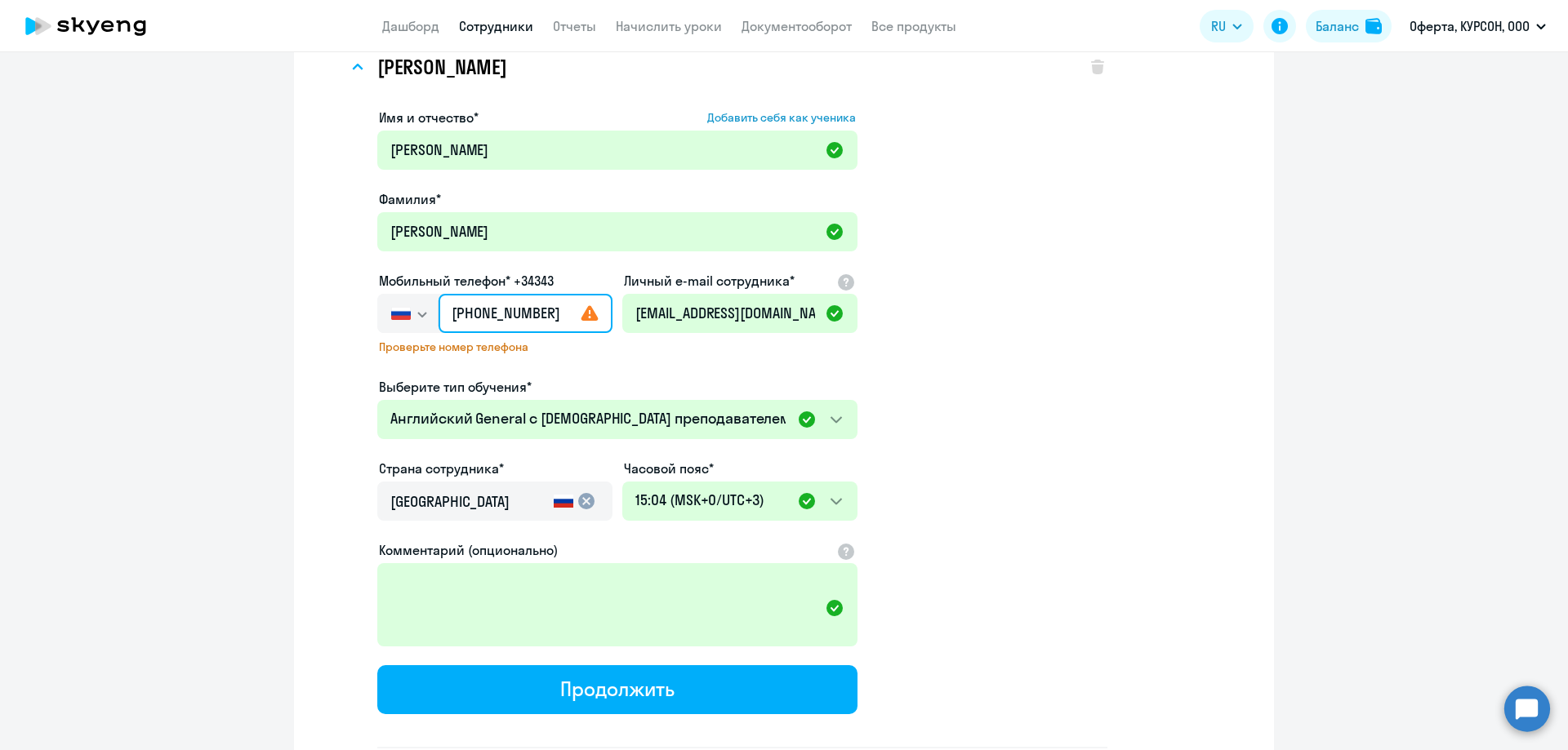
scroll to position [255, 0]
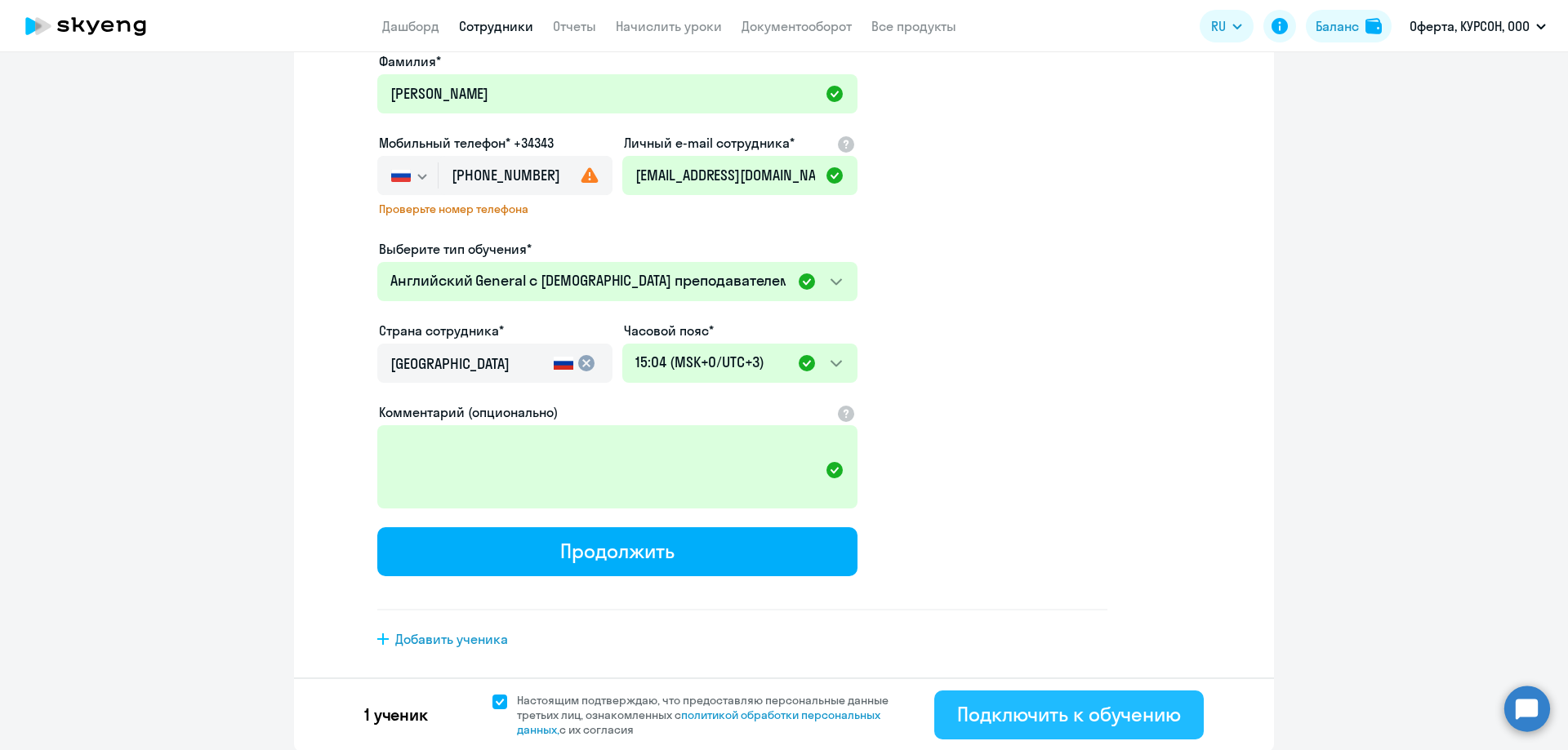
click at [1058, 722] on div "Подключить к обучению" at bounding box center [1068, 715] width 224 height 27
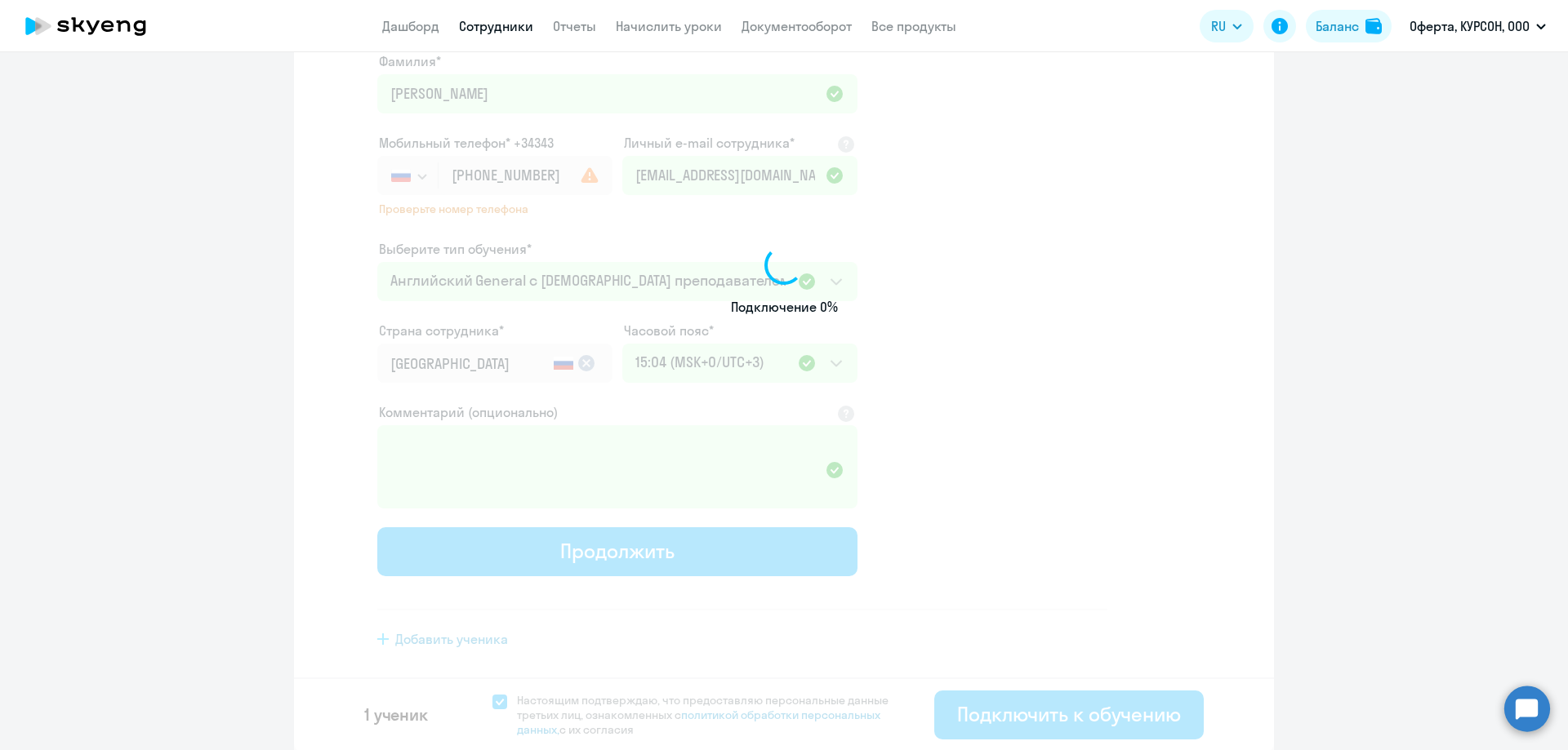
select select "english_adult_not_native_speaker"
select select "3"
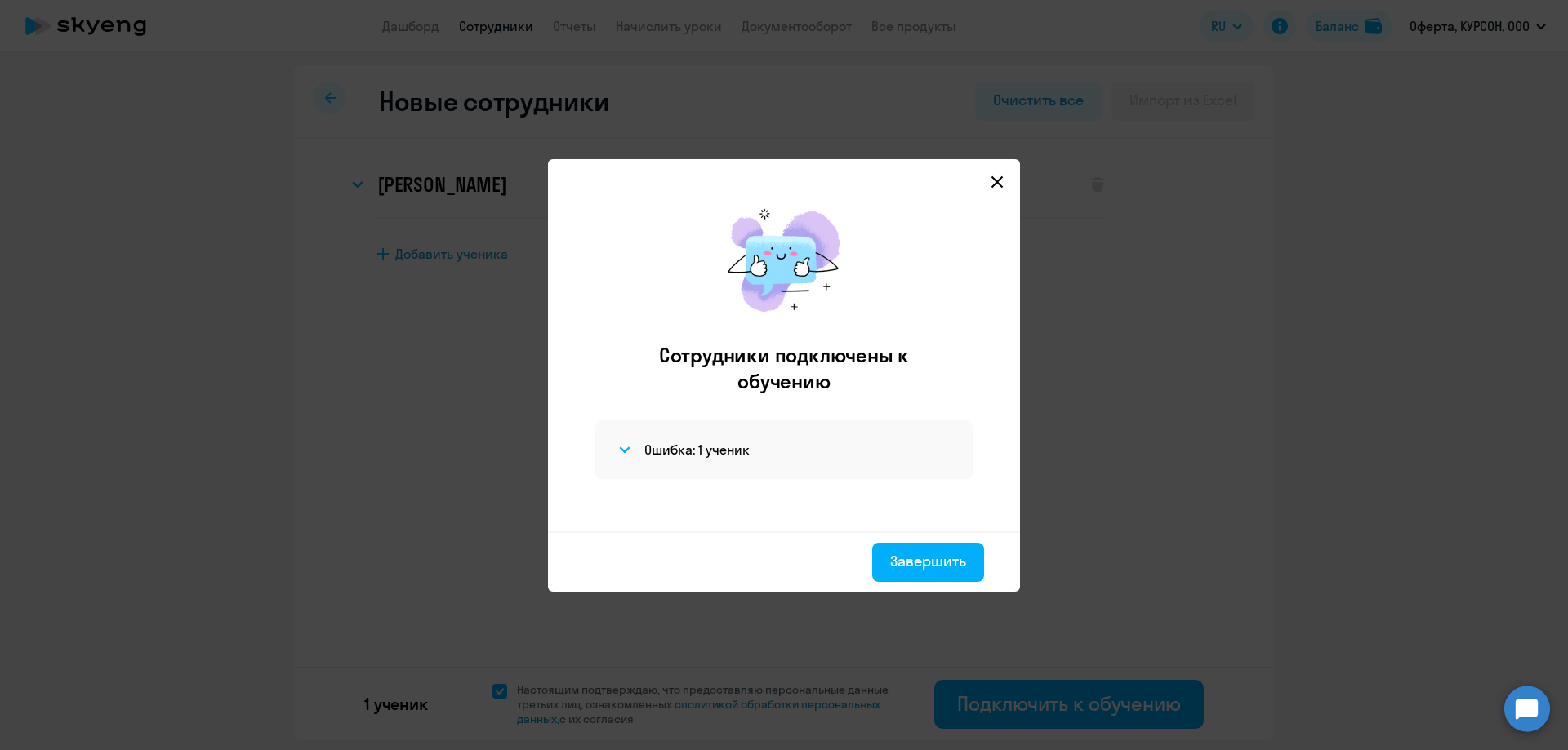
scroll to position [0, 0]
click at [608, 447] on div "Ошибка: 1 ученик" at bounding box center [784, 450] width 377 height 59
click at [616, 445] on svg-icon at bounding box center [625, 450] width 20 height 20
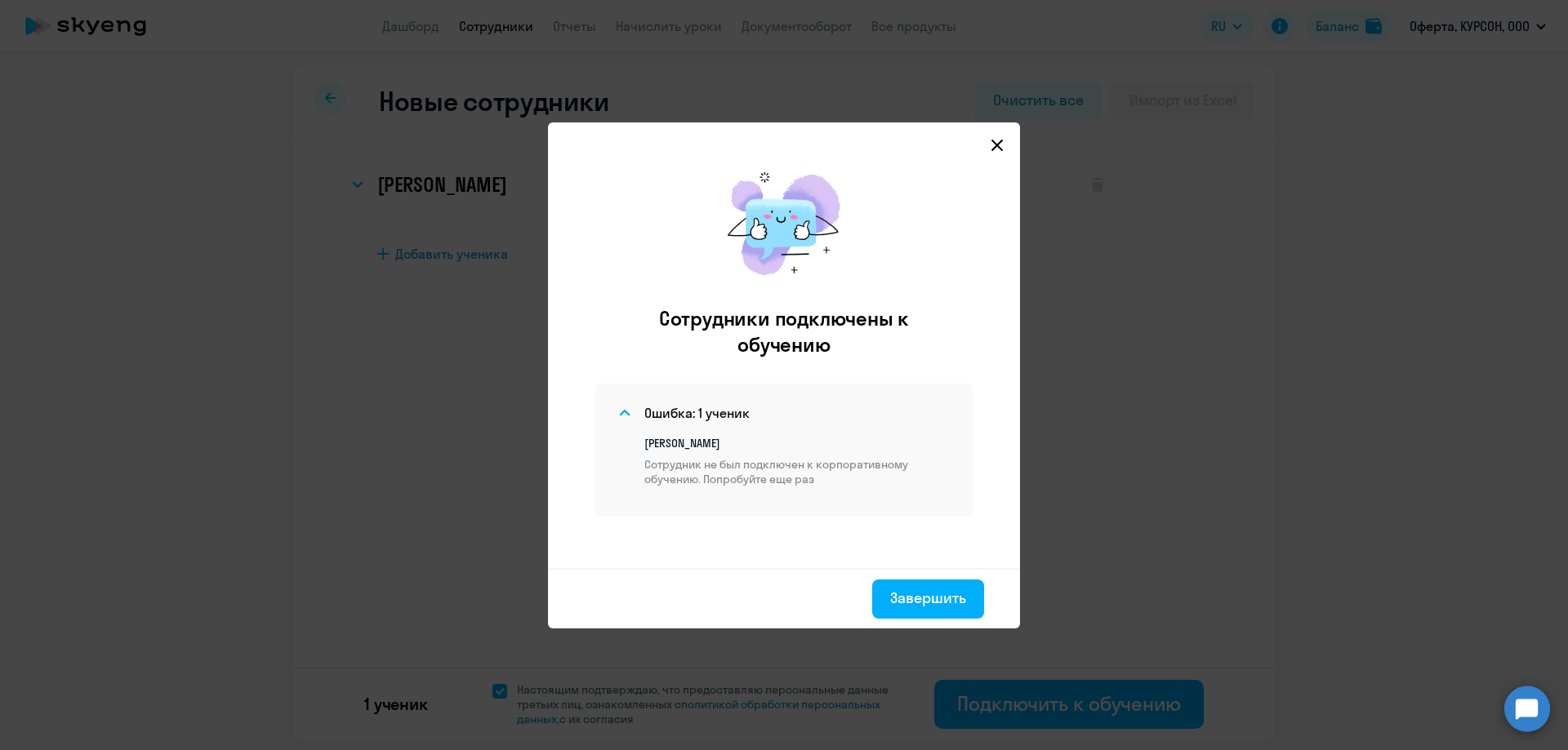
click at [1000, 146] on icon at bounding box center [996, 145] width 13 height 13
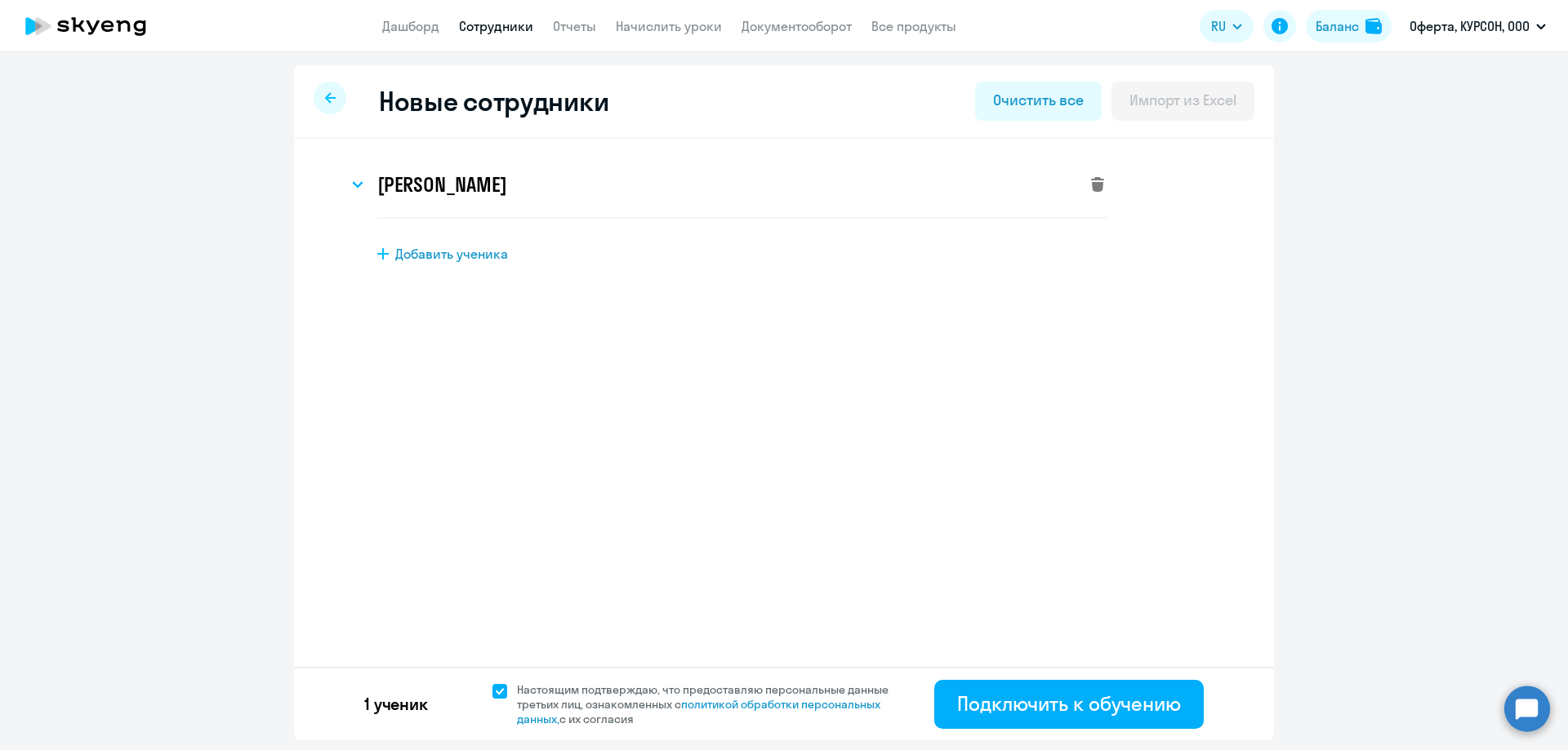
click at [1099, 180] on icon at bounding box center [1097, 184] width 13 height 15
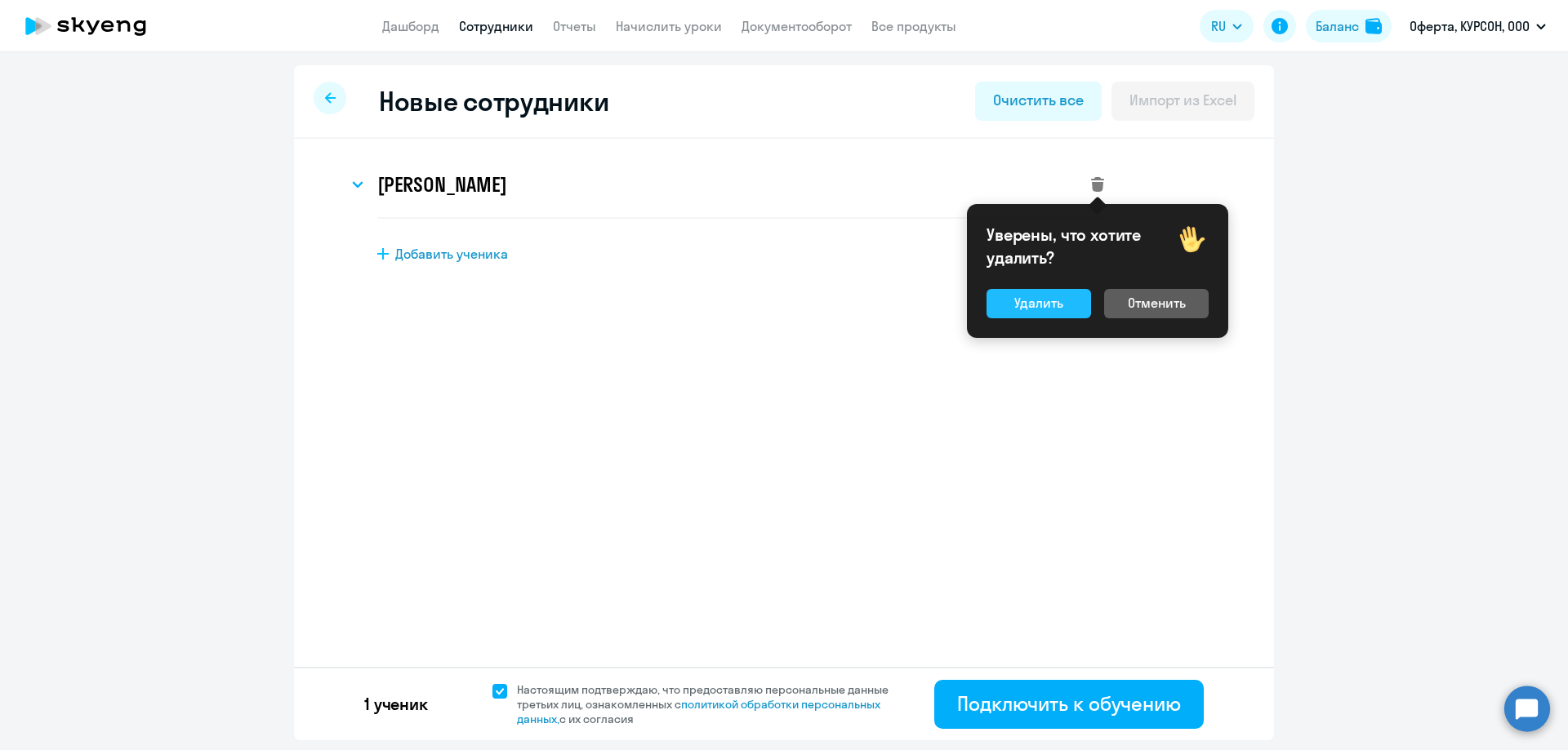
click at [1061, 298] on div "Удалить" at bounding box center [1039, 303] width 49 height 20
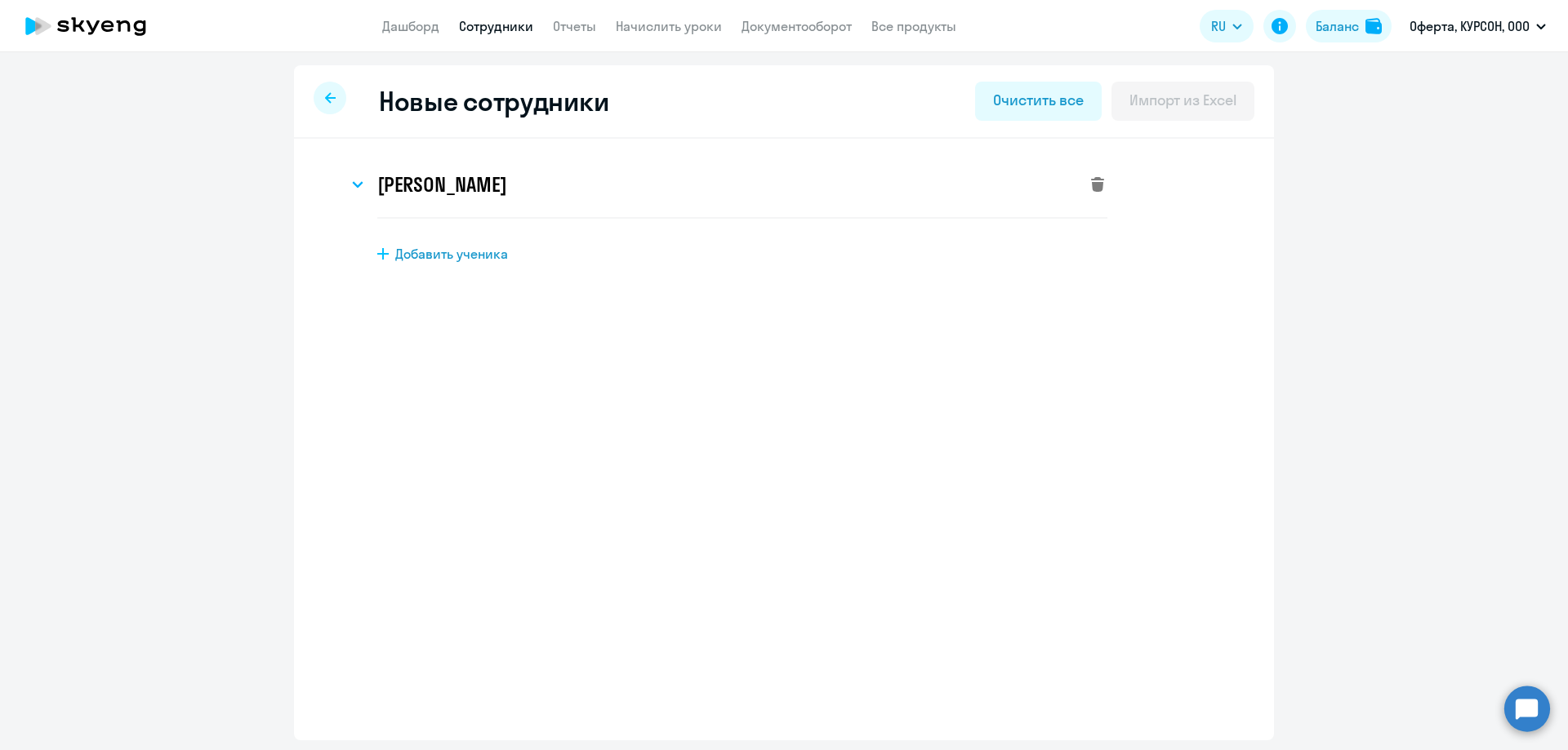
select select "english_adult_not_native_speaker"
select select "3"
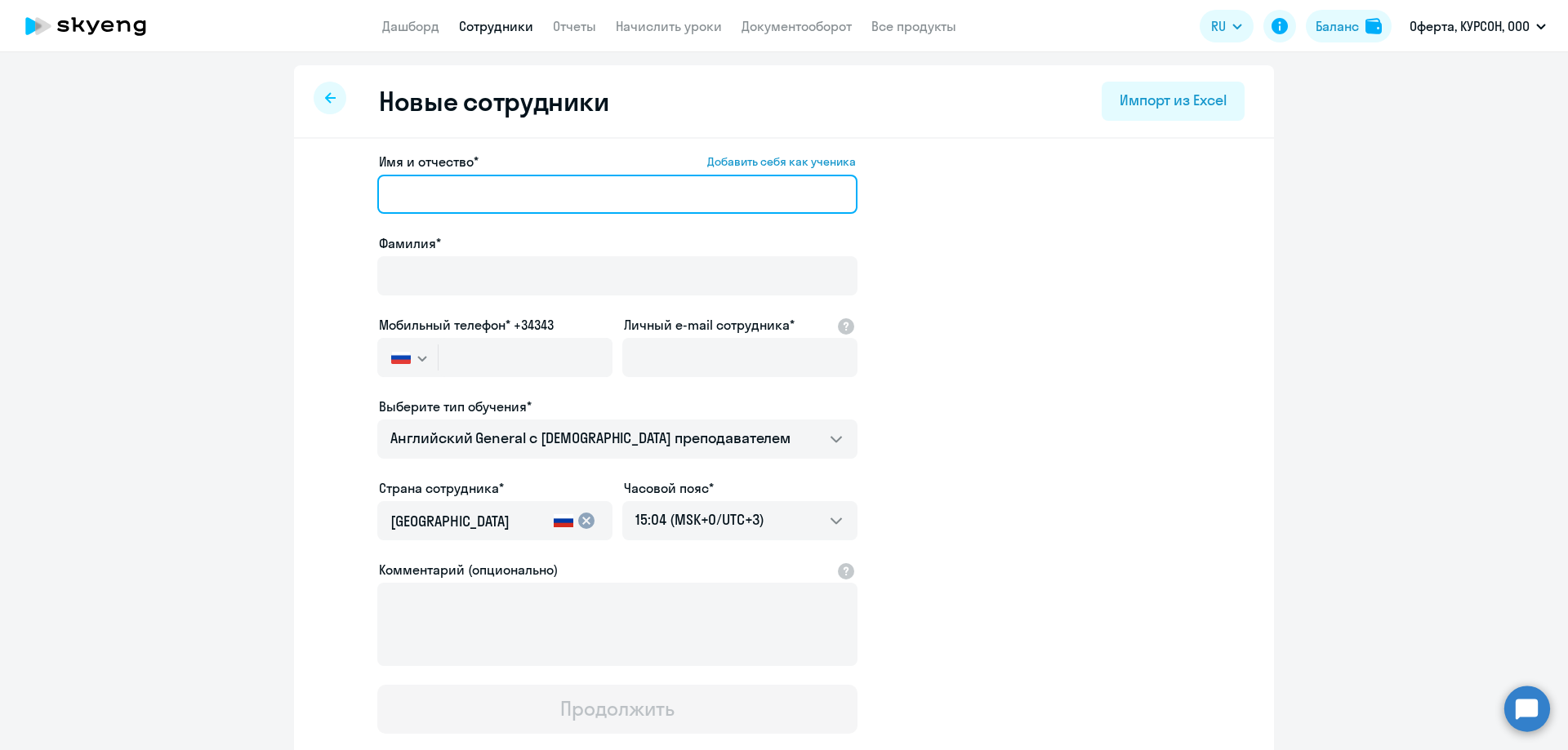
click at [397, 199] on input "Имя и отчество* Добавить себя как ученика" at bounding box center [617, 194] width 480 height 39
type input "[PERSON_NAME]"
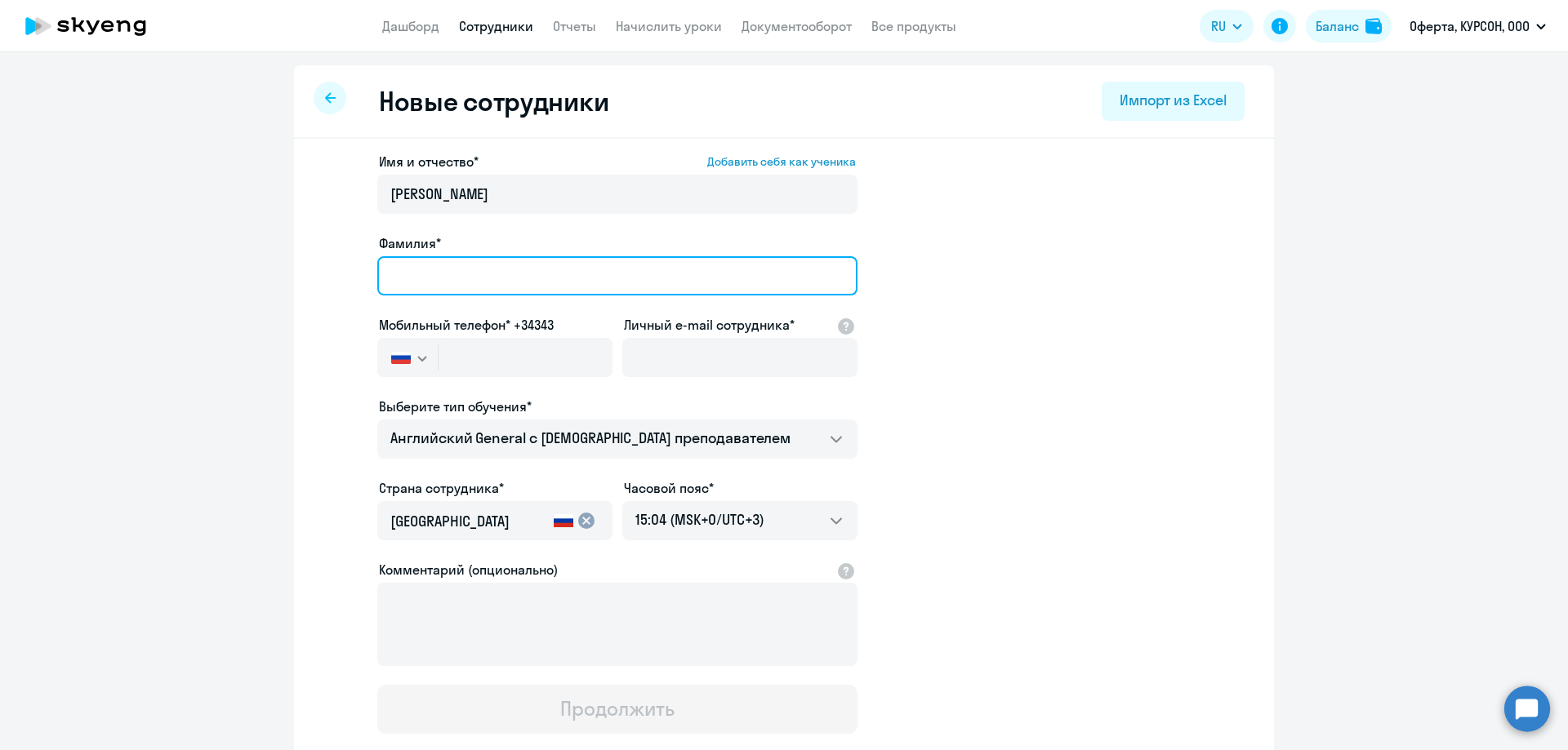
click at [464, 283] on input "Фамилия*" at bounding box center [617, 276] width 480 height 39
type input "[PERSON_NAME]"
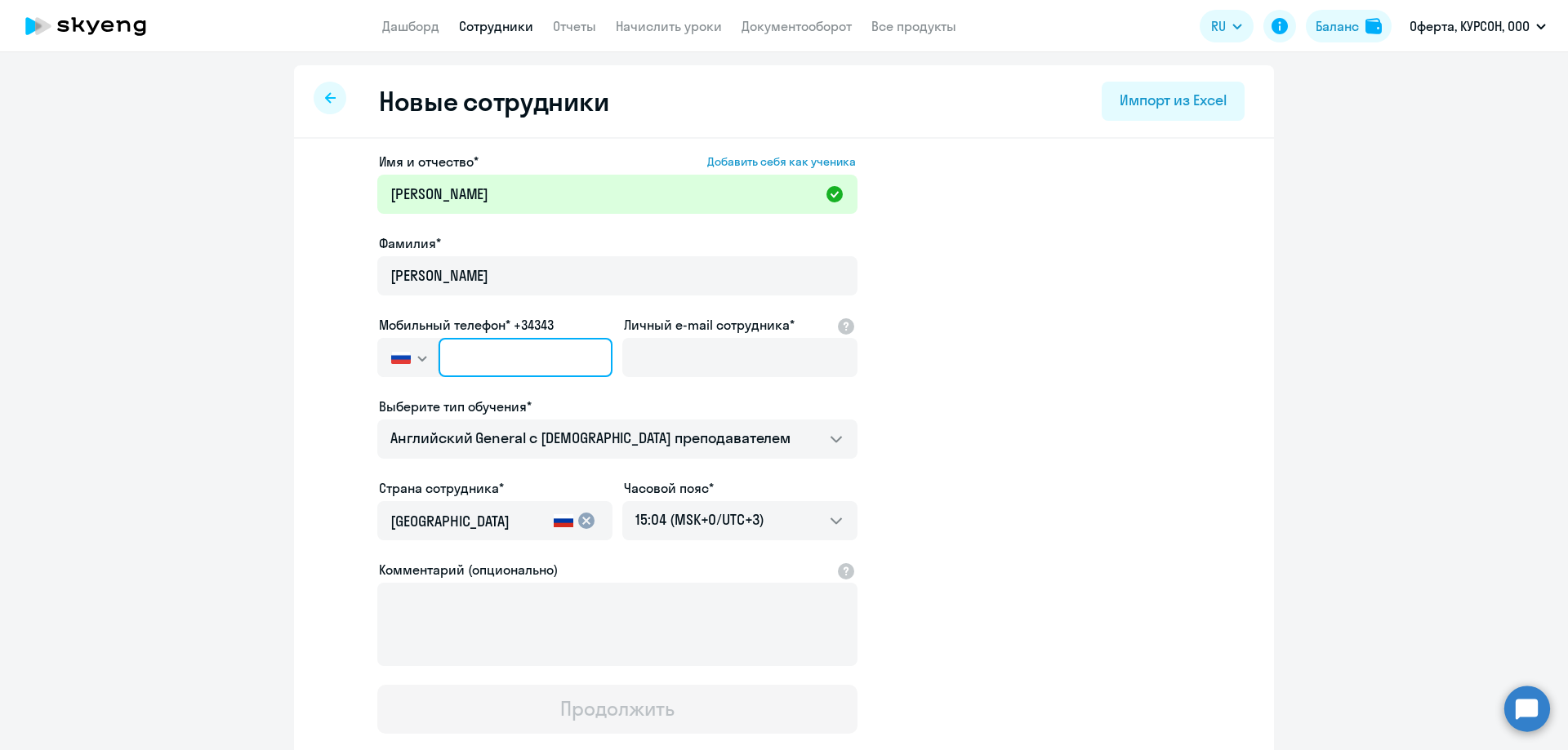
click at [470, 365] on input "text" at bounding box center [525, 358] width 173 height 39
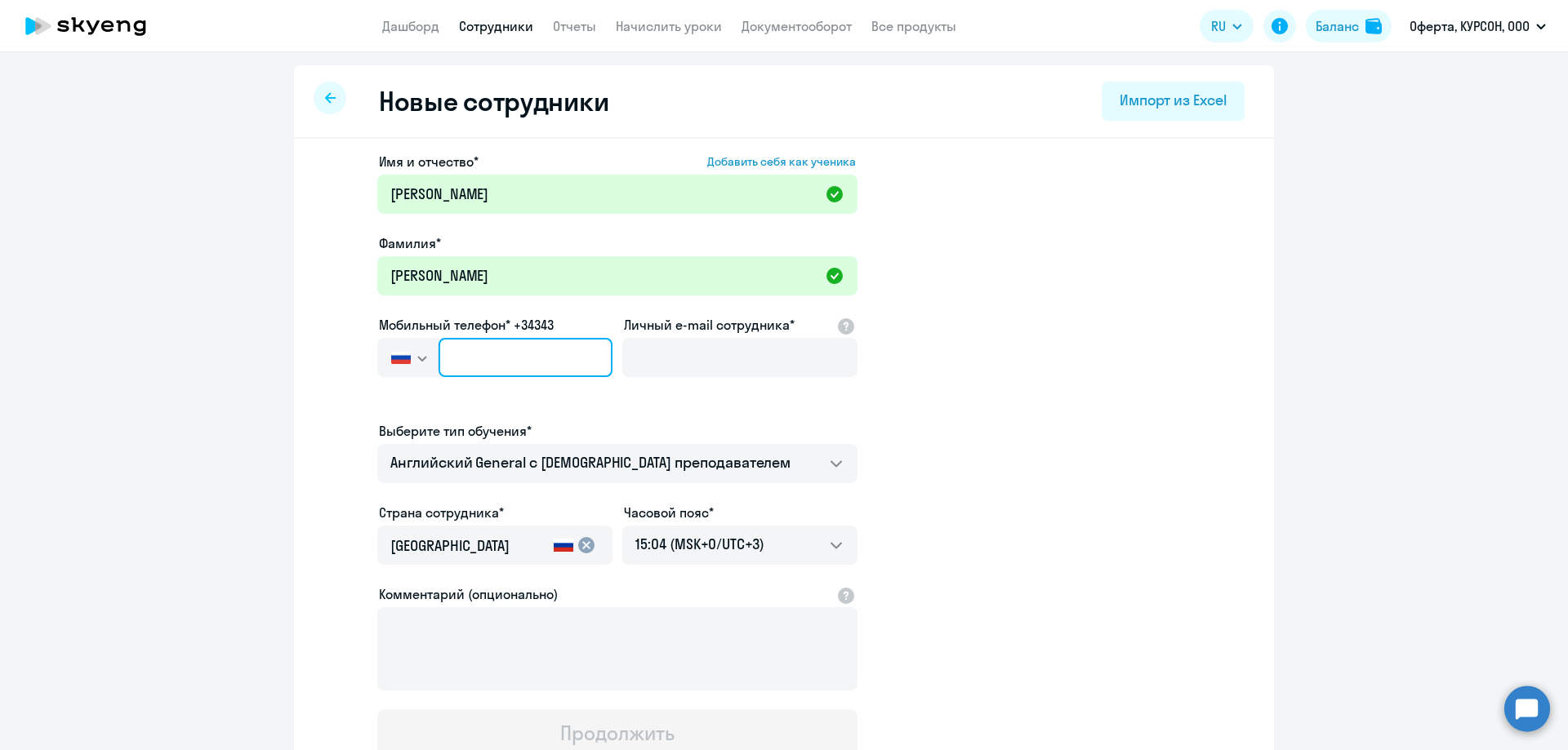
paste input "[PHONE_NUMBER]"
type input "[PHONE_NUMBER]"
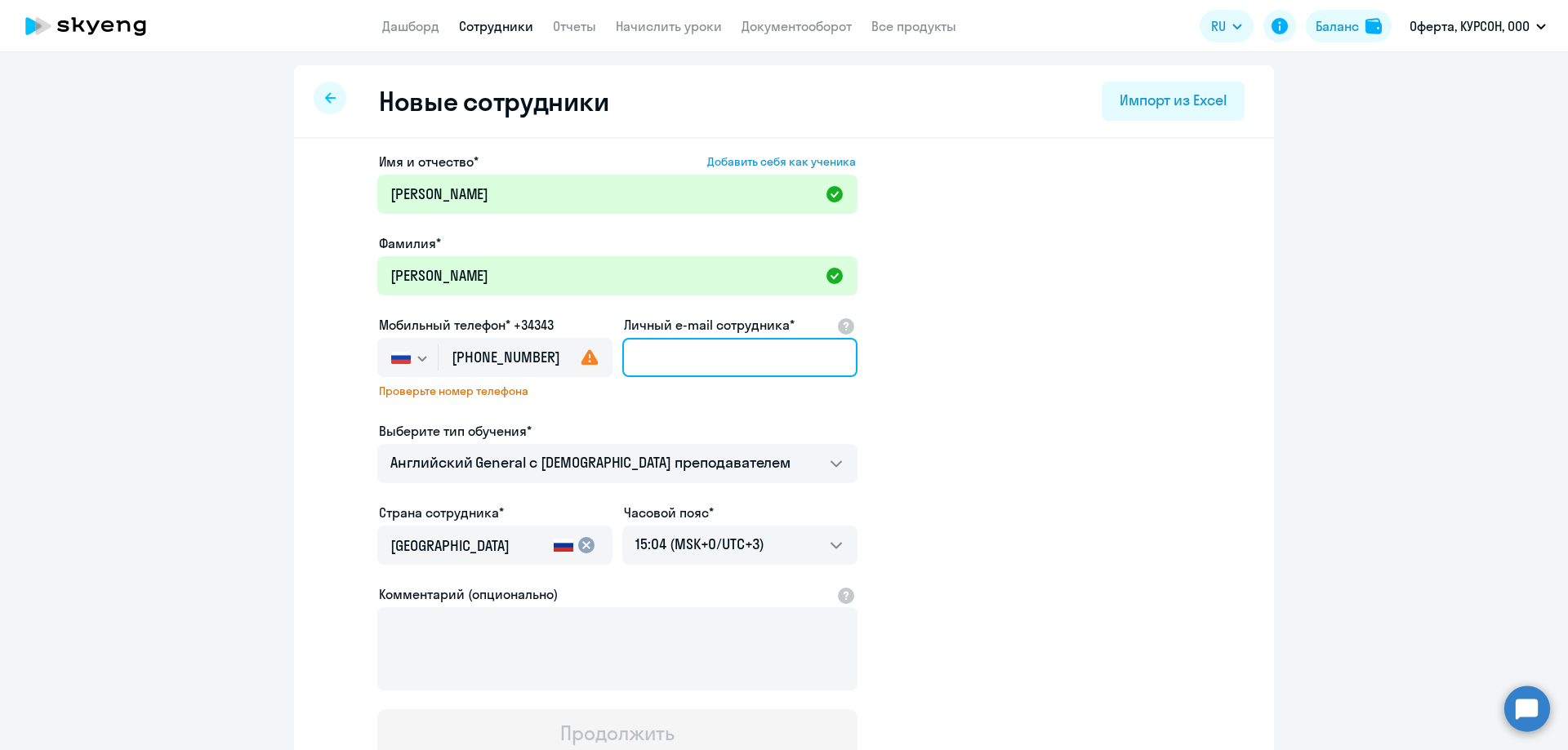
click at [698, 355] on input "Личный e-mail сотрудника*" at bounding box center [739, 358] width 236 height 39
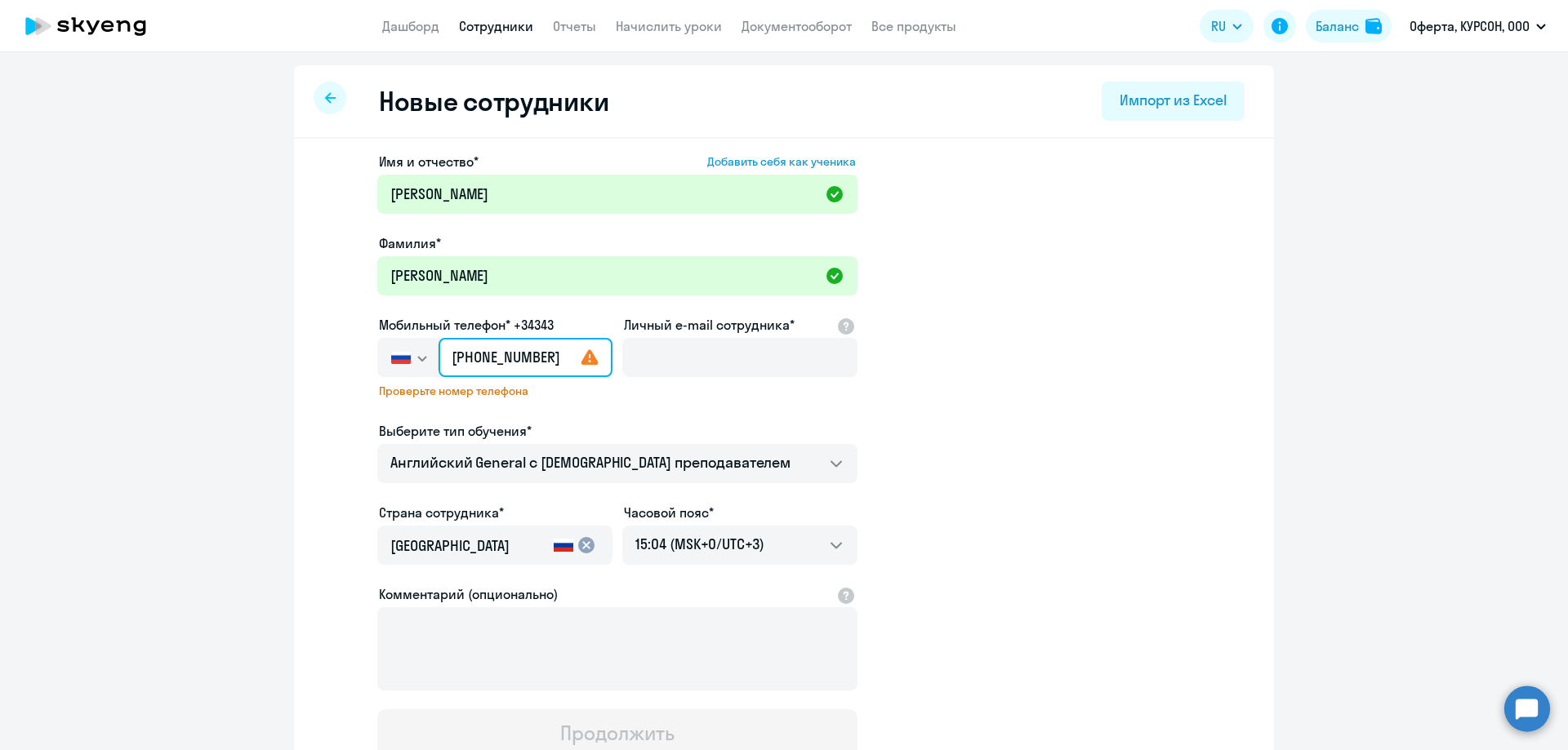
click at [555, 362] on input "[PHONE_NUMBER]" at bounding box center [525, 358] width 173 height 39
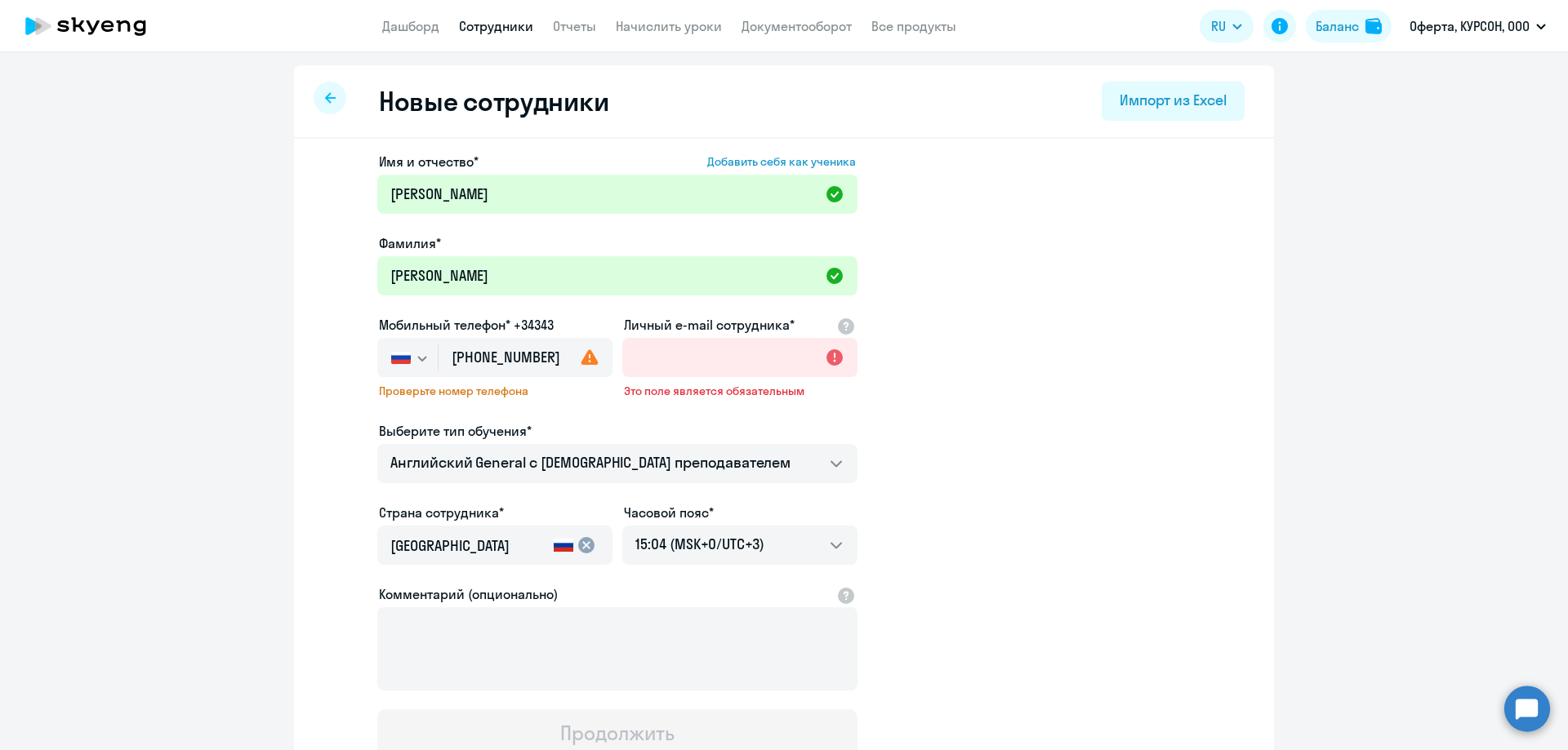
click at [585, 360] on use at bounding box center [589, 358] width 17 height 16
click at [550, 361] on input "[PHONE_NUMBER]" at bounding box center [525, 358] width 173 height 39
click at [586, 360] on use at bounding box center [589, 358] width 17 height 16
click at [478, 392] on span "Проверьте номер телефона" at bounding box center [494, 390] width 232 height 15
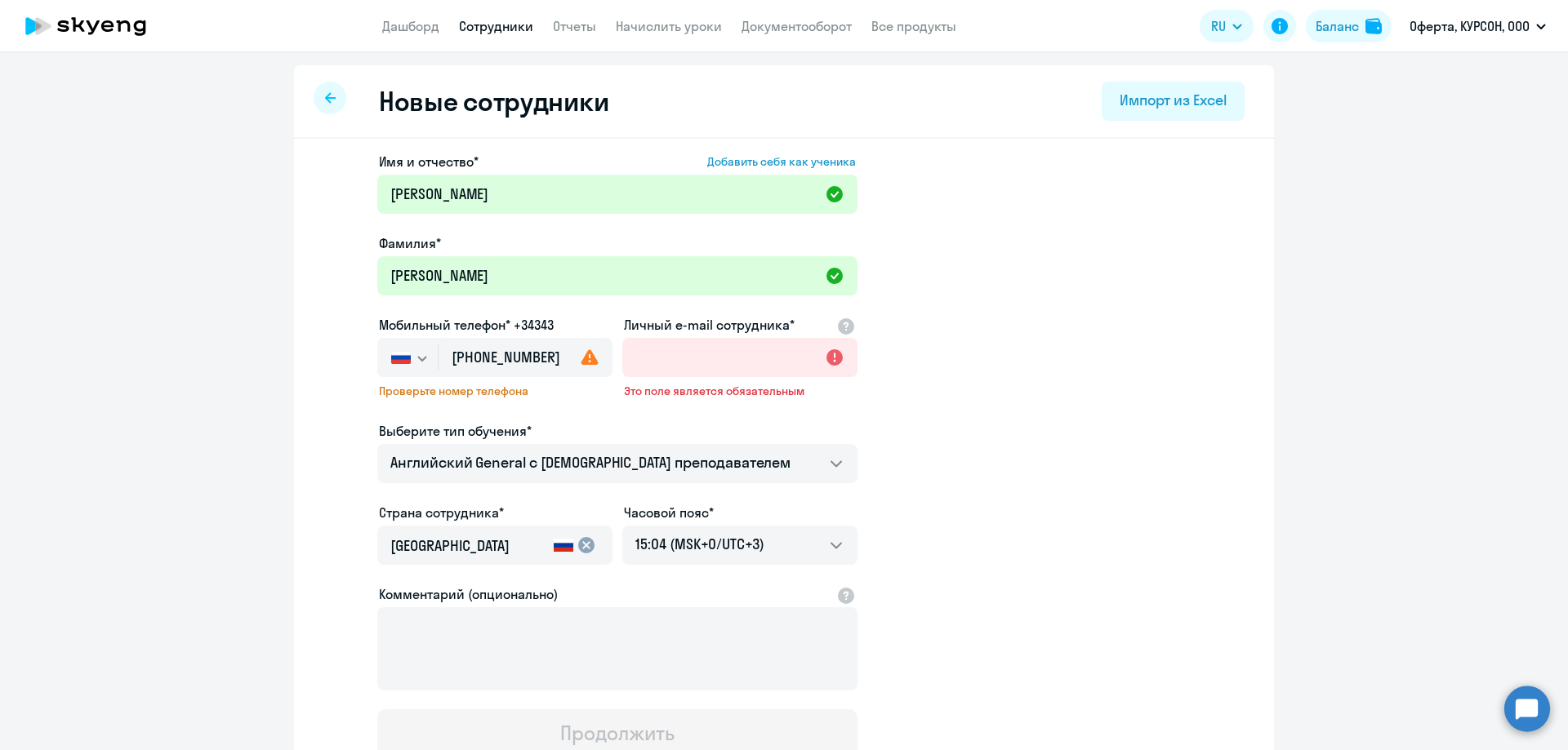
click at [416, 361] on svg-icon "button" at bounding box center [422, 358] width 13 height 13
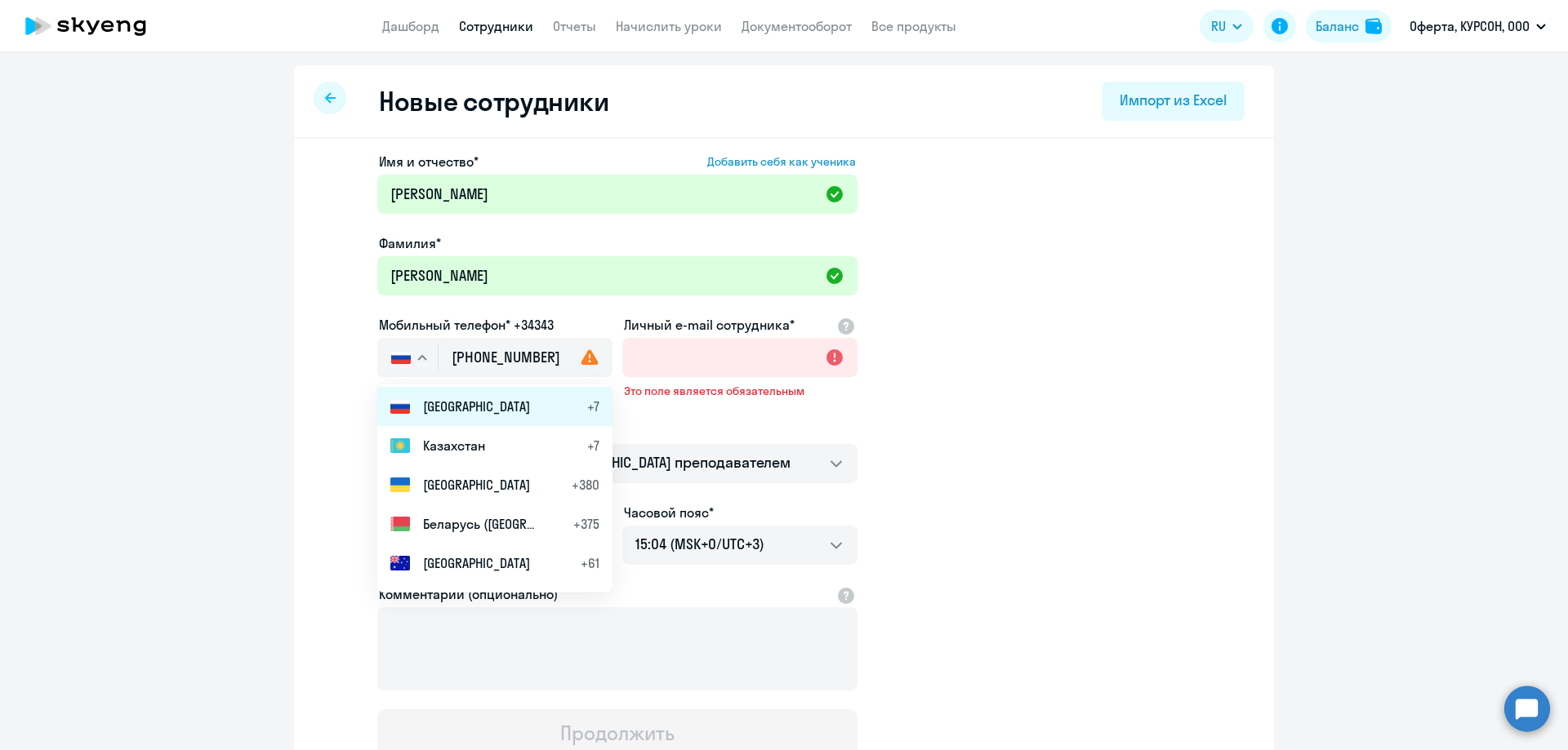
click at [464, 412] on li "Россия +7" at bounding box center [495, 407] width 236 height 39
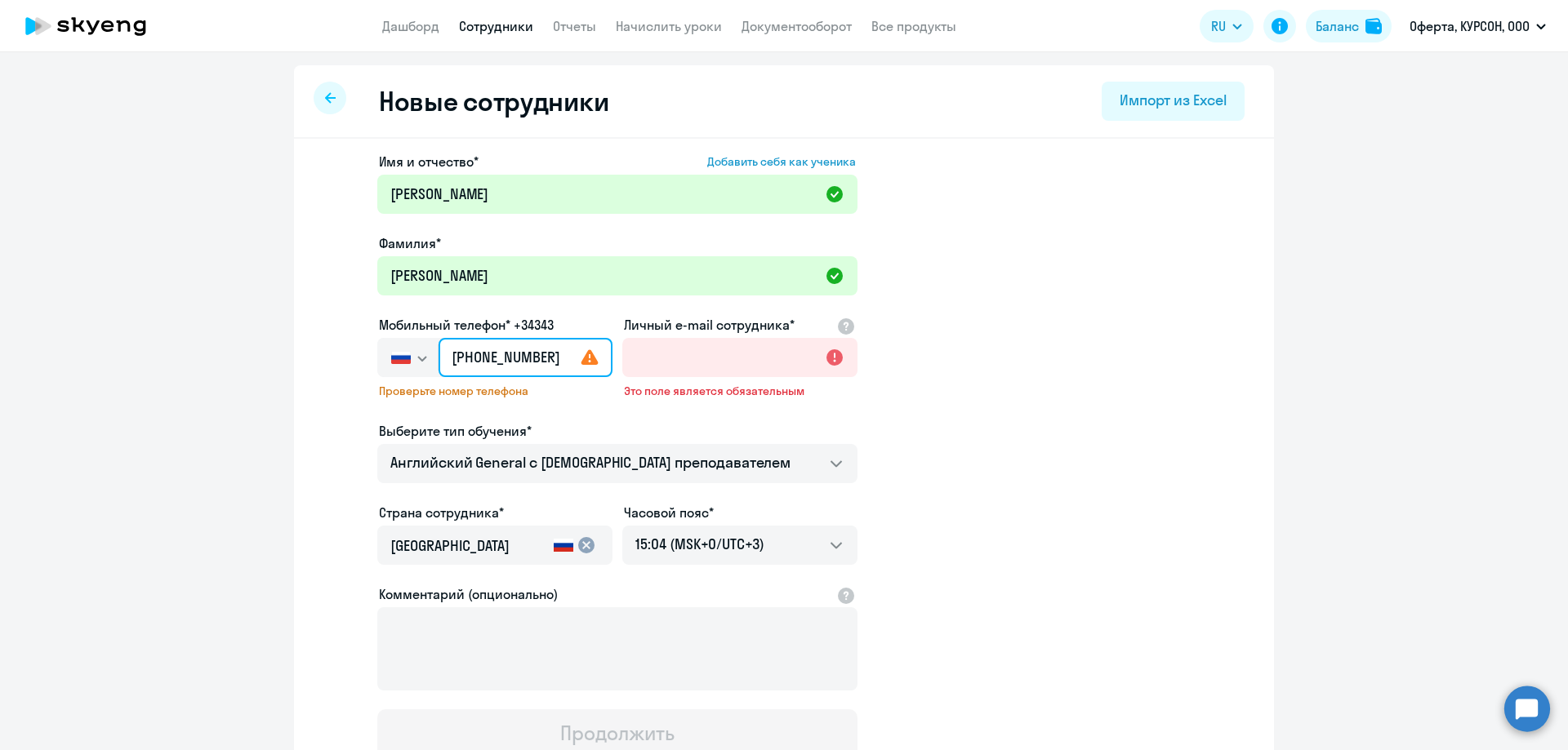
click at [570, 355] on input "[PHONE_NUMBER]" at bounding box center [525, 358] width 173 height 39
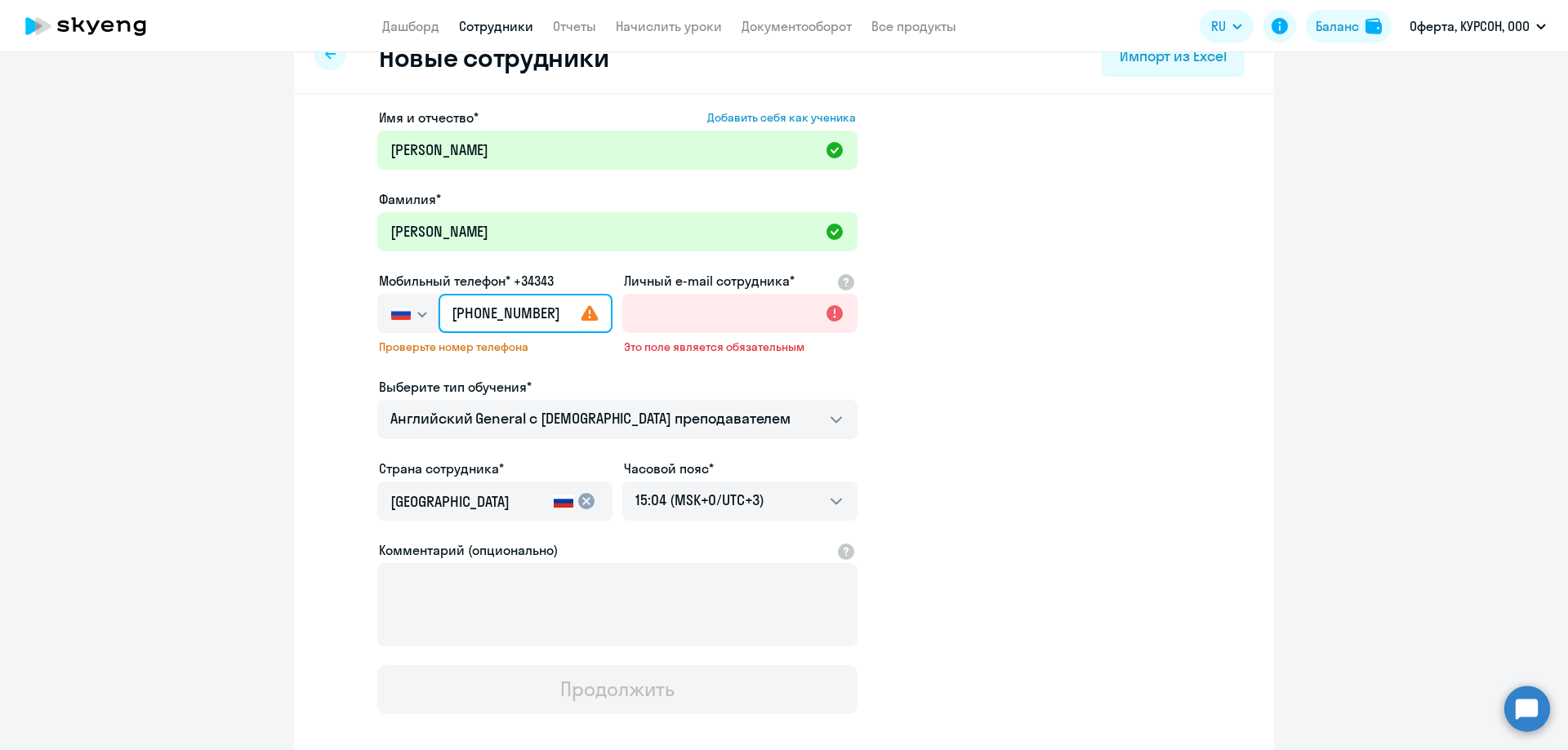
scroll to position [82, 0]
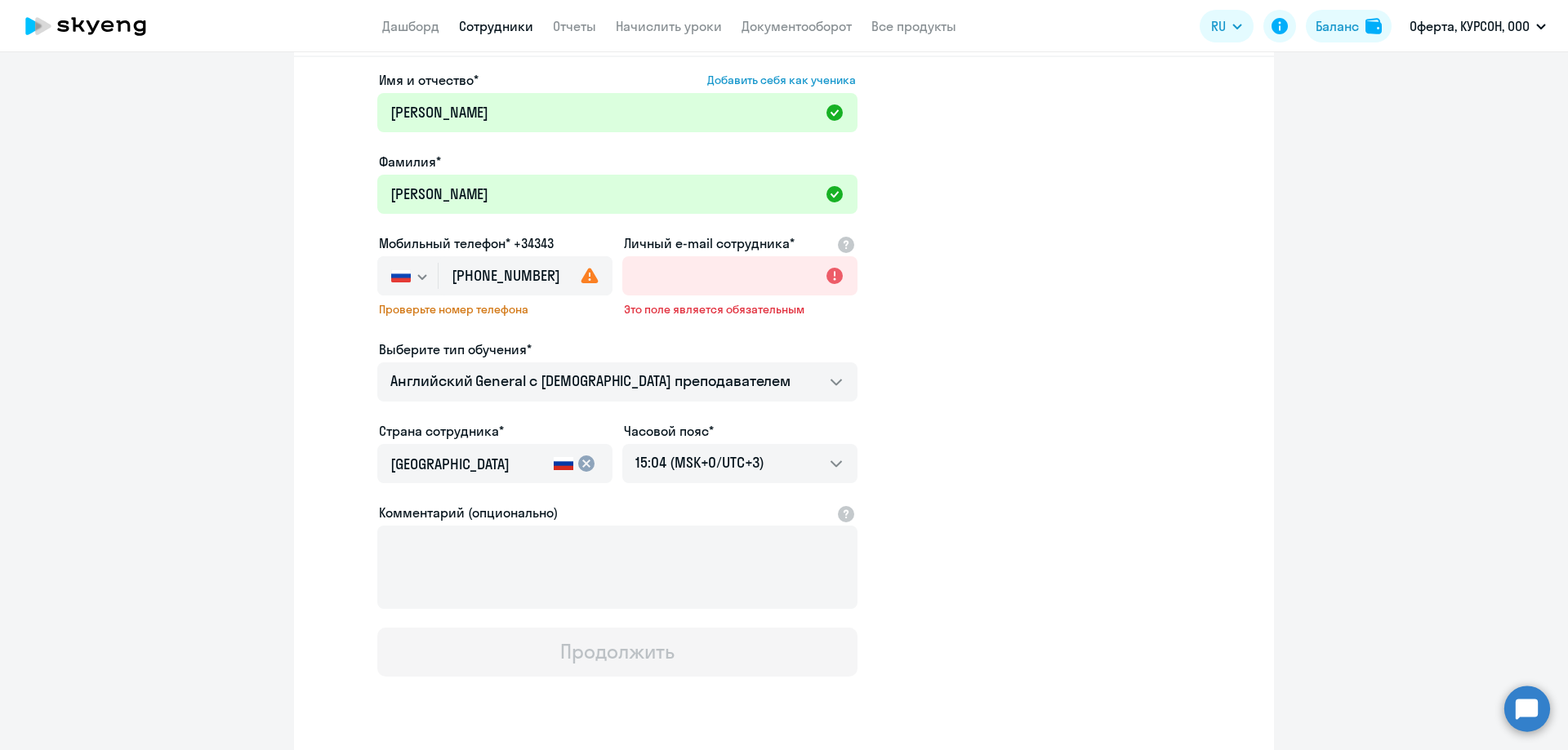
click at [336, 412] on app-new-student-form "Имя и отчество* Добавить себя как ученика [PERSON_NAME]* [PERSON_NAME] телефон*…" at bounding box center [784, 374] width 927 height 607
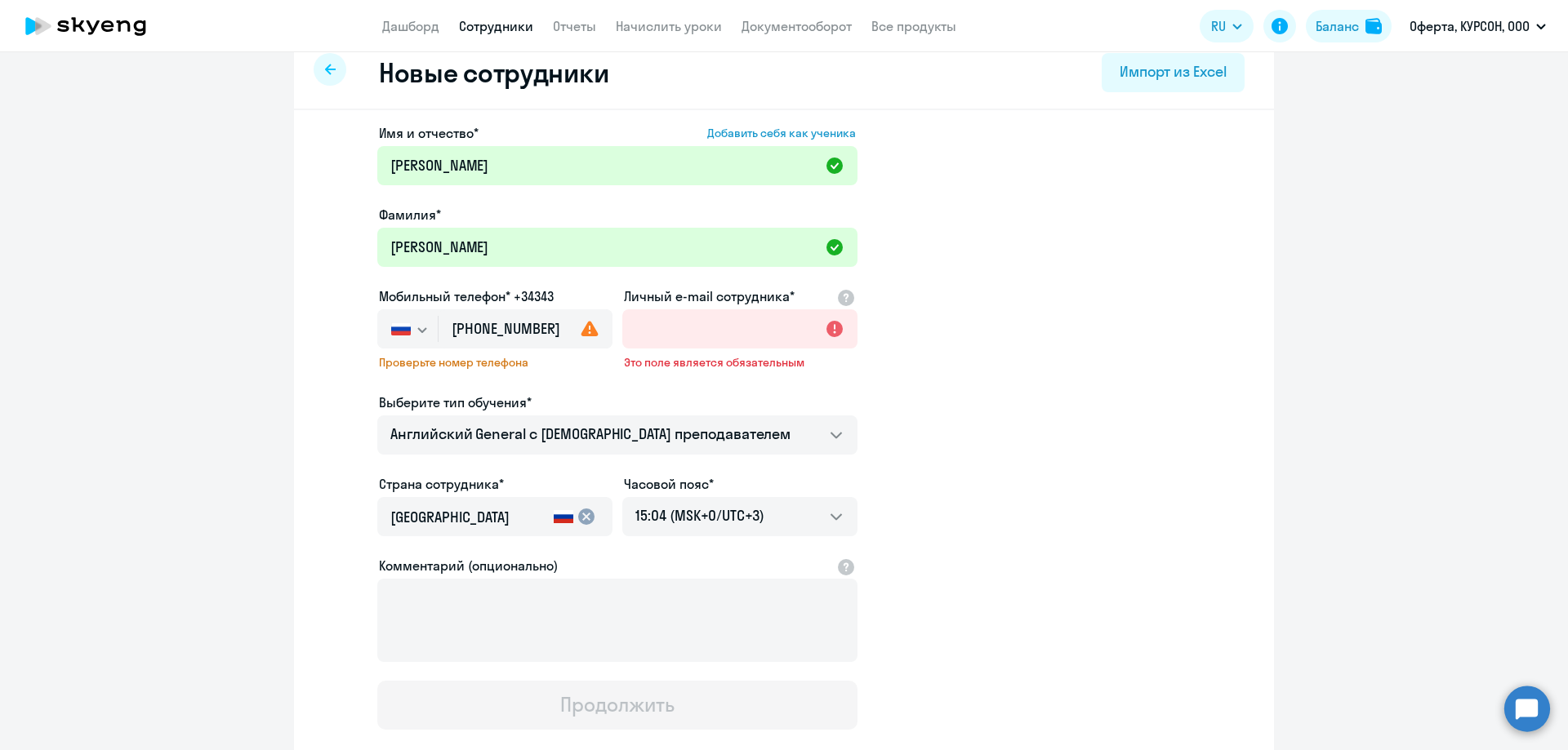
scroll to position [0, 0]
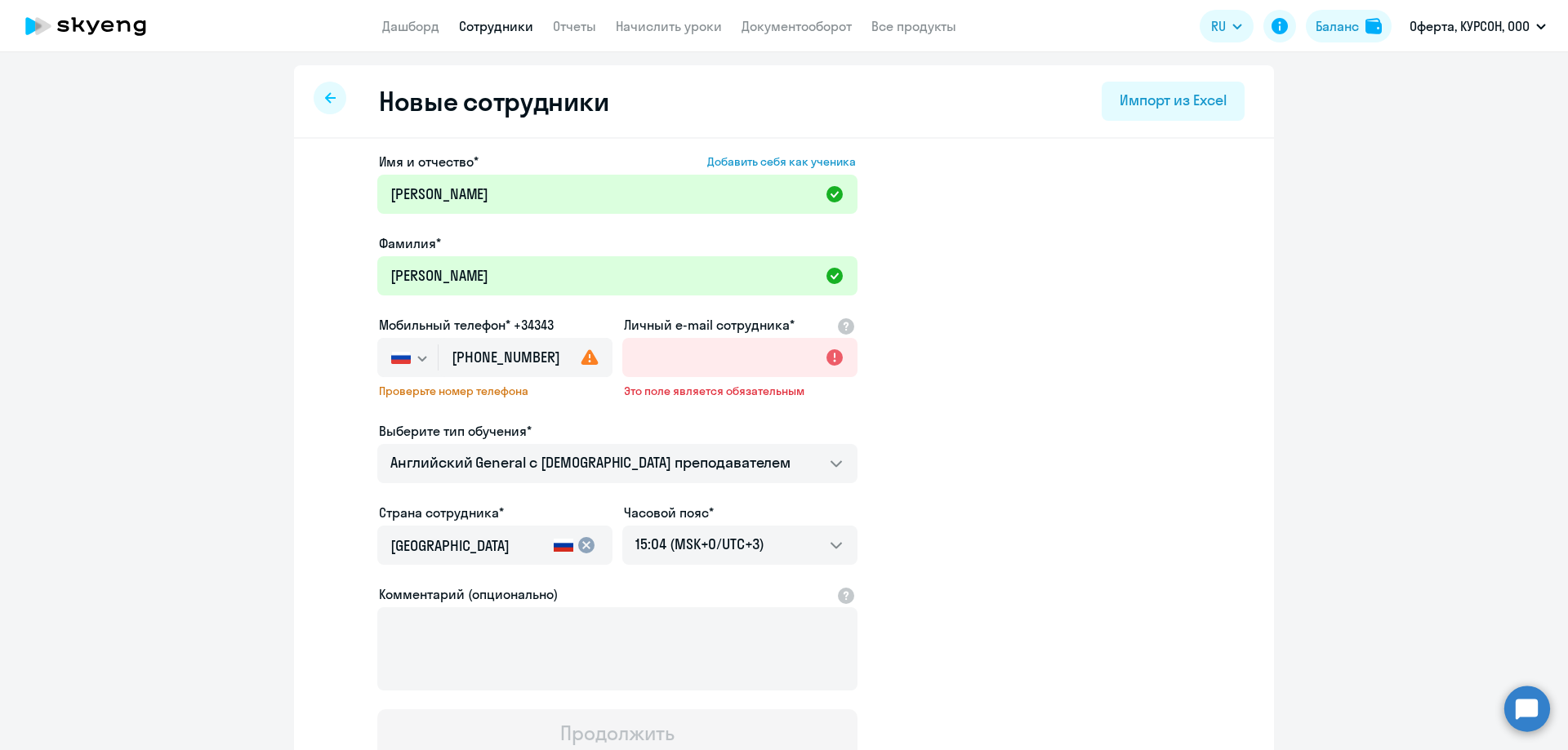
click at [331, 98] on div at bounding box center [329, 98] width 33 height 33
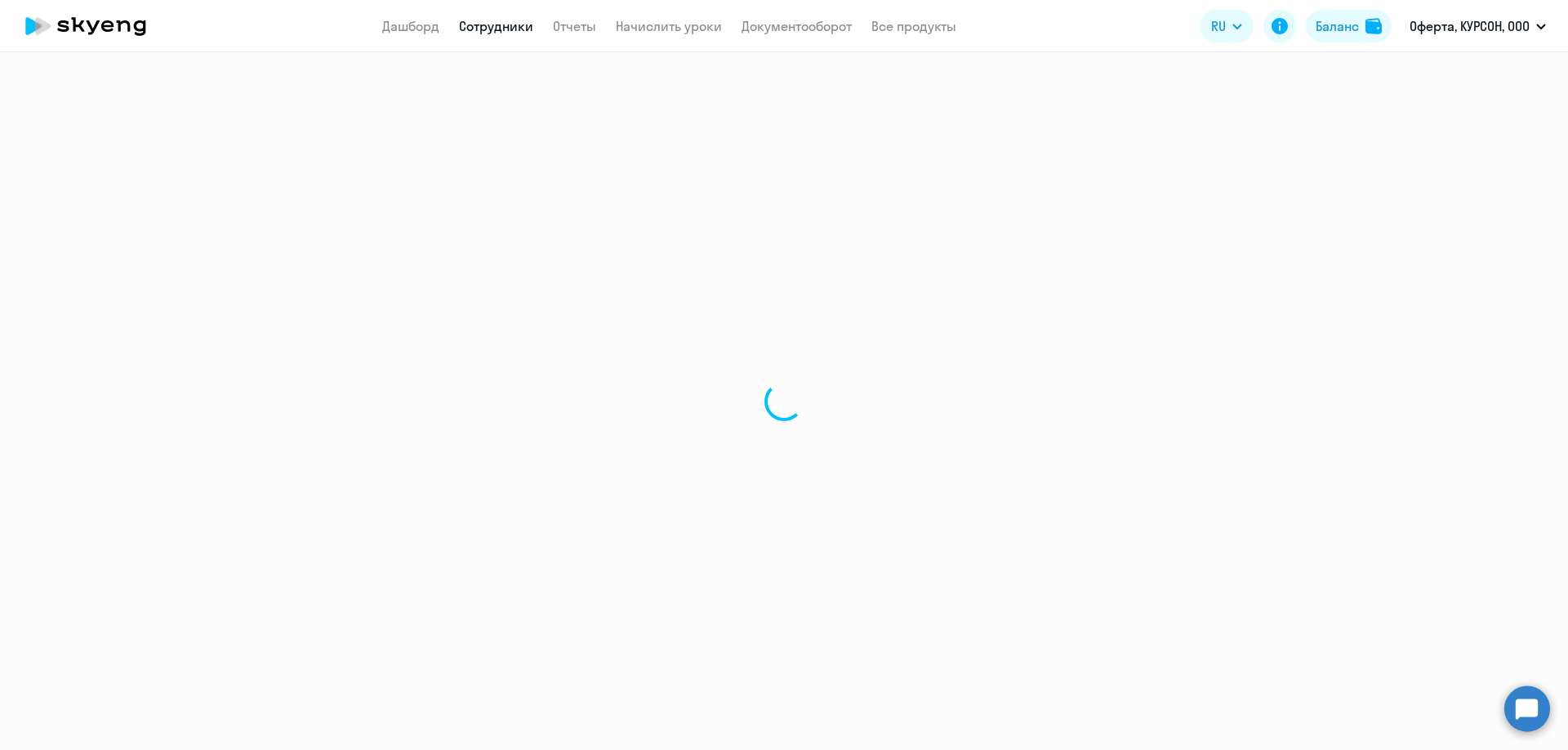
select select "30"
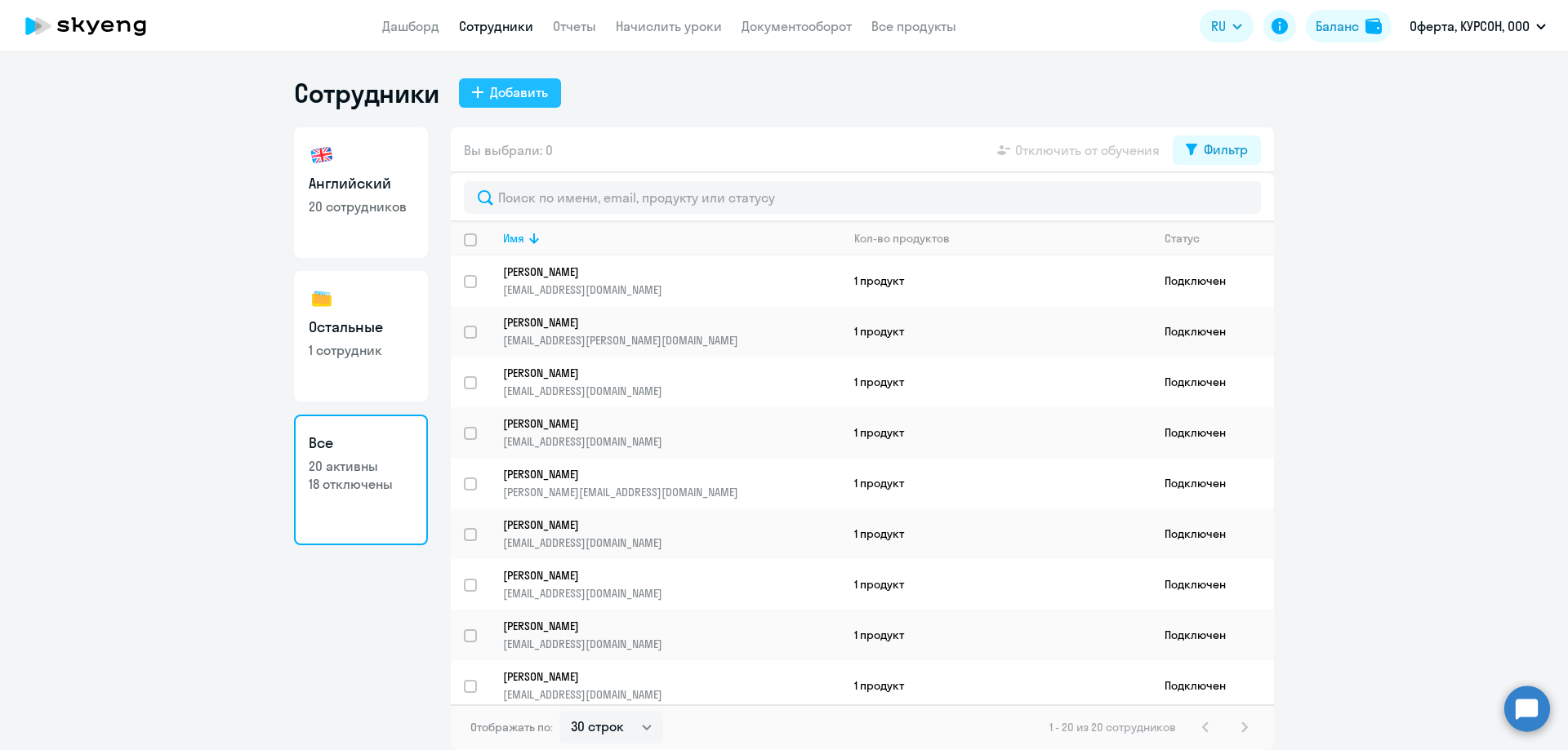
click at [531, 97] on div "Добавить" at bounding box center [518, 93] width 58 height 20
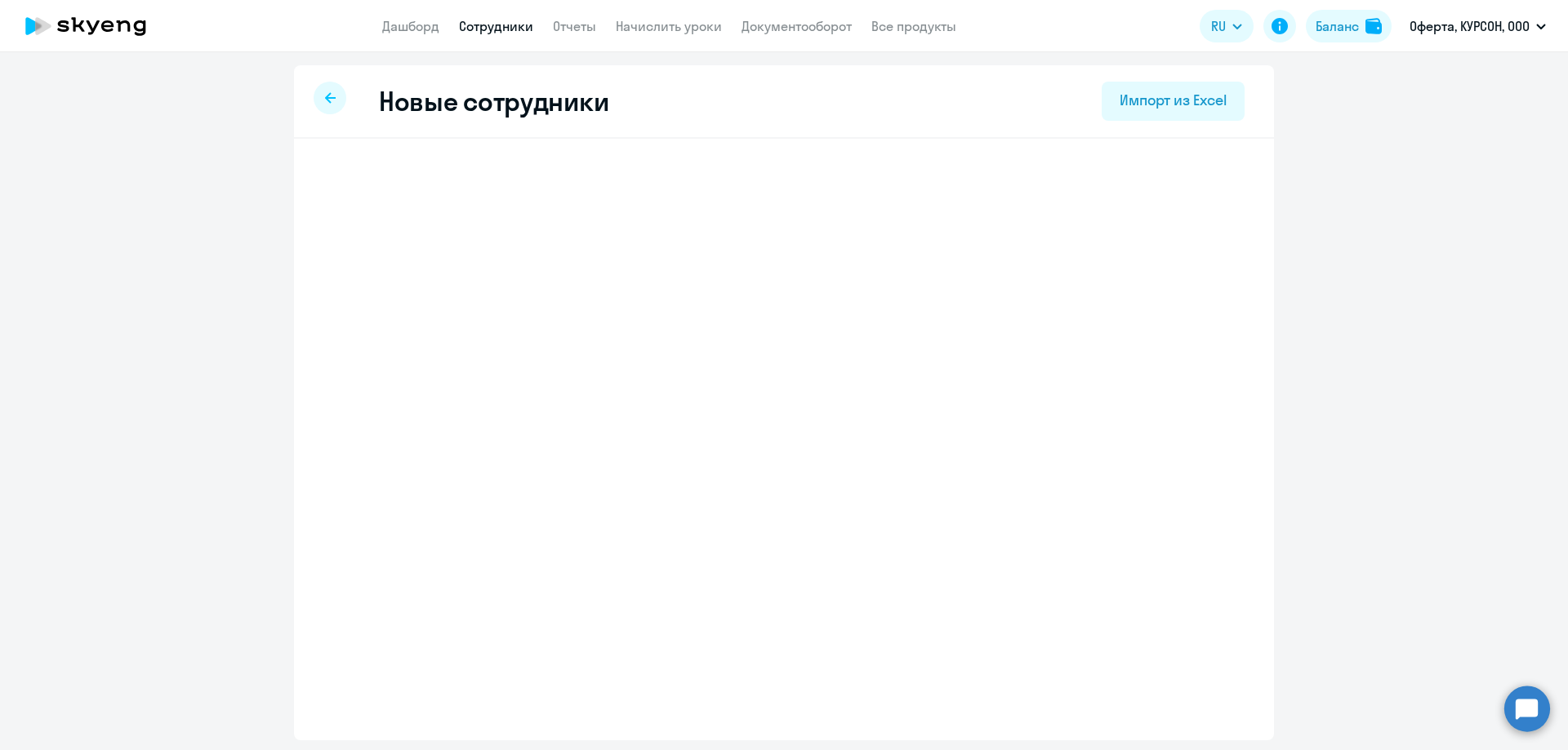
select select "english_adult_not_native_speaker"
select select "3"
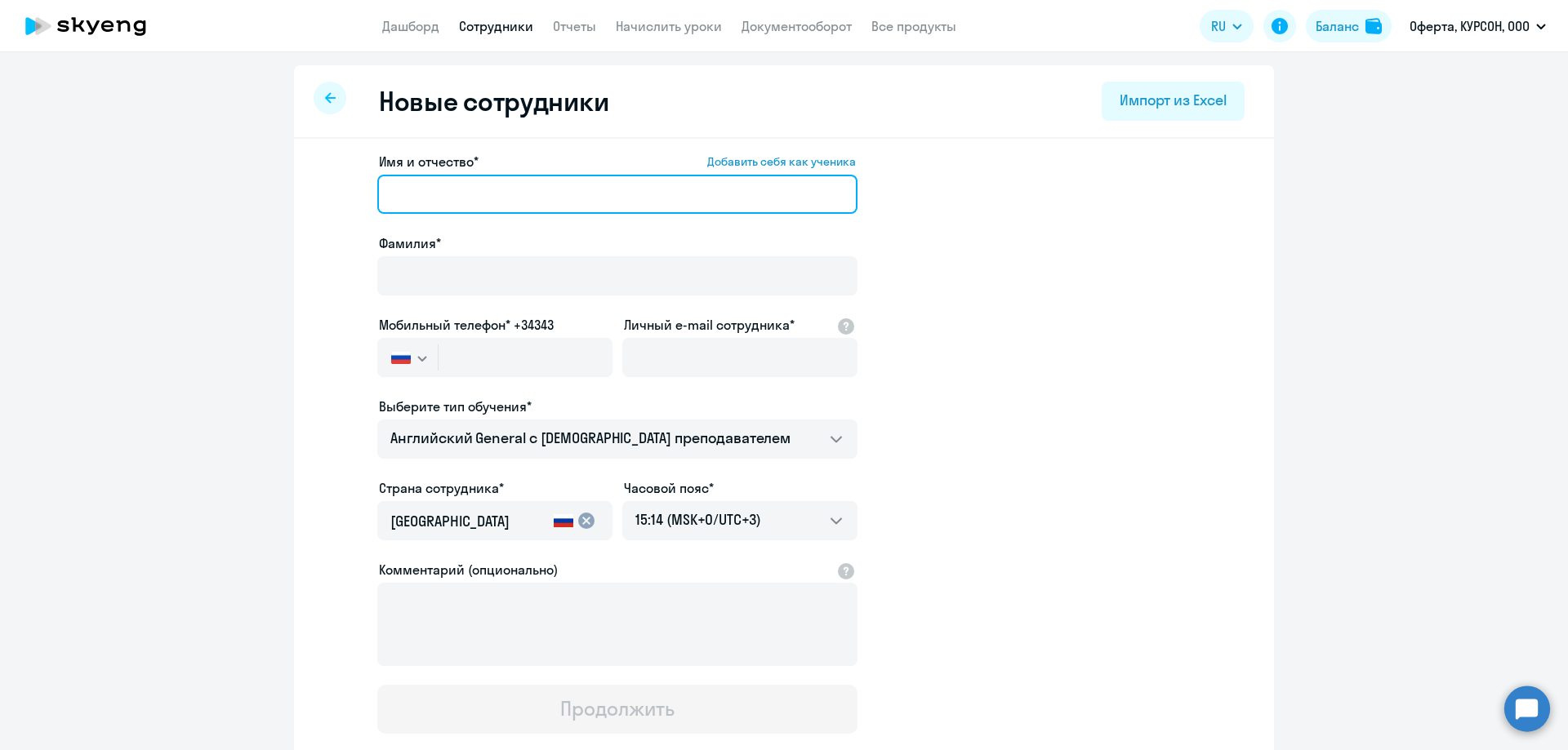
drag, startPoint x: 525, startPoint y: 196, endPoint x: 521, endPoint y: 205, distance: 9.8
click at [525, 196] on input "Имя и отчество* Добавить себя как ученика" at bounding box center [617, 194] width 480 height 39
type input "[PERSON_NAME]"
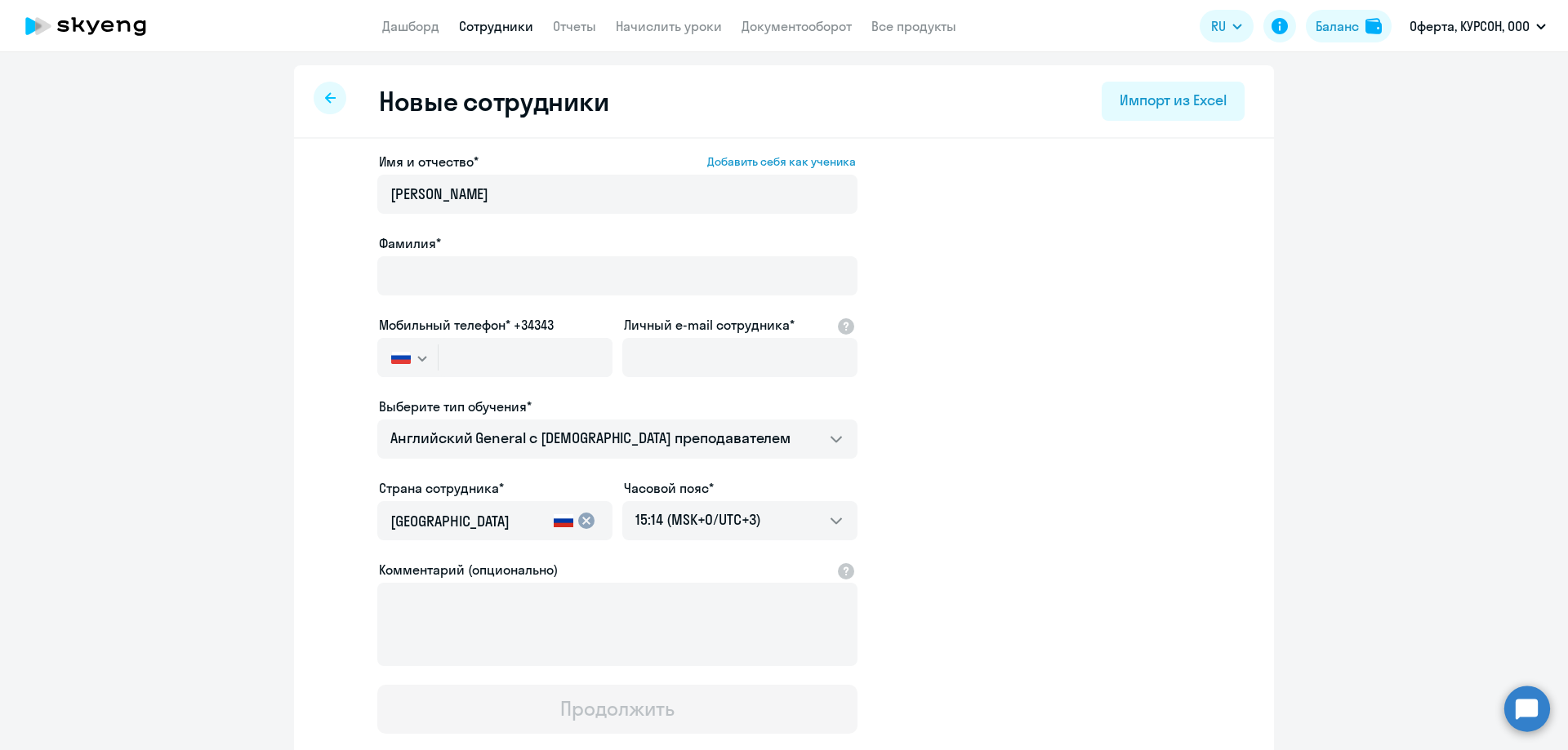
click at [479, 298] on div at bounding box center [617, 299] width 480 height 7
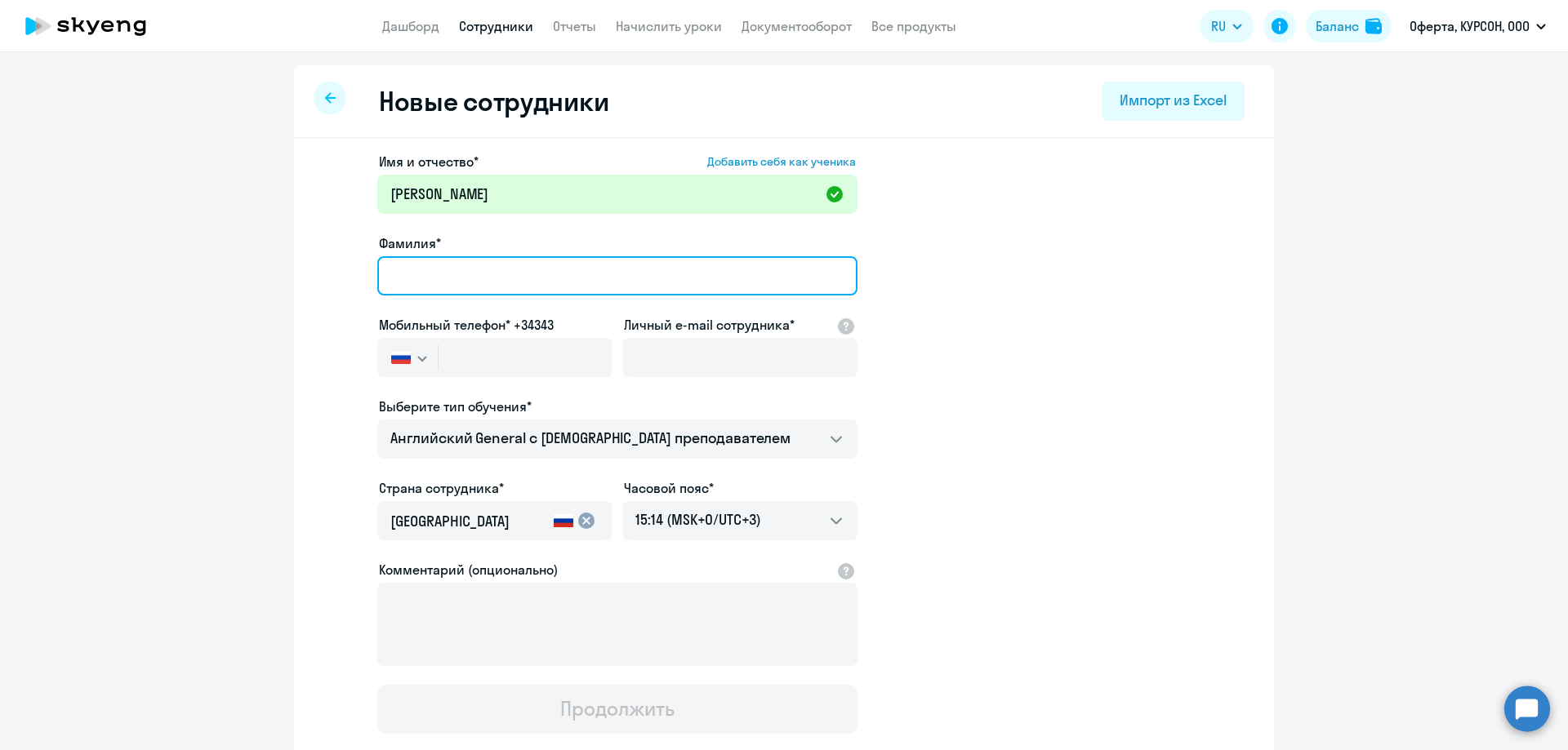
click at [477, 286] on input "Фамилия*" at bounding box center [617, 276] width 480 height 39
type input "[PERSON_NAME]"
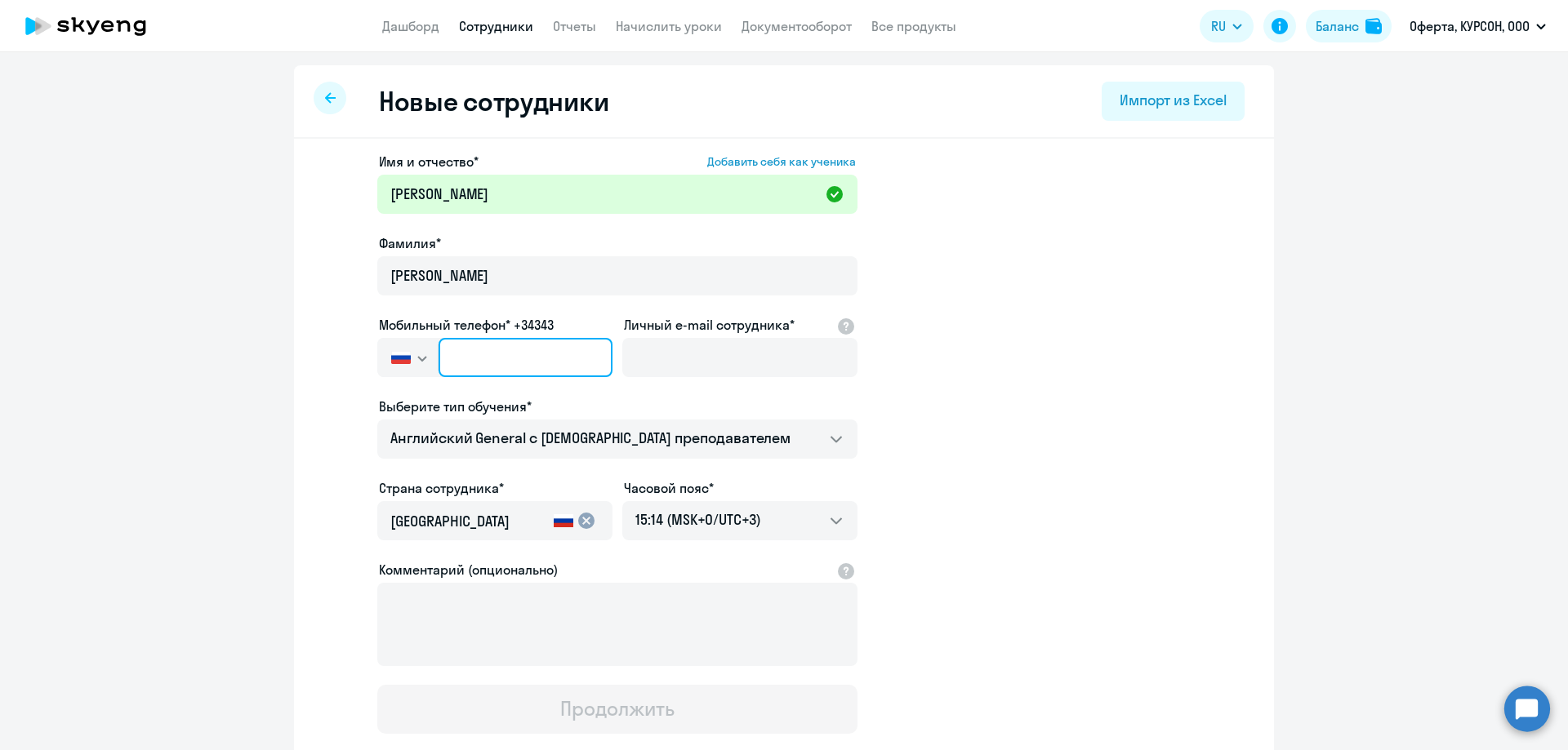
click at [464, 365] on input "text" at bounding box center [525, 358] width 173 height 39
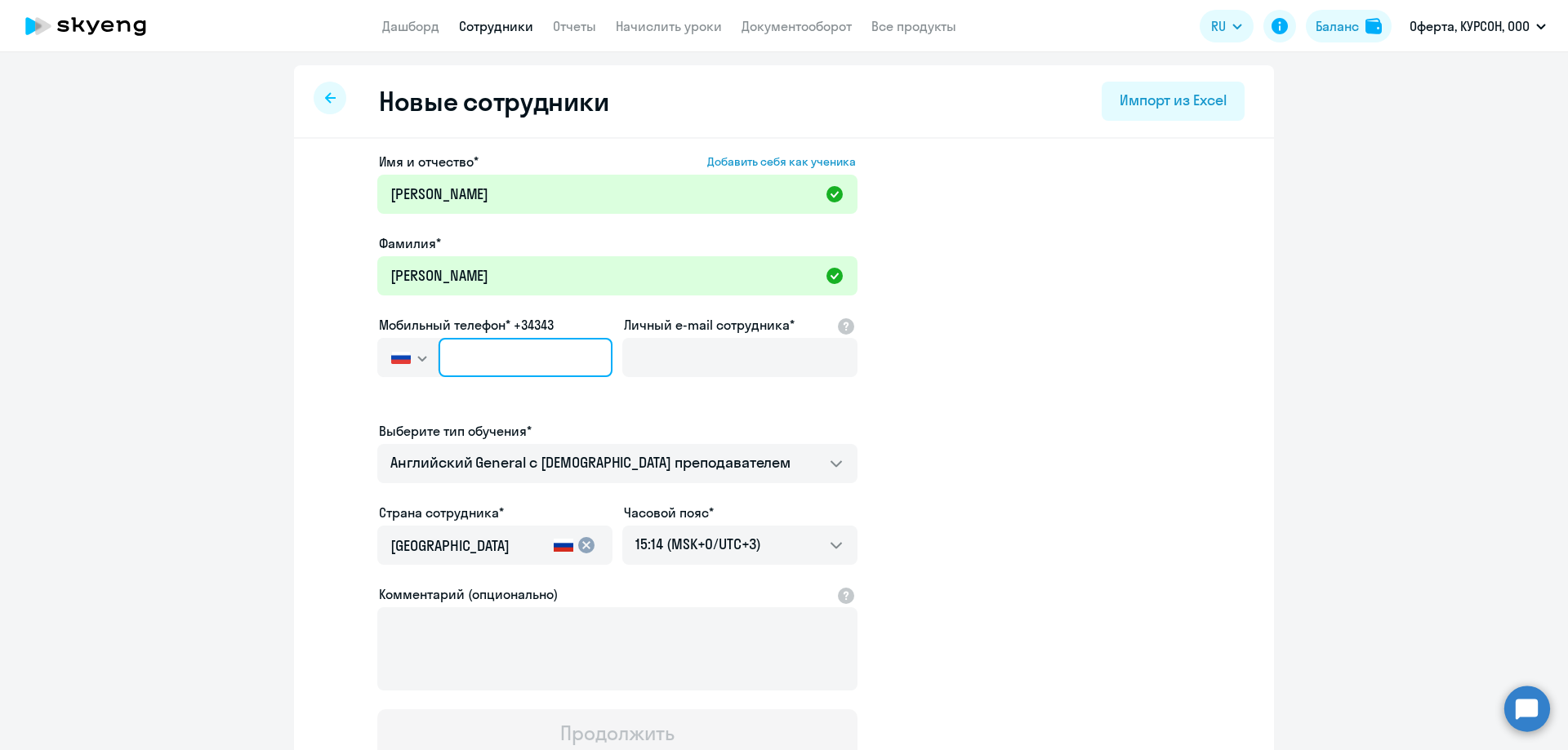
paste input "[PHONE_NUMBER]"
type input "[PHONE_NUMBER]"
click at [431, 393] on span "Проверьте номер телефона" at bounding box center [494, 390] width 232 height 15
click at [231, 354] on ng-component "Новые сотрудники Импорт из Excel Имя и отчество* Добавить себя как ученика [PER…" at bounding box center [784, 473] width 1568 height 816
click at [407, 361] on button "button" at bounding box center [407, 358] width 60 height 39
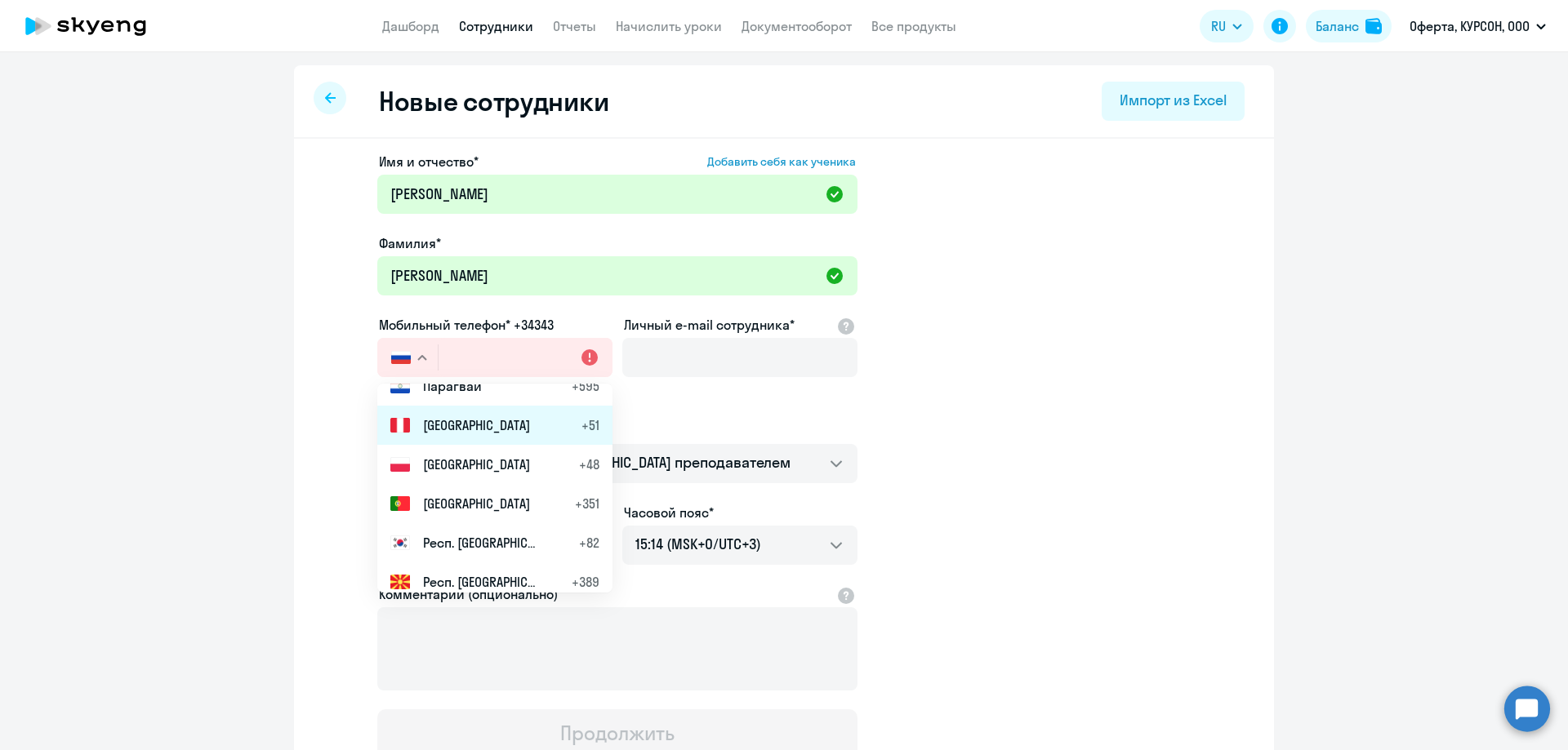
scroll to position [5634, 0]
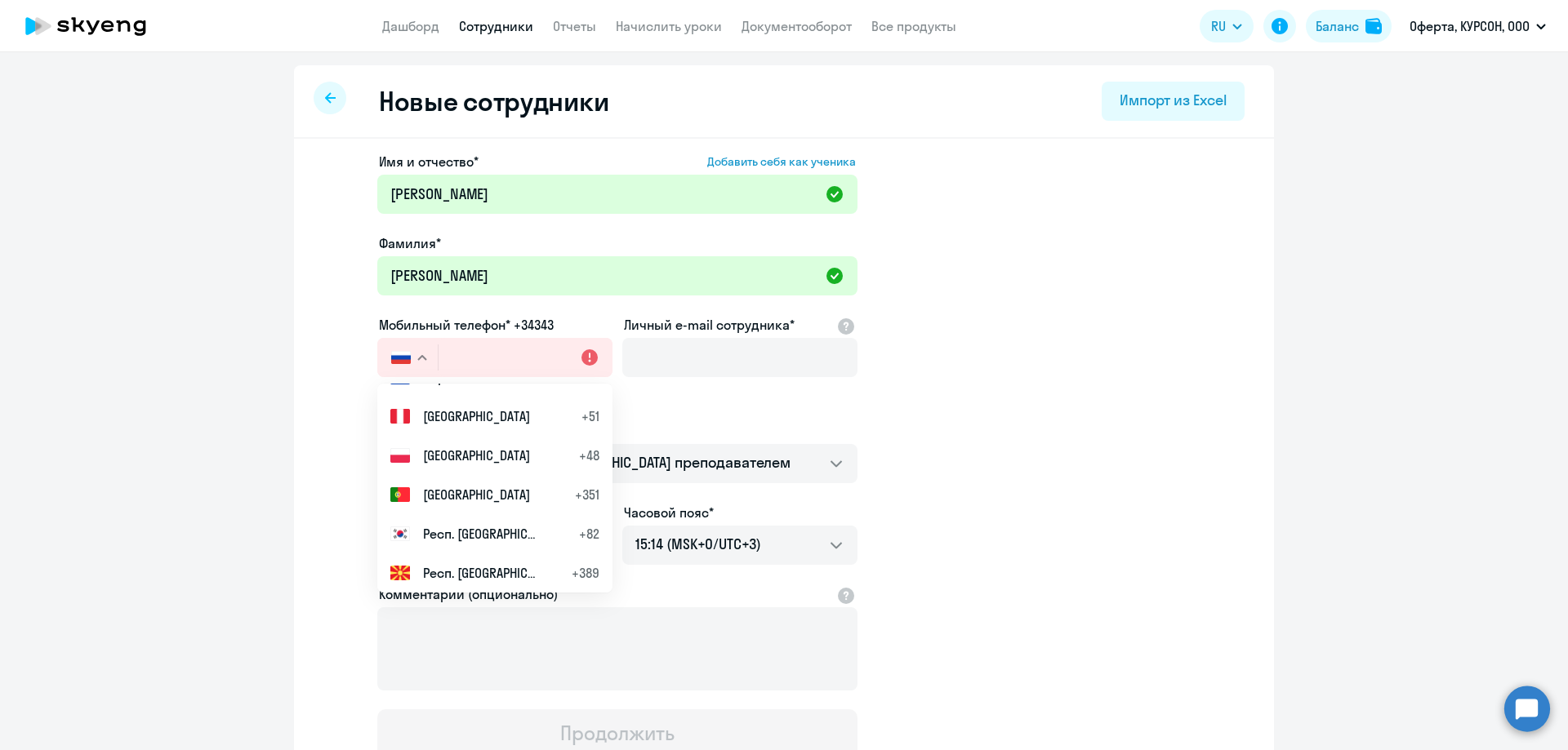
click at [441, 534] on span "Респ. [GEOGRAPHIC_DATA]" at bounding box center [480, 534] width 114 height 20
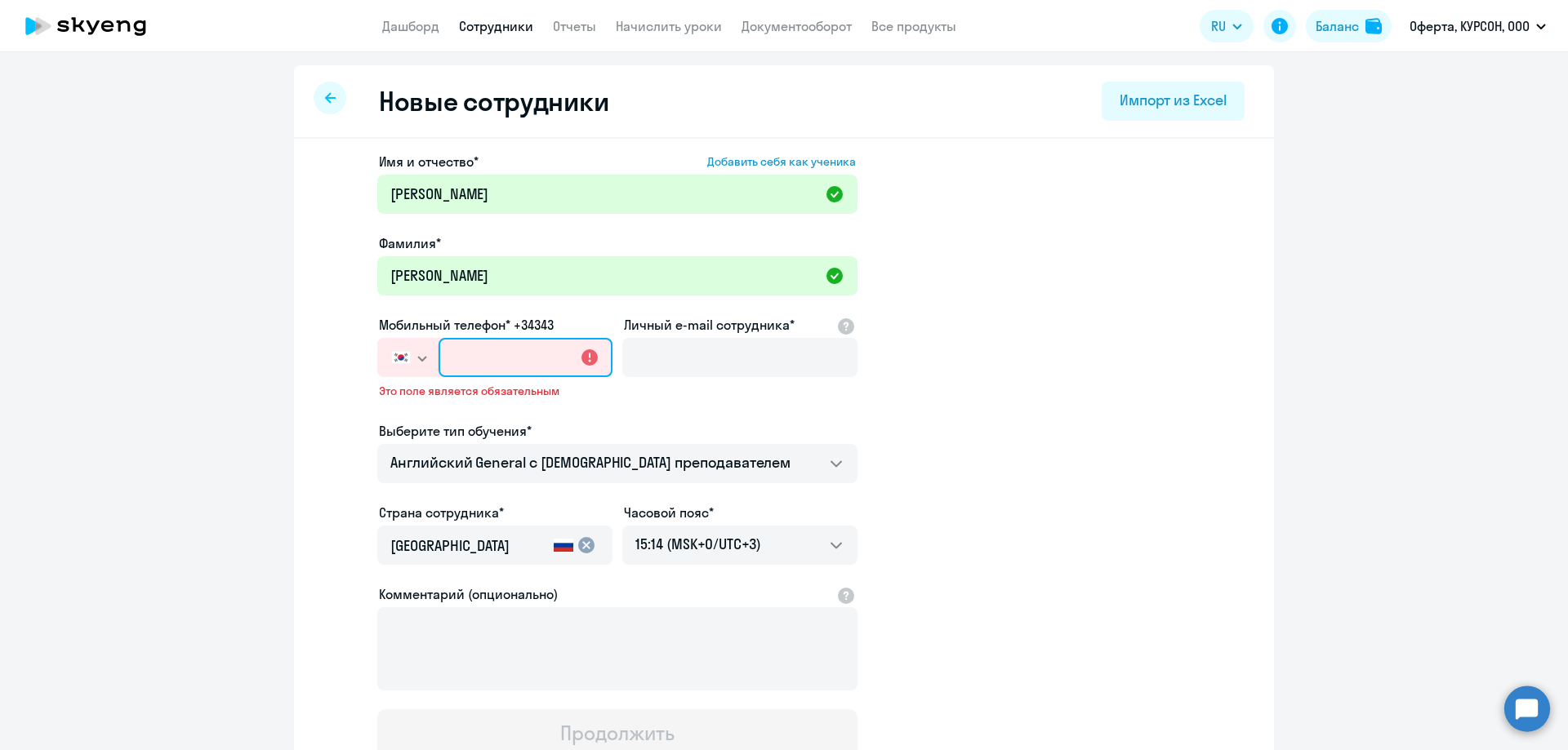
click at [493, 365] on input "text" at bounding box center [525, 358] width 173 height 39
paste input "[PHONE_NUMBER]"
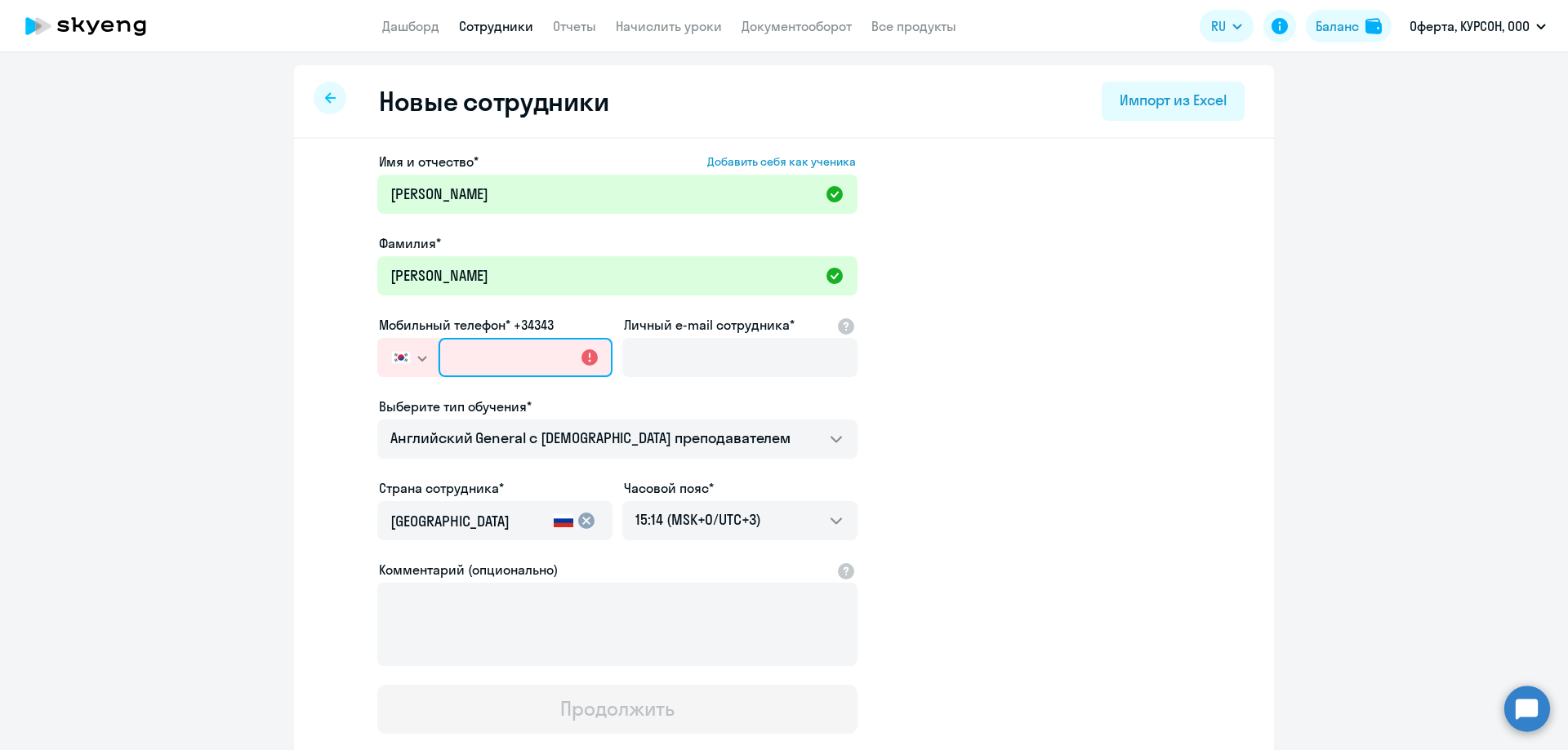
type input "[PHONE_NUMBER]"
click at [420, 356] on icon "button" at bounding box center [422, 359] width 10 height 6
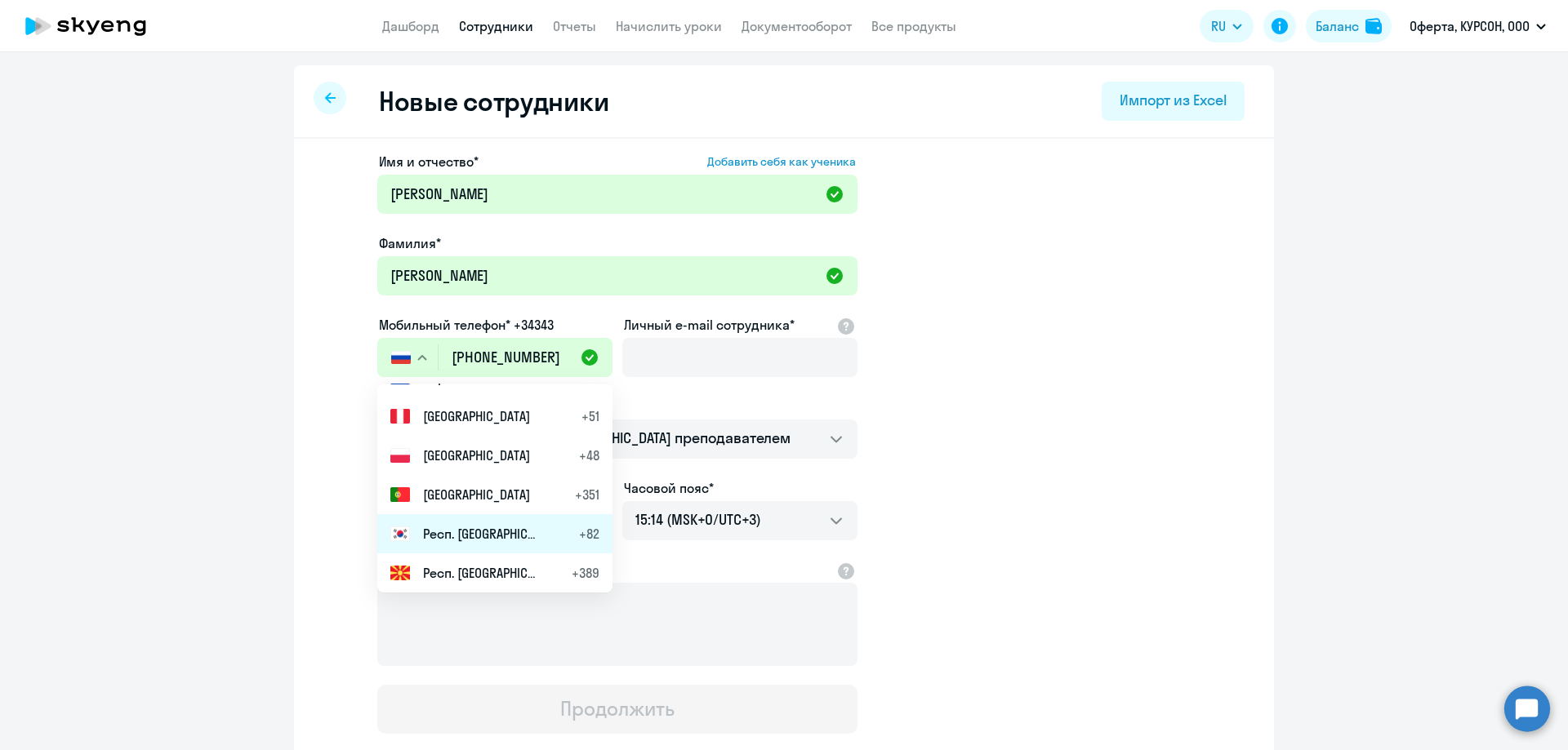
click at [438, 532] on span "Респ. [GEOGRAPHIC_DATA]" at bounding box center [480, 534] width 114 height 20
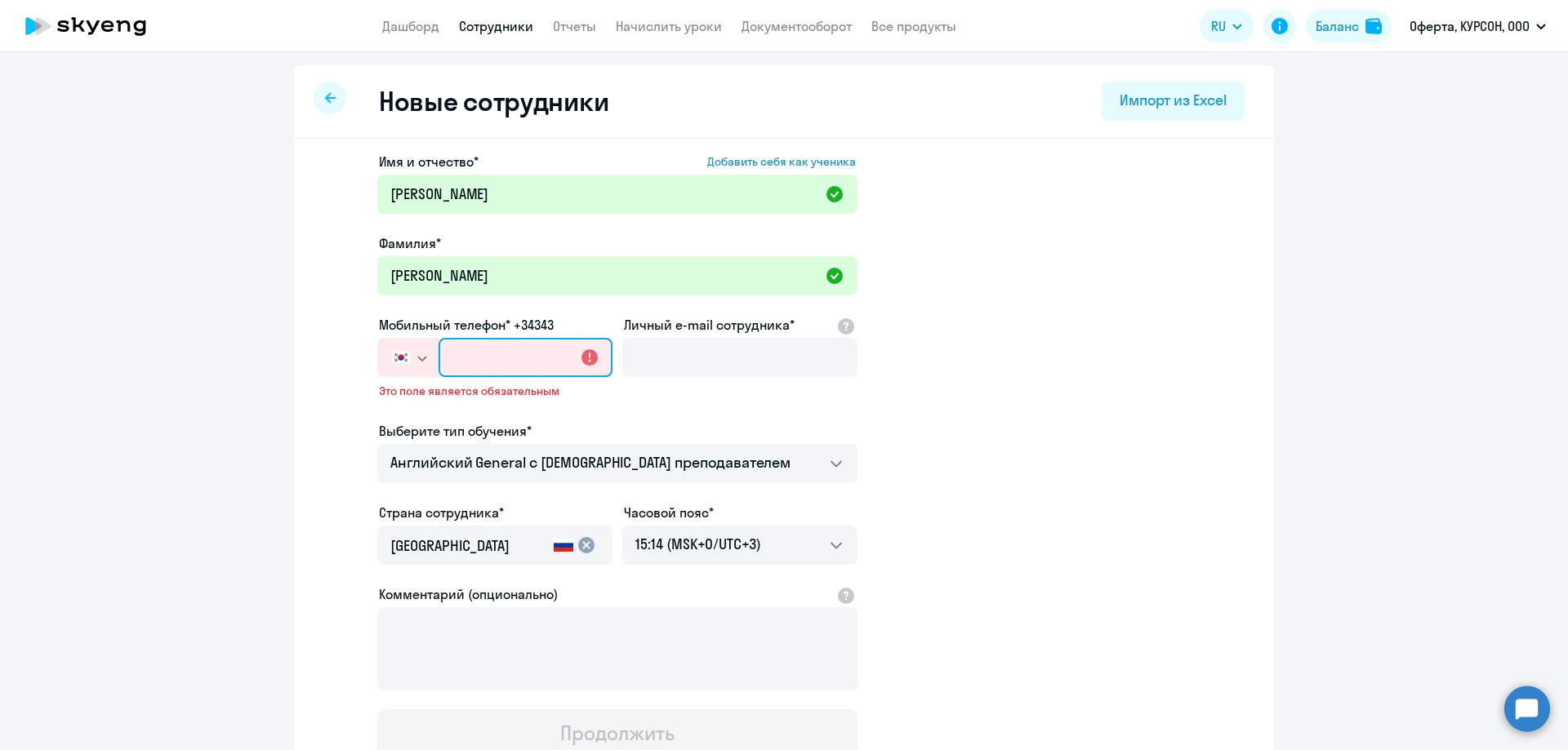
click at [529, 366] on input "text" at bounding box center [525, 358] width 173 height 39
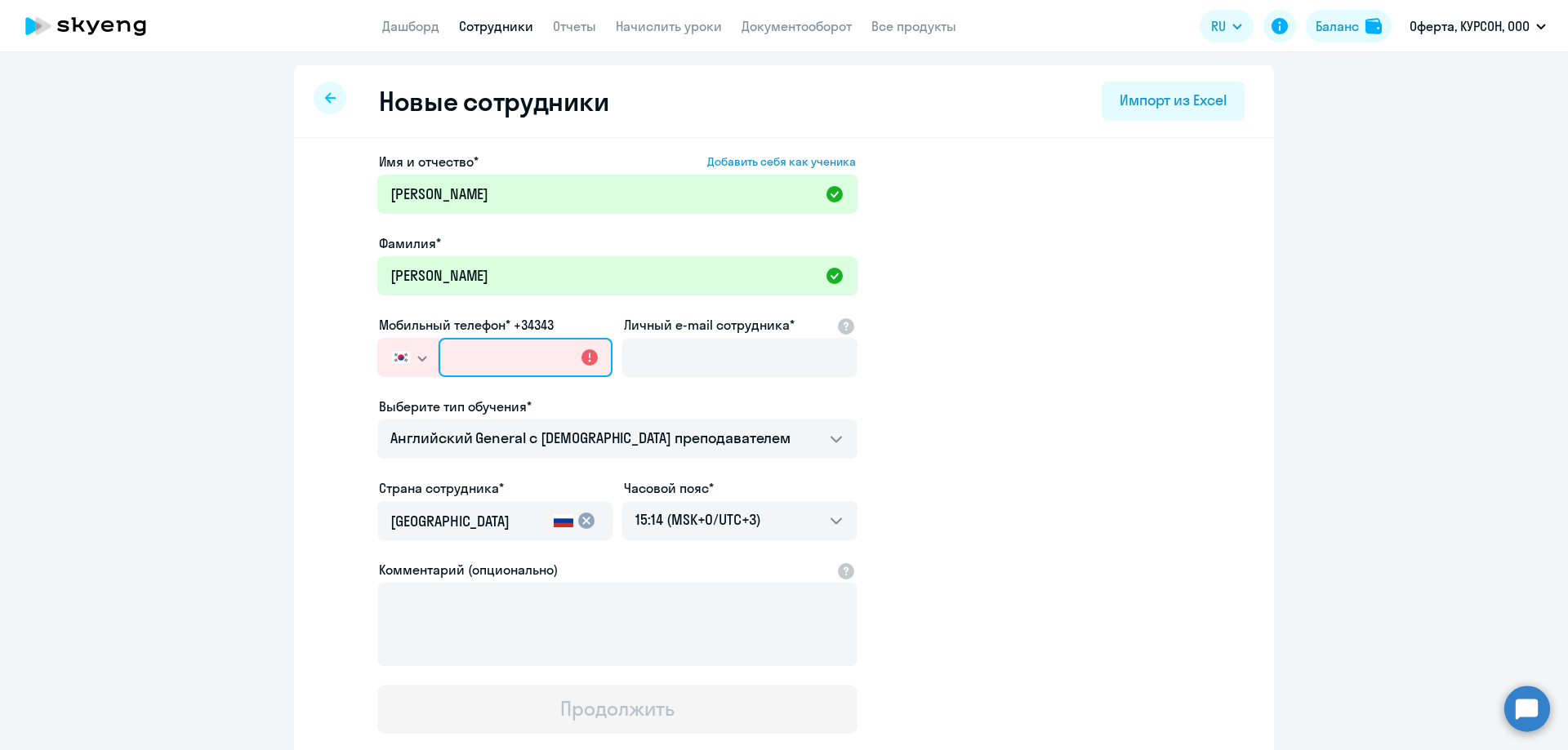
paste input "[PHONE_NUMBER]"
type input "[PHONE_NUMBER]"
drag, startPoint x: 549, startPoint y: 360, endPoint x: 422, endPoint y: 351, distance: 127.3
click at [422, 351] on div "[GEOGRAPHIC_DATA] +7 [GEOGRAPHIC_DATA] +7 [GEOGRAPHIC_DATA] +380 [GEOGRAPHIC_DA…" at bounding box center [495, 358] width 236 height 39
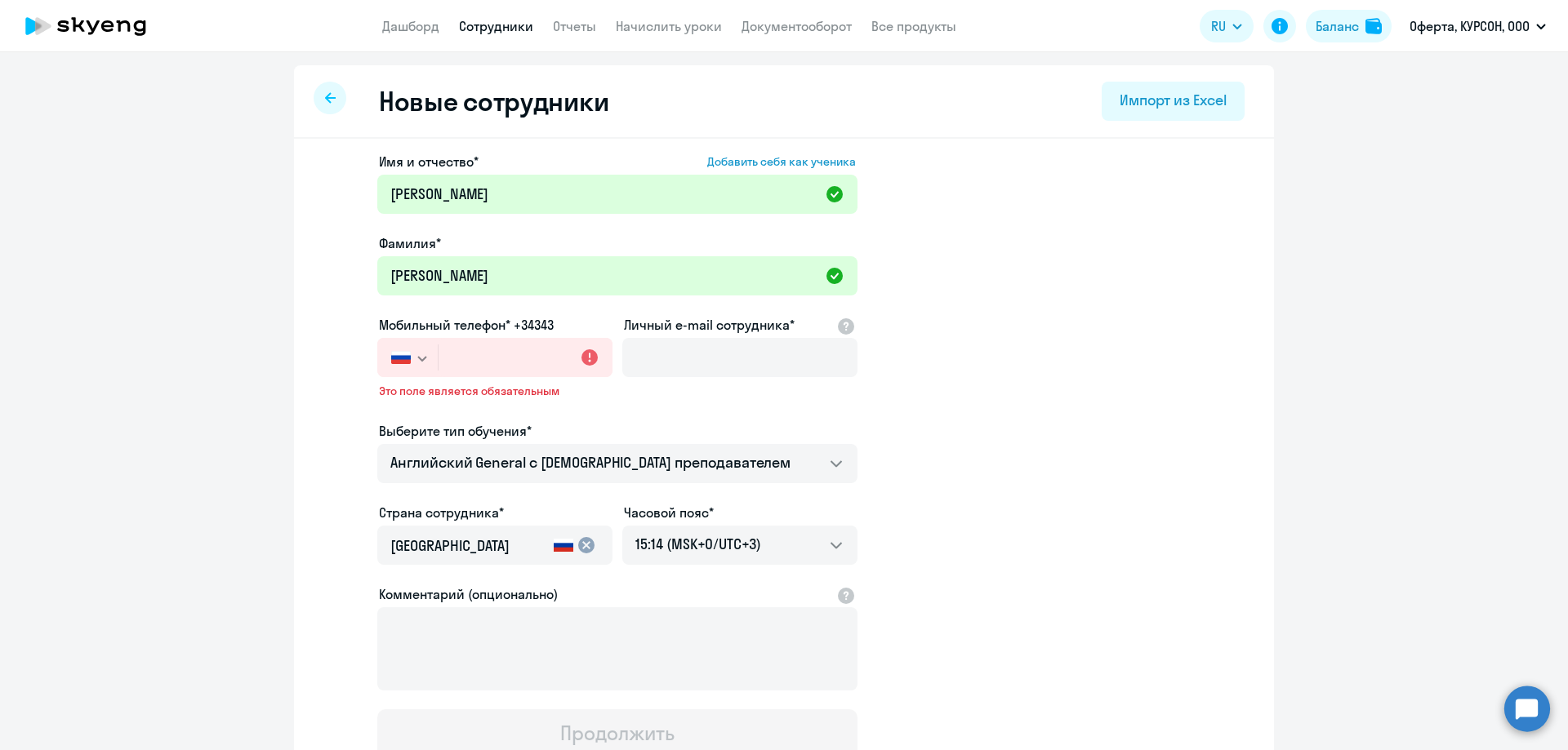
click at [416, 362] on svg-icon "button" at bounding box center [422, 358] width 13 height 13
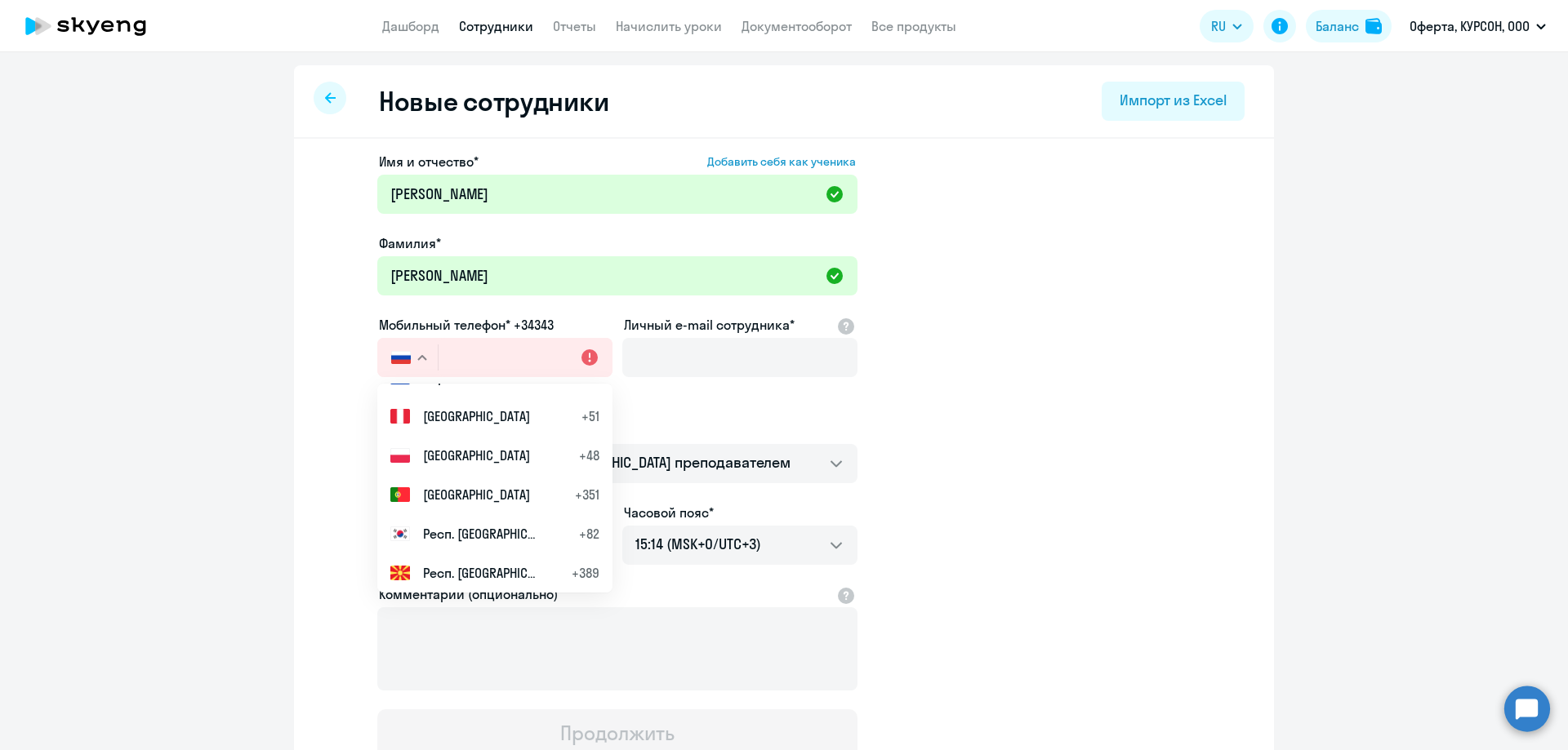
drag, startPoint x: 454, startPoint y: 536, endPoint x: 457, endPoint y: 526, distance: 10.4
click at [454, 536] on span "Респ. [GEOGRAPHIC_DATA]" at bounding box center [480, 534] width 114 height 20
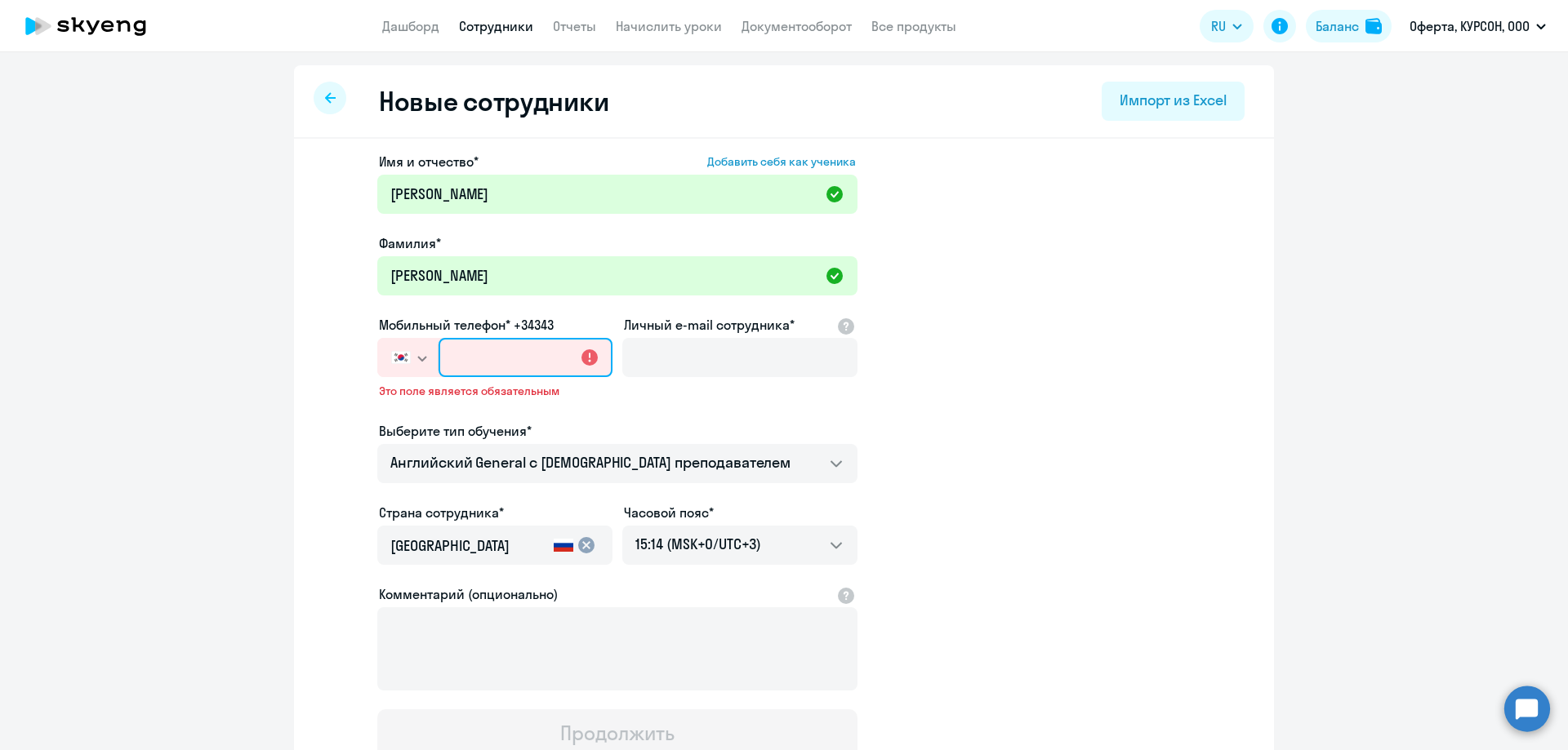
click at [467, 368] on input "text" at bounding box center [525, 358] width 173 height 39
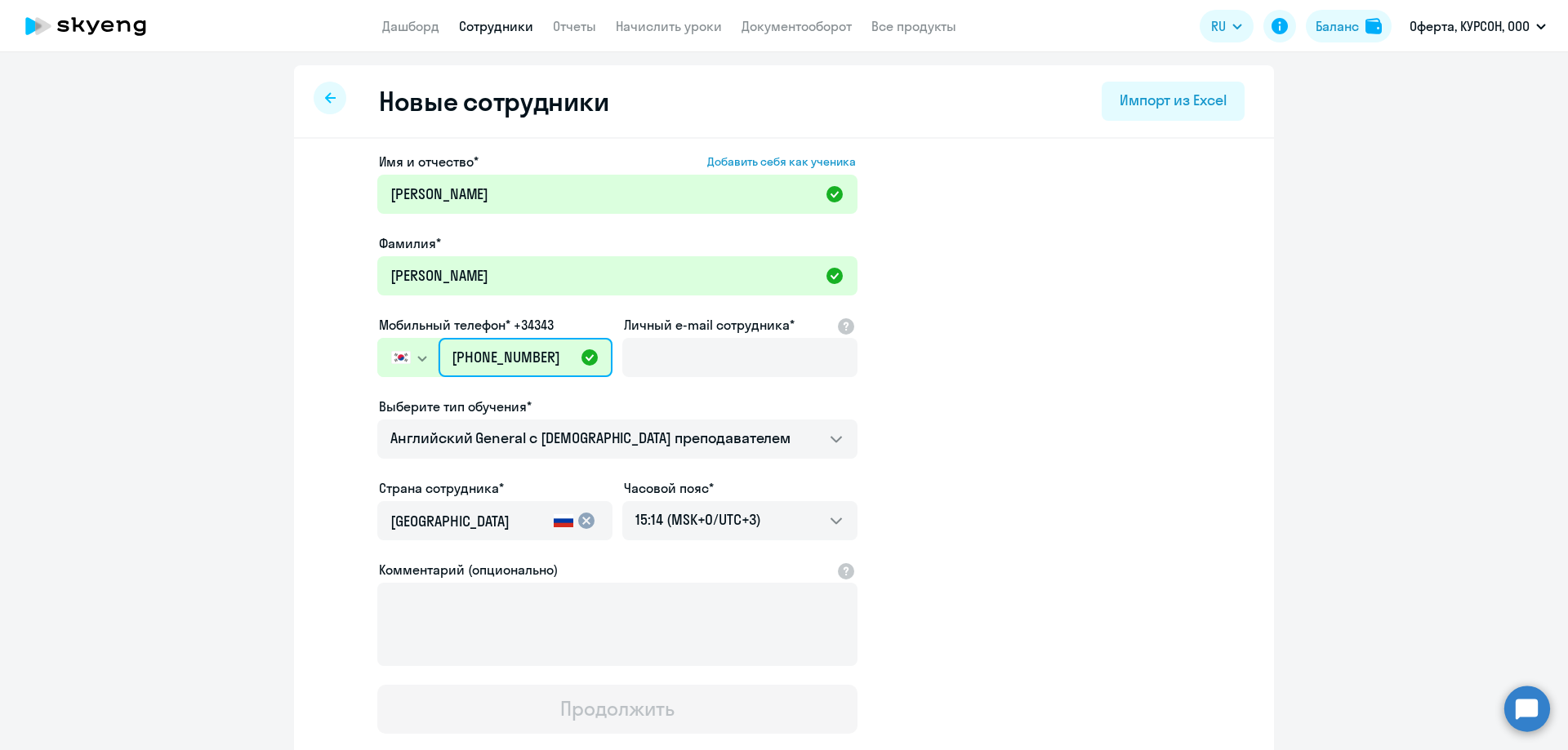
type input "[PHONE_NUMBER]"
drag, startPoint x: 561, startPoint y: 365, endPoint x: 343, endPoint y: 365, distance: 218.0
click at [349, 365] on app-new-student-form "Имя и отчество* Добавить себя как ученика [PERSON_NAME]* [PERSON_NAME] телефон*…" at bounding box center [784, 443] width 927 height 582
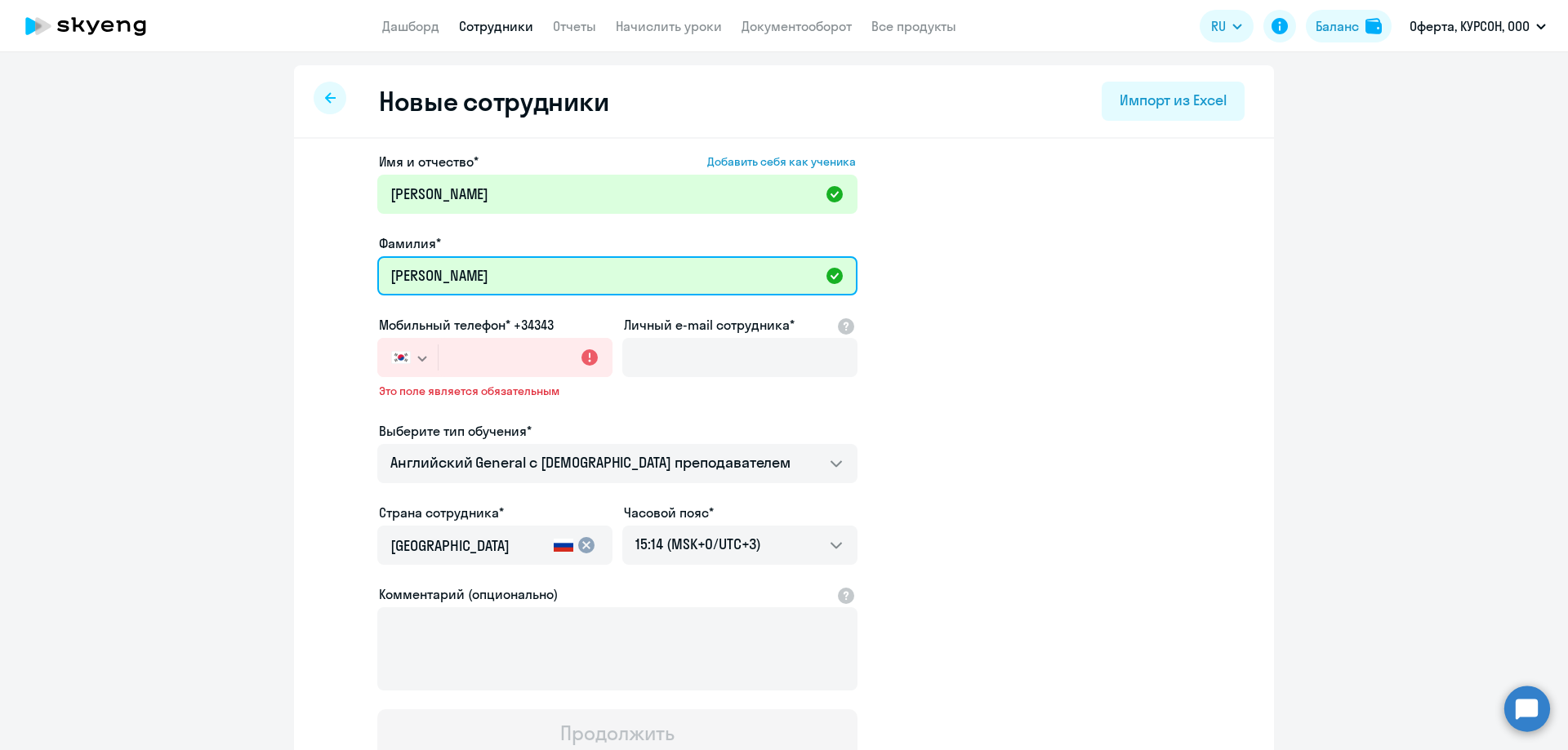
drag, startPoint x: 725, startPoint y: 277, endPoint x: 148, endPoint y: 277, distance: 577.0
click at [148, 277] on ng-component "Новые сотрудники Импорт из Excel Имя и отчество* Добавить себя как ученика [PER…" at bounding box center [784, 473] width 1568 height 816
type input "[PERSON_NAME]"
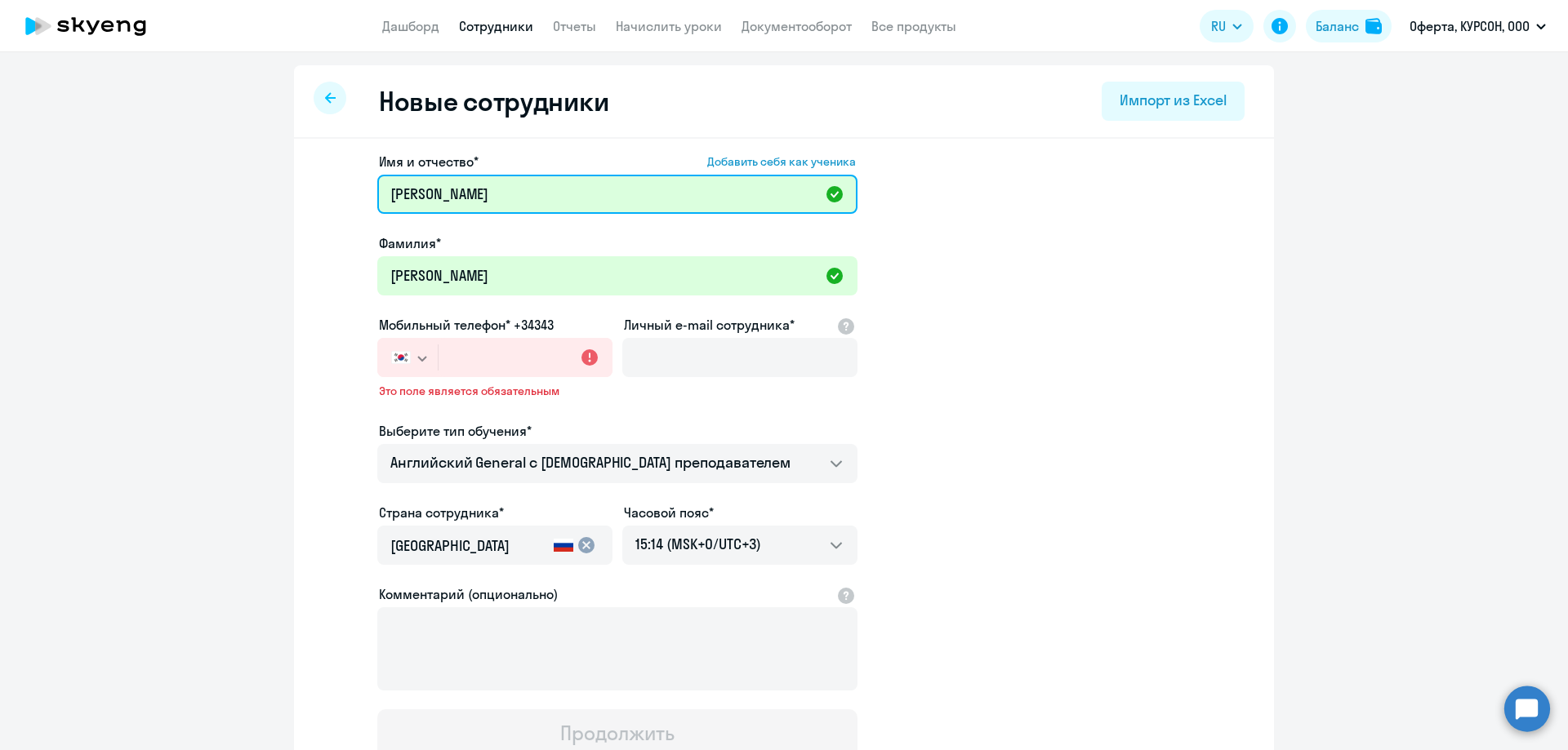
drag, startPoint x: 616, startPoint y: 183, endPoint x: 126, endPoint y: 170, distance: 490.2
click at [156, 182] on ng-component "Новые сотрудники Импорт из Excel Имя и отчество* Добавить себя как ученика [PER…" at bounding box center [784, 473] width 1568 height 816
click at [437, 193] on input "[PERSON_NAME]" at bounding box center [617, 194] width 480 height 39
type input "[PERSON_NAME]"
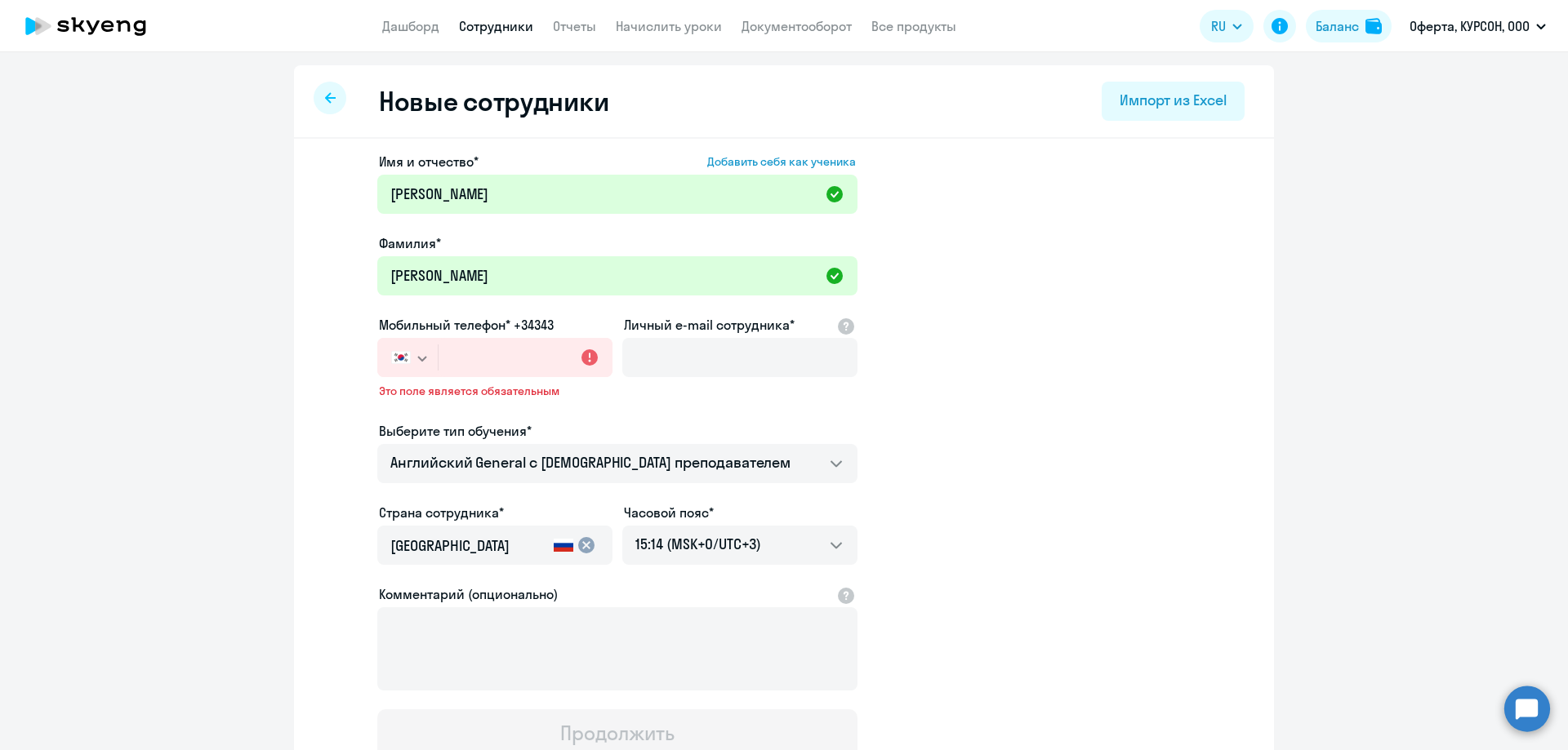
click at [417, 369] on button "button" at bounding box center [407, 358] width 60 height 39
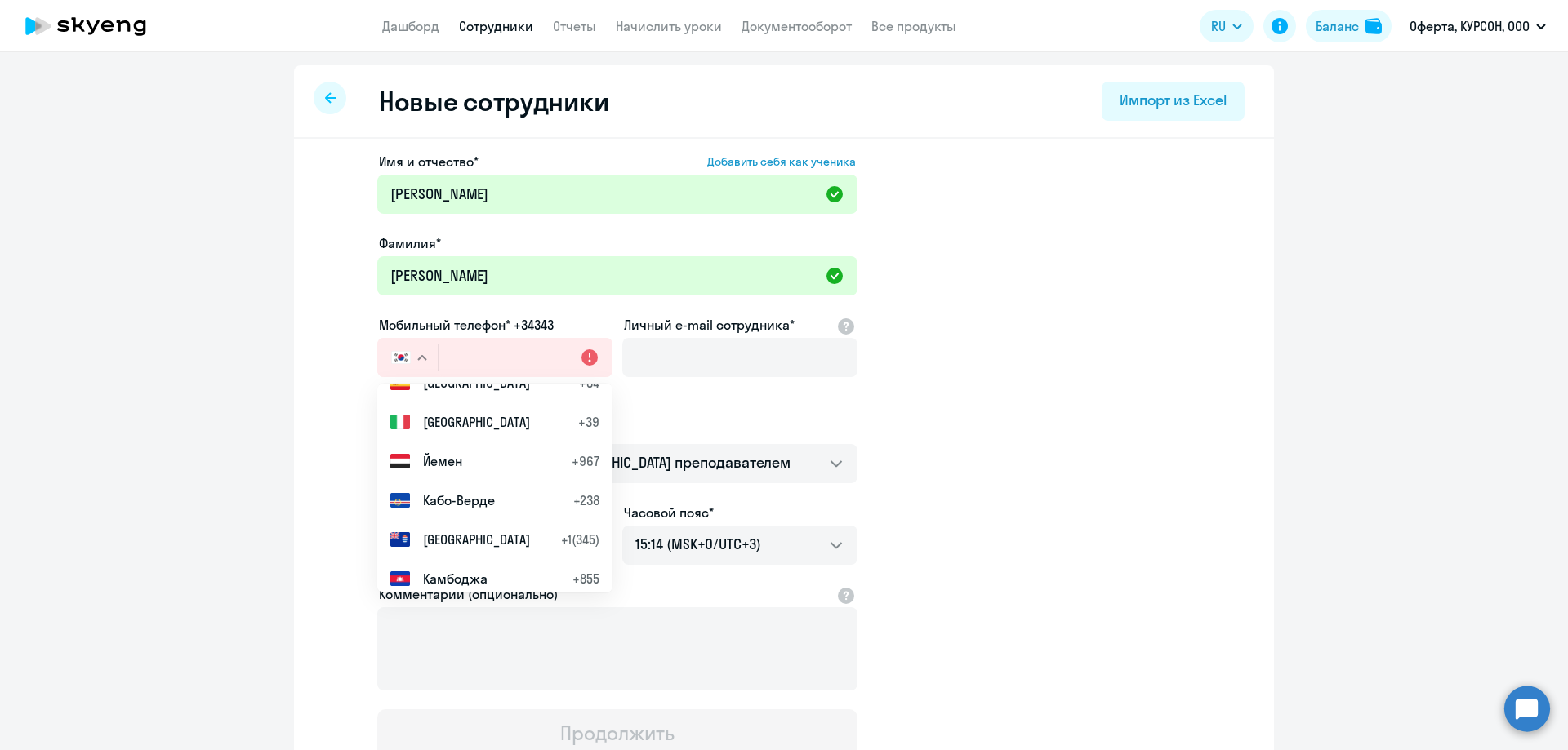
scroll to position [0, 0]
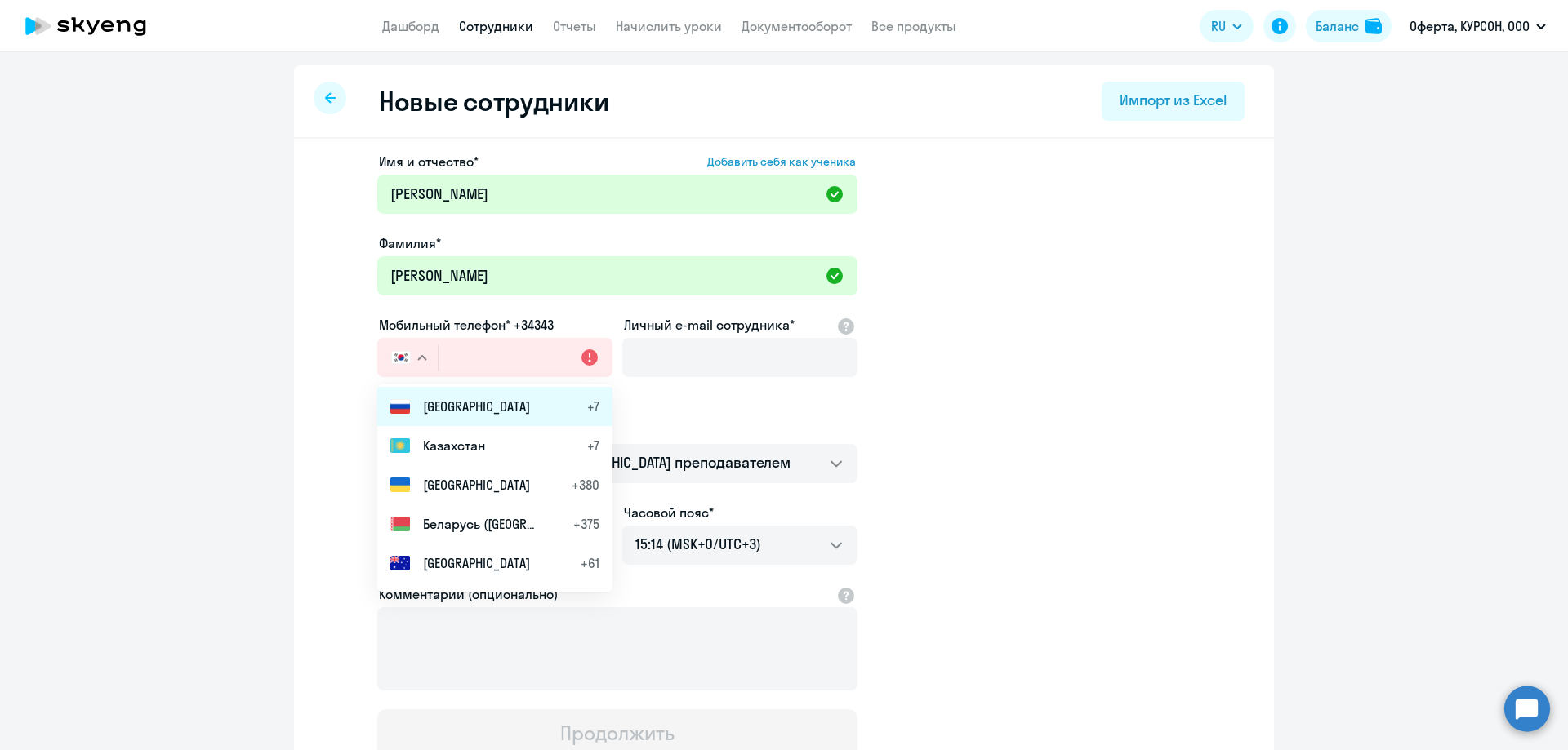
click at [521, 414] on li "Россия +7" at bounding box center [495, 407] width 236 height 39
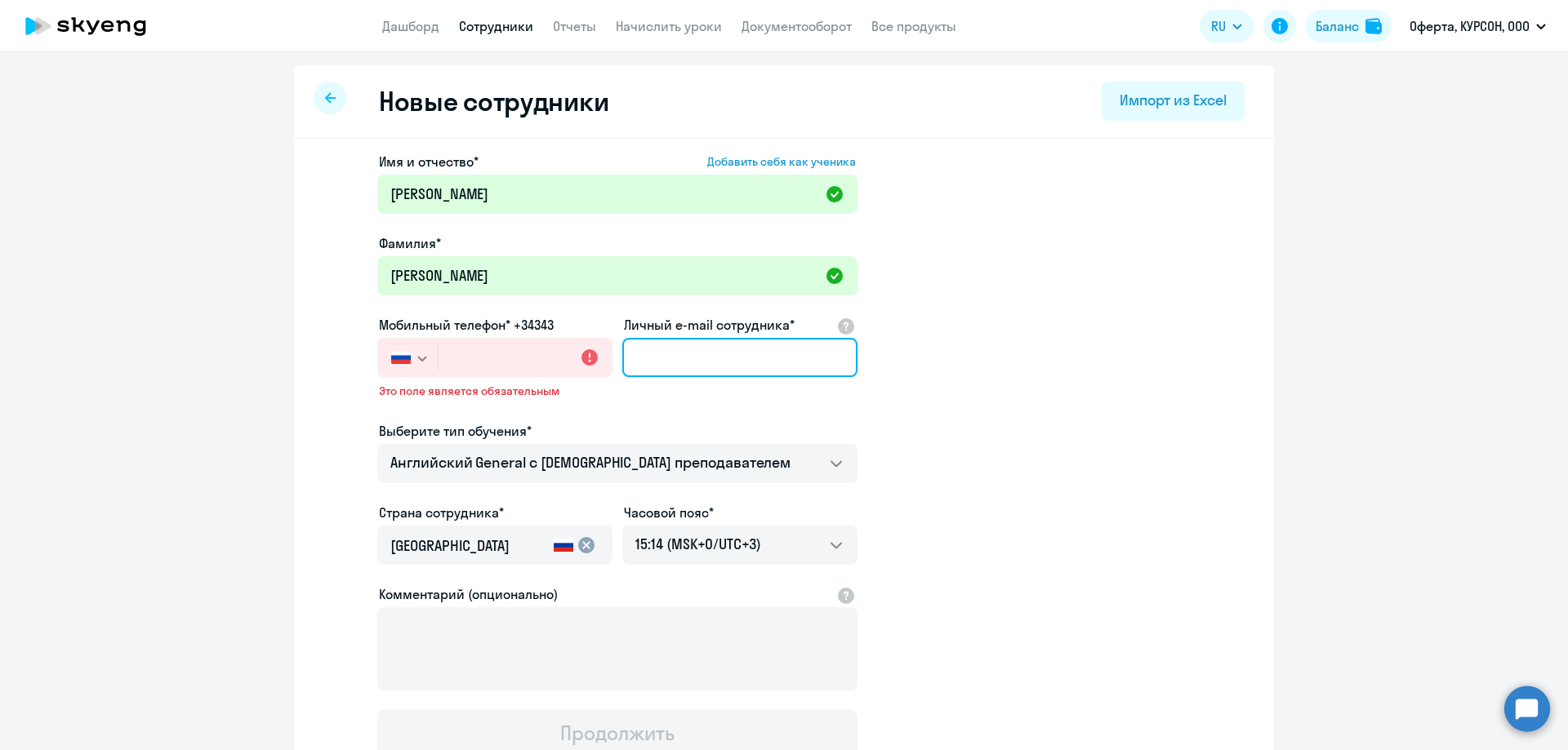
click at [679, 371] on input "Личный e-mail сотрудника*" at bounding box center [739, 358] width 236 height 39
type input "[EMAIL_ADDRESS][DOMAIN_NAME]"
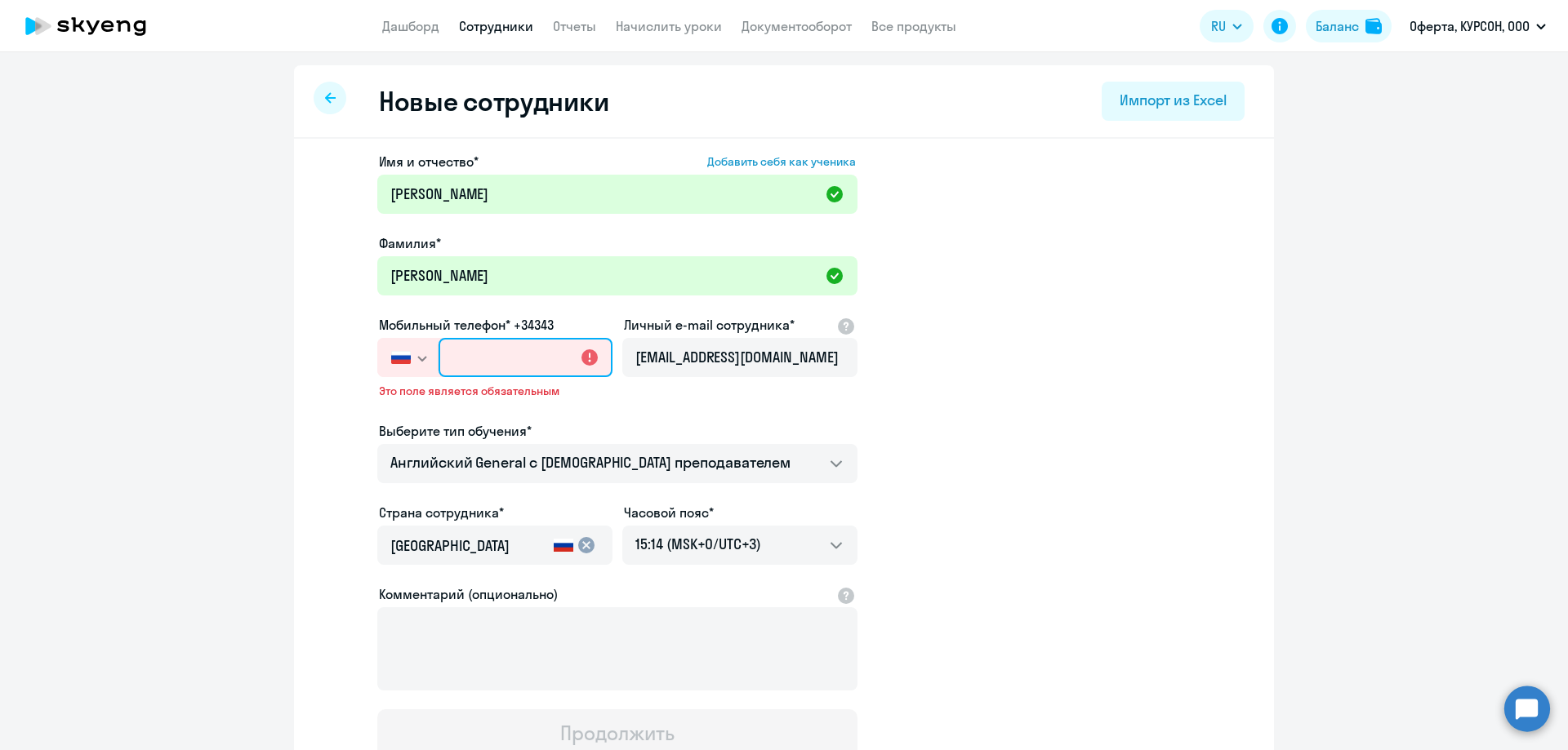
click at [473, 345] on input "text" at bounding box center [525, 358] width 173 height 39
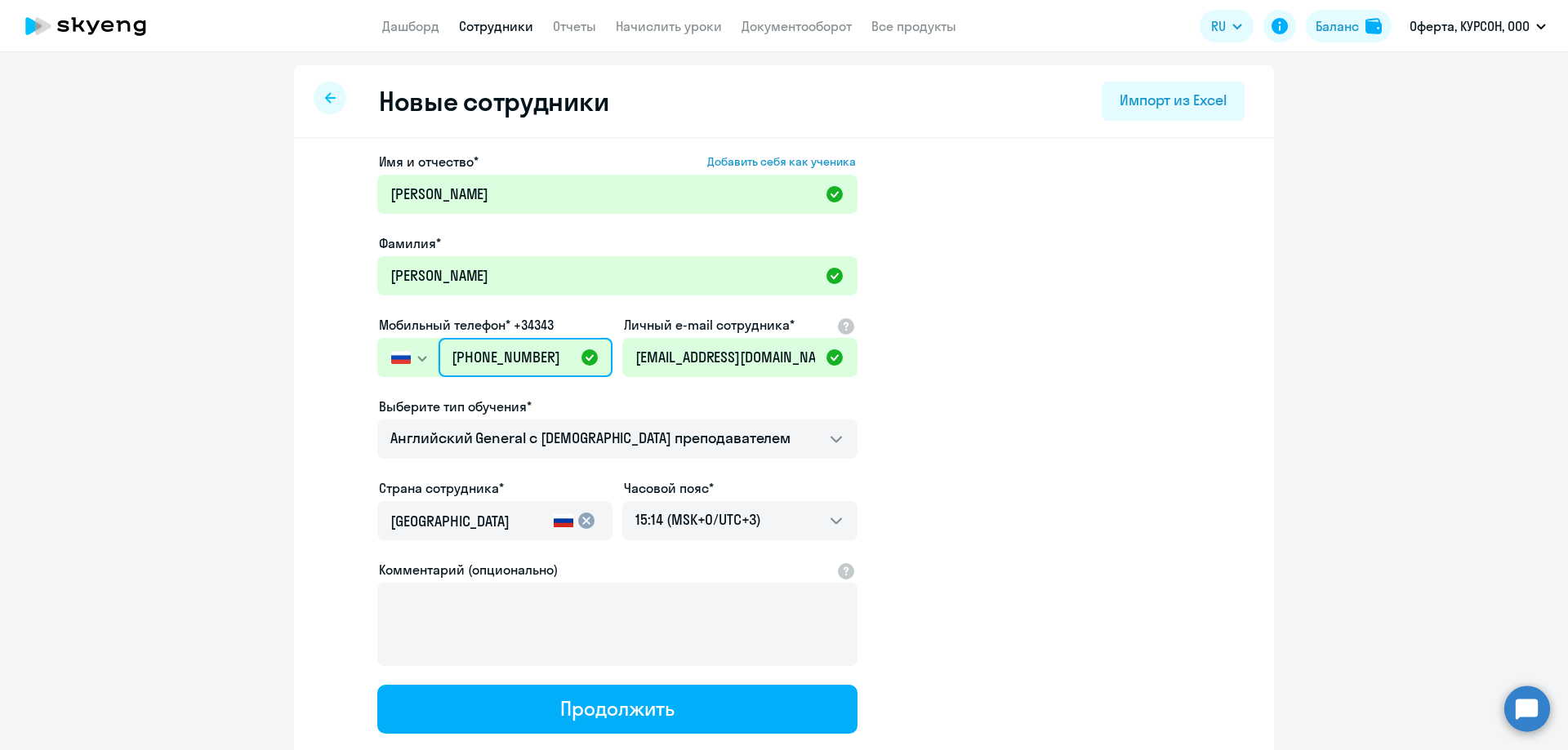
type input "[PHONE_NUMBER]"
click at [693, 396] on ds-form-field "Личный e-mail сотрудника* [EMAIL_ADDRESS][DOMAIN_NAME]" at bounding box center [739, 356] width 236 height 82
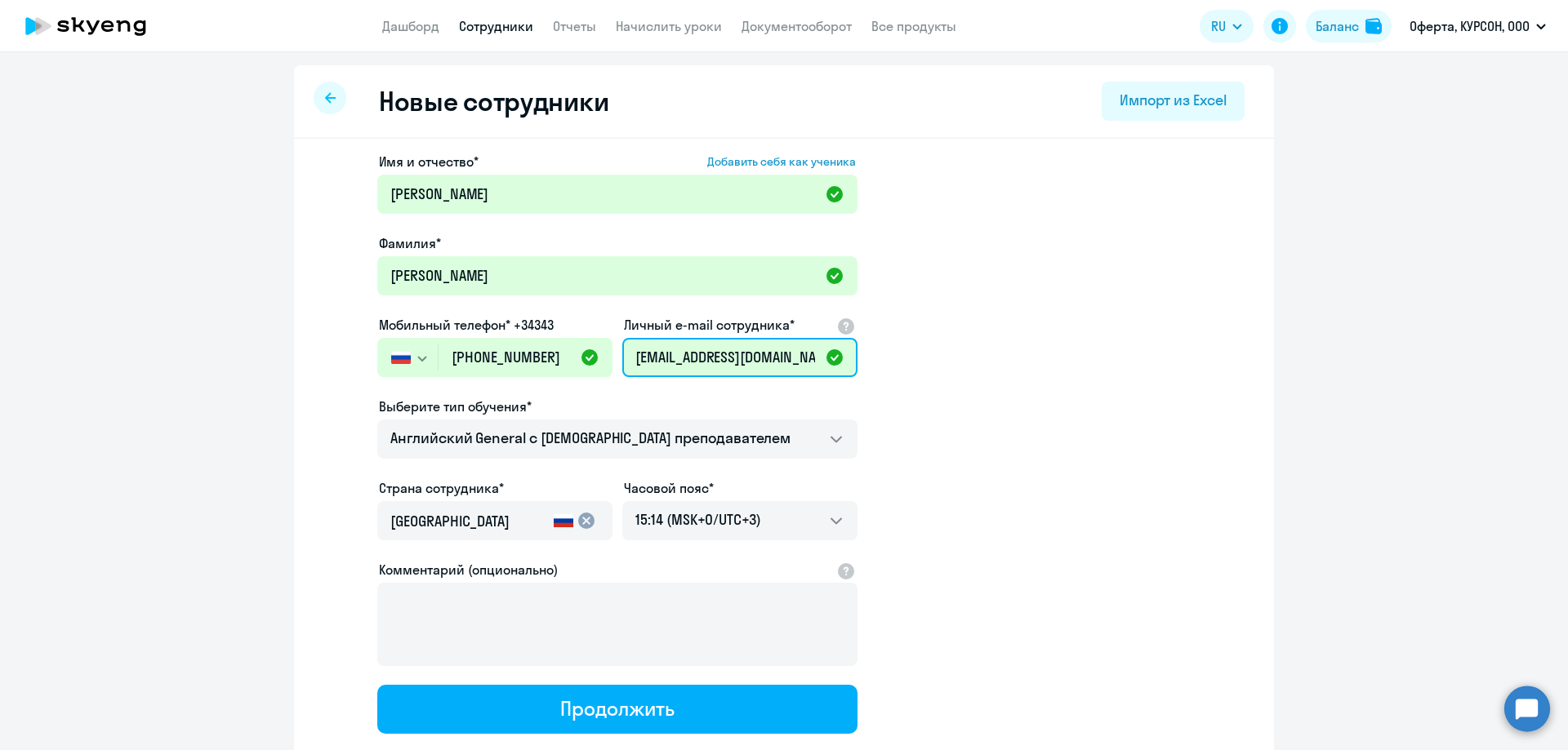
click at [756, 362] on input "[EMAIL_ADDRESS][DOMAIN_NAME]" at bounding box center [739, 358] width 236 height 39
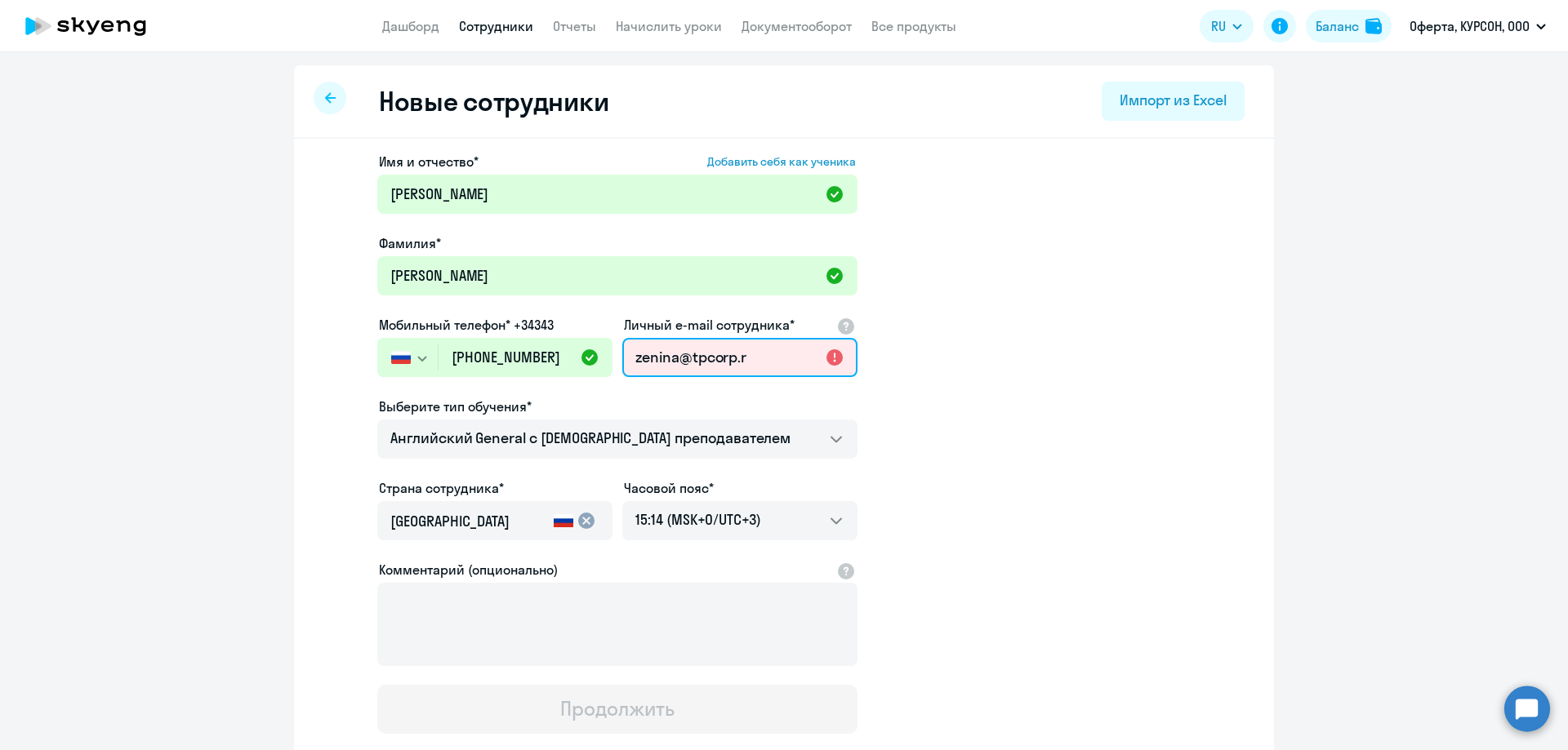
type input "[EMAIL_ADDRESS][DOMAIN_NAME]"
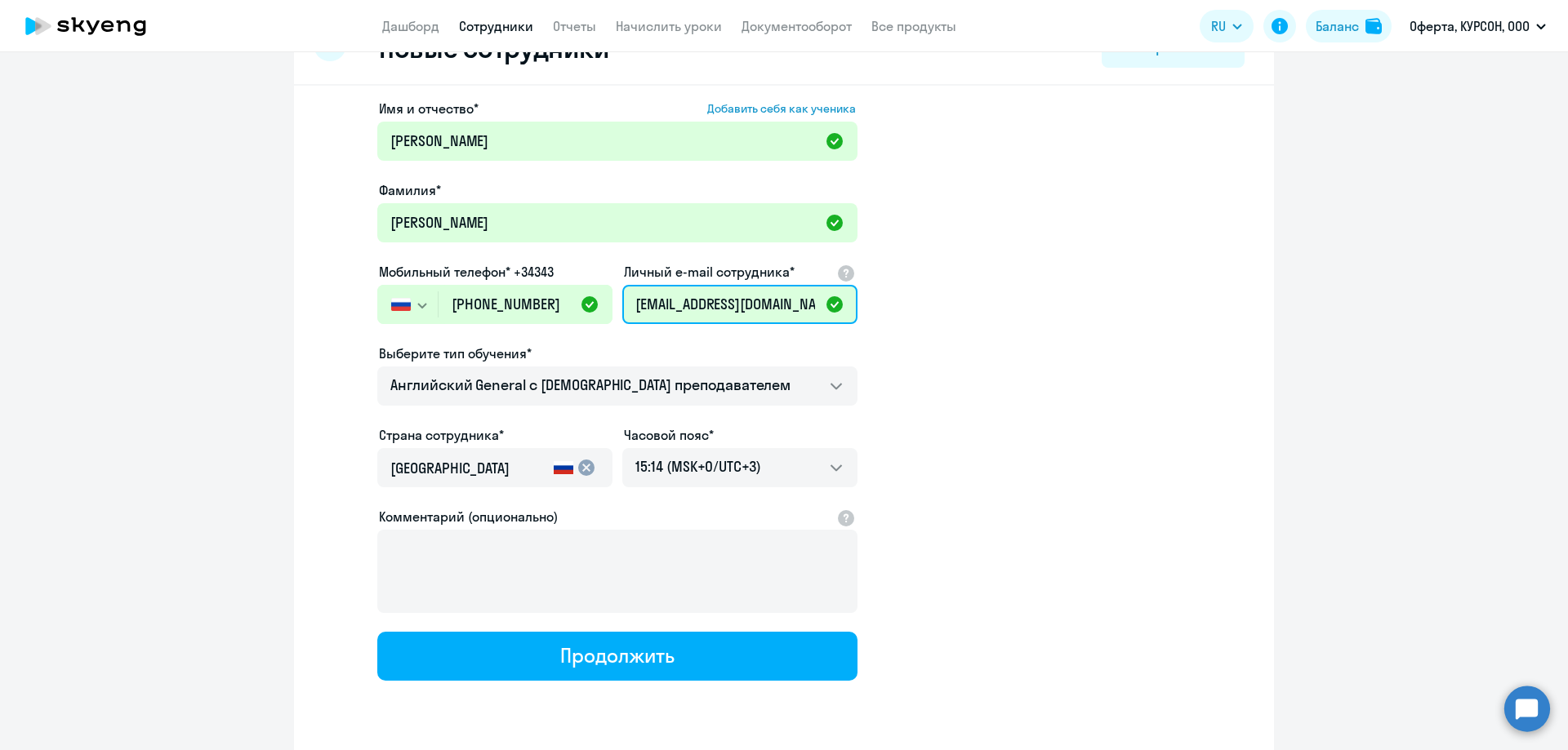
scroll to position [105, 0]
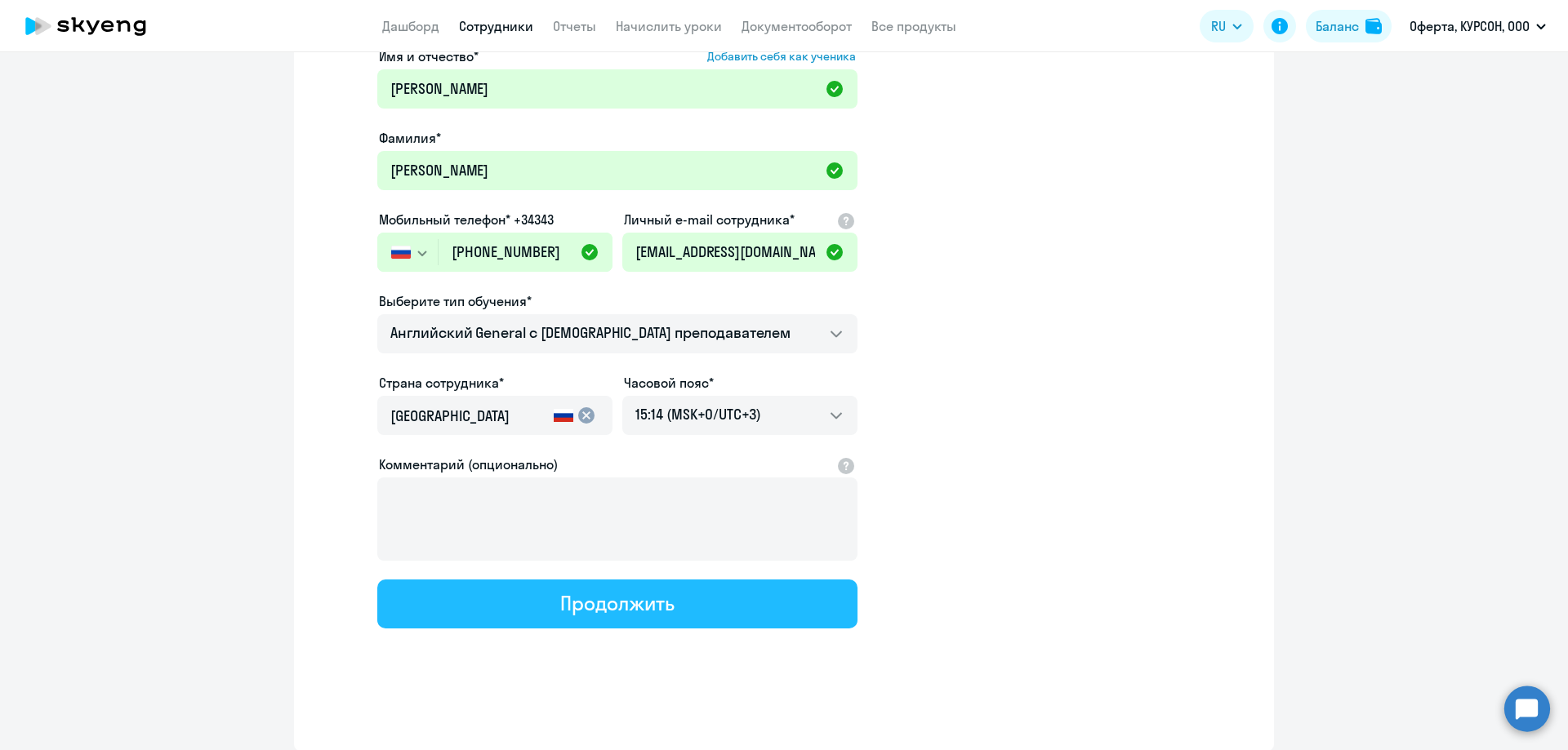
click at [599, 604] on div "Продолжить" at bounding box center [616, 603] width 113 height 27
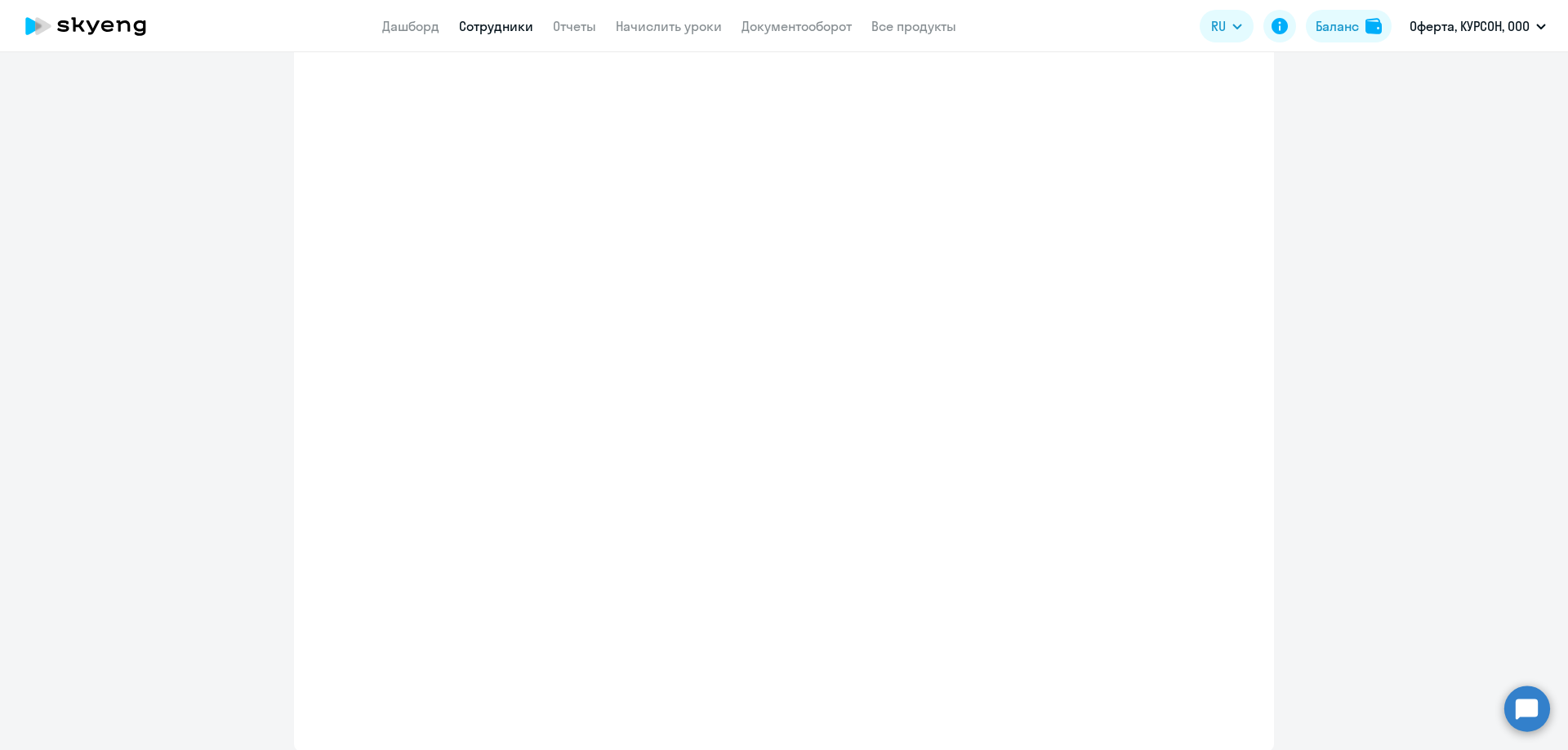
select select "english_adult_not_native_speaker"
select select "3"
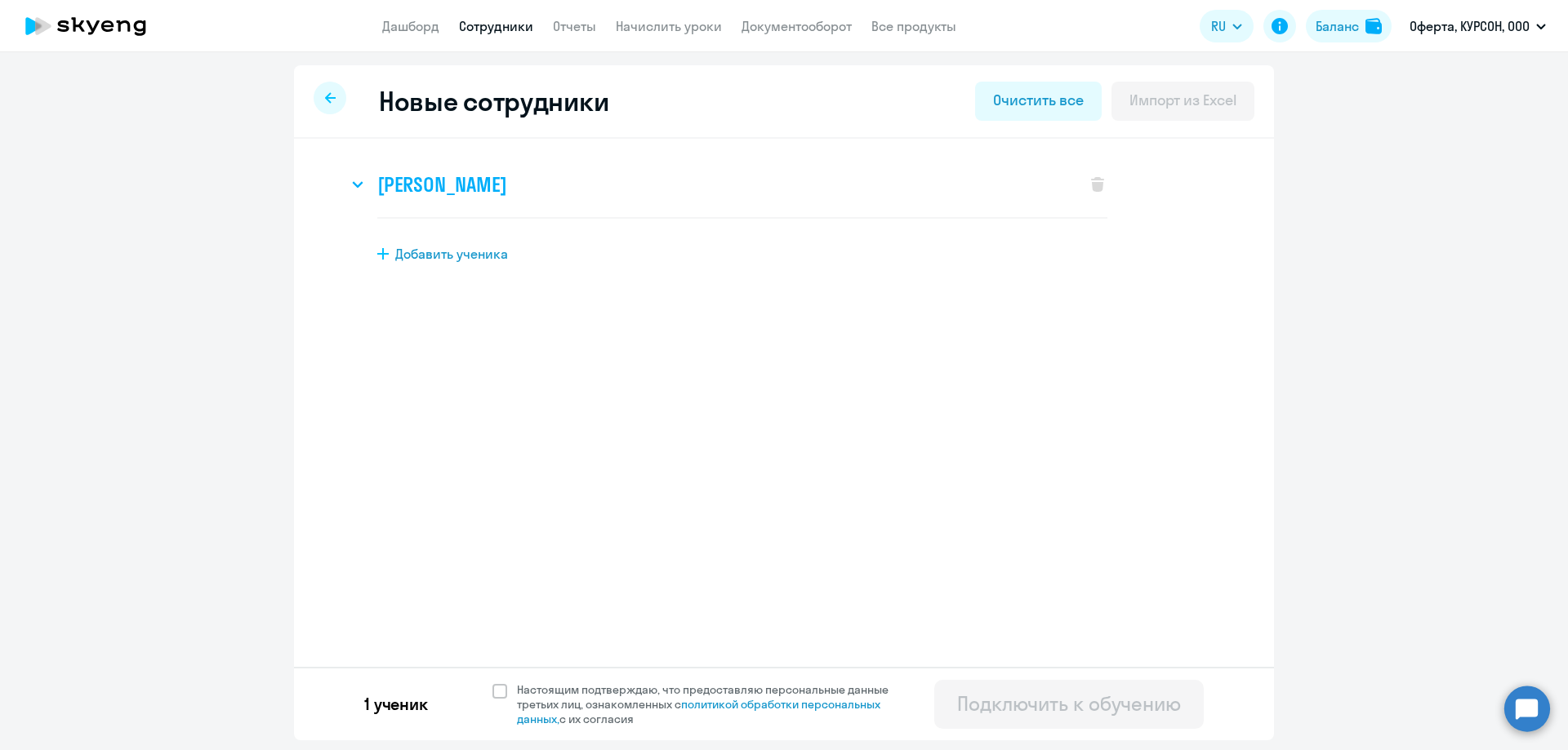
click at [359, 183] on icon at bounding box center [358, 184] width 12 height 7
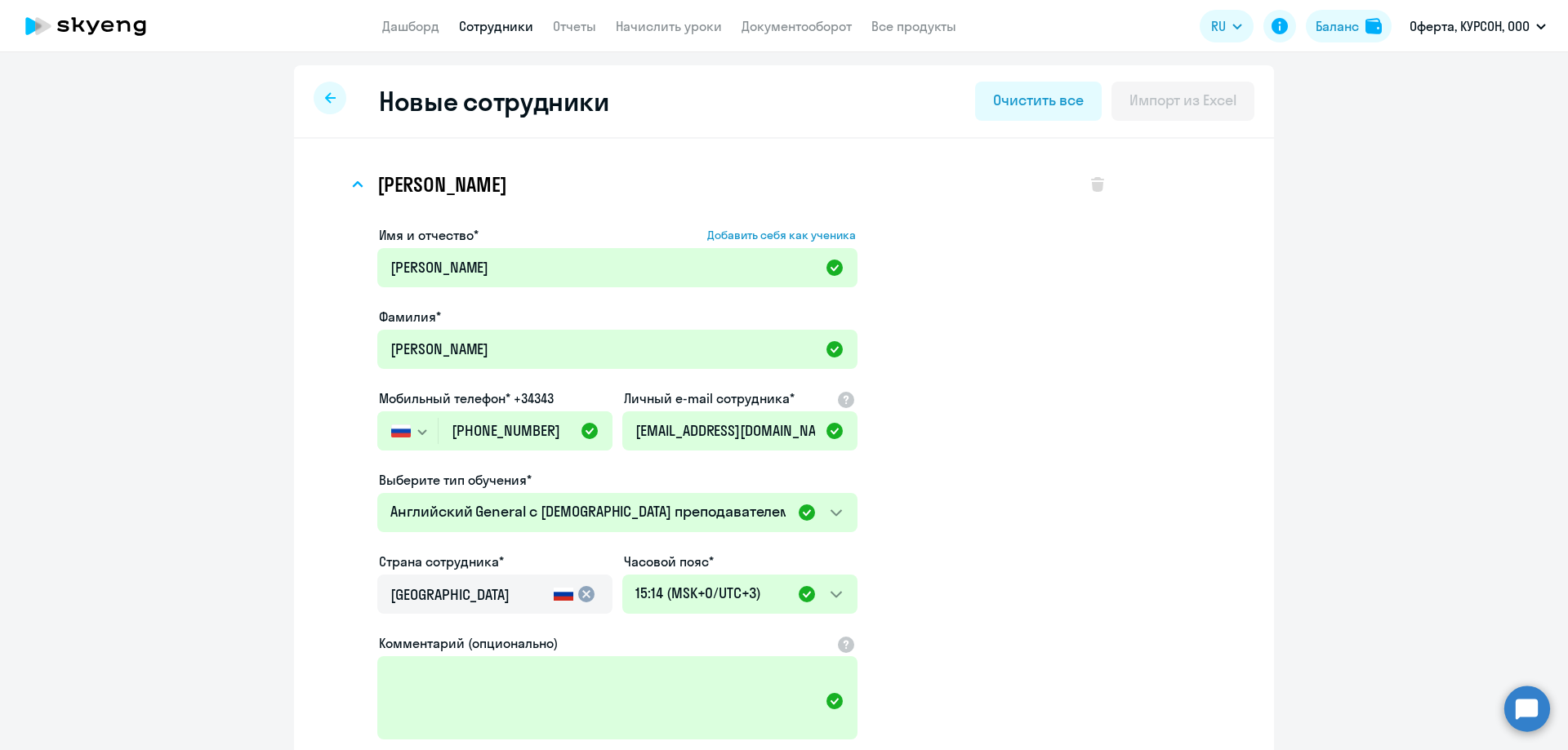
scroll to position [231, 0]
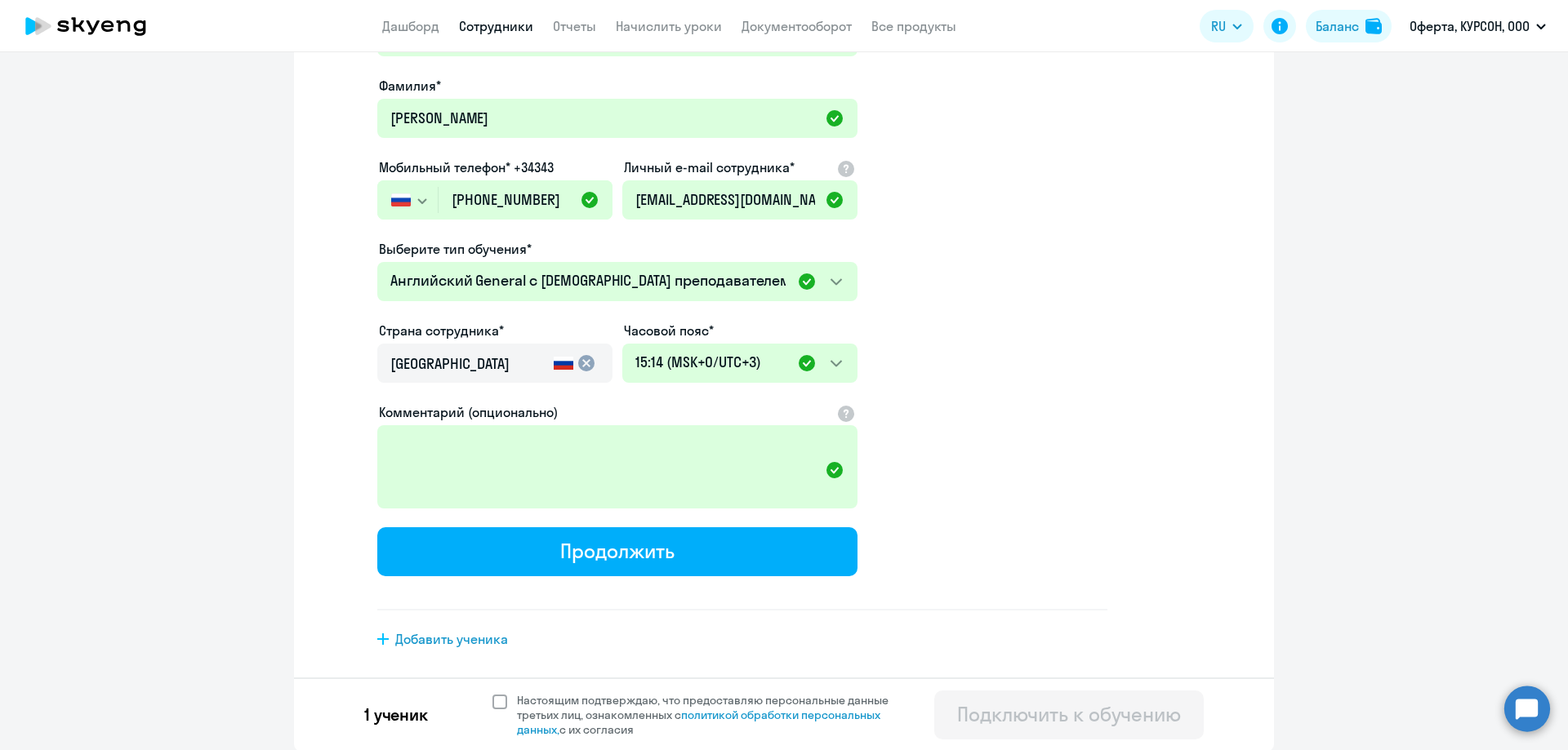
click at [493, 697] on span at bounding box center [500, 702] width 15 height 15
click at [492, 693] on input "Настоящим подтверждаю, что предоставляю персональные данные третьих лиц, ознако…" at bounding box center [492, 693] width 1 height 1
checkbox input "true"
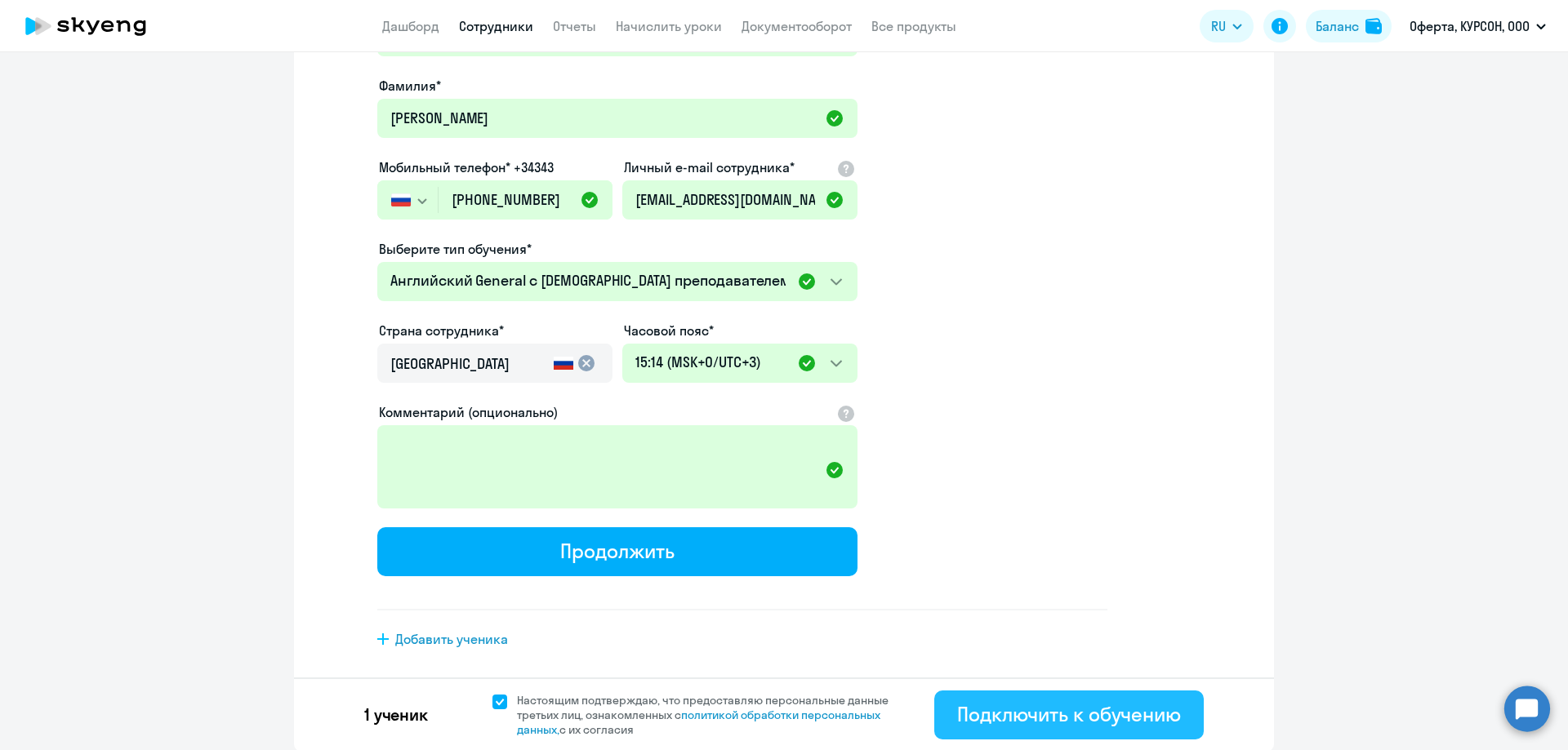
click at [1051, 707] on div "Подключить к обучению" at bounding box center [1068, 715] width 224 height 27
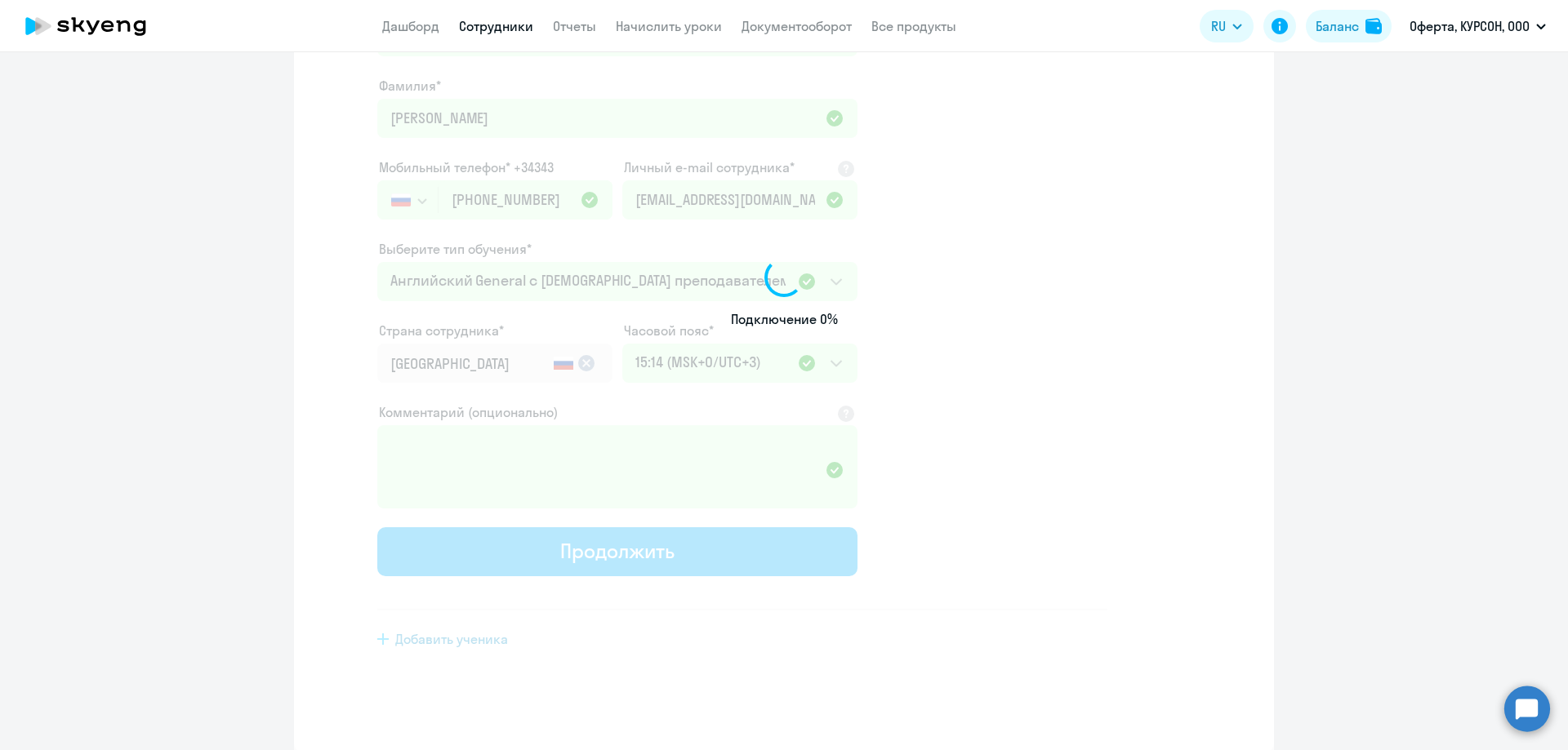
select select "english_adult_not_native_speaker"
select select "3"
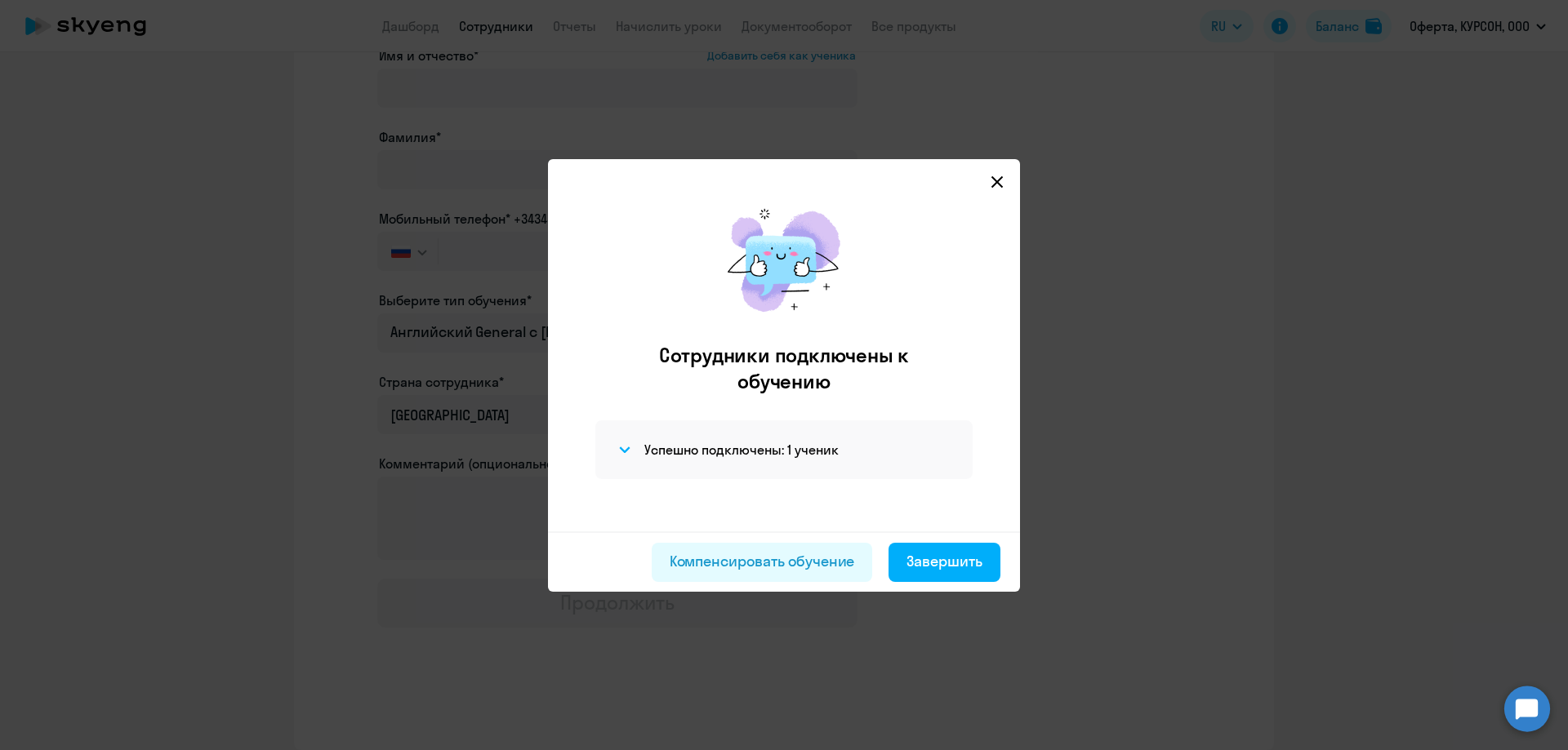
scroll to position [105, 0]
click at [705, 446] on h4 "Успешно подключены: 1 ученик" at bounding box center [741, 449] width 194 height 18
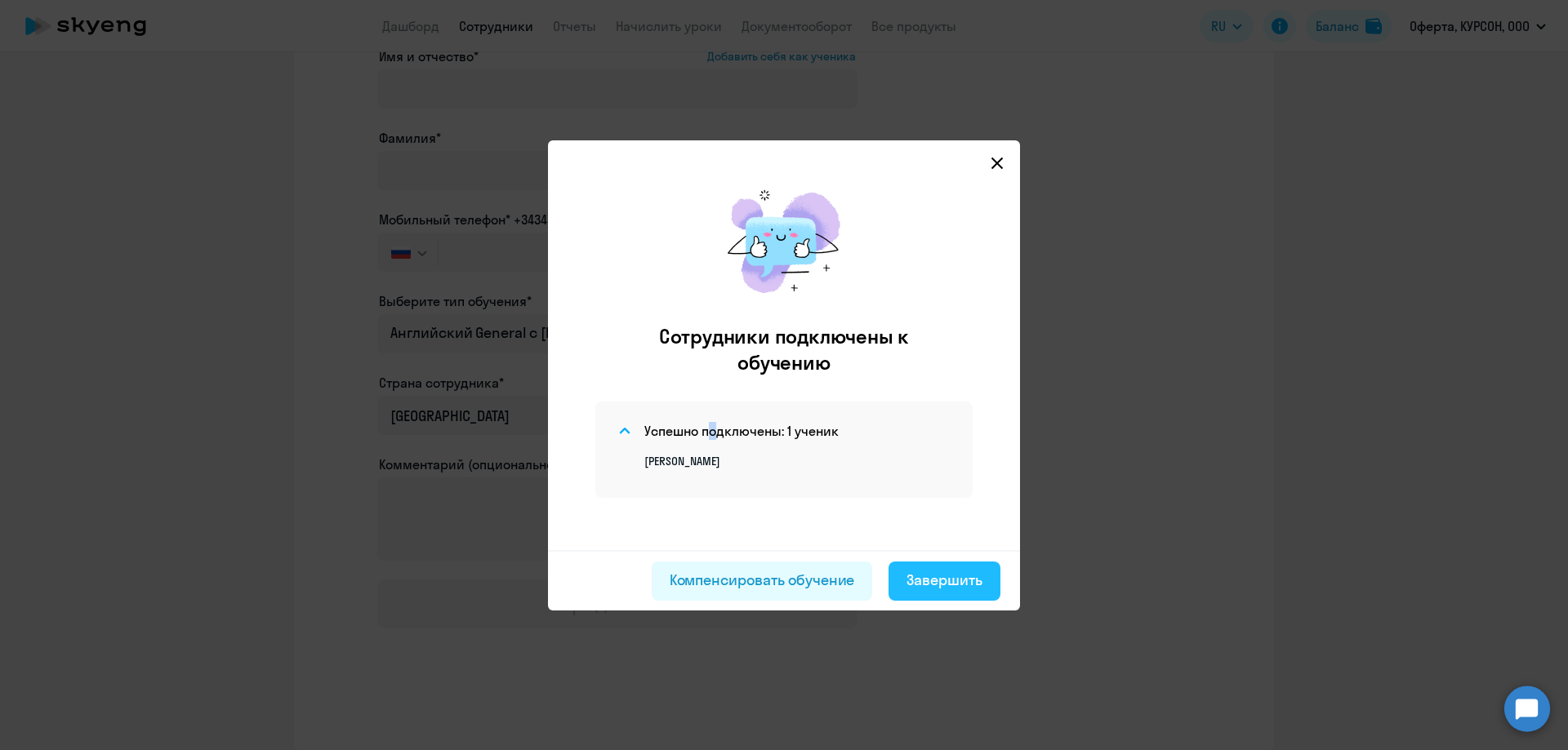
click at [980, 565] on button "Завершить" at bounding box center [944, 581] width 112 height 39
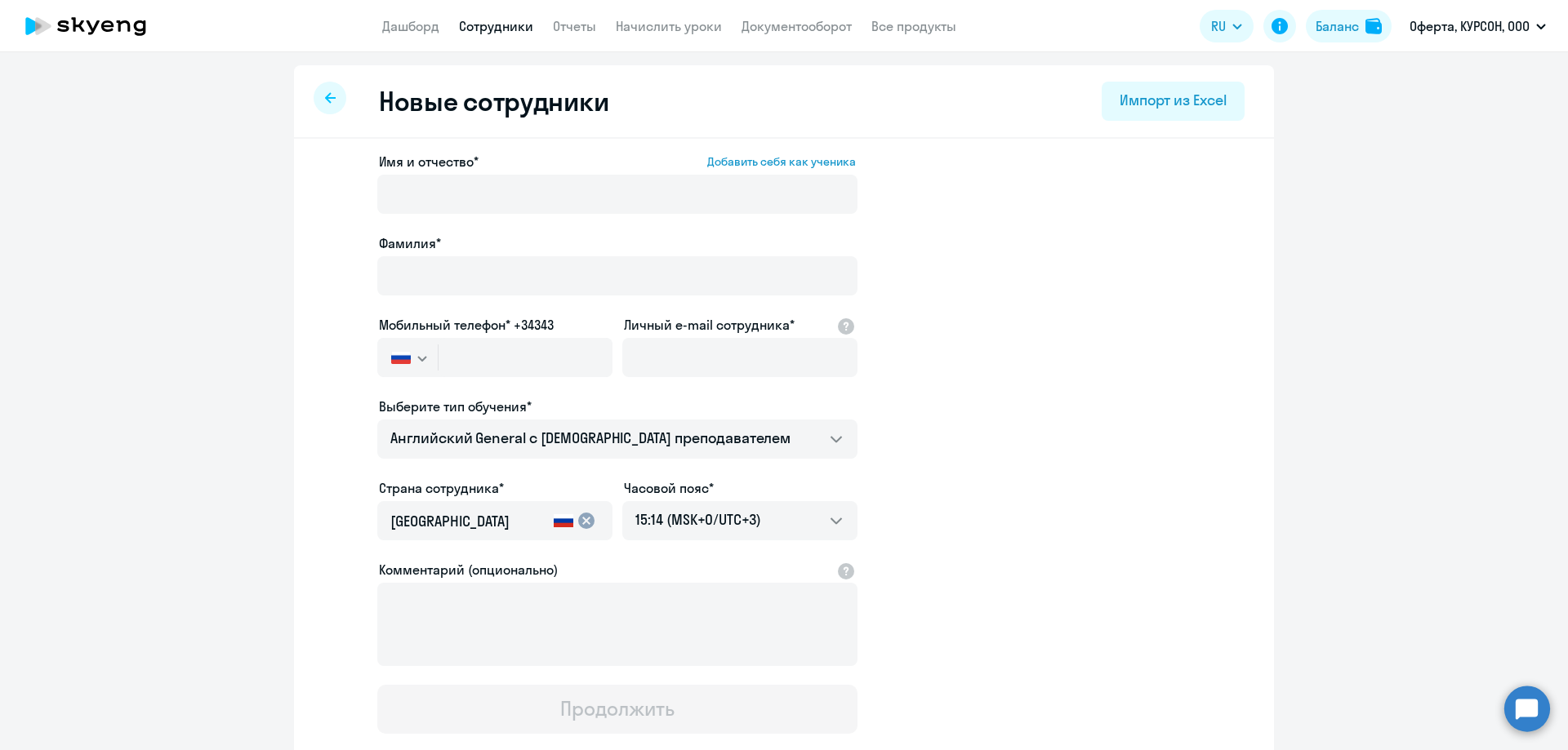
select select "30"
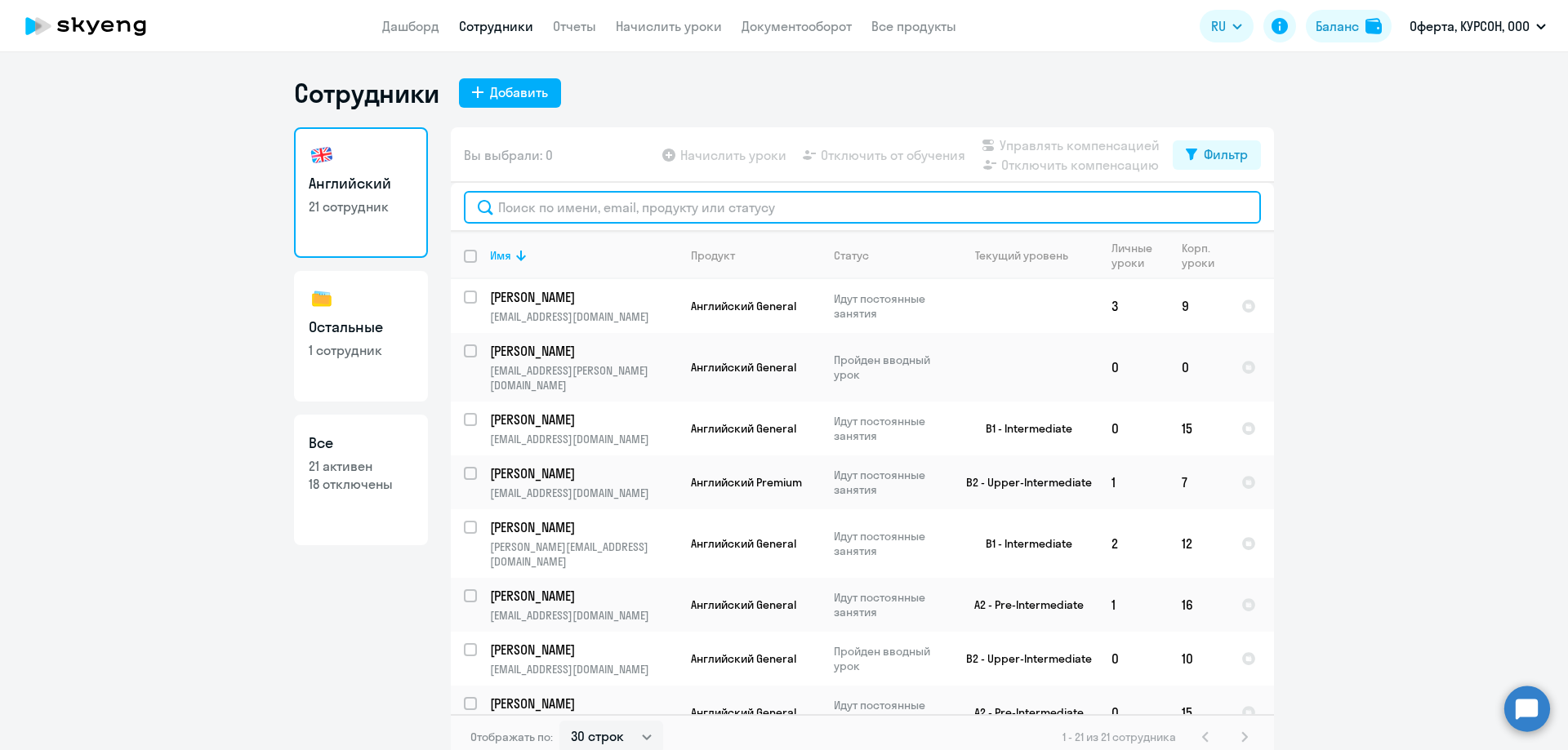
click at [689, 201] on input "text" at bounding box center [862, 207] width 797 height 33
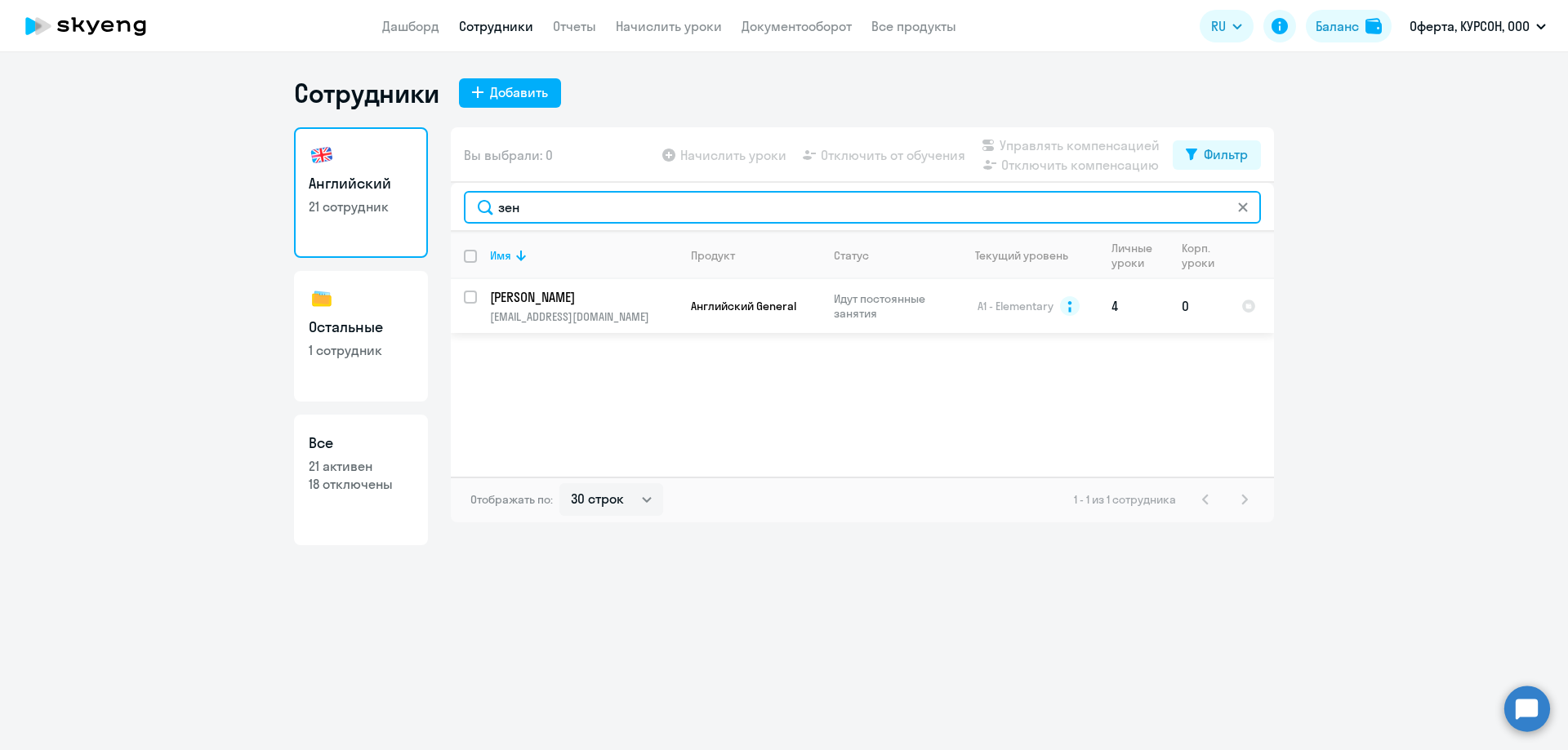
type input "зен"
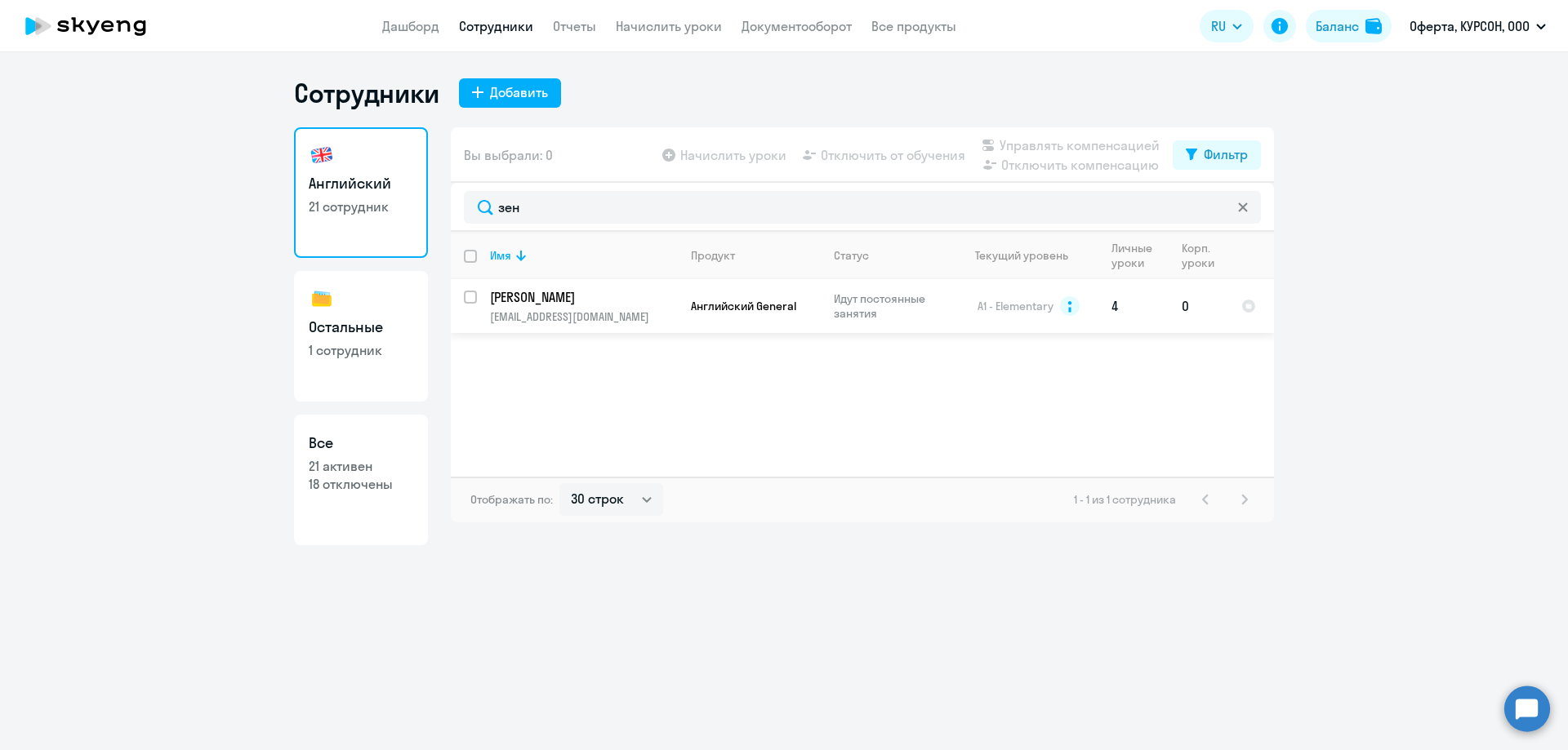
click at [511, 307] on td "[PERSON_NAME] [EMAIL_ADDRESS][DOMAIN_NAME]" at bounding box center [578, 306] width 201 height 54
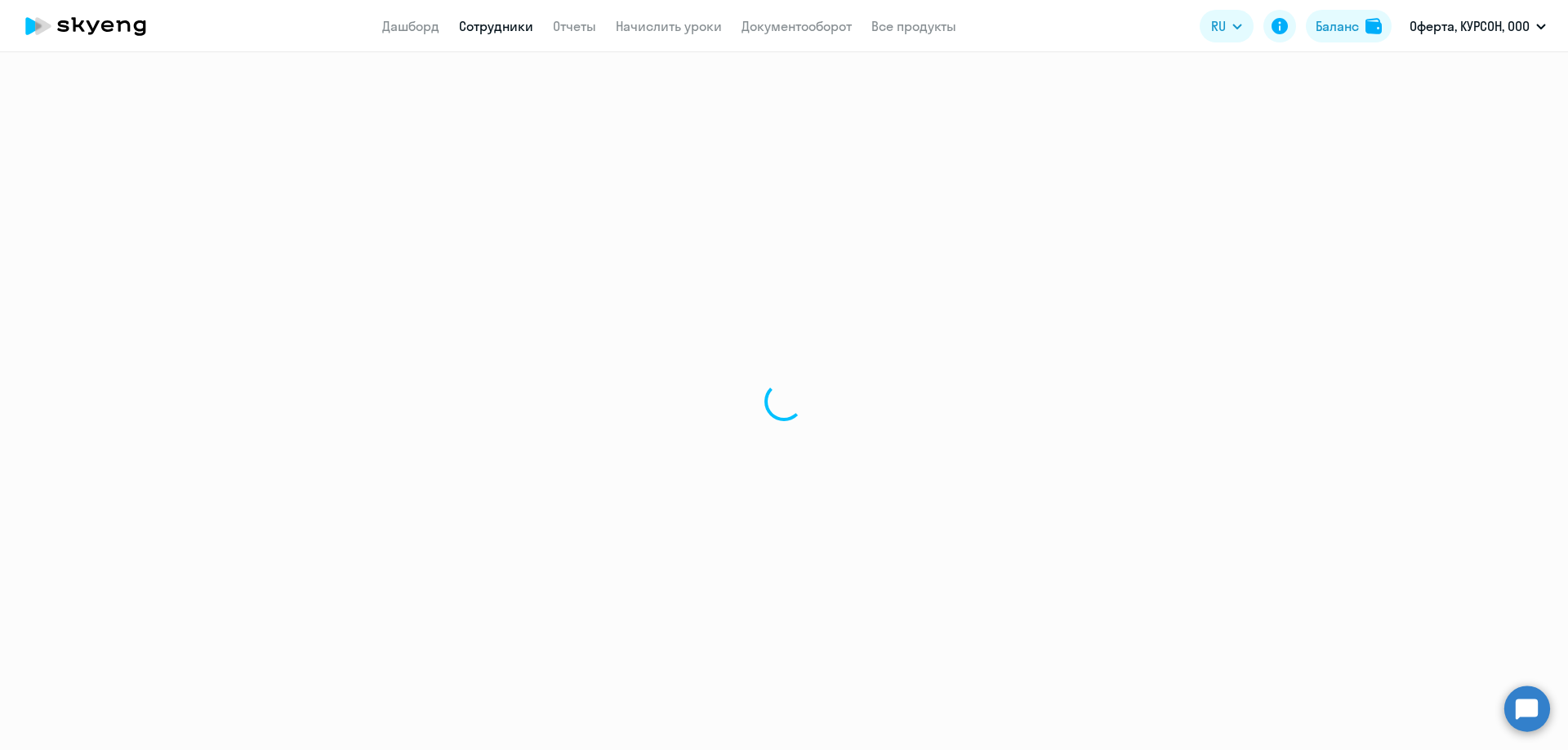
select select "english"
